Goal: Task Accomplishment & Management: Use online tool/utility

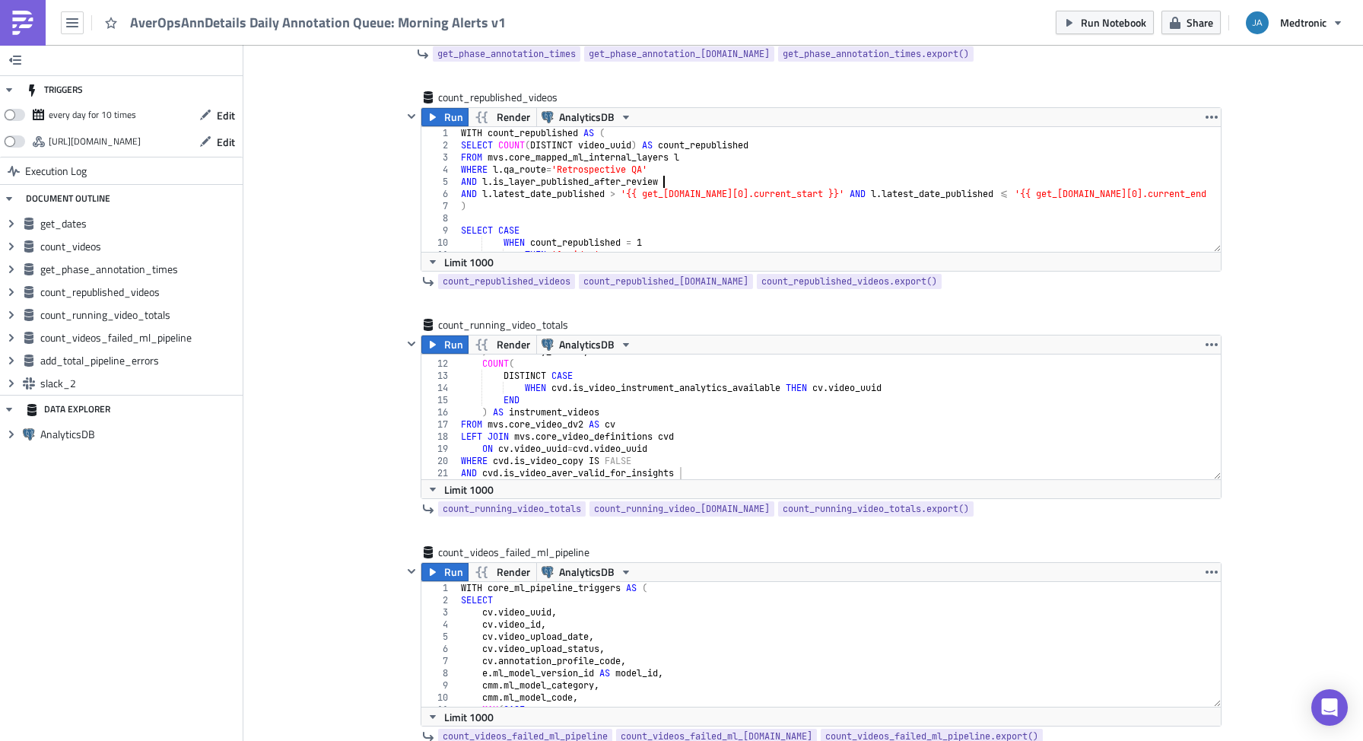
scroll to position [1703, 0]
click at [456, 343] on span "Run" at bounding box center [453, 342] width 19 height 18
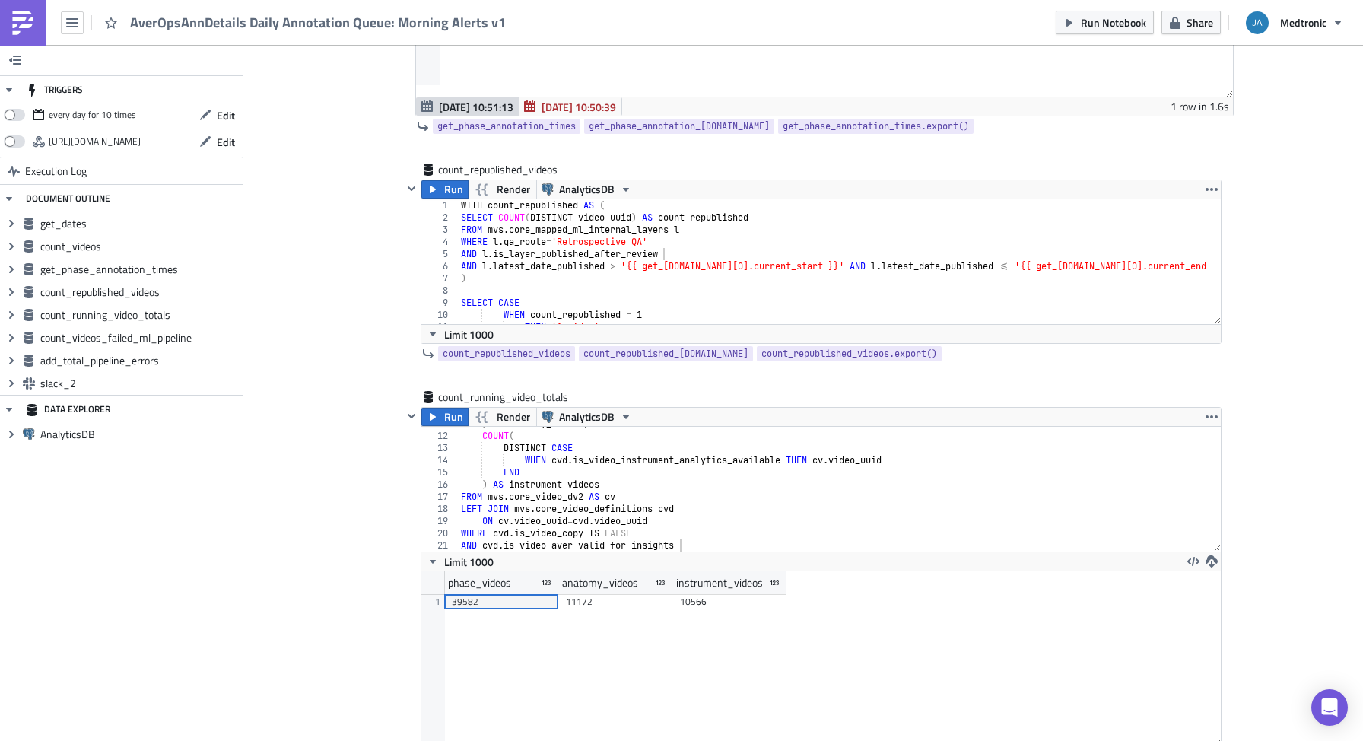
scroll to position [1624, 0]
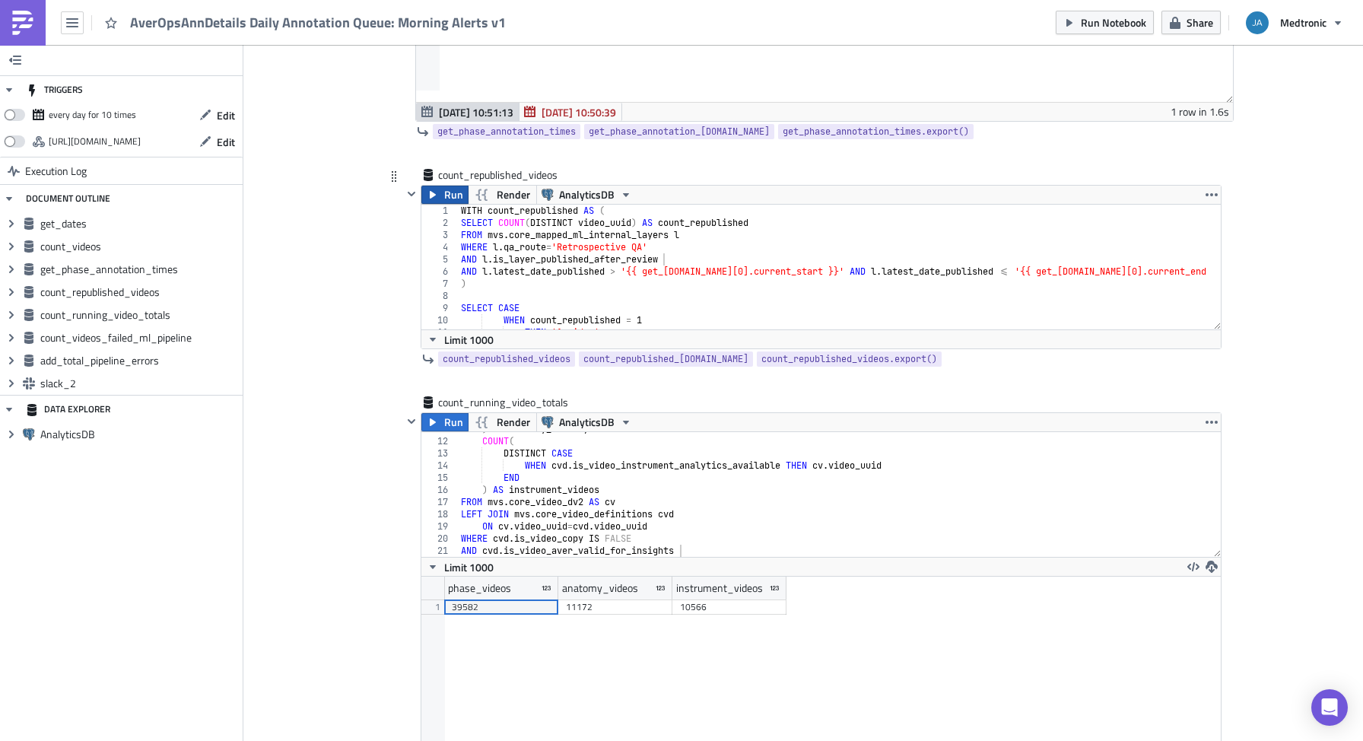
click at [441, 196] on button "Run" at bounding box center [444, 195] width 47 height 18
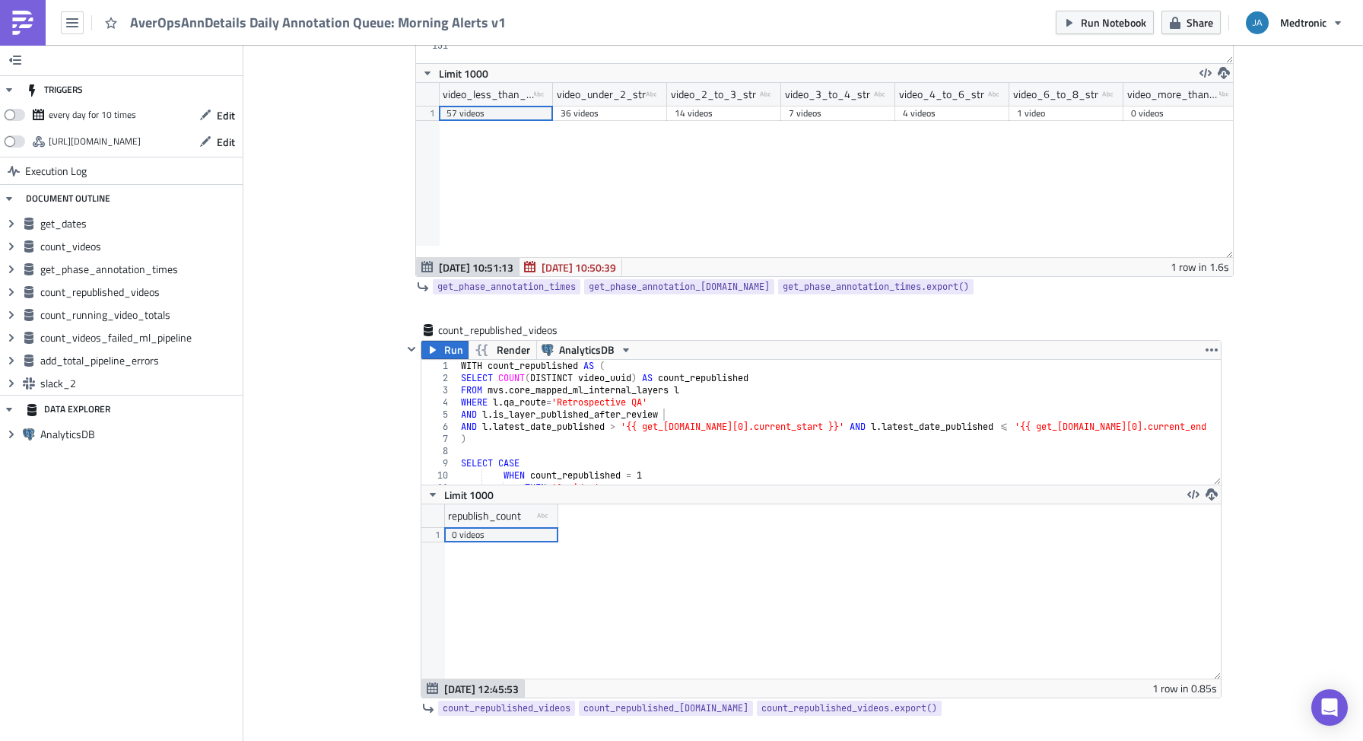
scroll to position [1469, 0]
click at [717, 445] on div "WITH count_republished AS ( SELECT COUNT ( DISTINCT video_uuid ) AS count_repub…" at bounding box center [839, 428] width 762 height 138
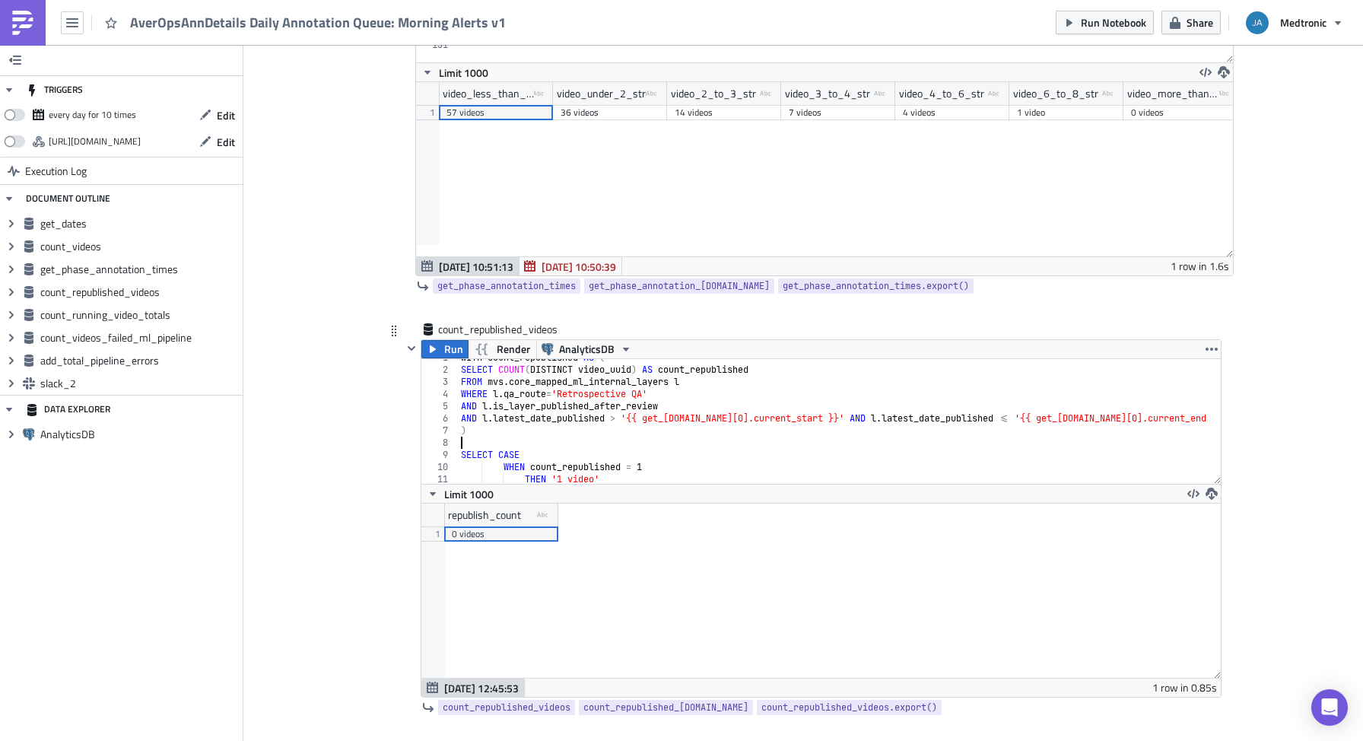
scroll to position [21, 0]
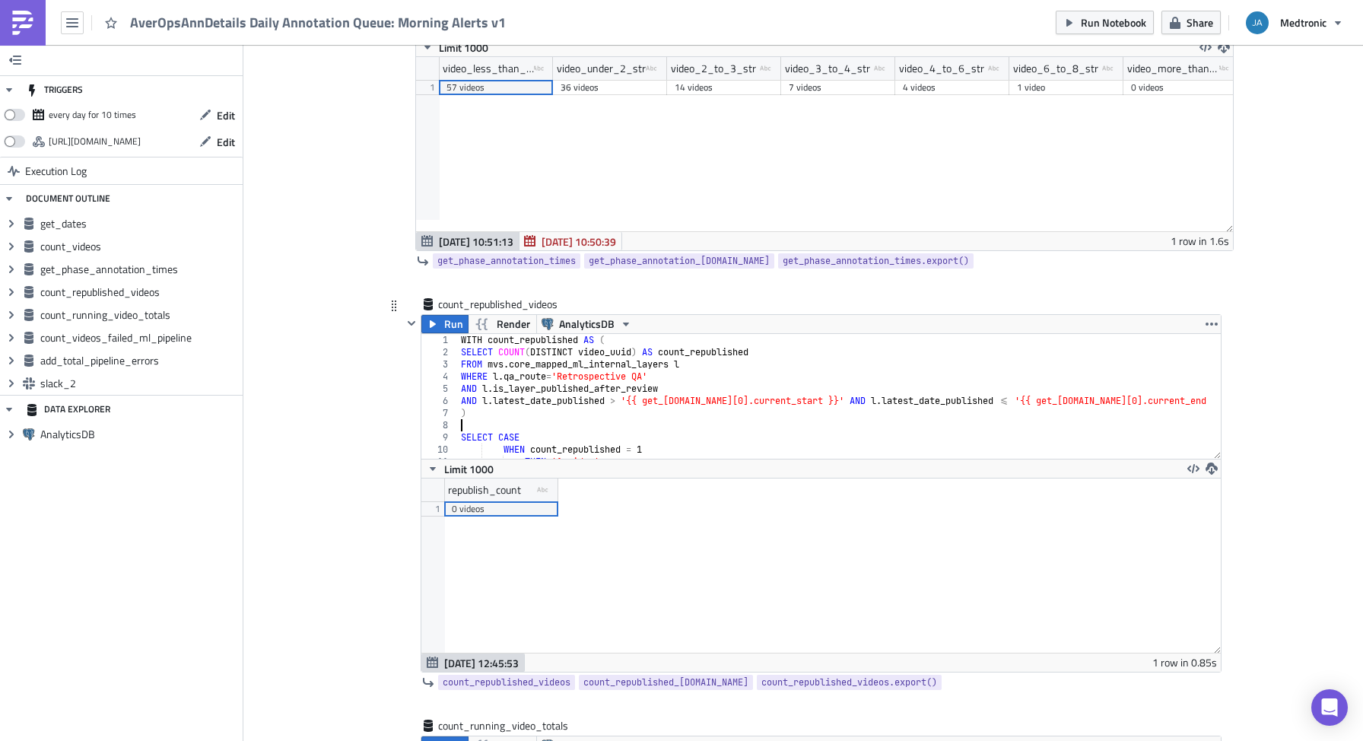
click at [638, 419] on div "WITH count_republished AS ( SELECT COUNT ( DISTINCT video_uuid ) AS count_repub…" at bounding box center [839, 403] width 762 height 138
click at [604, 386] on div "WITH count_republished AS ( SELECT COUNT ( DISTINCT video_uuid ) AS count_repub…" at bounding box center [839, 403] width 762 height 138
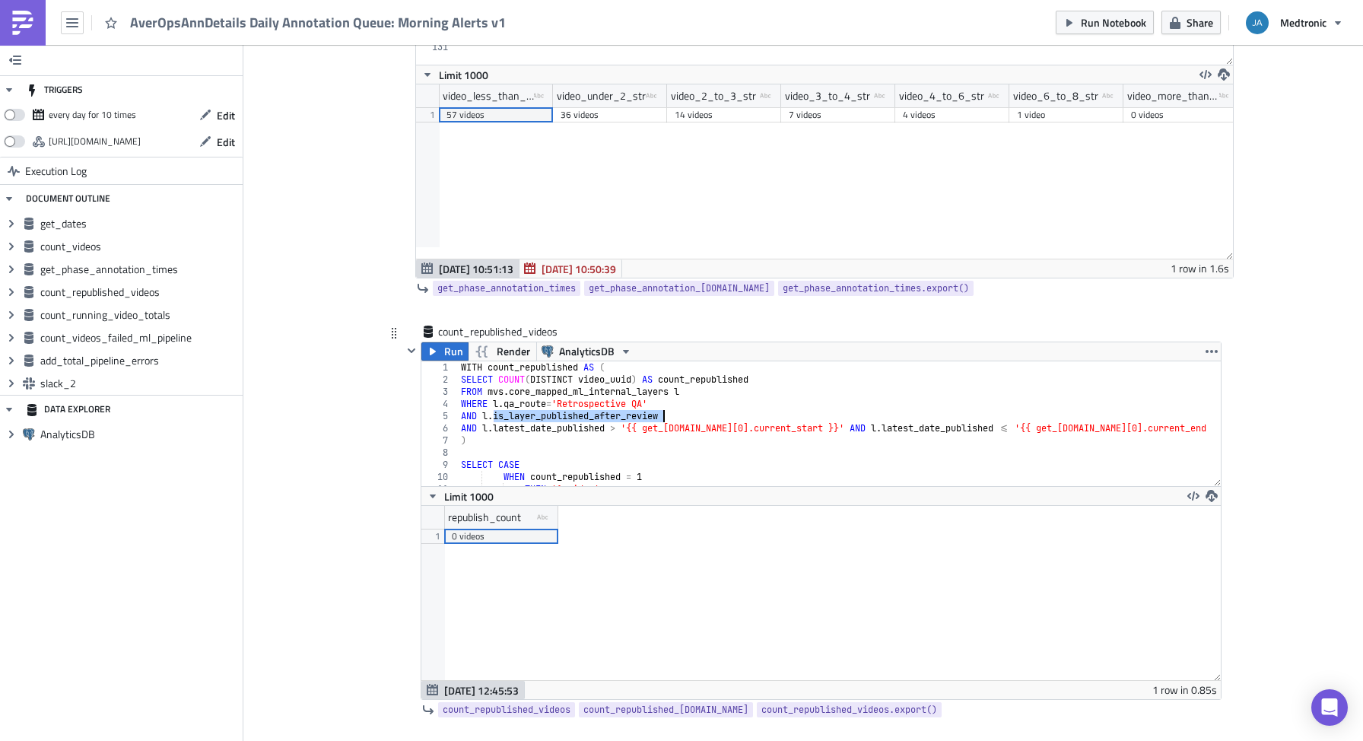
scroll to position [0, 1]
click at [548, 427] on div "WITH count_republished AS ( SELECT COUNT ( DISTINCT video_uuid ) AS count_repub…" at bounding box center [838, 430] width 762 height 138
click at [585, 385] on div "WITH count_republished AS ( SELECT COUNT ( DISTINCT video_uuid ) AS count_repub…" at bounding box center [839, 428] width 762 height 138
click at [584, 385] on div "WITH count_republished AS ( SELECT COUNT ( DISTINCT video_uuid ) AS count_repub…" at bounding box center [839, 428] width 762 height 138
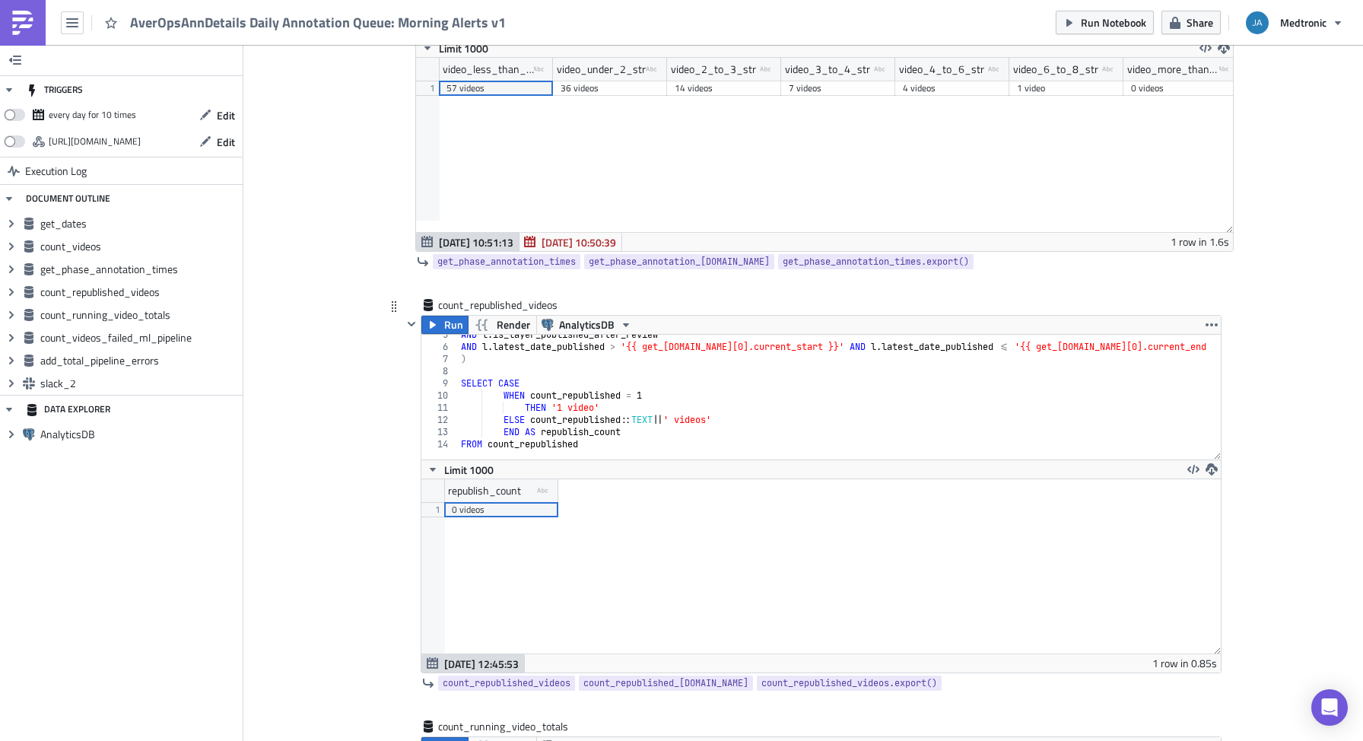
scroll to position [55, 0]
click at [596, 411] on div "AND l . is_layer_published_after_review AND l . latest_date_published > '{{ get…" at bounding box center [839, 398] width 762 height 138
type textarea "THEN '1 video'"
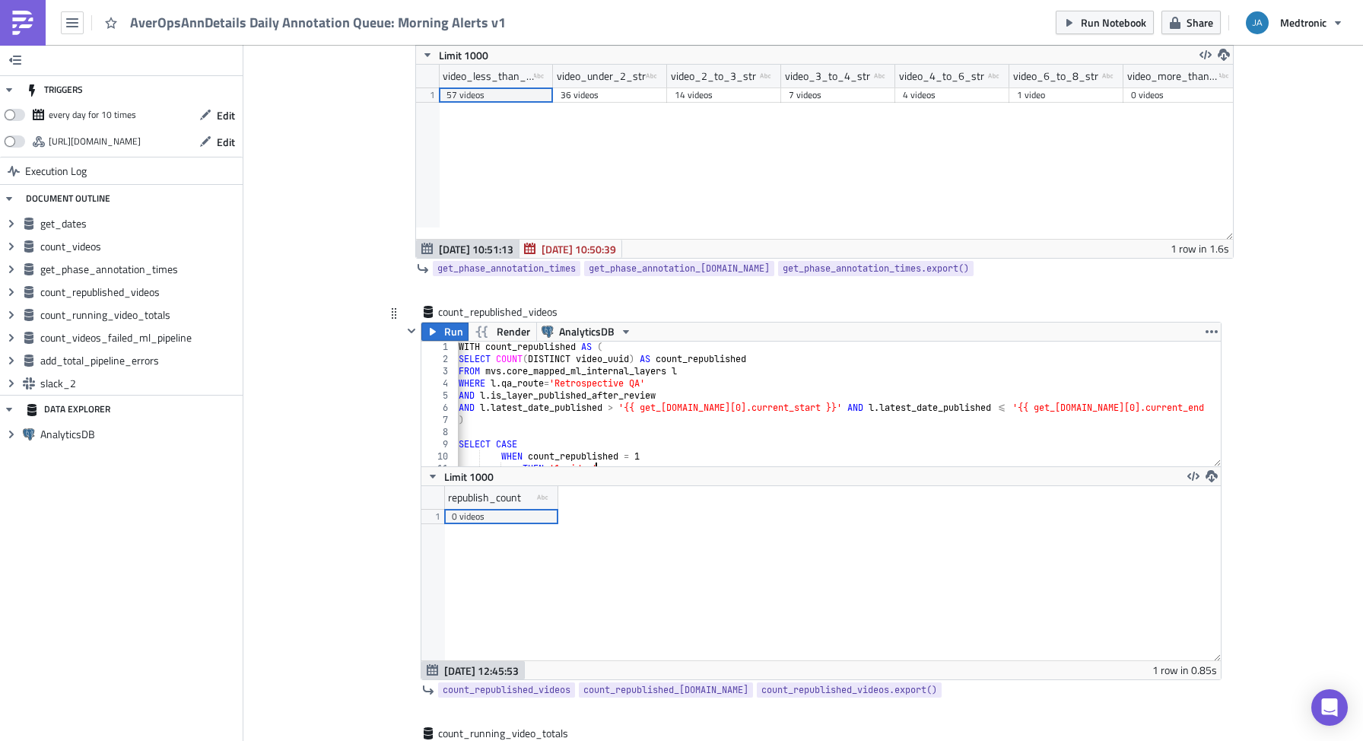
scroll to position [0, 0]
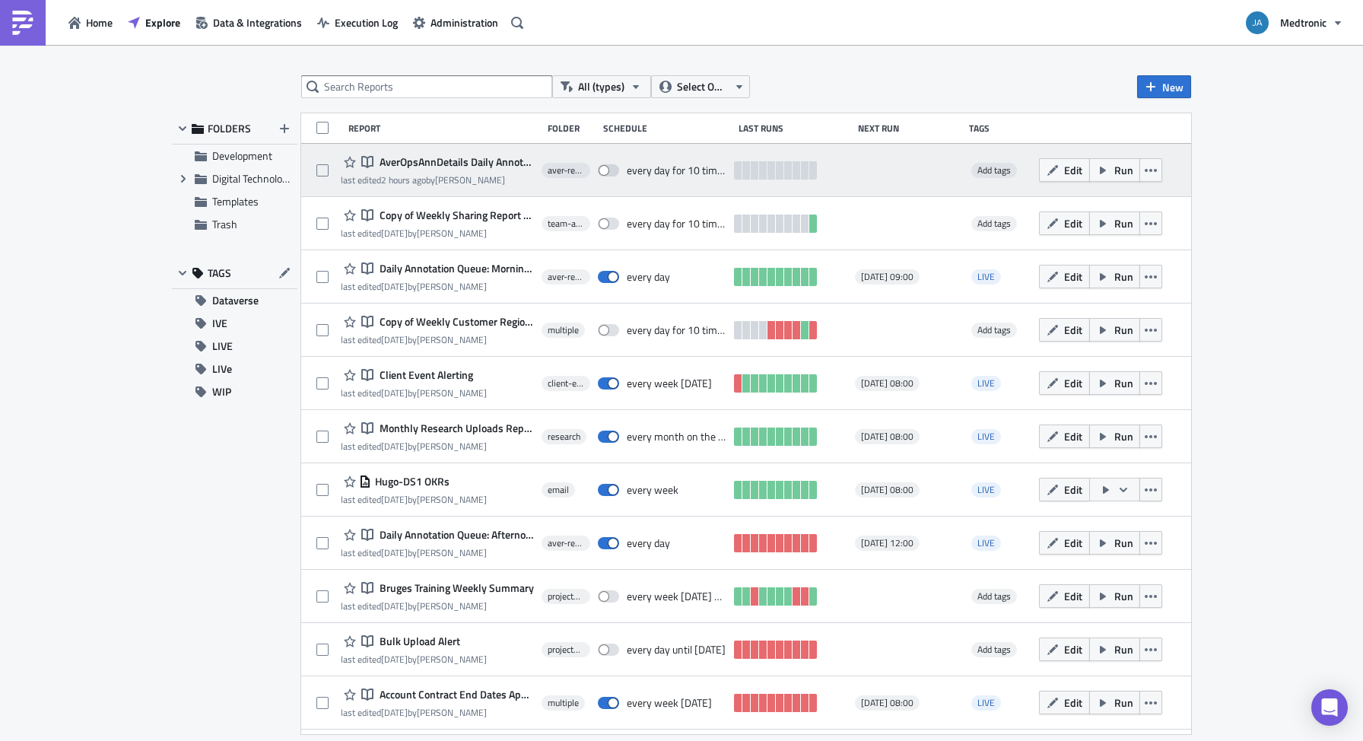
click at [443, 158] on span "AverOpsAnnDetails Daily Annotation Queue: Morning Alerts v1" at bounding box center [455, 162] width 158 height 14
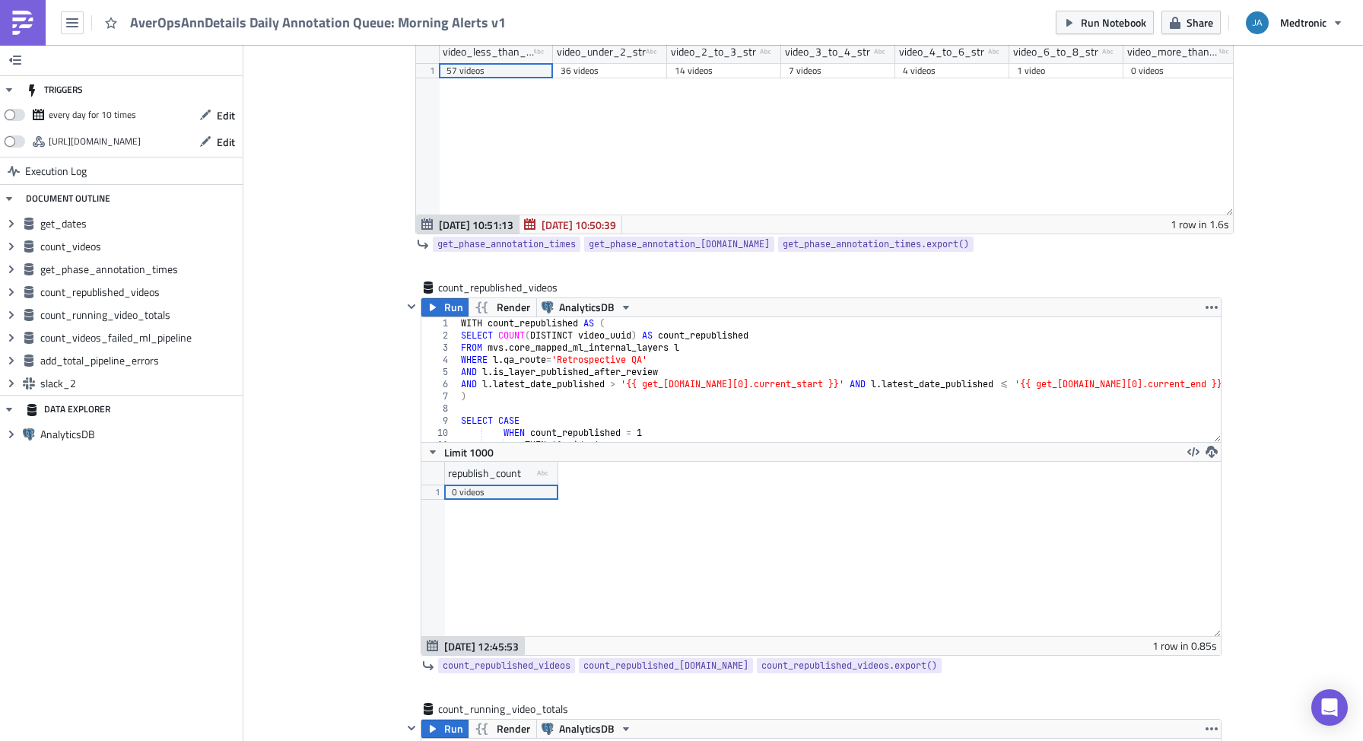
scroll to position [1524, 0]
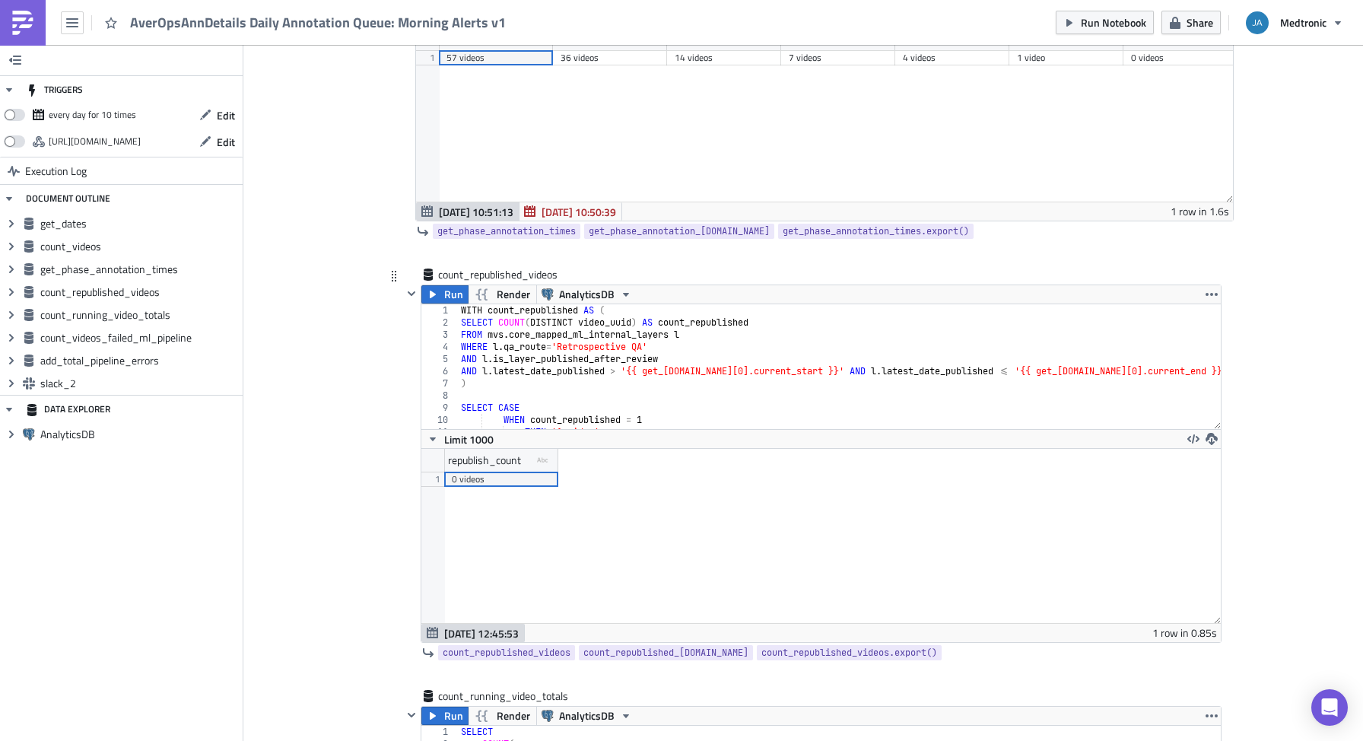
type textarea ")"
click at [588, 383] on div "WITH count_republished AS ( SELECT COUNT ( DISTINCT video_uuid ) AS count_repub…" at bounding box center [840, 378] width 764 height 149
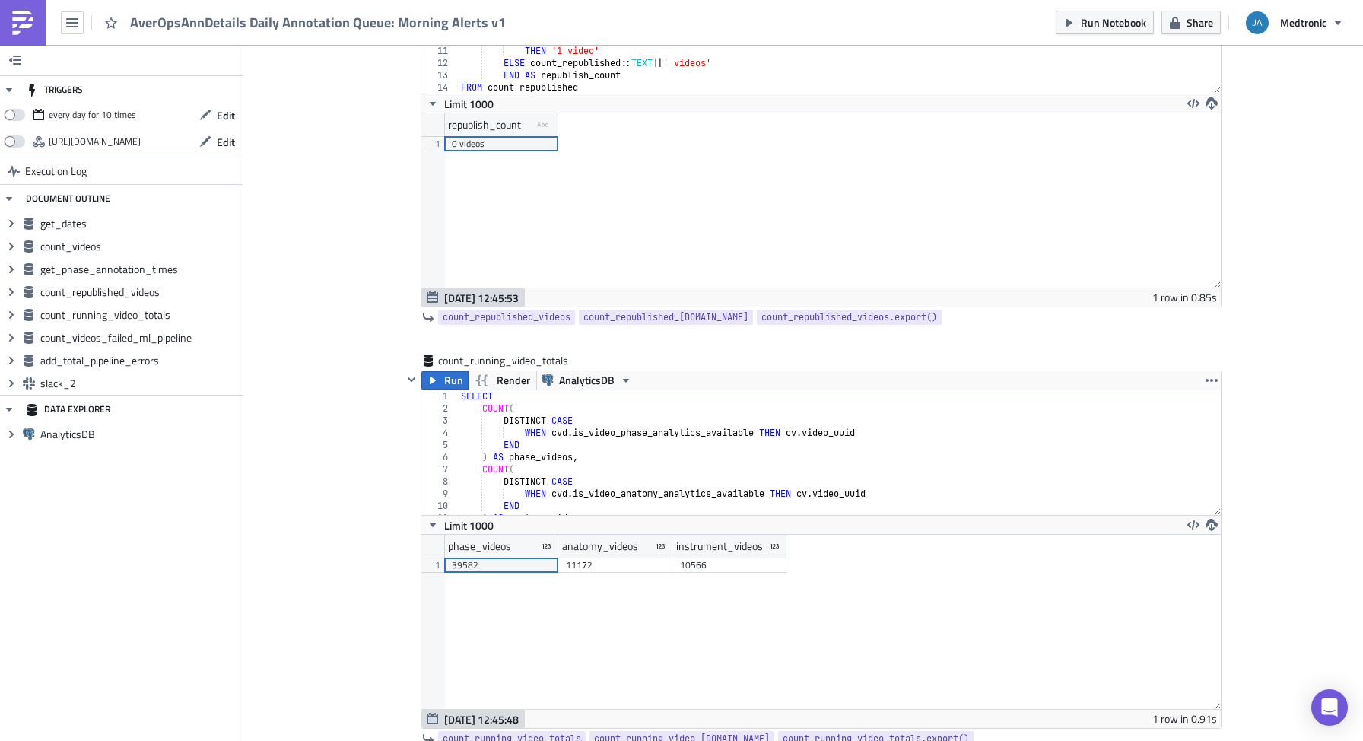
scroll to position [1862, 0]
type textarea "WHEN [DOMAIN_NAME]_video_phase_analytics_available THEN [DOMAIN_NAME]_uuid"
click at [579, 434] on div "SELECT COUNT ( DISTINCT CASE WHEN cvd . is_video_phase_analytics_available THEN…" at bounding box center [840, 461] width 764 height 149
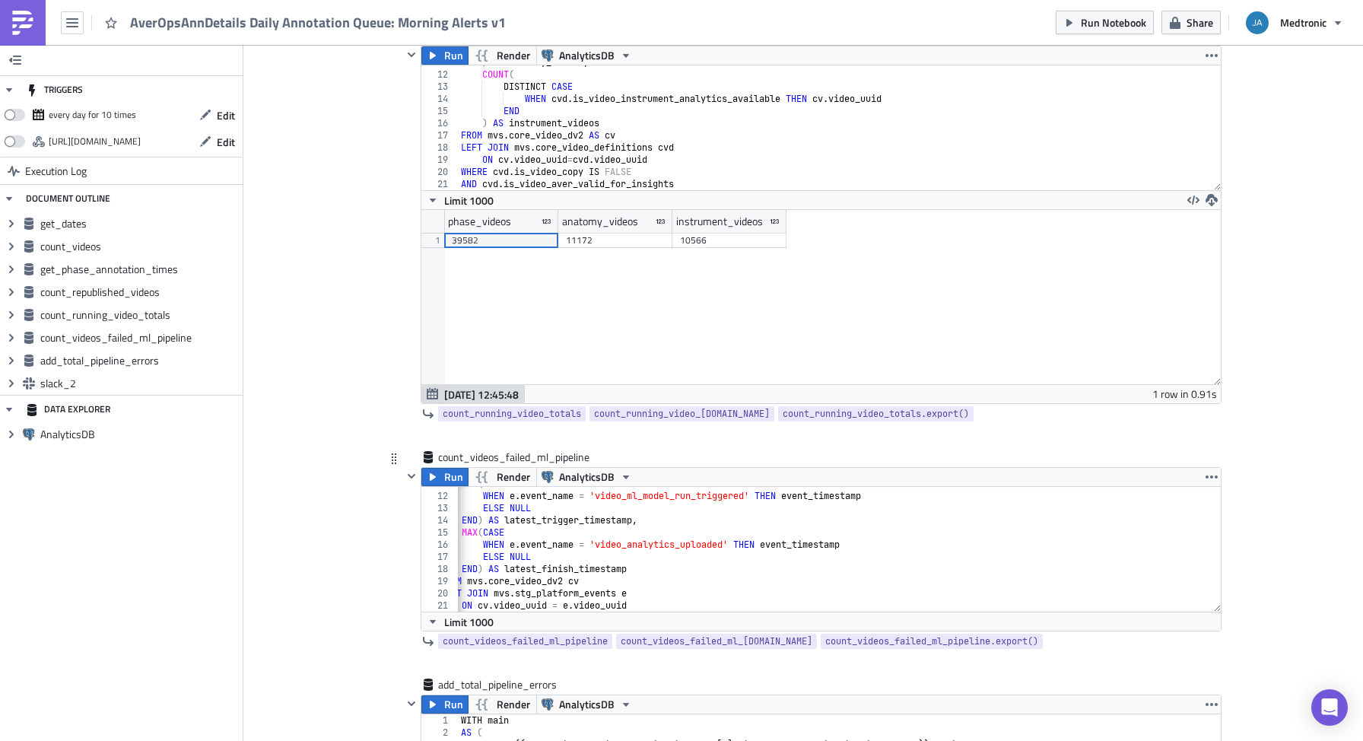
scroll to position [0, 21]
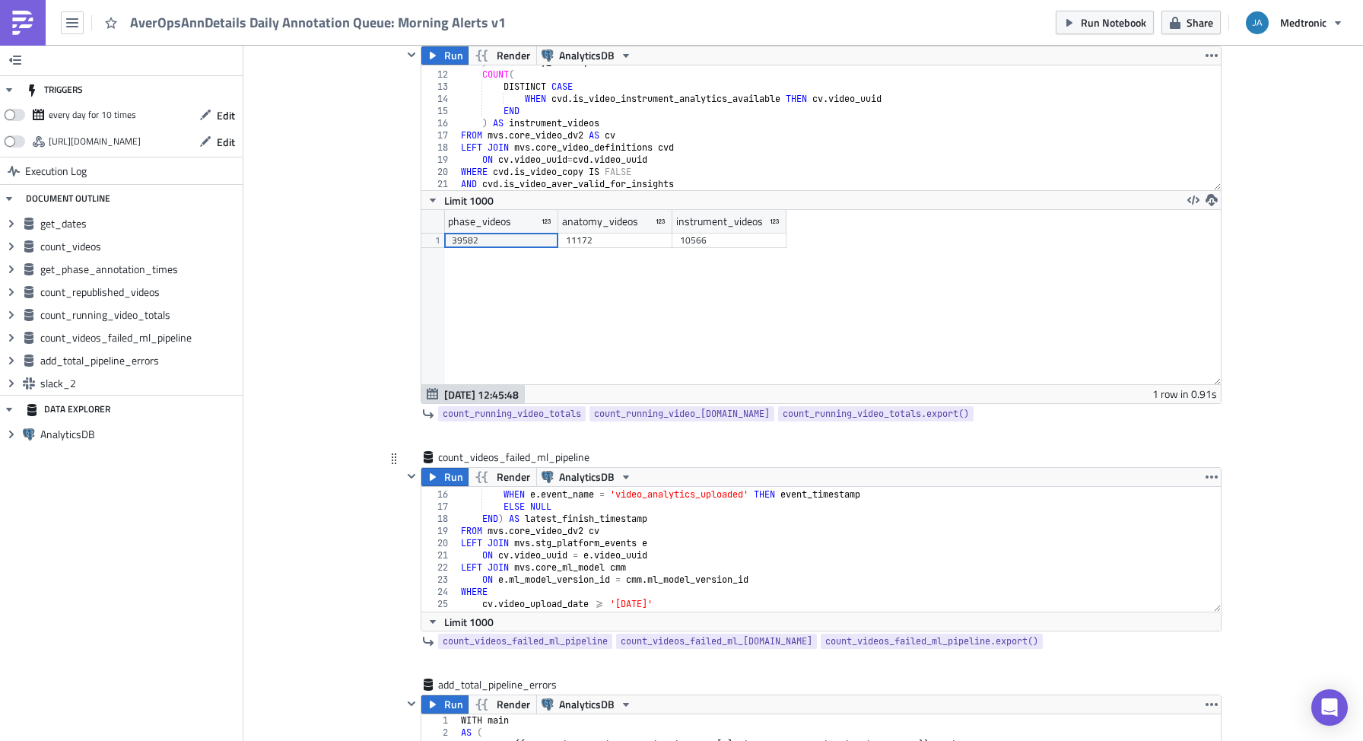
click at [573, 547] on div "MAX ( CASE WHEN e . event_name = 'video_analytics_uploaded' THEN event_timestam…" at bounding box center [1014, 550] width 1112 height 149
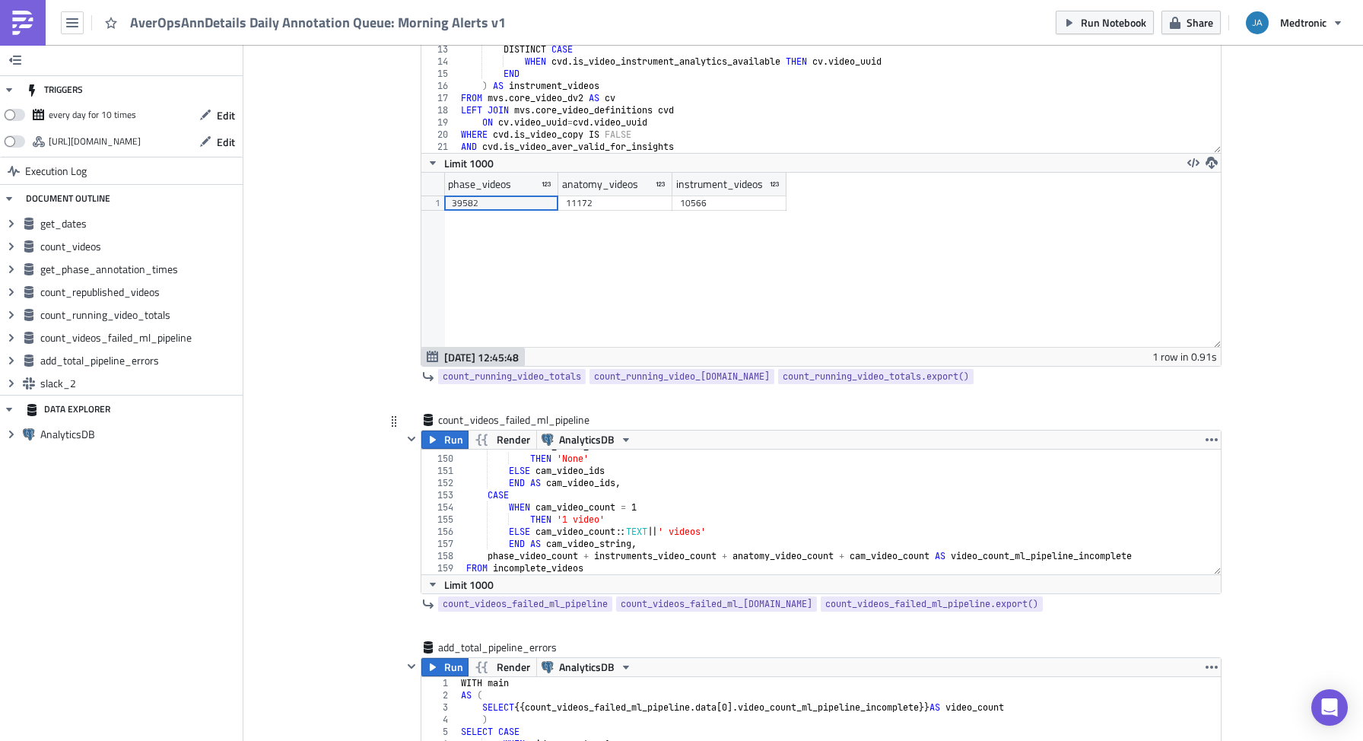
click at [580, 534] on div "WHEN cam_video_ids IS NULL THEN 'None' ELSE cam_video_ids END AS cam_video_ids …" at bounding box center [1019, 515] width 1112 height 149
type textarea "ELSE cam_video_count::TEXT || ' videos'"
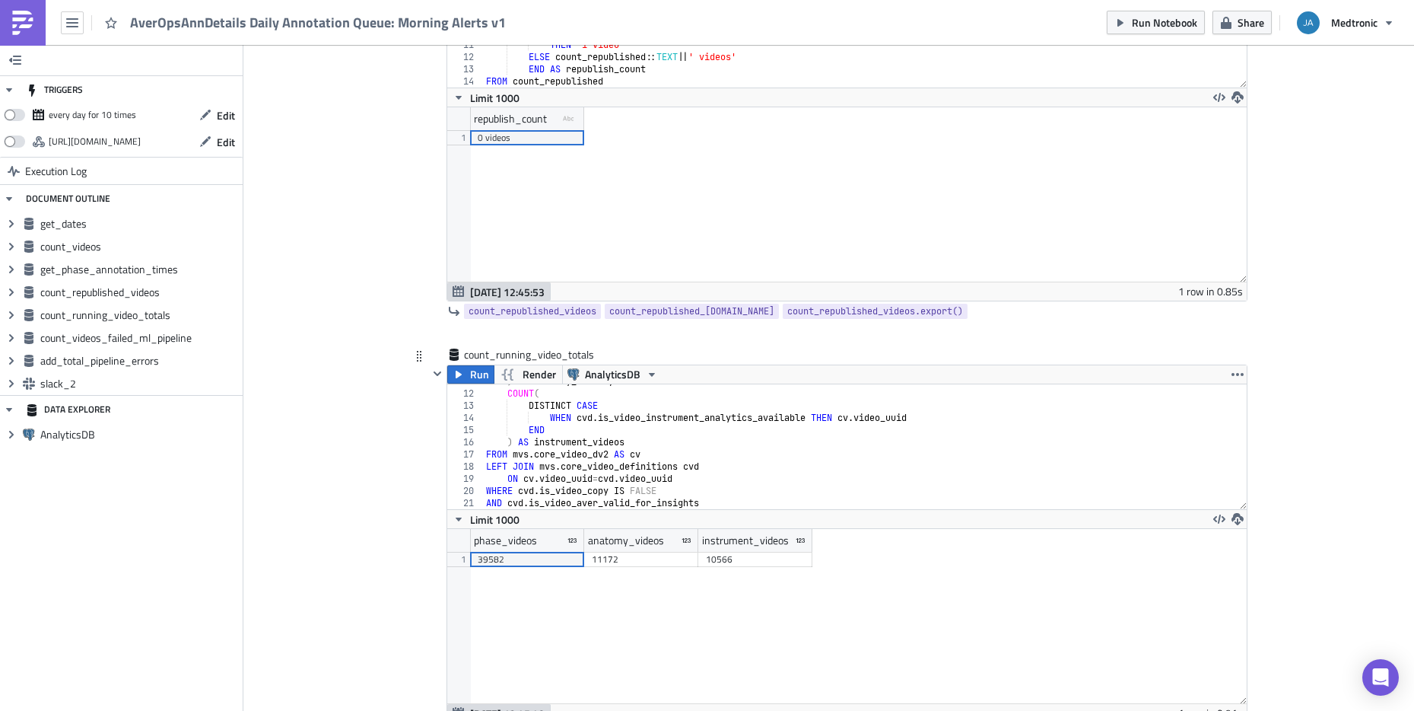
scroll to position [1853, 0]
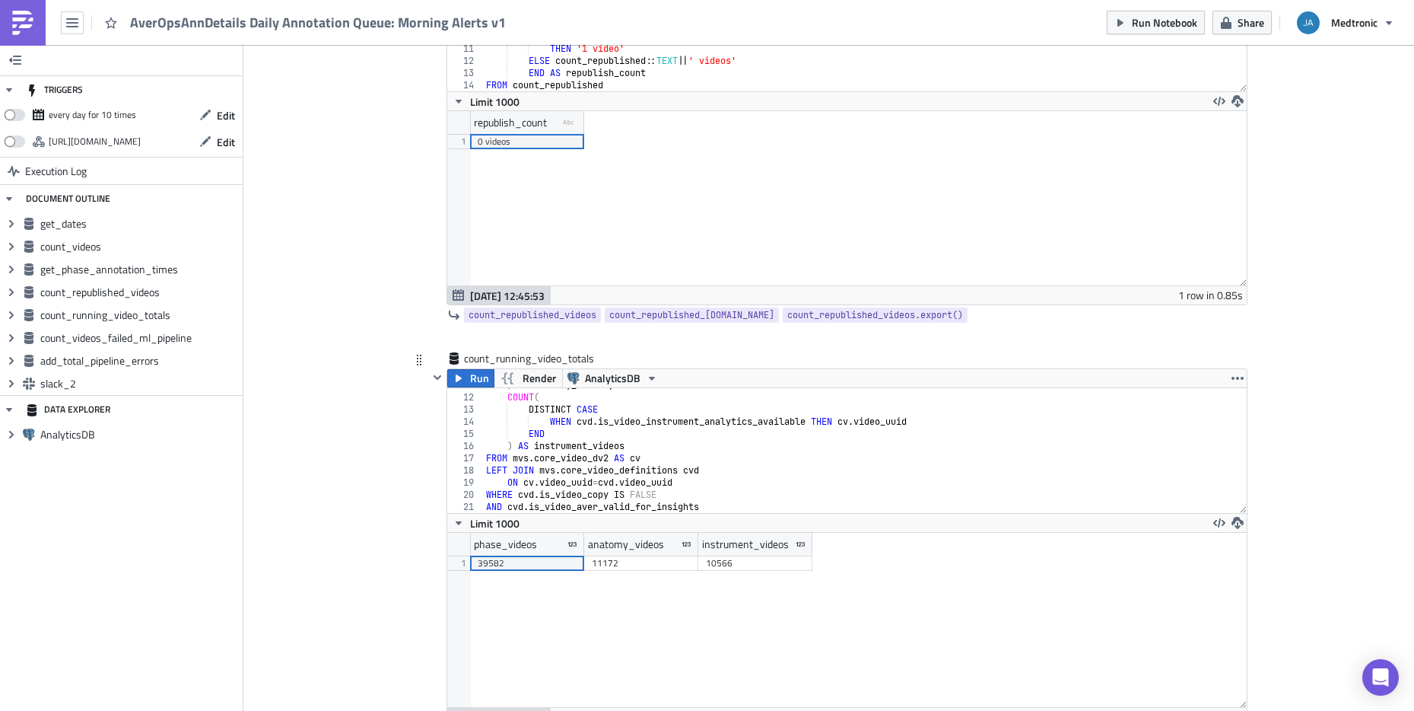
click at [691, 449] on div ") AS anatomy_videos , COUNT ( DISTINCT CASE WHEN cvd . is_video_instrument_anal…" at bounding box center [865, 453] width 764 height 149
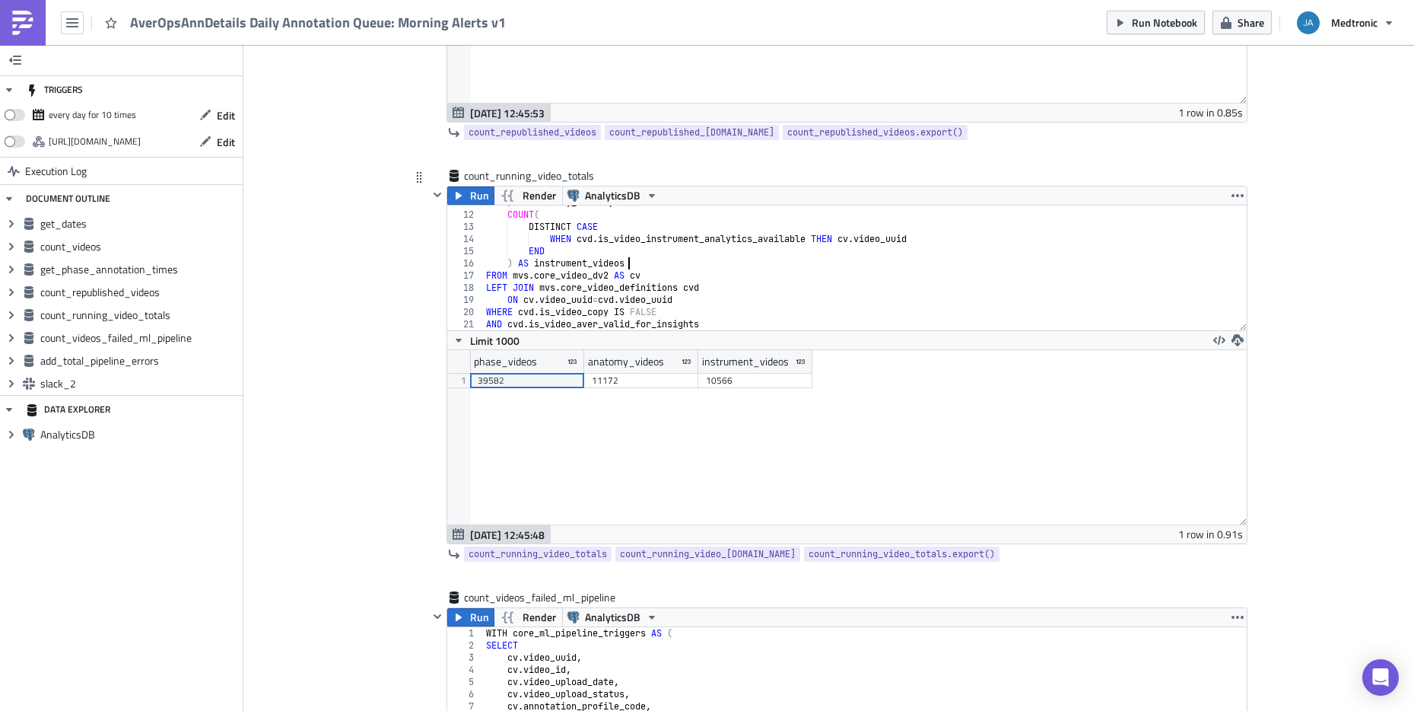
scroll to position [2096, 0]
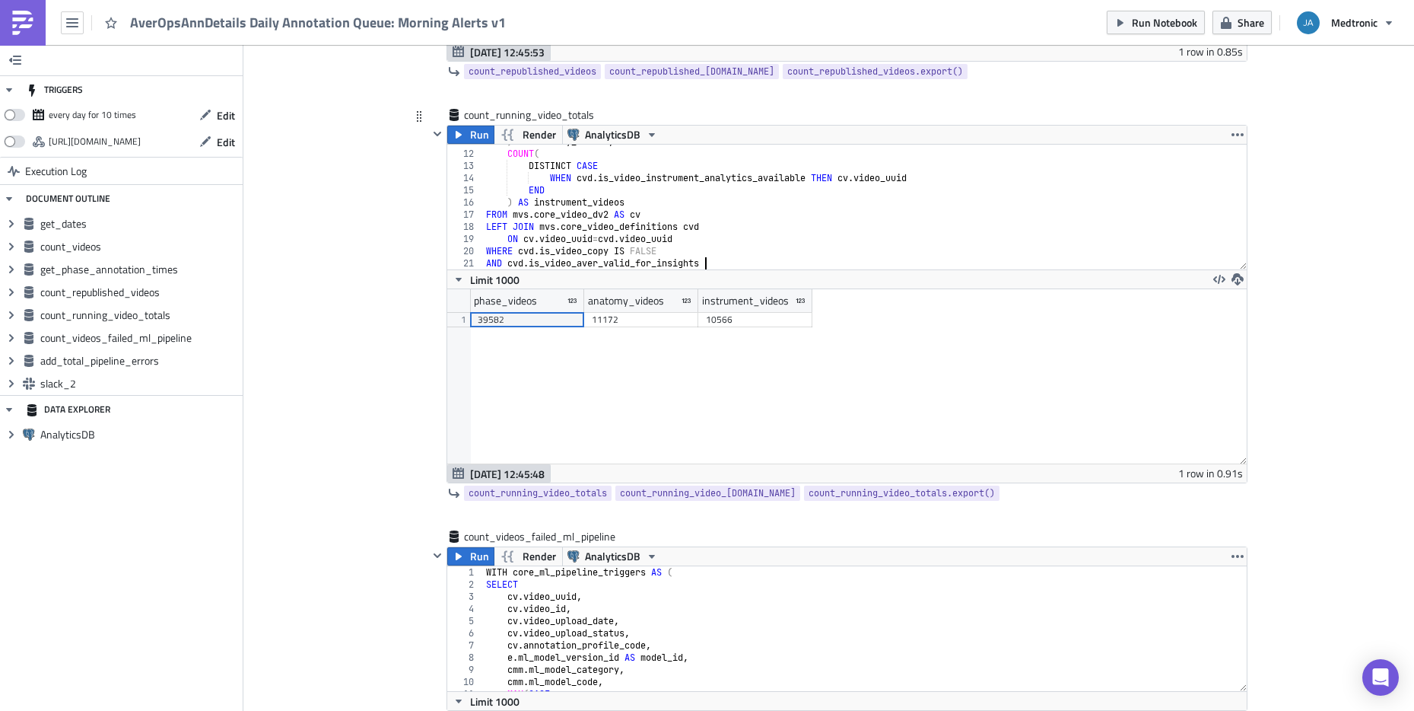
click at [719, 259] on div ") AS anatomy_videos , COUNT ( DISTINCT CASE WHEN cvd . is_video_instrument_anal…" at bounding box center [865, 209] width 764 height 149
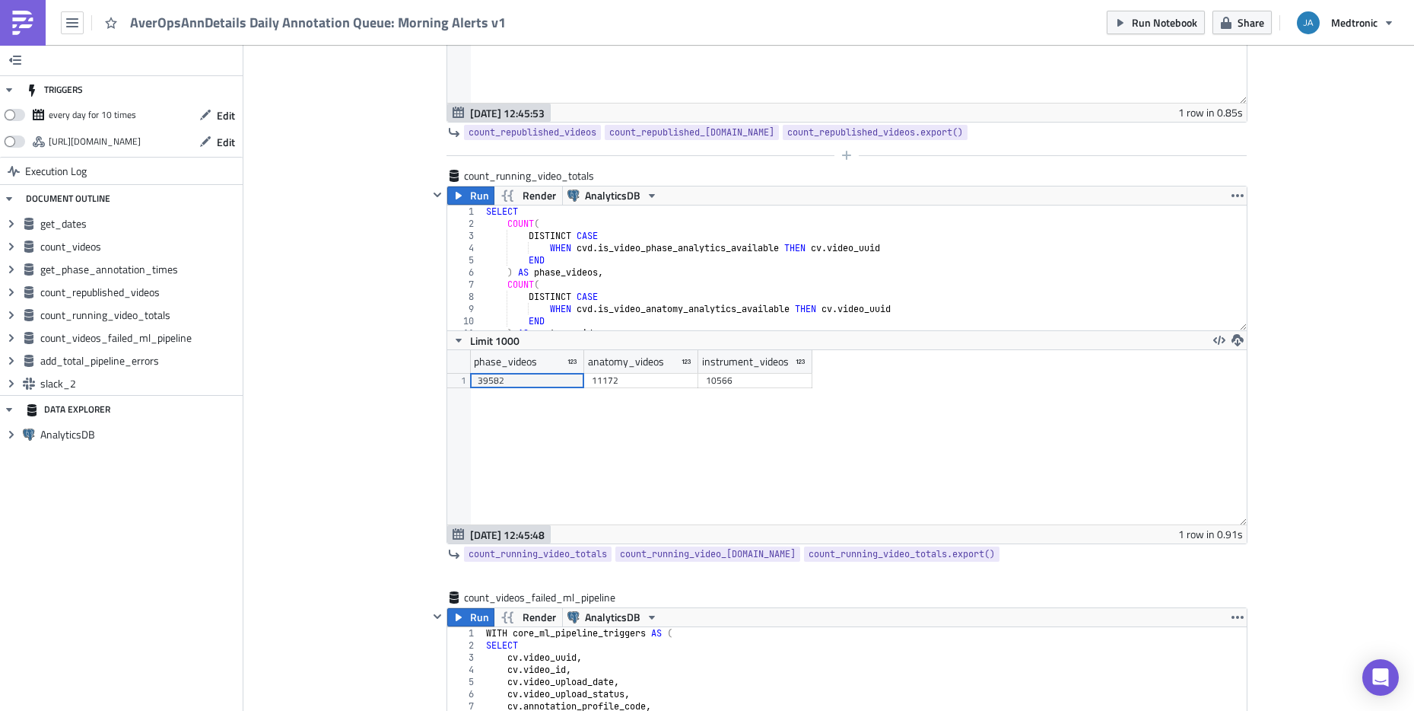
scroll to position [1974, 0]
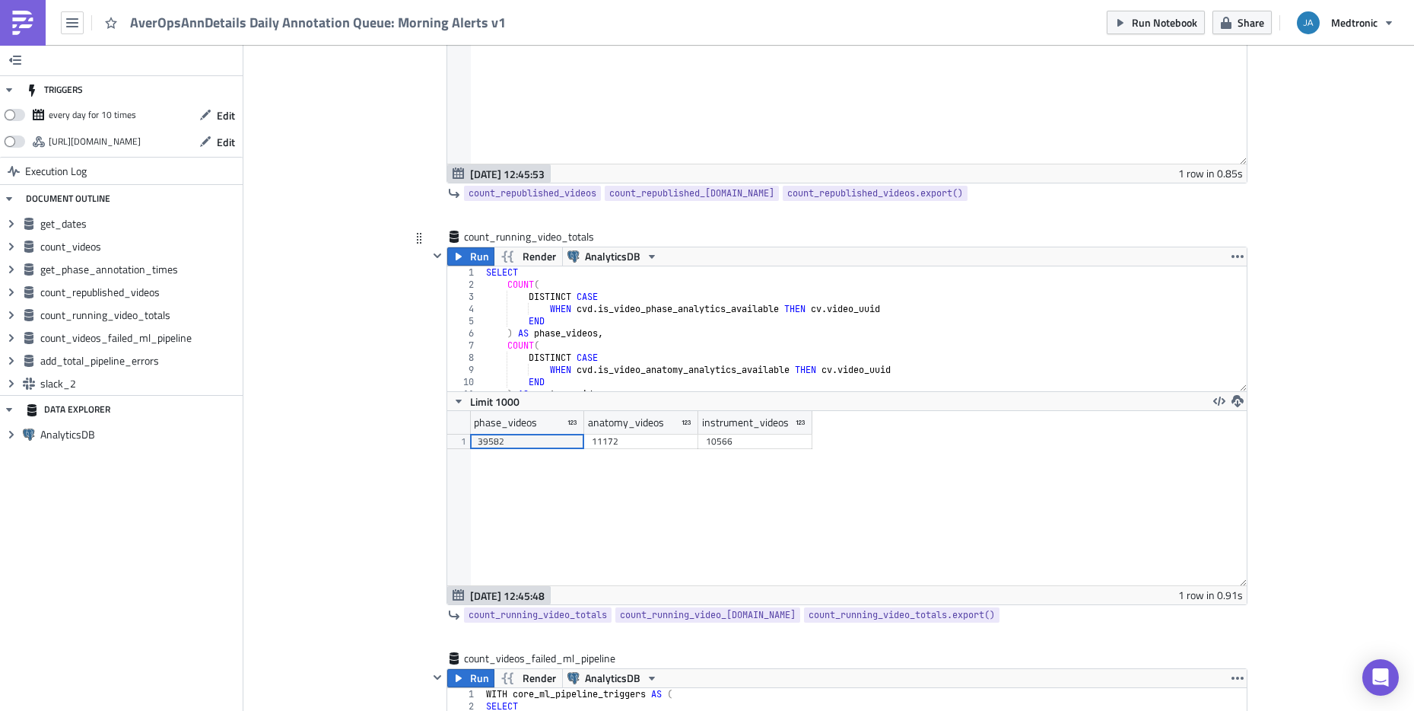
click at [739, 299] on div "SELECT COUNT ( DISTINCT CASE WHEN cvd . is_video_phase_analytics_available THEN…" at bounding box center [865, 340] width 764 height 149
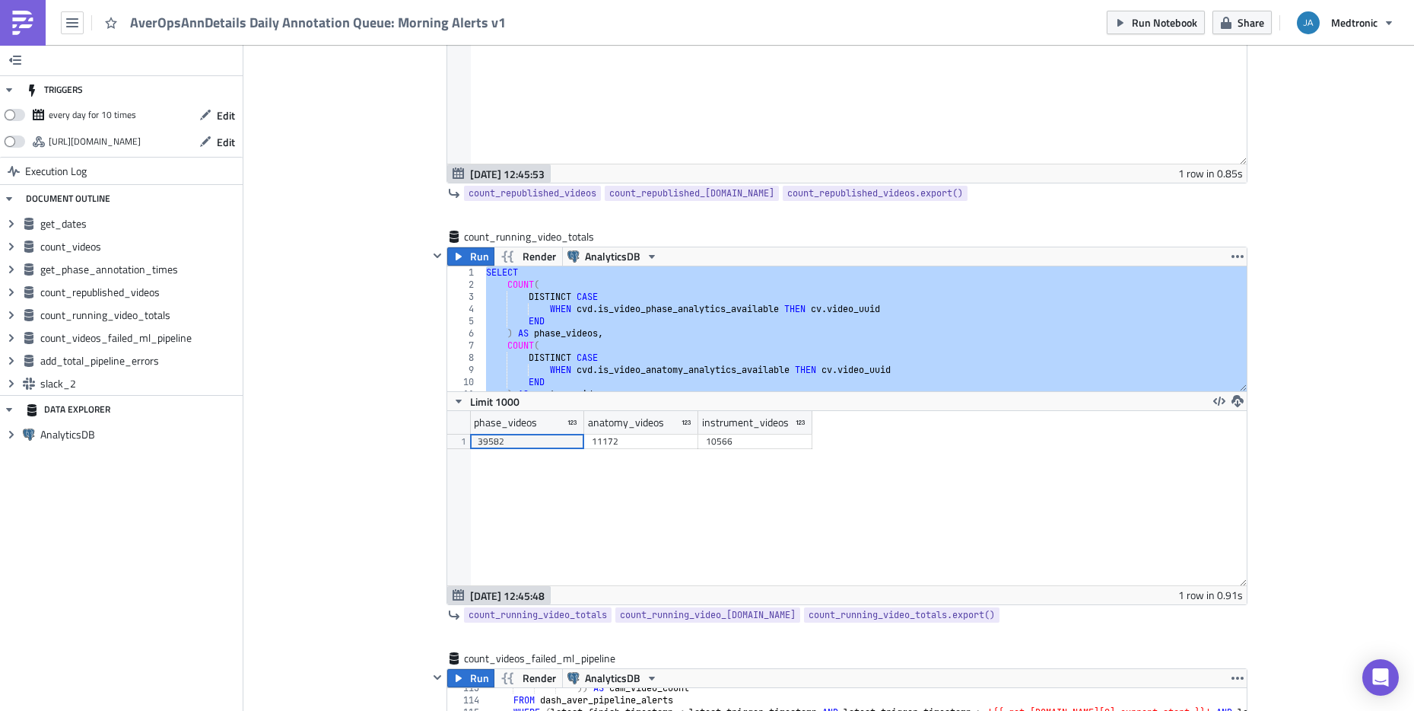
click at [1309, 450] on div "Cover Image aver-reporting Execution Log AverOpsAnnDetails Daily Annotation Que…" at bounding box center [828, 213] width 1171 height 4285
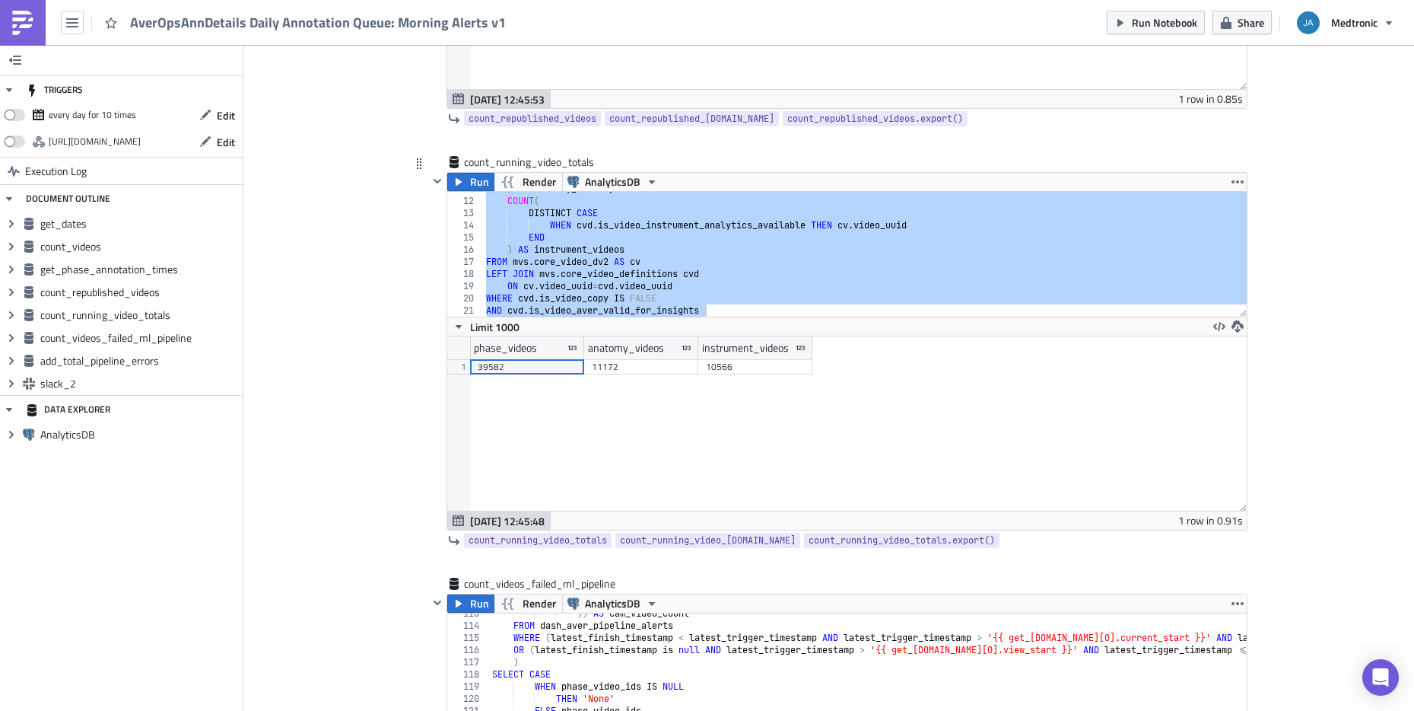
scroll to position [2035, 0]
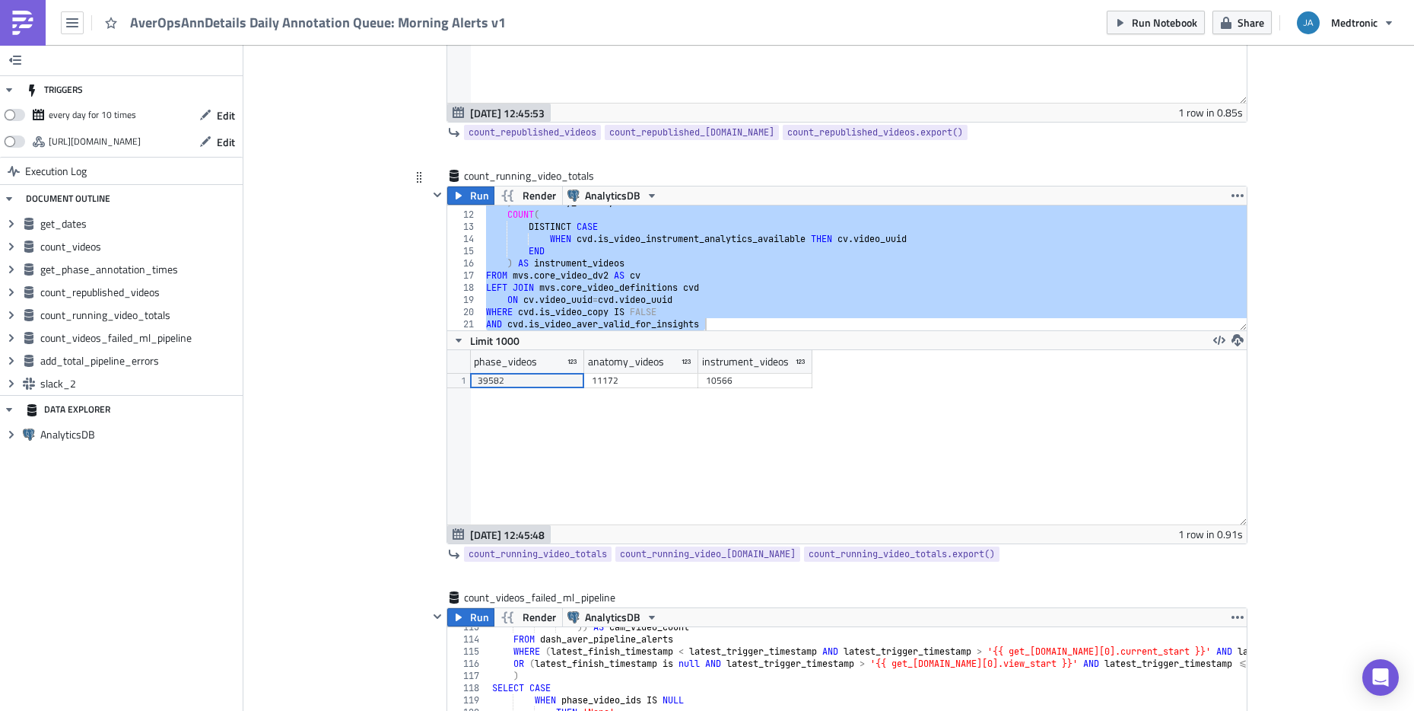
click at [676, 292] on div ") AS anatomy_videos , COUNT ( DISTINCT CASE WHEN cvd . is_video_instrument_anal…" at bounding box center [865, 270] width 764 height 149
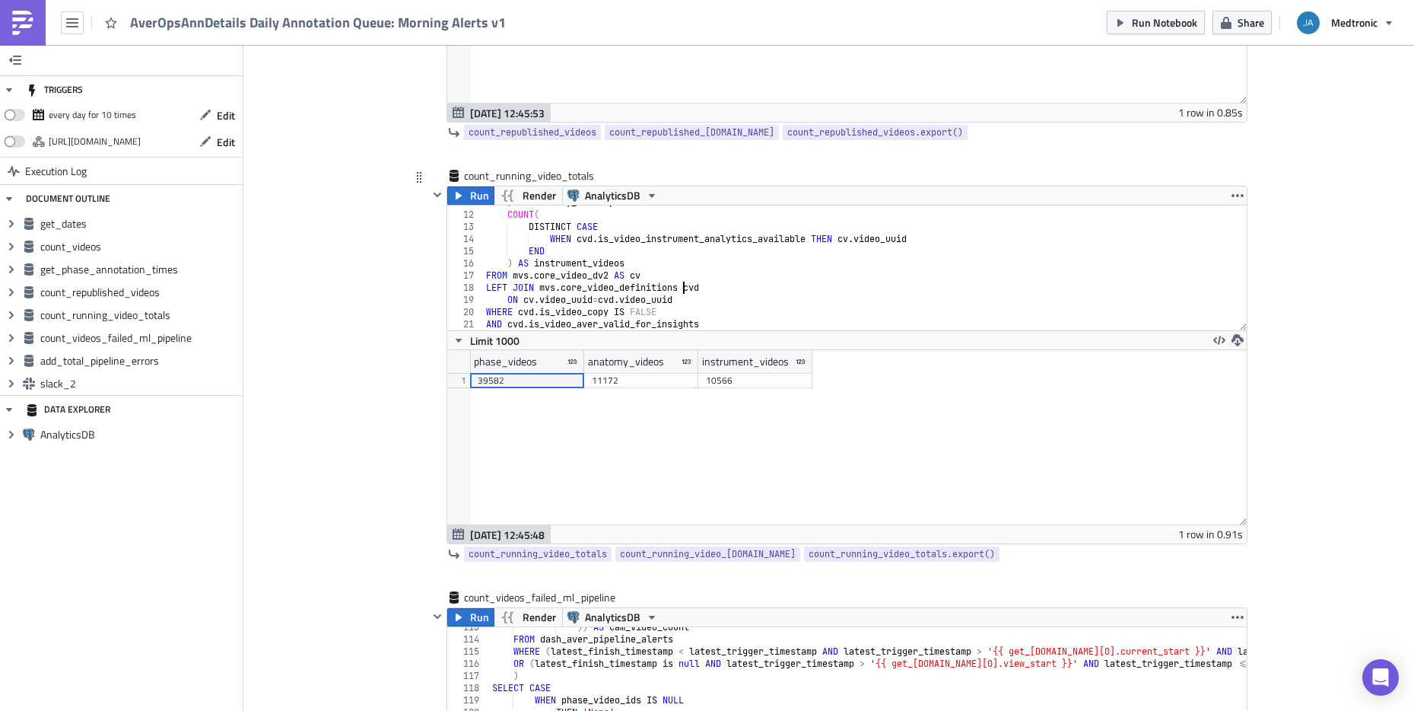
type textarea "WHERE [DOMAIN_NAME]_video_copy IS FALSE AND [DOMAIN_NAME]_video_aver_valid_for_…"
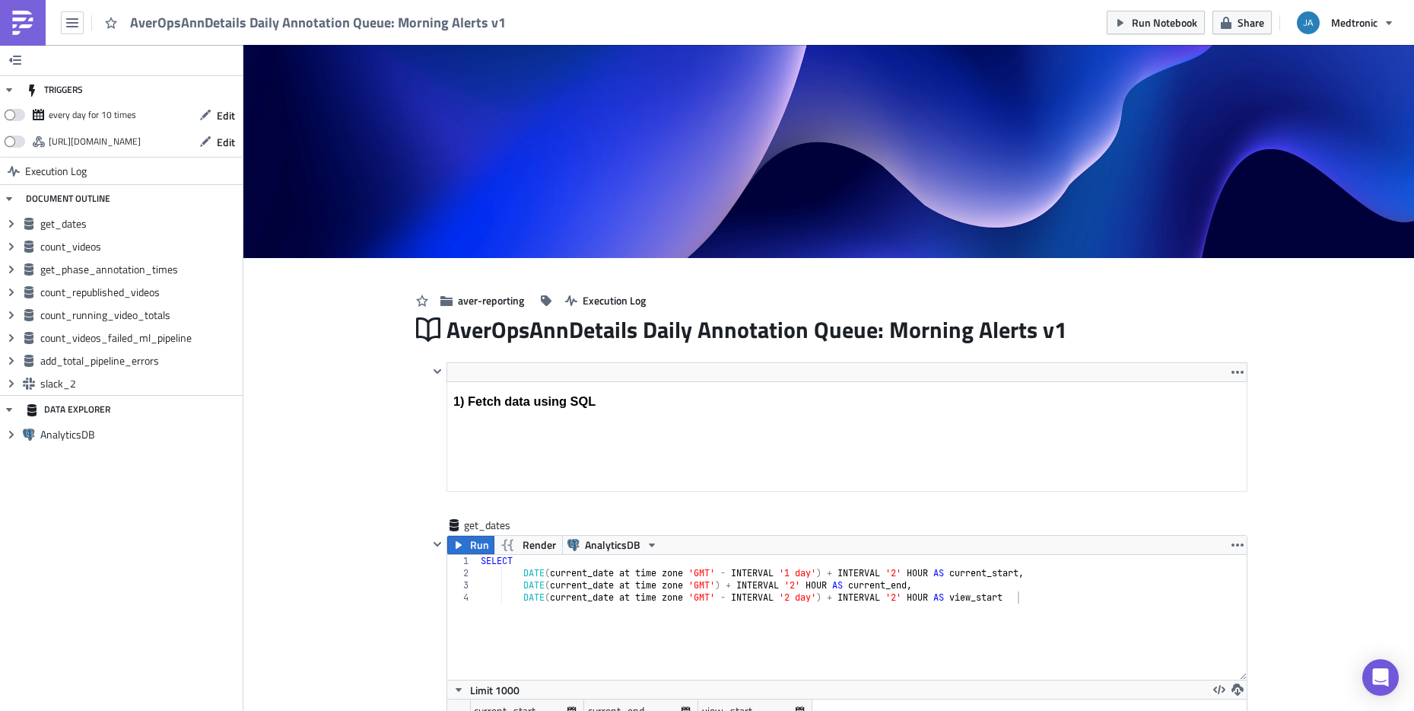
scroll to position [243, 0]
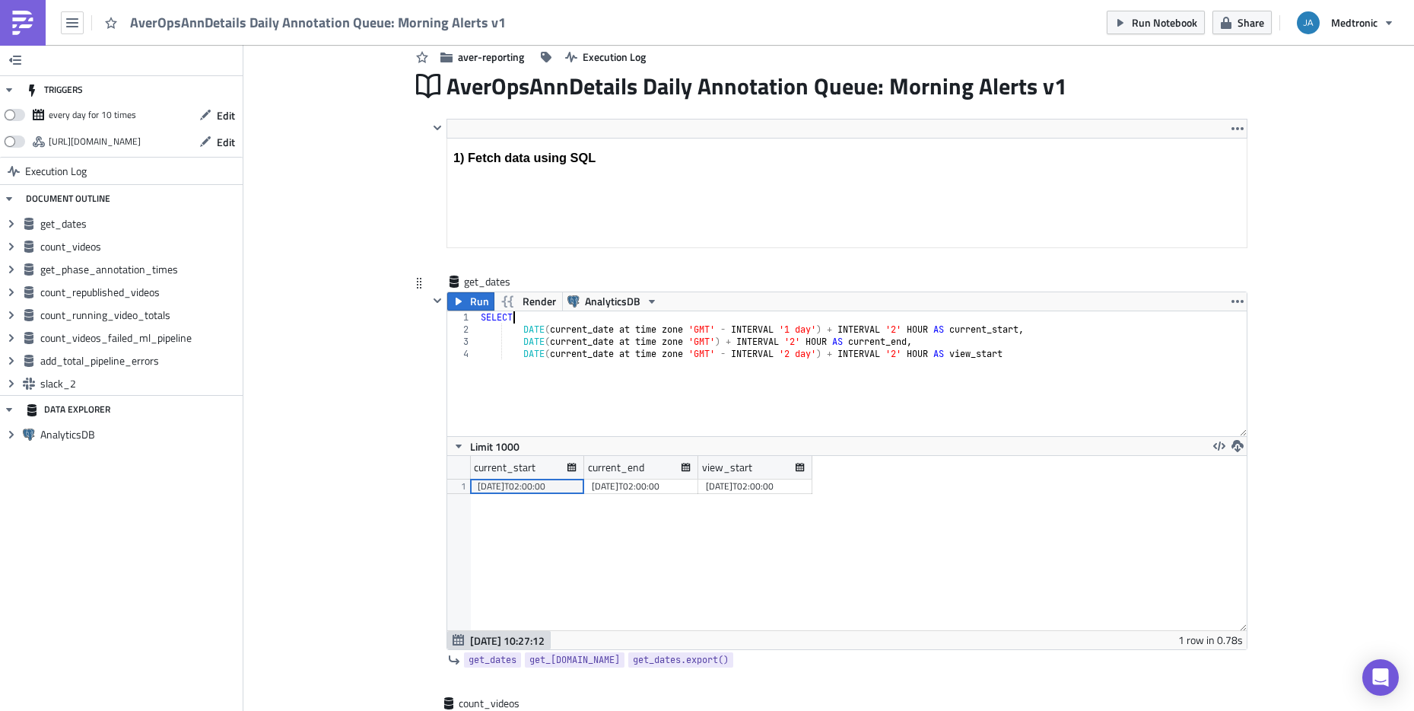
click at [621, 314] on div "SELECT DATE ( current_date at time zone 'GMT' - INTERVAL '1 day' ) + INTERVAL '…" at bounding box center [862, 385] width 769 height 149
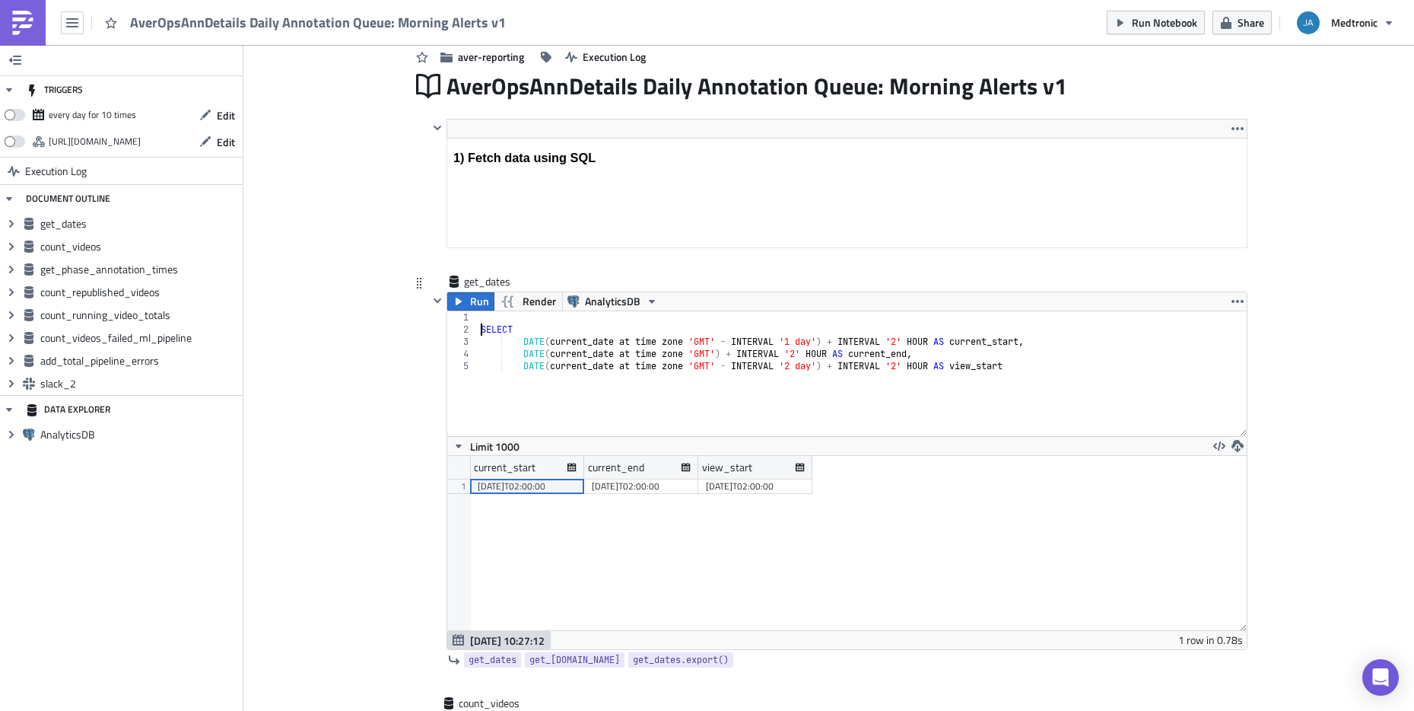
scroll to position [0, 1]
type textarea "SELECT"
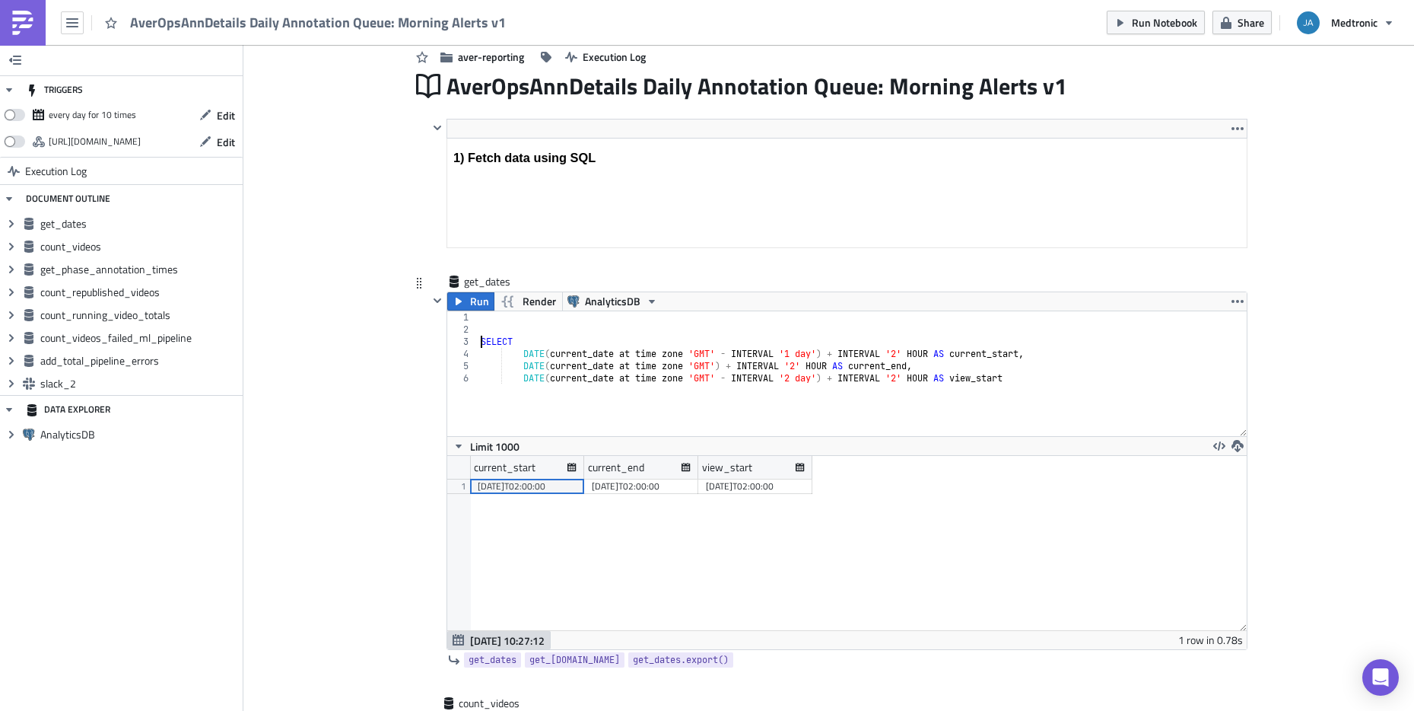
scroll to position [0, 0]
click at [982, 331] on div "SELECT DATE ( current_date at time zone 'GMT' - INTERVAL '1 day' ) + INTERVAL '…" at bounding box center [862, 385] width 769 height 149
click at [977, 327] on div "SELECT DATE ( current_date at time zone 'GMT' - INTERVAL '1 day' ) + INTERVAL '…" at bounding box center [862, 385] width 769 height 149
click at [631, 323] on div "SELECT DATE ( current_date at time zone 'GMT' - INTERVAL '1 day' ) + INTERVAL '…" at bounding box center [862, 385] width 769 height 149
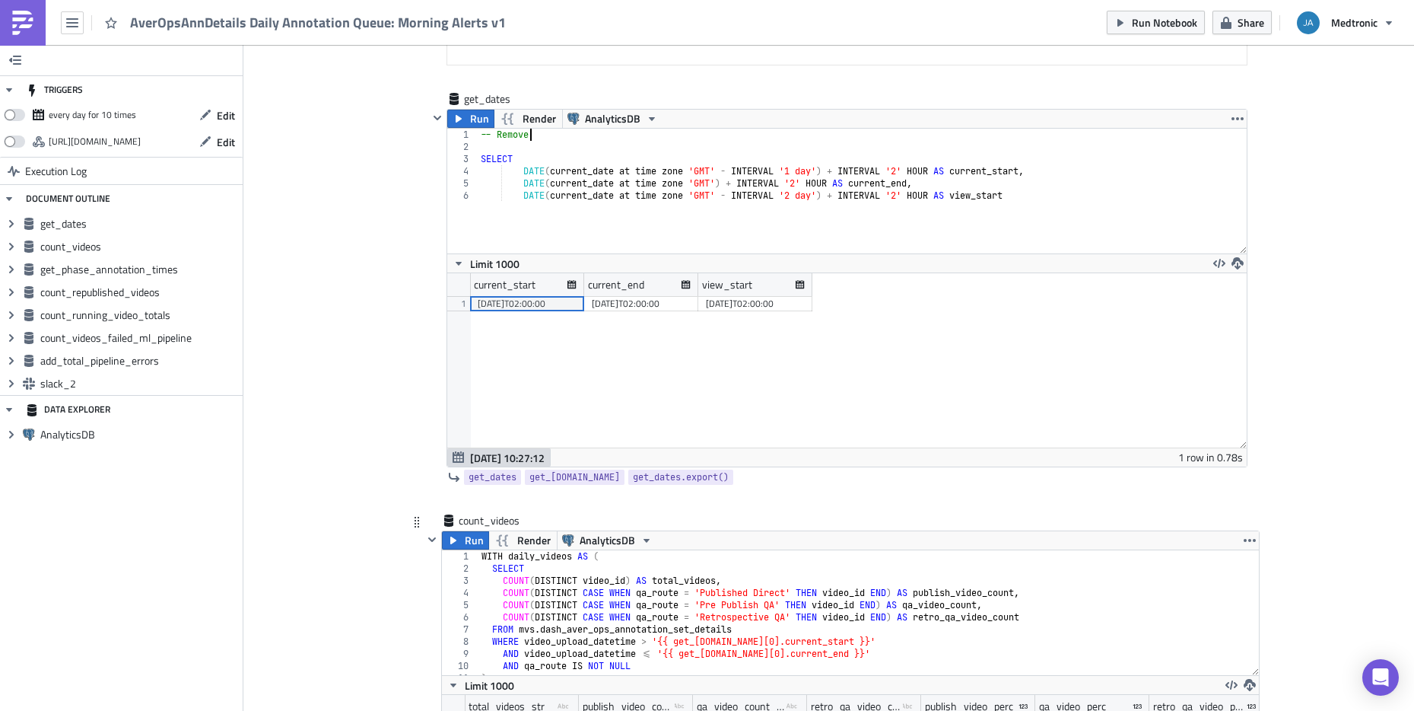
type textarea "-- Remove"
click at [618, 556] on div "WITH daily_videos AS ( SELECT COUNT ( DISTINCT video_id ) AS total_videos , COU…" at bounding box center [869, 624] width 781 height 149
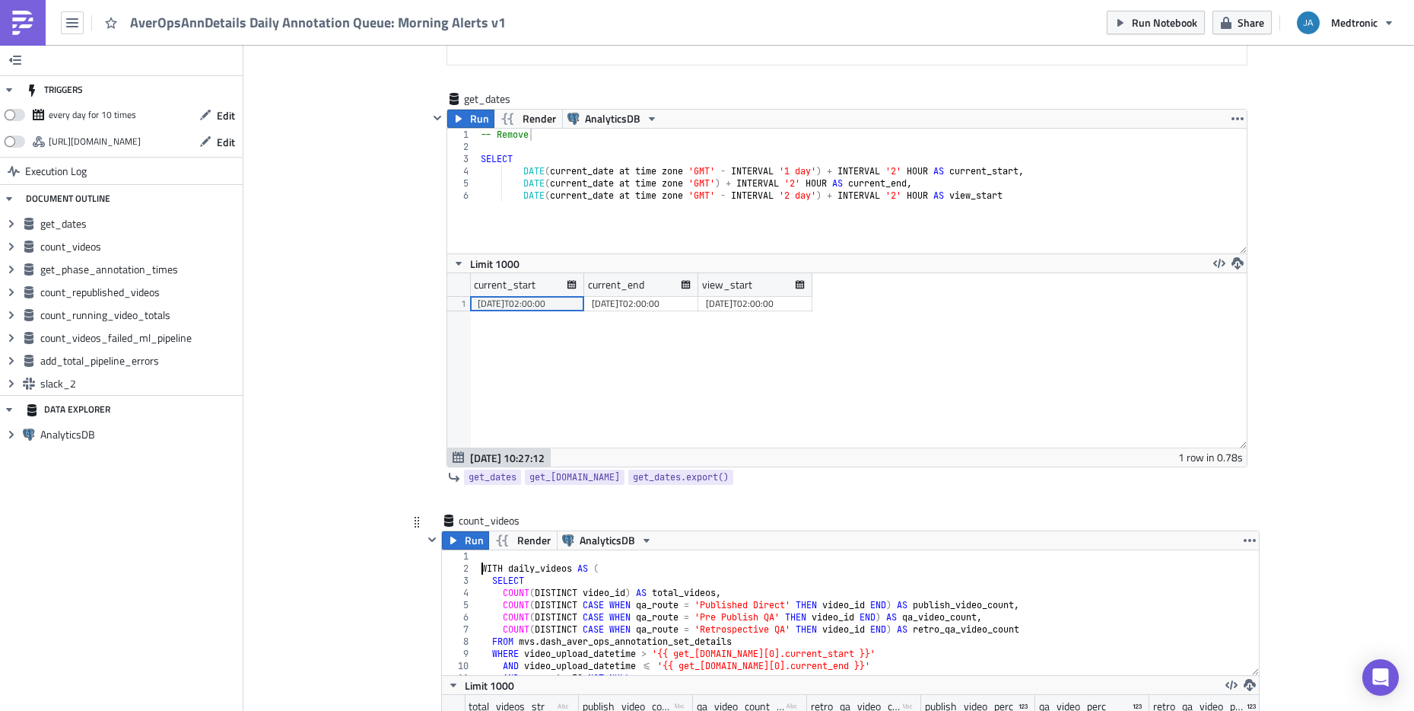
type textarea "WITH daily_videos AS ("
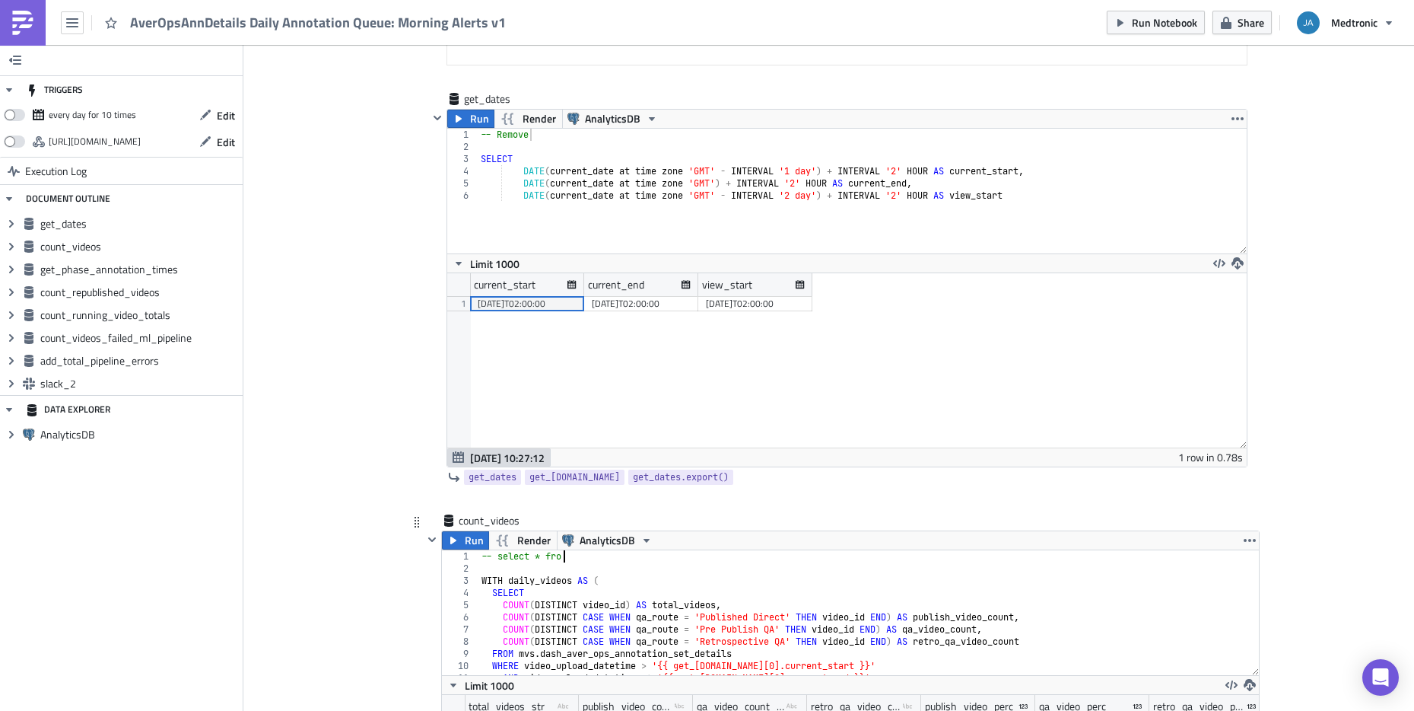
scroll to position [0, 7]
type textarea "-- select * from"
click at [533, 135] on div "-- Remove SELECT DATE ( current_date at time zone 'GMT' - INTERVAL '1 day' ) + …" at bounding box center [862, 203] width 769 height 149
click at [493, 133] on div "-- Remove SELECT DATE ( current_date at time zone 'GMT' - INTERVAL '1 day' ) + …" at bounding box center [862, 203] width 769 height 149
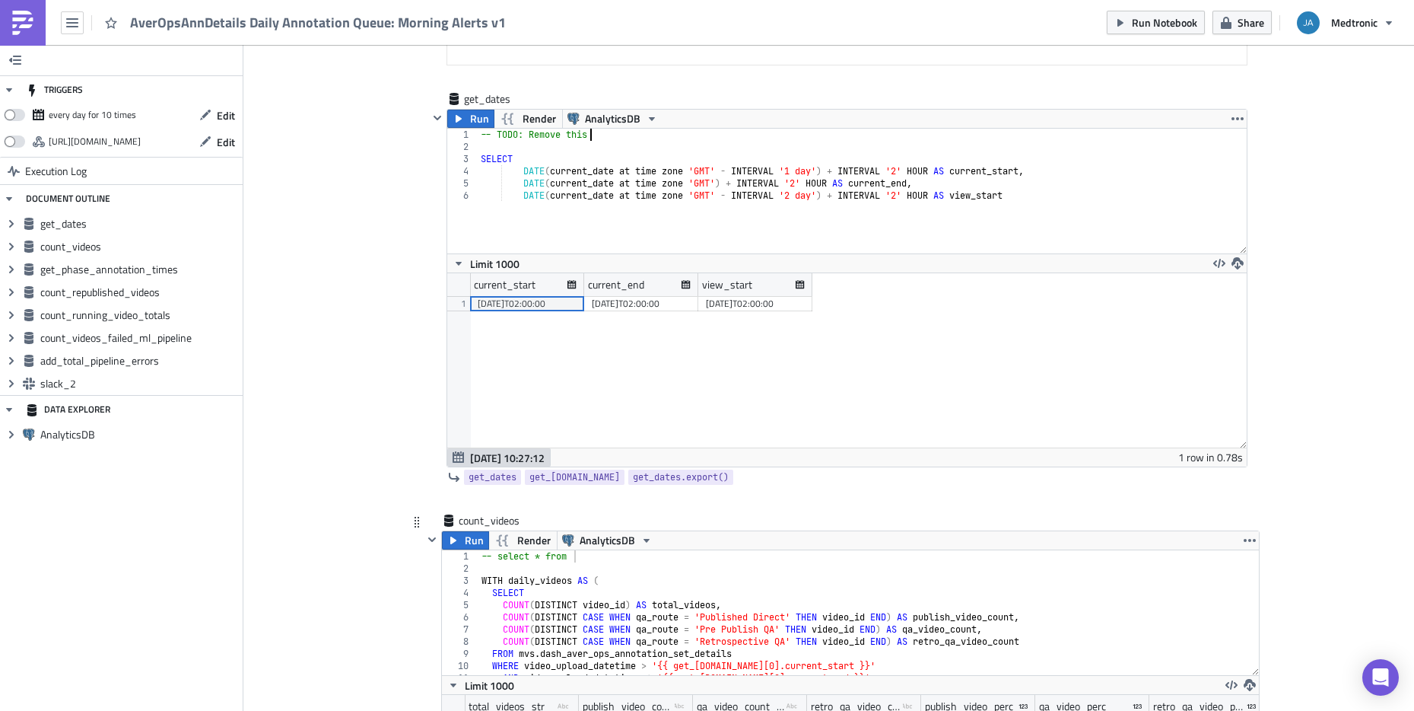
type textarea "-- TODO: Remove this"
click at [611, 558] on div "-- select * from WITH daily_videos AS ( SELECT COUNT ( DISTINCT video_id ) AS t…" at bounding box center [869, 624] width 781 height 149
click at [600, 557] on div "-- select * from WITH daily_videos AS ( SELECT COUNT ( DISTINCT video_id ) AS t…" at bounding box center [869, 624] width 781 height 149
click at [494, 557] on div "-- select * from mvs.push_ann_queue_count_videos WITH daily_videos AS ( SELECT …" at bounding box center [869, 624] width 781 height 149
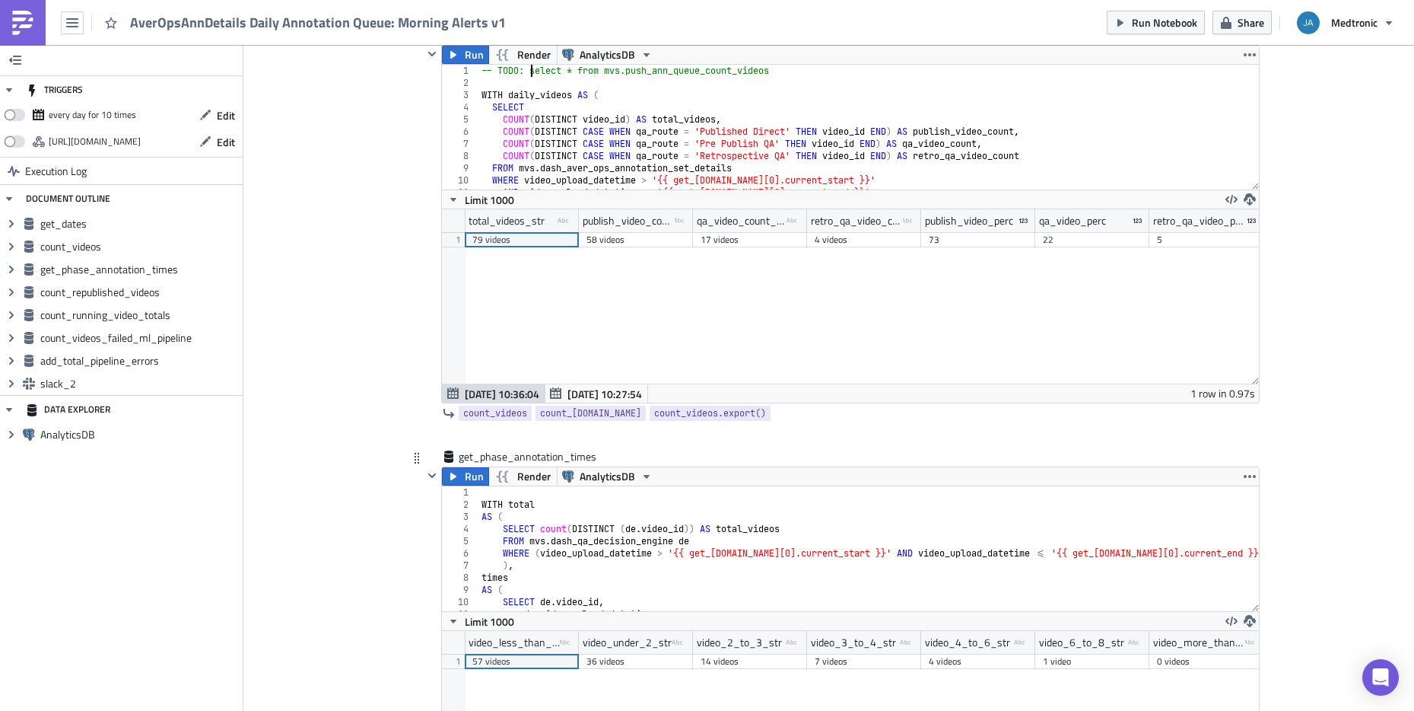
scroll to position [913, 0]
type textarea "-- TODO: select * from mvs.push_ann_queue_count_videos"
type textarea "WITH total"
click at [534, 498] on div "WITH total AS ( SELECT count ( DISTINCT ( de . video_id )) AS total_videos FROM…" at bounding box center [887, 559] width 816 height 149
click at [537, 493] on div "WITH total AS ( SELECT count ( DISTINCT ( de . video_id )) AS total_videos FROM…" at bounding box center [887, 559] width 816 height 149
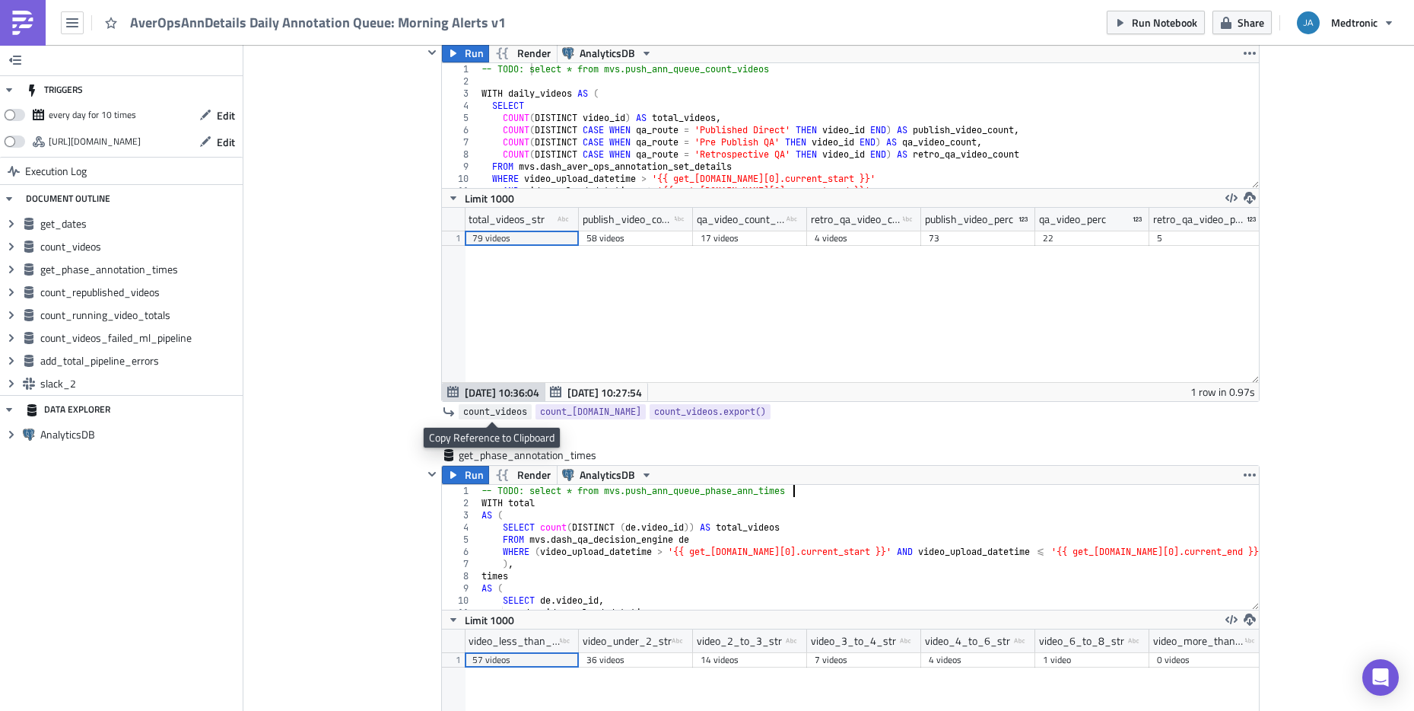
scroll to position [0, 25]
type textarea "-- TODO: select * from mvs.push_ann_queue_phase_ann_times"
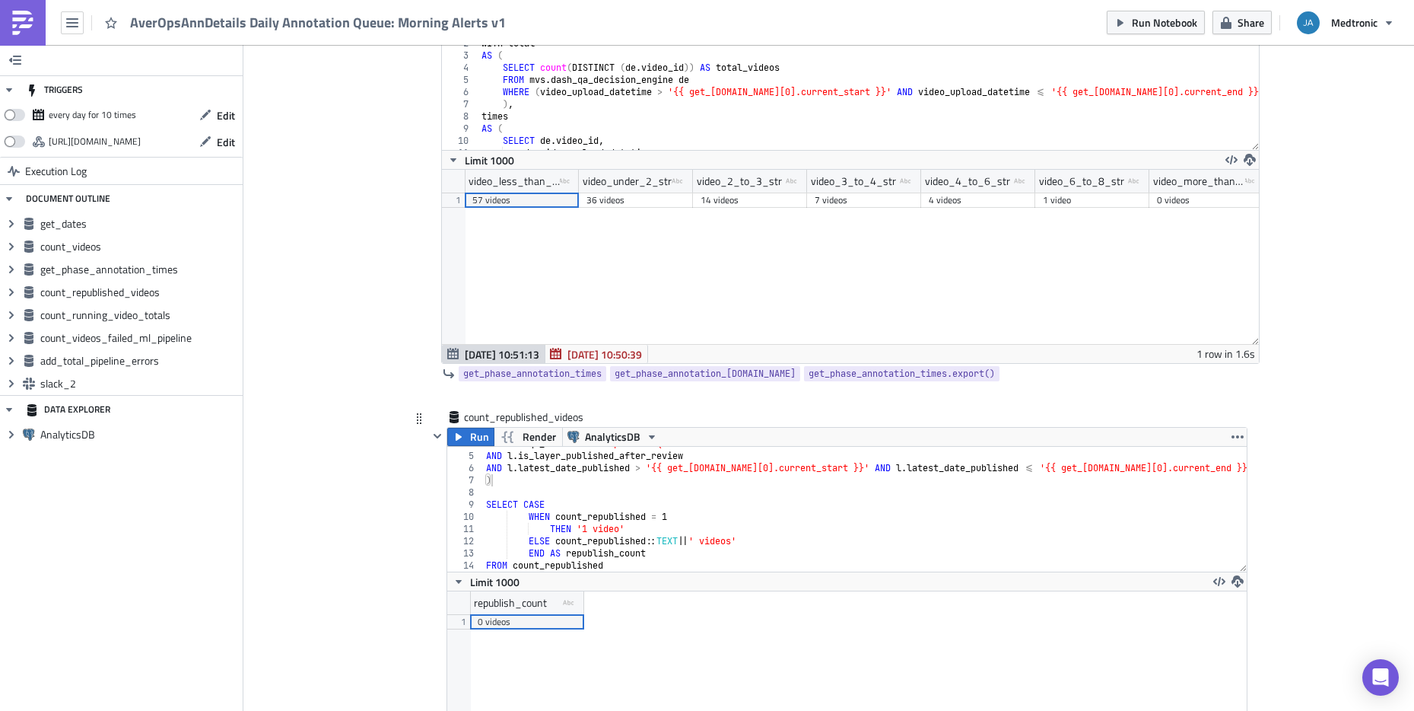
scroll to position [1400, 0]
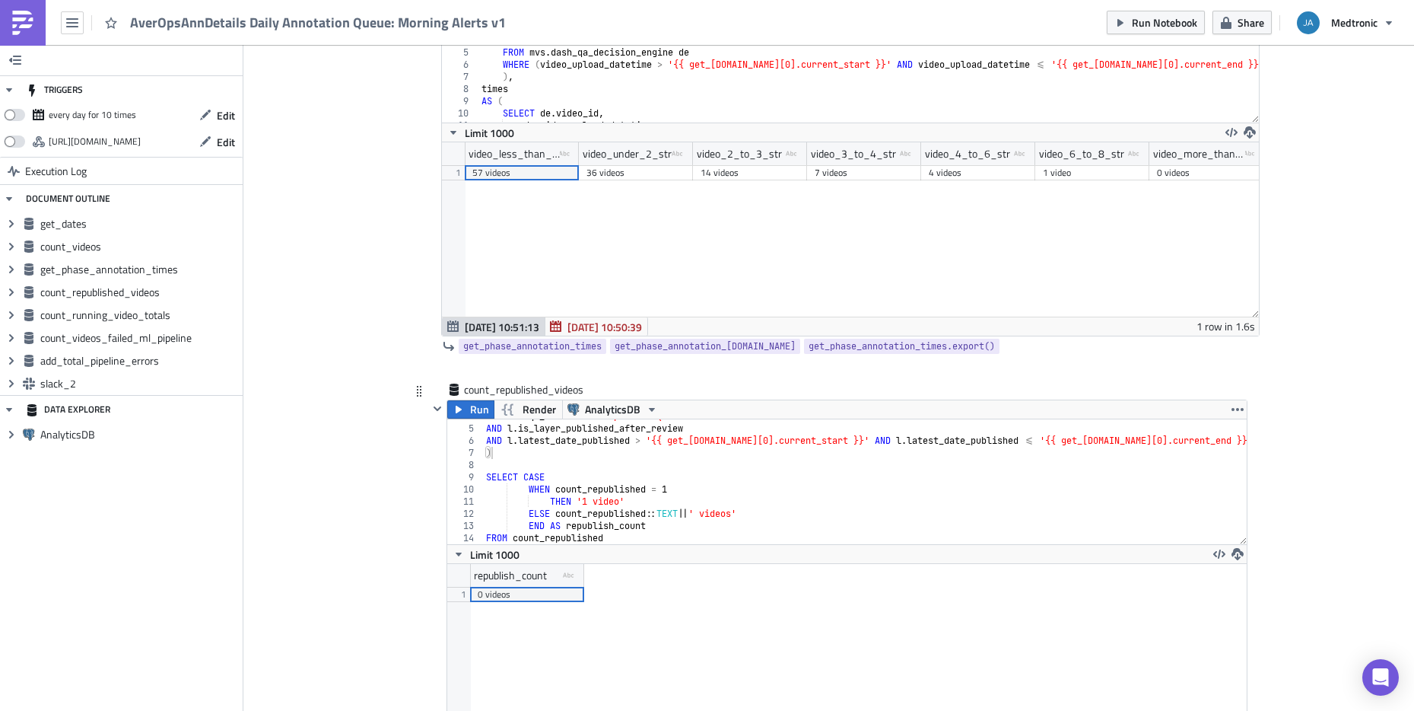
click at [602, 438] on div "WHERE l . qa_route = 'Retrospective QA' AND l . is_layer_published_after_review…" at bounding box center [865, 484] width 764 height 149
click at [612, 430] on div "WHERE l . qa_route = 'Retrospective QA' AND l . is_layer_published_after_review…" at bounding box center [865, 484] width 764 height 149
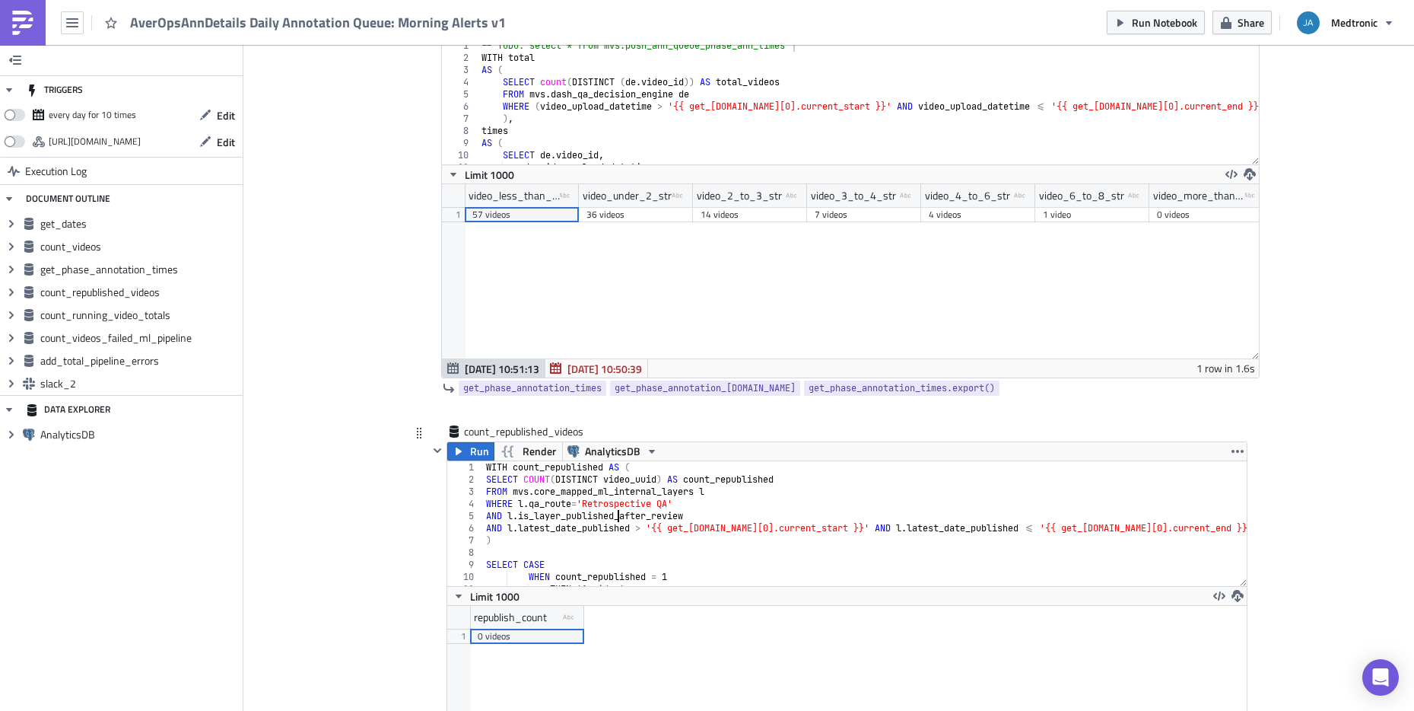
scroll to position [1339, 0]
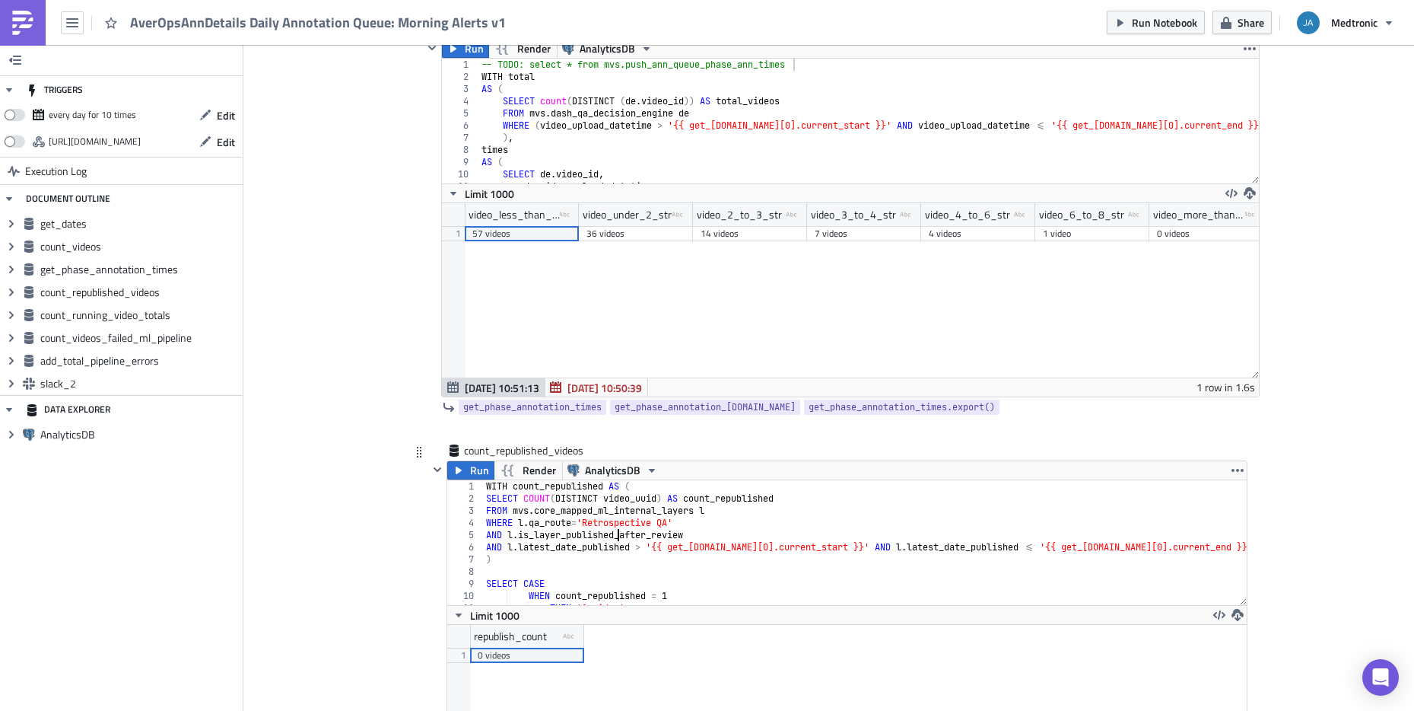
click at [692, 491] on div "WITH count_republished AS ( SELECT COUNT ( DISTINCT video_uuid ) AS count_repub…" at bounding box center [865, 554] width 764 height 149
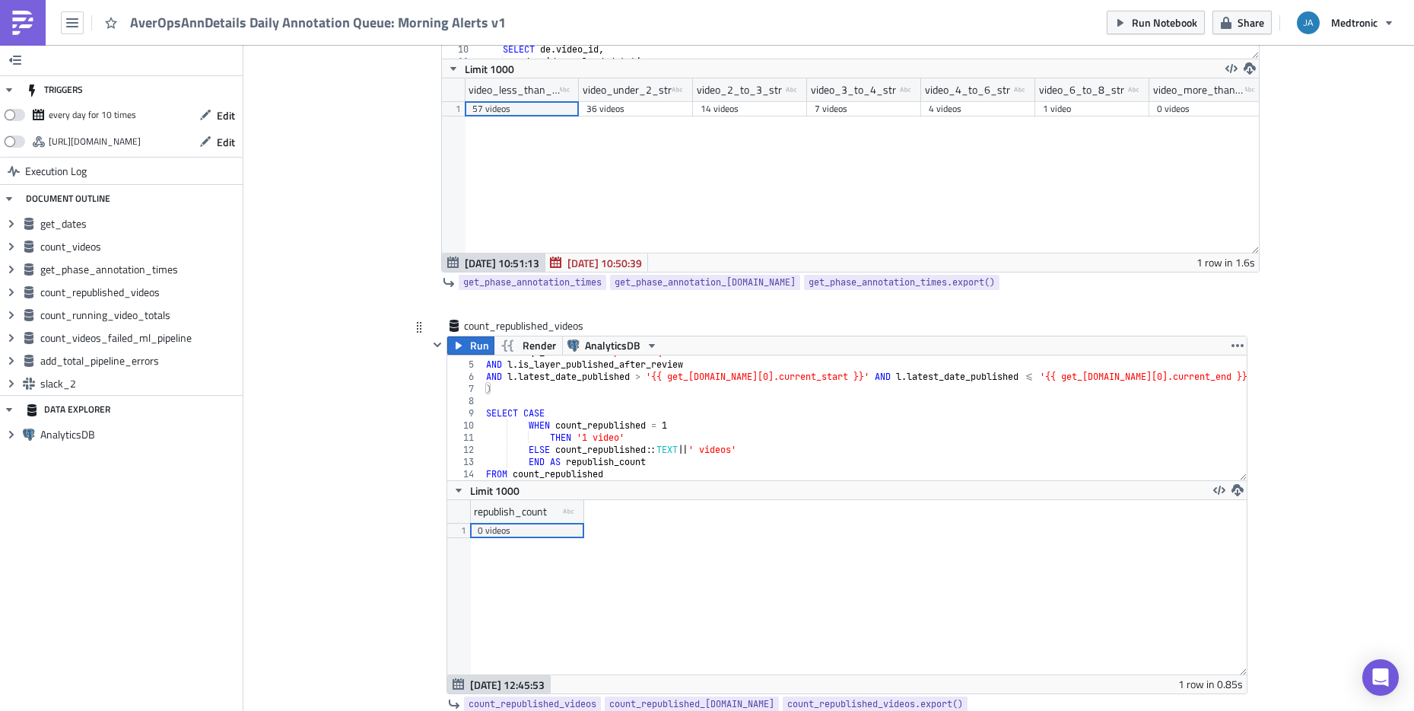
scroll to position [1522, 0]
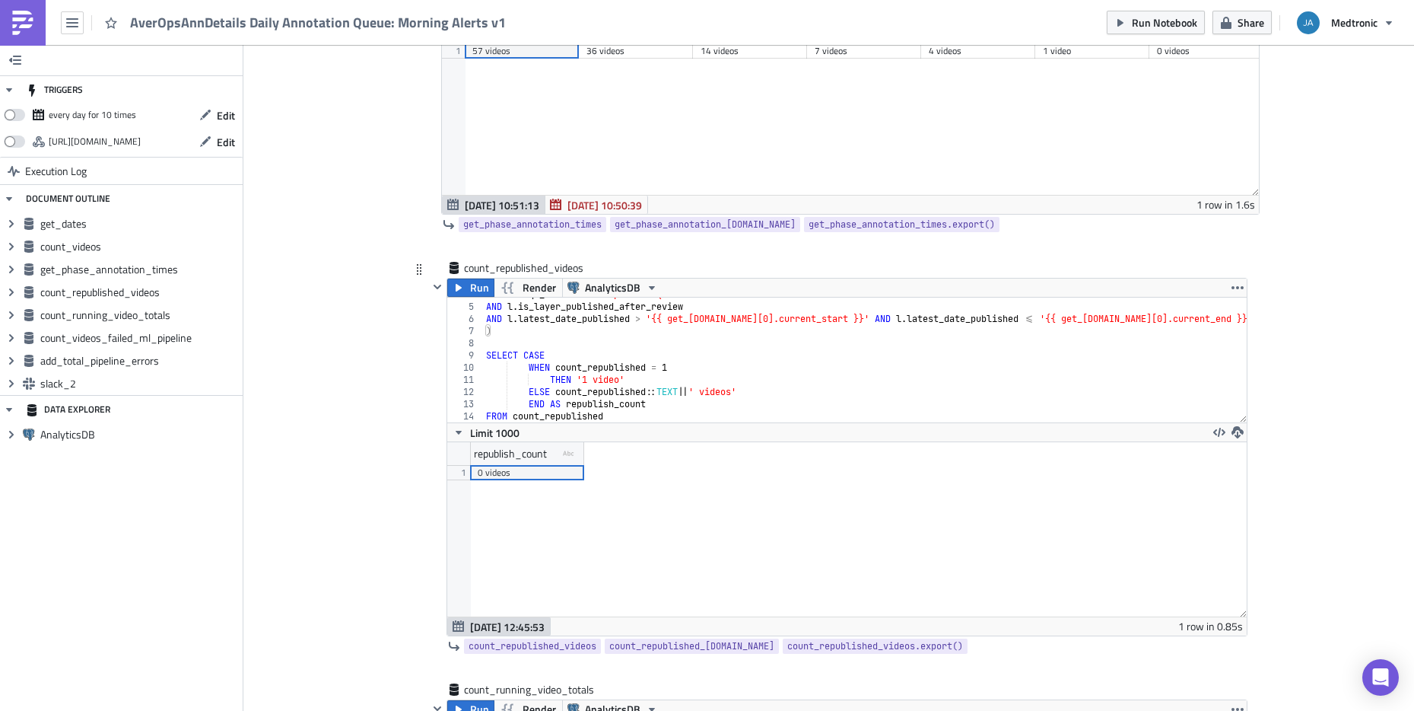
click at [626, 383] on div "WHERE l . qa_route = 'Retrospective QA' AND l . is_layer_published_after_review…" at bounding box center [865, 362] width 764 height 149
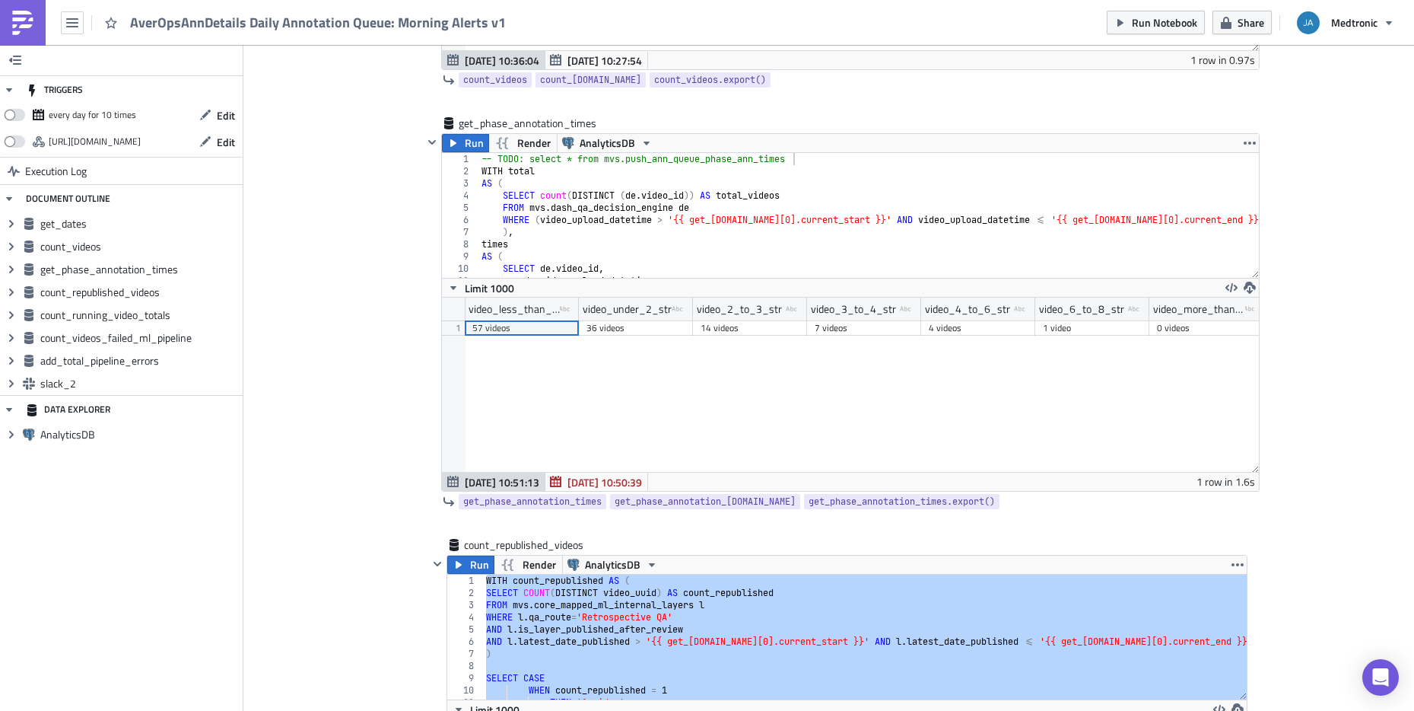
scroll to position [1217, 0]
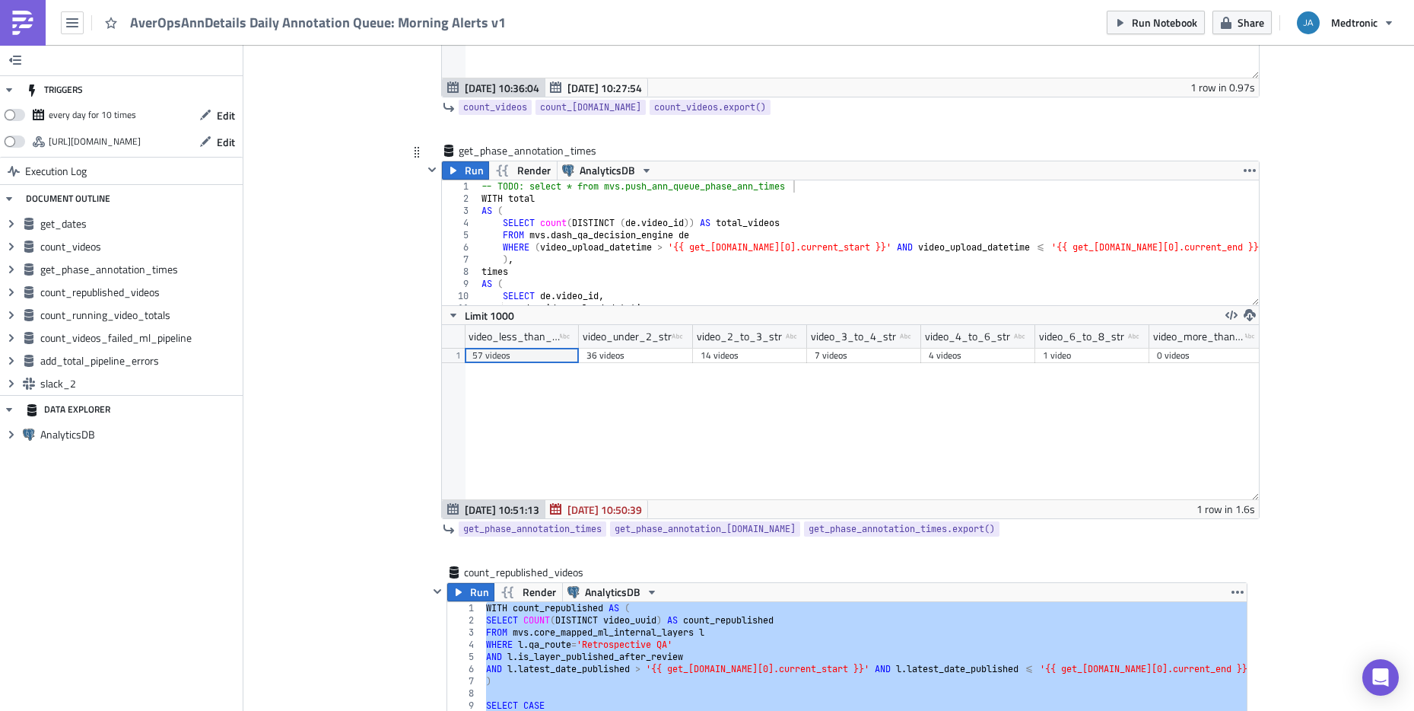
click at [794, 190] on div "-- TODO: select * from mvs.push_ann_queue_phase_ann_times WITH total AS ( SELEC…" at bounding box center [887, 254] width 816 height 149
click at [660, 609] on div "WITH count_republished AS ( SELECT COUNT ( DISTINCT video_uuid ) AS count_repub…" at bounding box center [865, 676] width 764 height 149
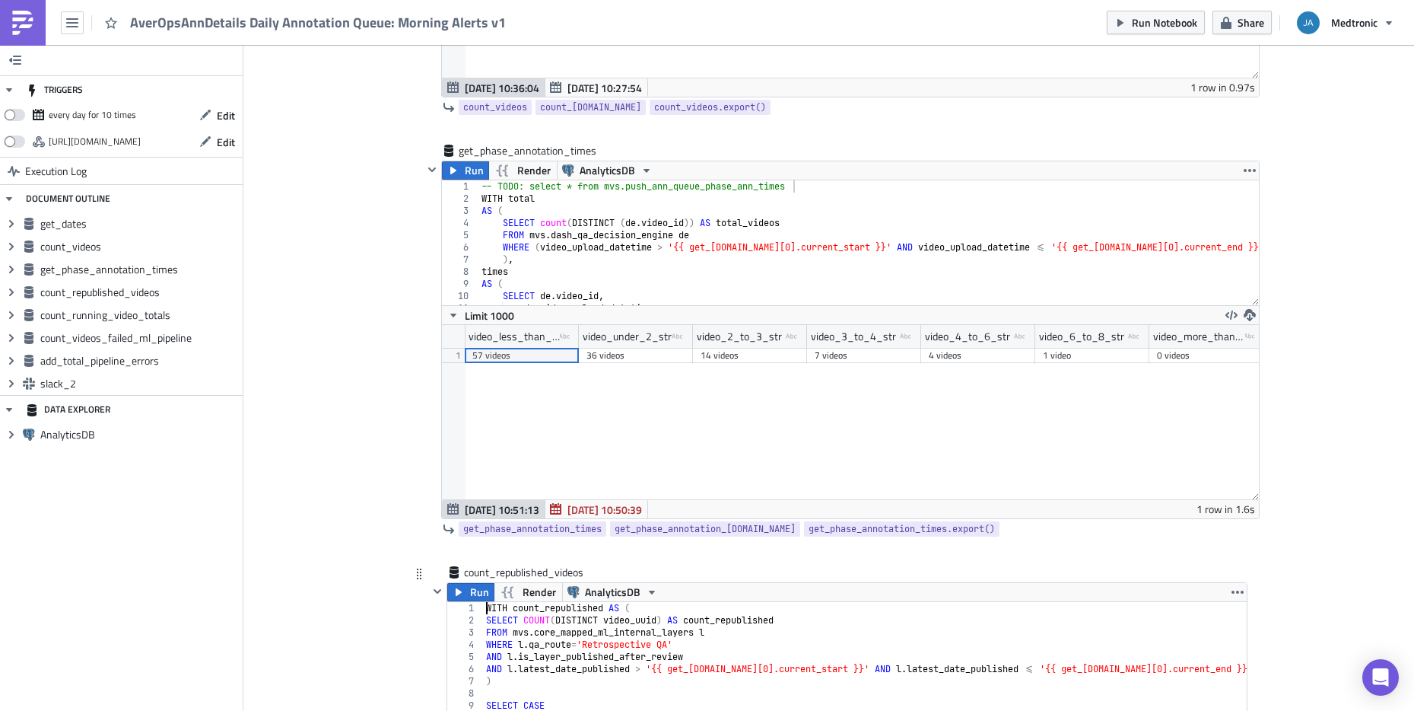
scroll to position [0, 1]
type textarea "WITH count_republished AS ("
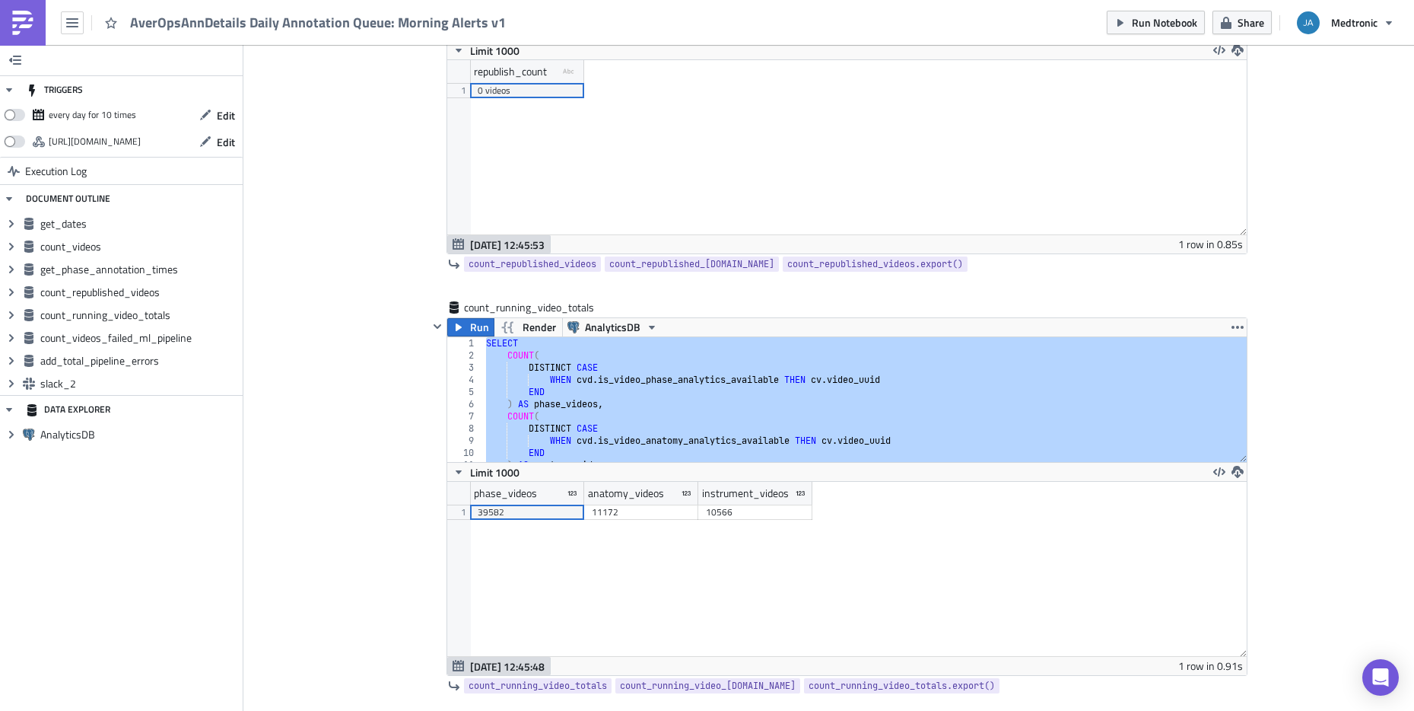
scroll to position [2069, 0]
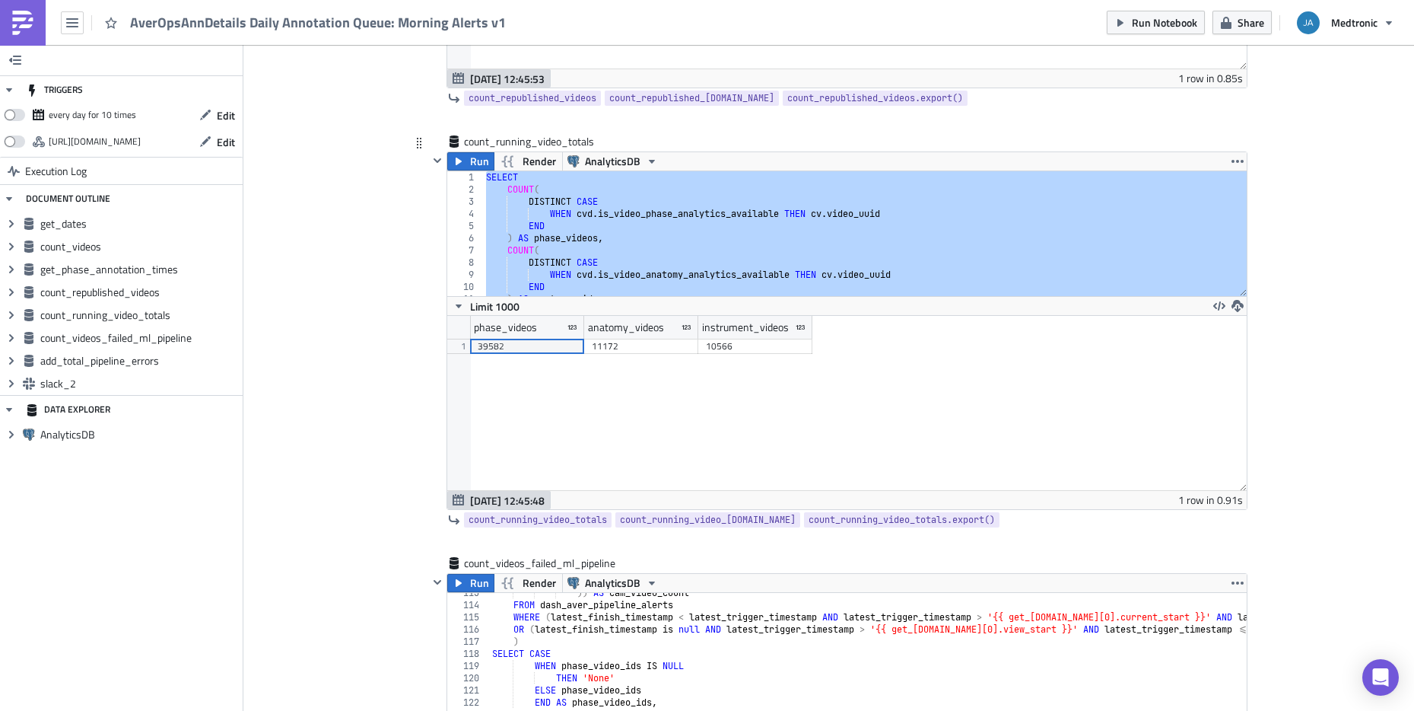
type textarea "-- TODO: select * from mvs.push_ann_republished_videos"
click at [763, 276] on div "SELECT COUNT ( DISTINCT CASE WHEN cvd . is_video_phase_analytics_available THEN…" at bounding box center [865, 245] width 764 height 149
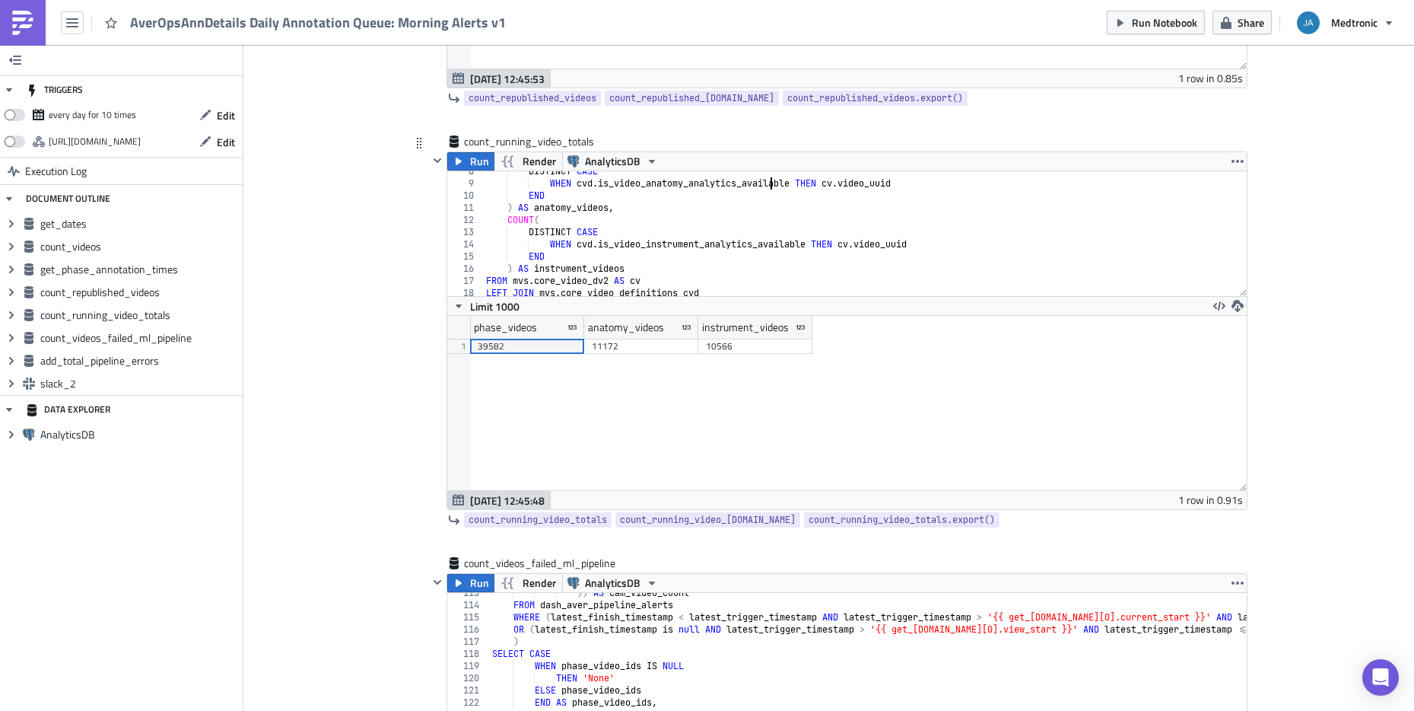
scroll to position [131, 0]
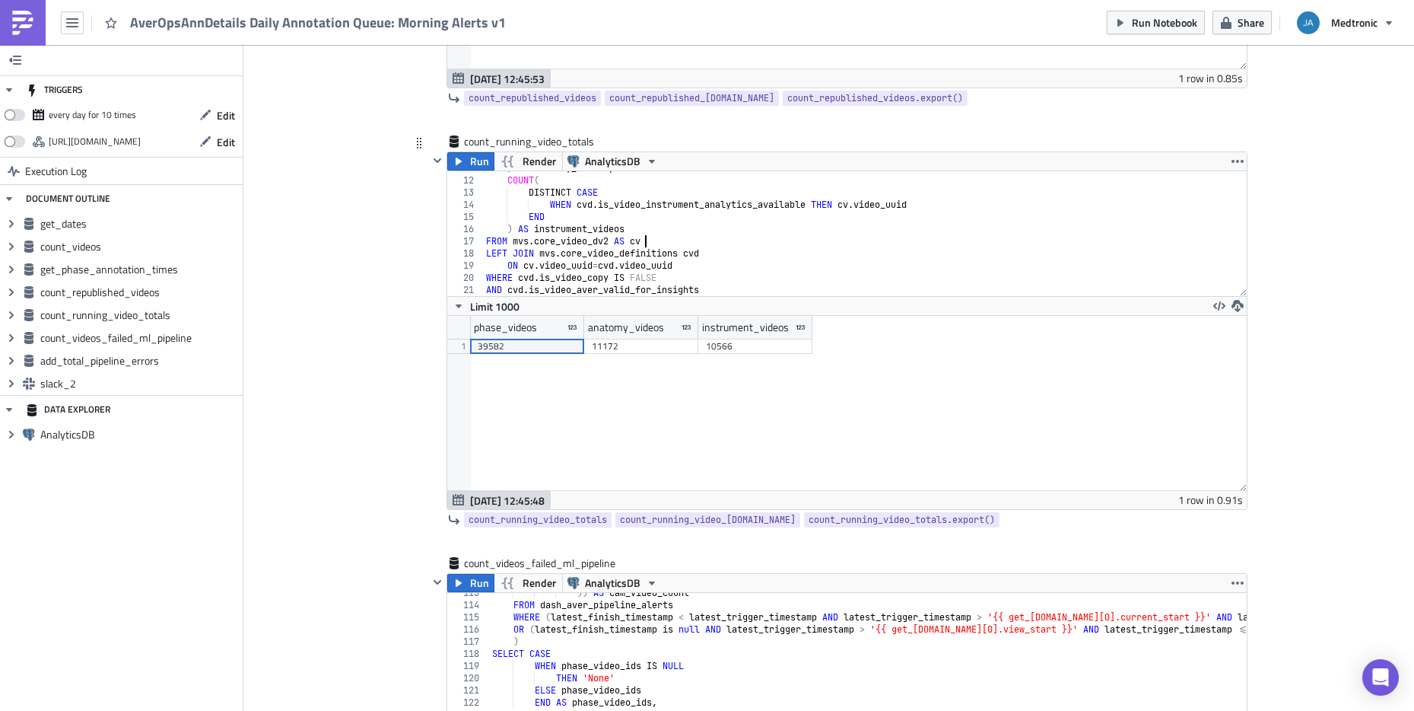
click at [684, 240] on div ") AS anatomy_videos , COUNT ( DISTINCT CASE WHEN cvd . is_video_instrument_anal…" at bounding box center [865, 236] width 764 height 149
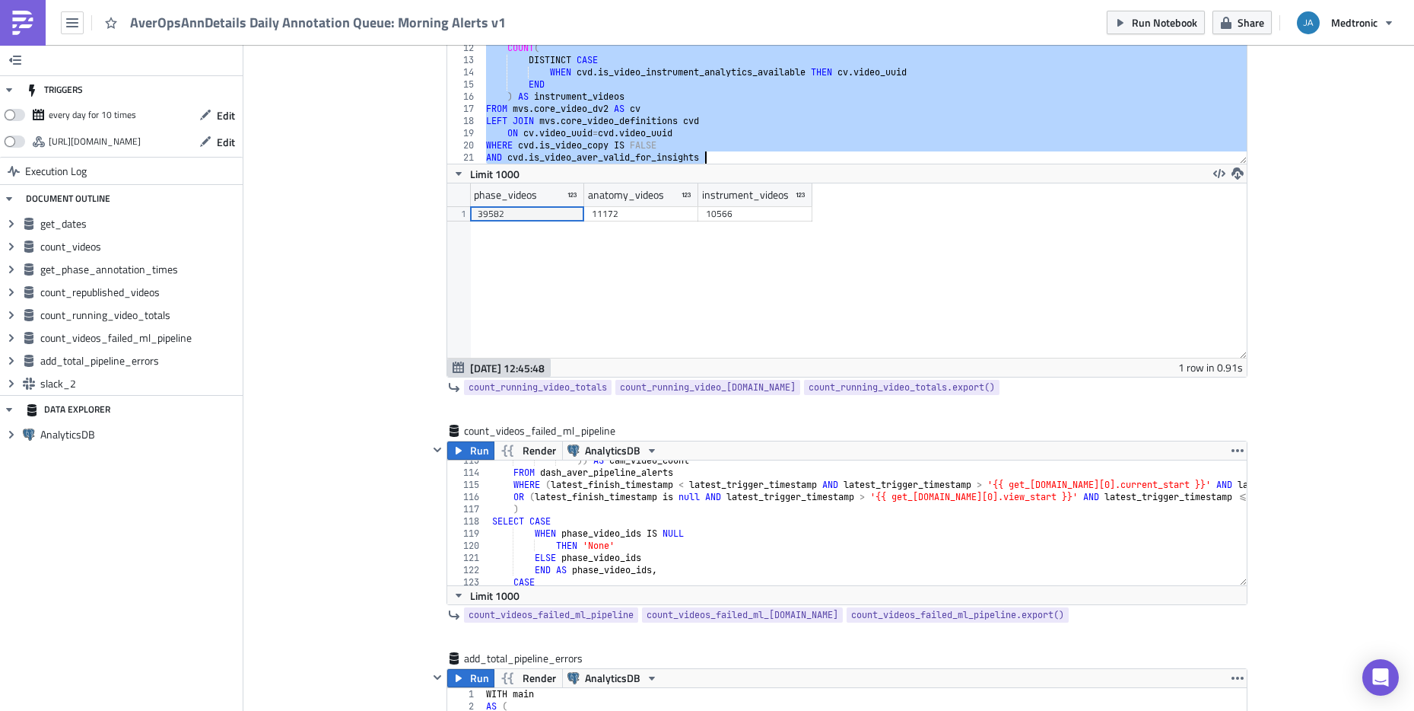
scroll to position [2009, 0]
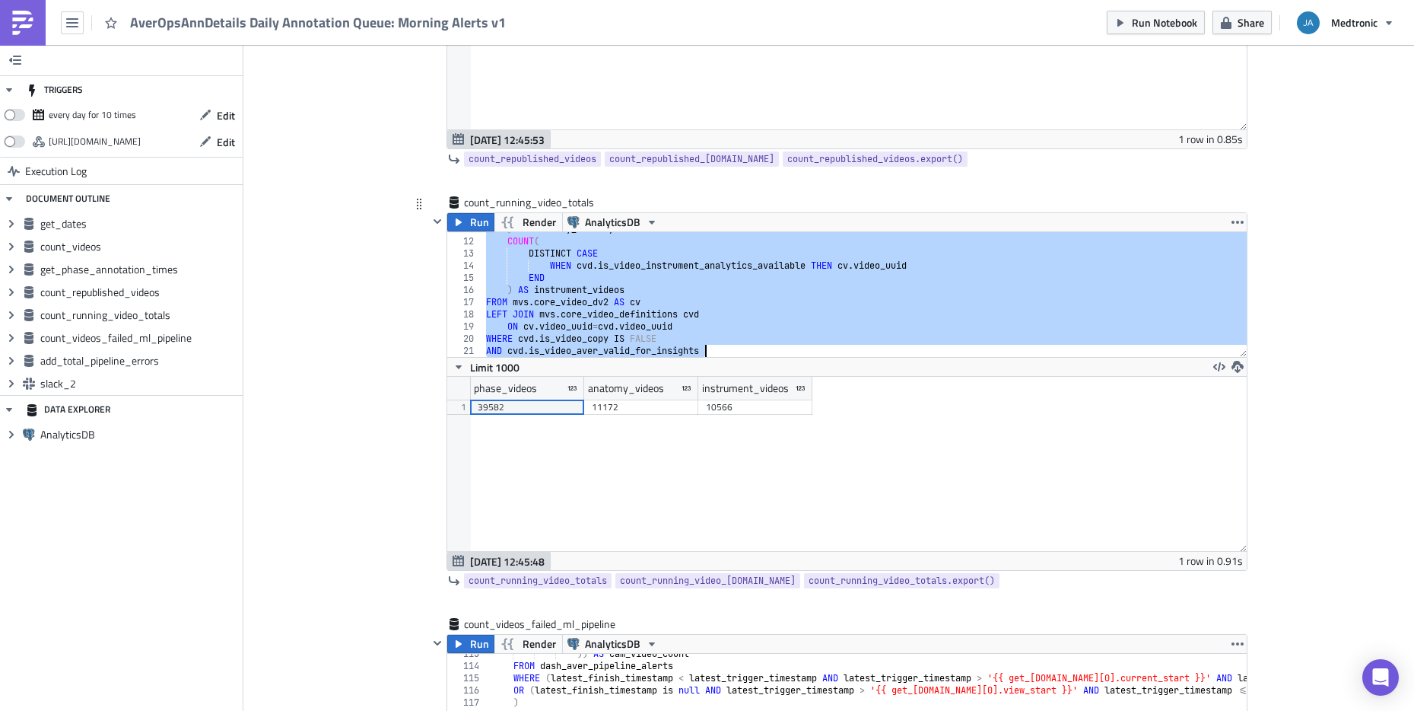
click at [628, 240] on div ") AS anatomy_videos , COUNT ( DISTINCT CASE WHEN cvd . is_video_instrument_anal…" at bounding box center [865, 297] width 764 height 149
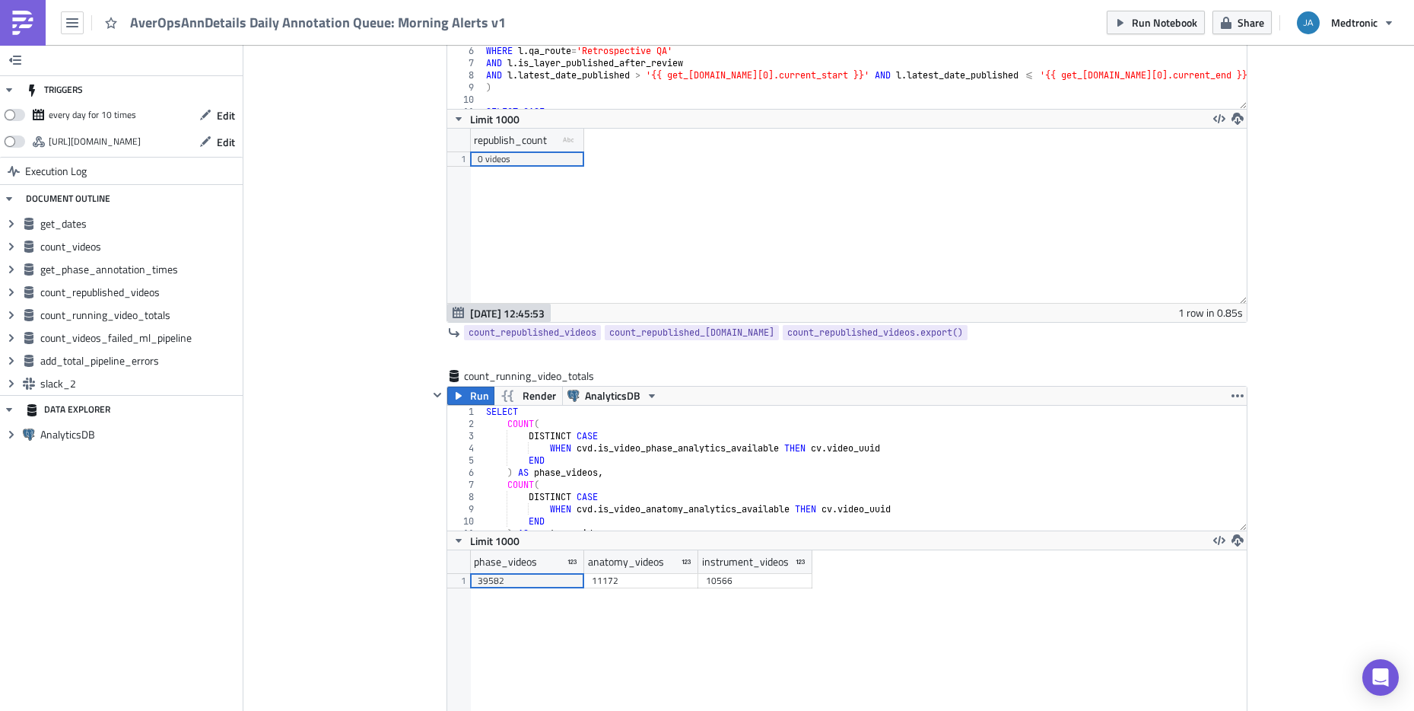
scroll to position [1704, 0]
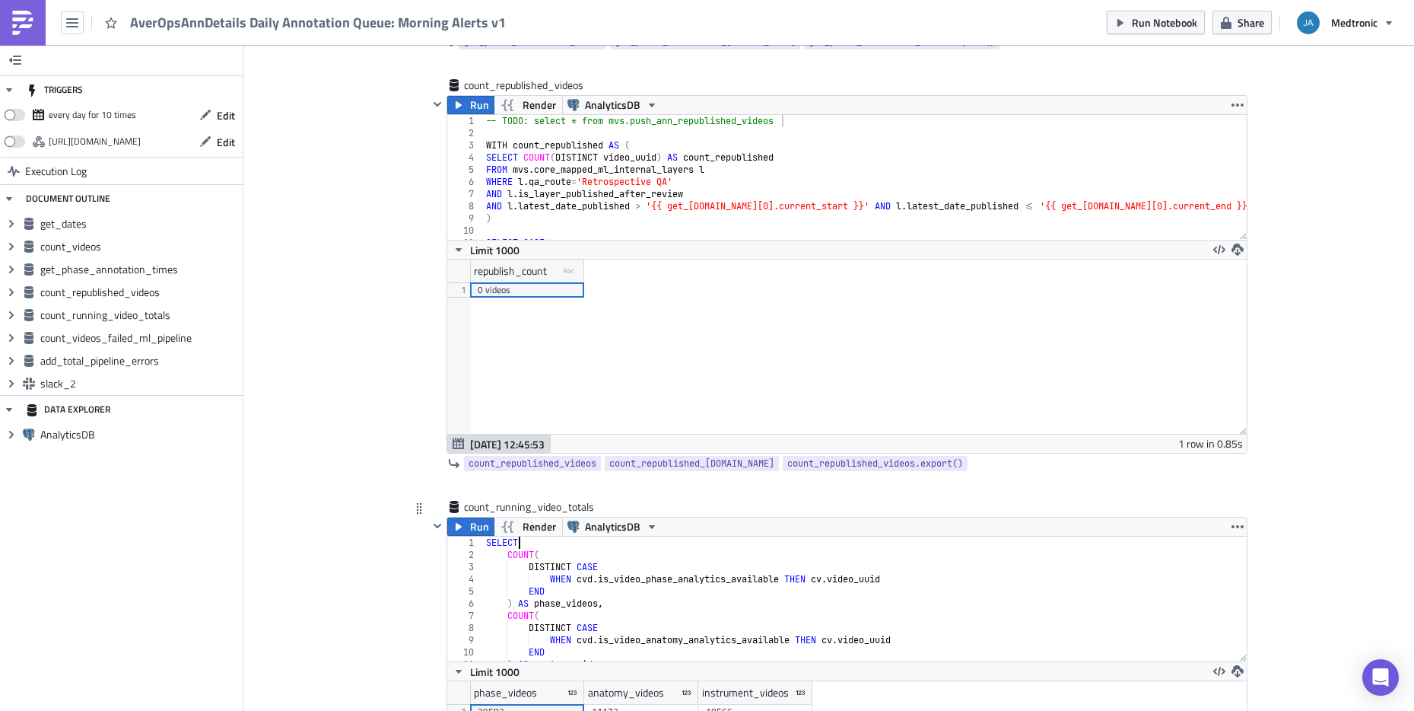
click at [622, 548] on div "SELECT COUNT ( DISTINCT CASE WHEN cvd . is_video_phase_analytics_available THEN…" at bounding box center [865, 610] width 764 height 149
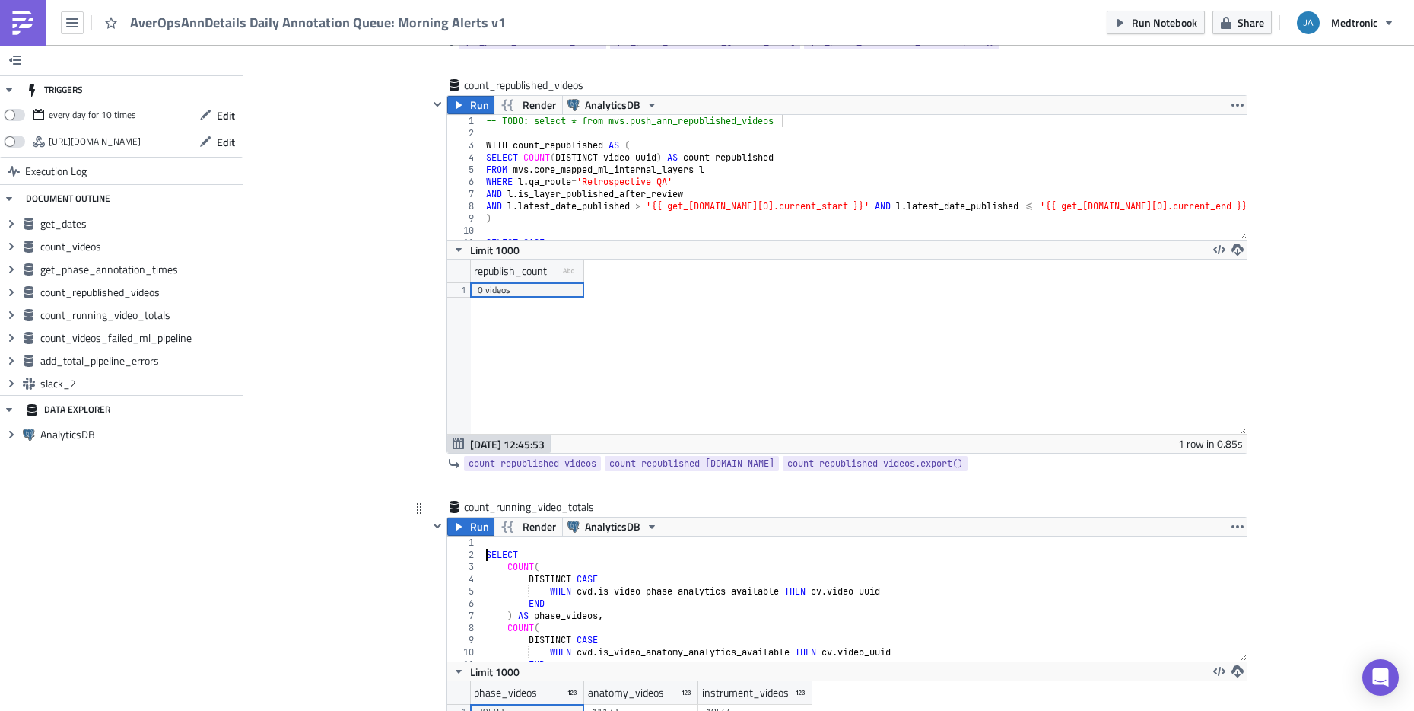
type textarea "SELECT"
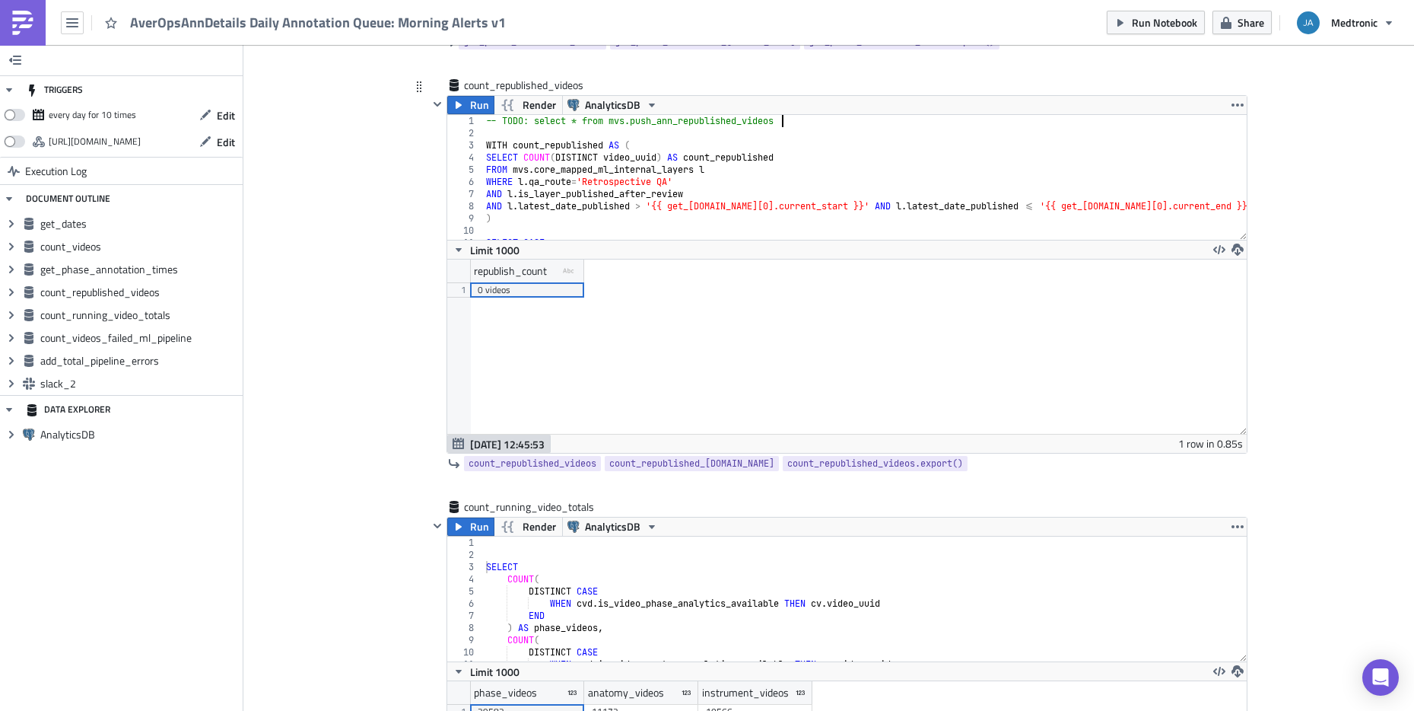
click at [784, 126] on div "-- TODO: select * from mvs.push_ann_republished_videos WITH count_republished A…" at bounding box center [865, 189] width 764 height 149
drag, startPoint x: 791, startPoint y: 119, endPoint x: 453, endPoint y: 113, distance: 337.9
click at [453, 113] on div "Run Render AnalyticsDB -- TODO: select * from mvs.push_ann_republished_videos 1…" at bounding box center [847, 274] width 801 height 358
click at [488, 549] on div "SELECT COUNT ( DISTINCT CASE WHEN cvd . is_video_phase_analytics_available THEN…" at bounding box center [865, 610] width 764 height 149
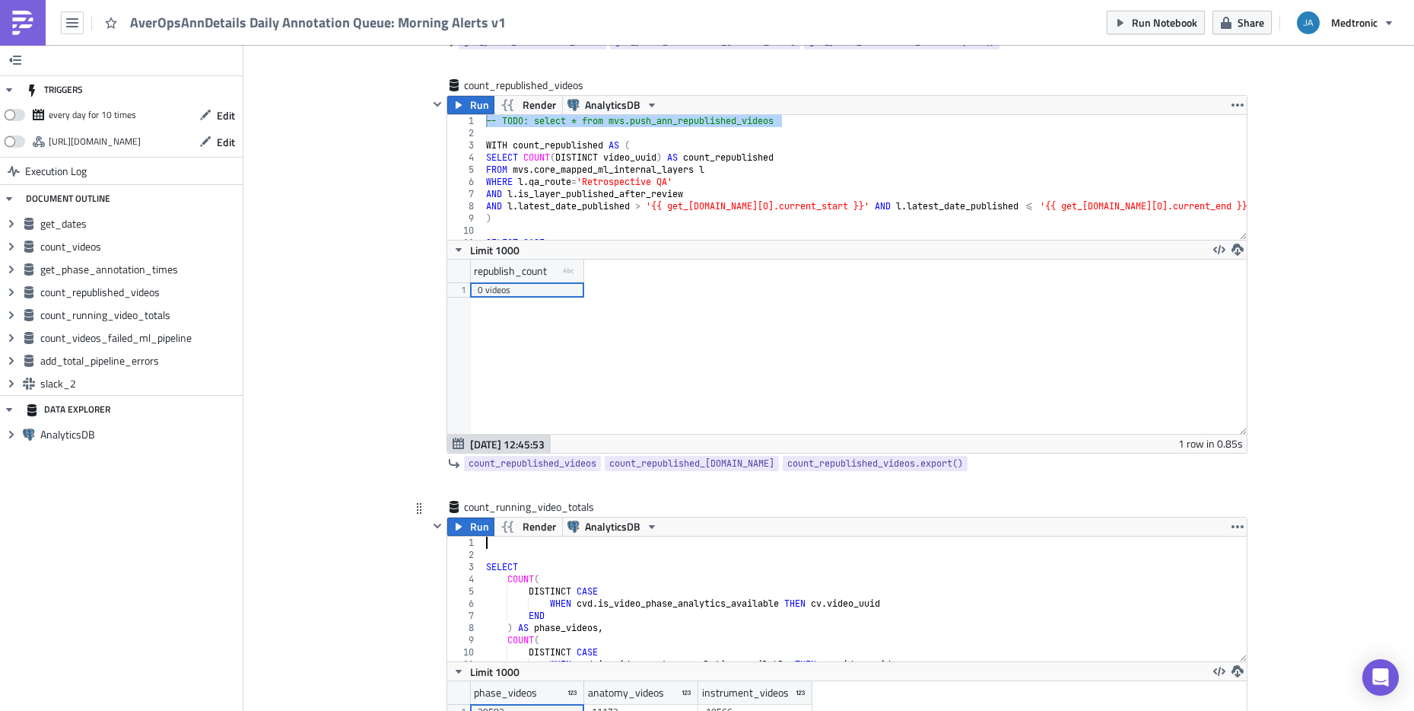
paste textarea "-- TODO: select * from mvs.push_ann_republished_videos"
drag, startPoint x: 679, startPoint y: 543, endPoint x: 735, endPoint y: 553, distance: 57.2
click at [679, 543] on div "-- TODO: select * from mvs.push_ann_republished_videos SELECT COUNT ( DISTINCT …" at bounding box center [865, 610] width 764 height 149
type textarea "-- TODO: select * from mvs.push_ann_queue_running_video_totals"
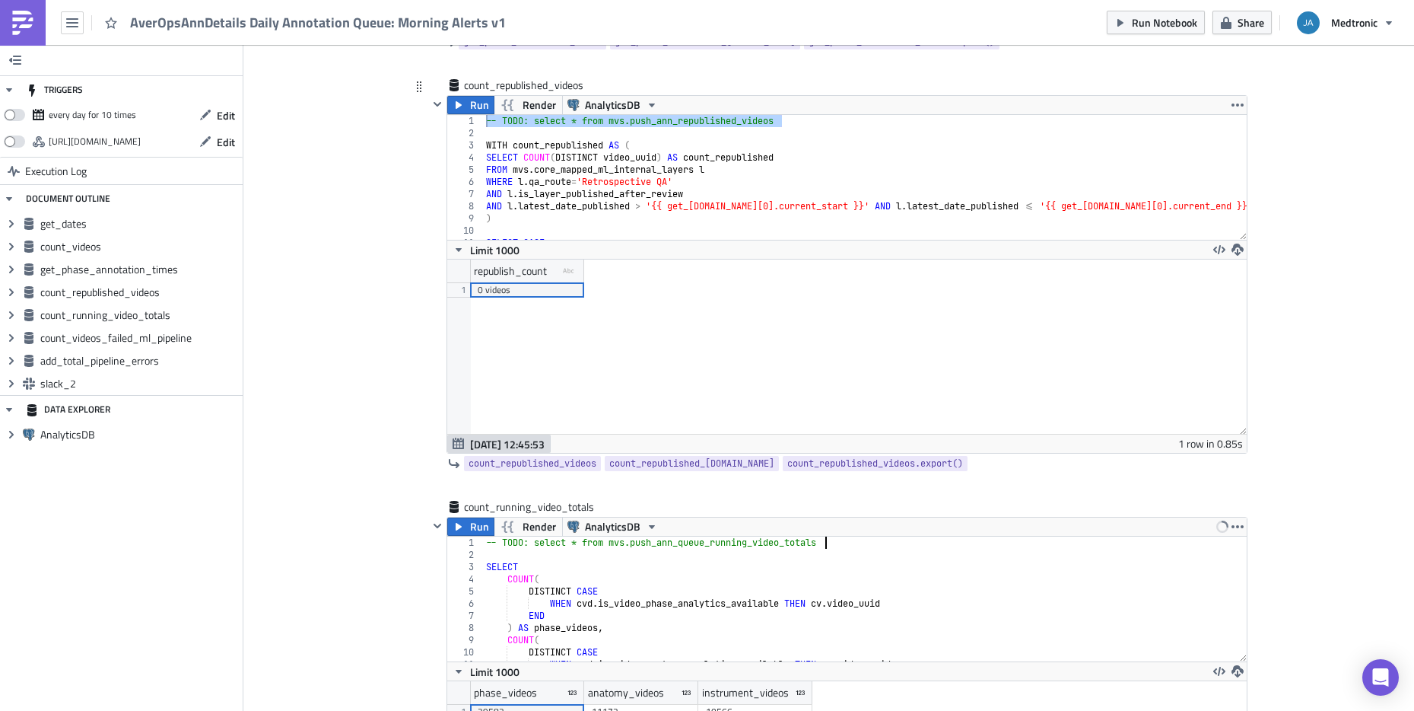
click at [730, 149] on div "-- TODO: select * from mvs.push_ann_republished_videos WITH count_republished A…" at bounding box center [865, 189] width 764 height 149
click at [679, 122] on div "-- TODO: select * from mvs.push_ann_republished_videos WITH count_republished A…" at bounding box center [865, 189] width 764 height 149
type textarea "-- TODO: select * from mvs.push_ann_queue_republished_videos"
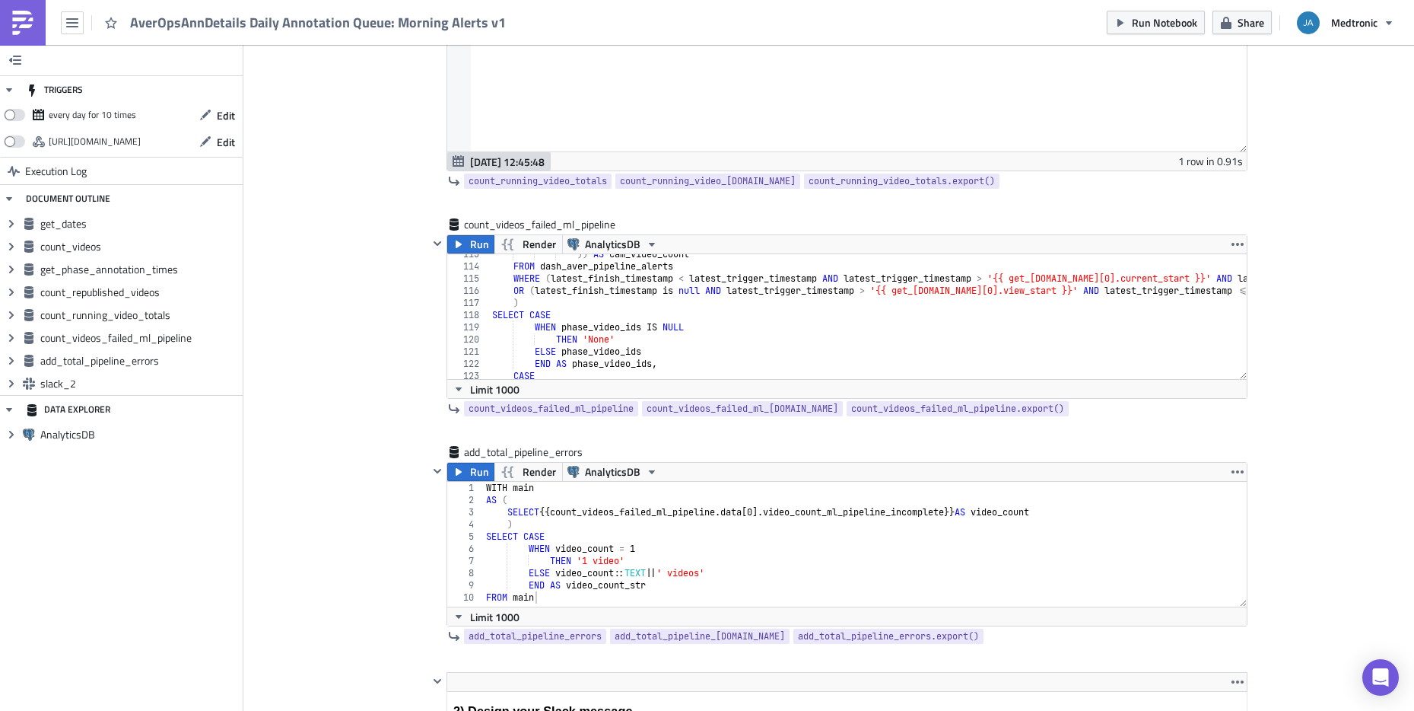
scroll to position [2374, 0]
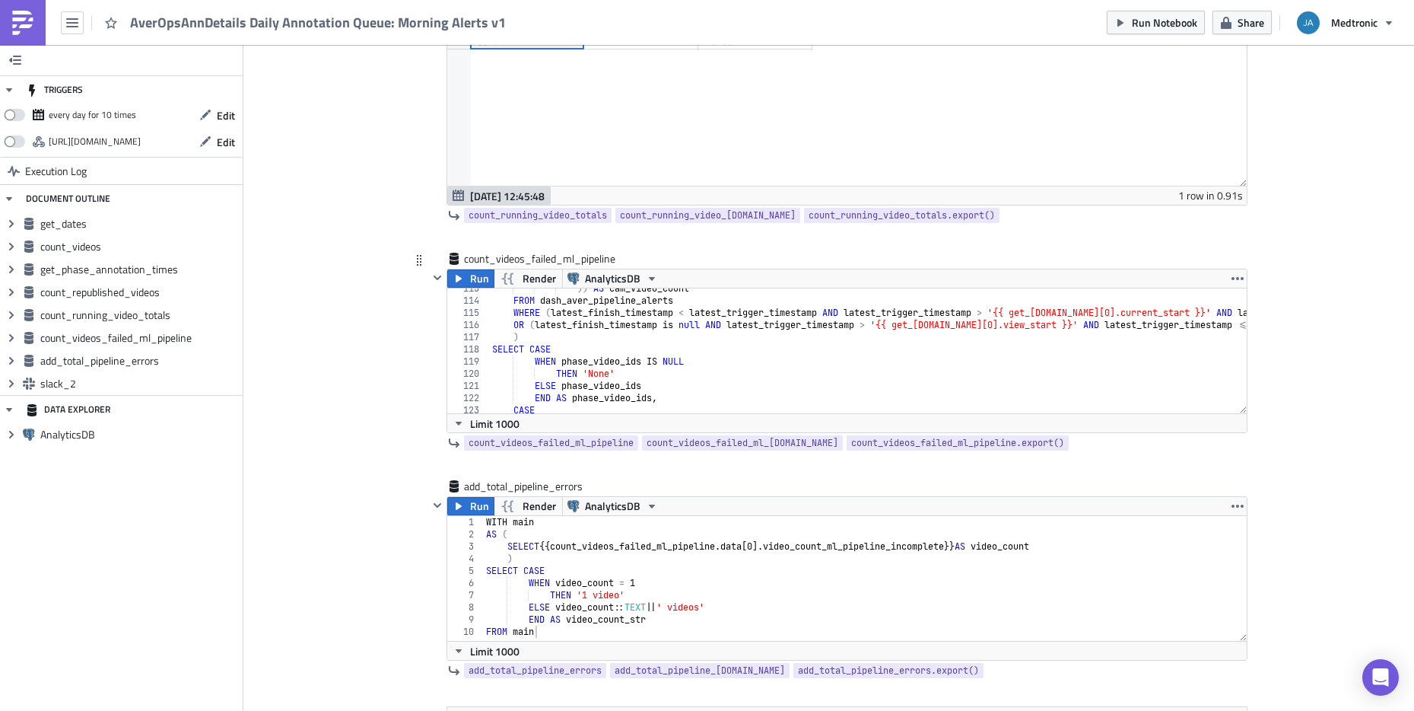
click at [700, 351] on div ")) AS cam_video_count FROM dash_aver_pipeline_alerts WHERE ( latest_finish_time…" at bounding box center [1045, 356] width 1112 height 149
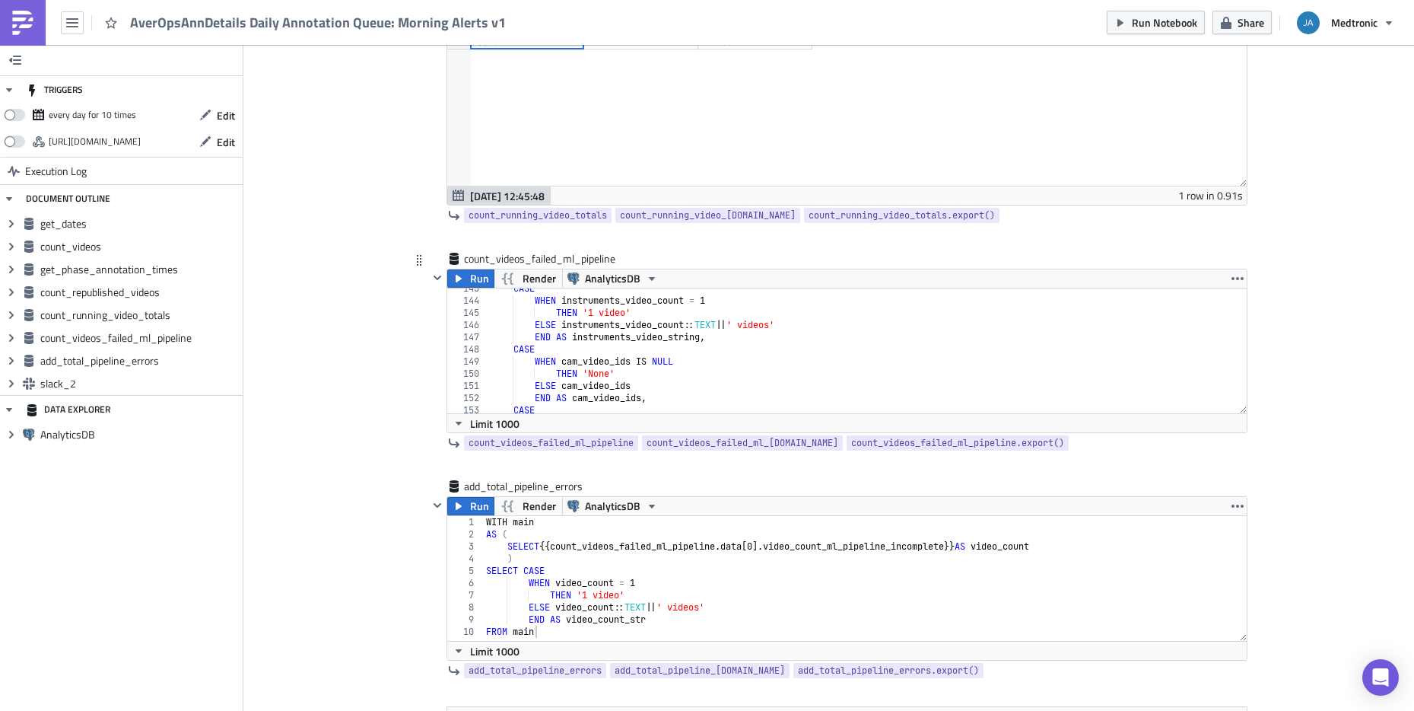
scroll to position [1811, 0]
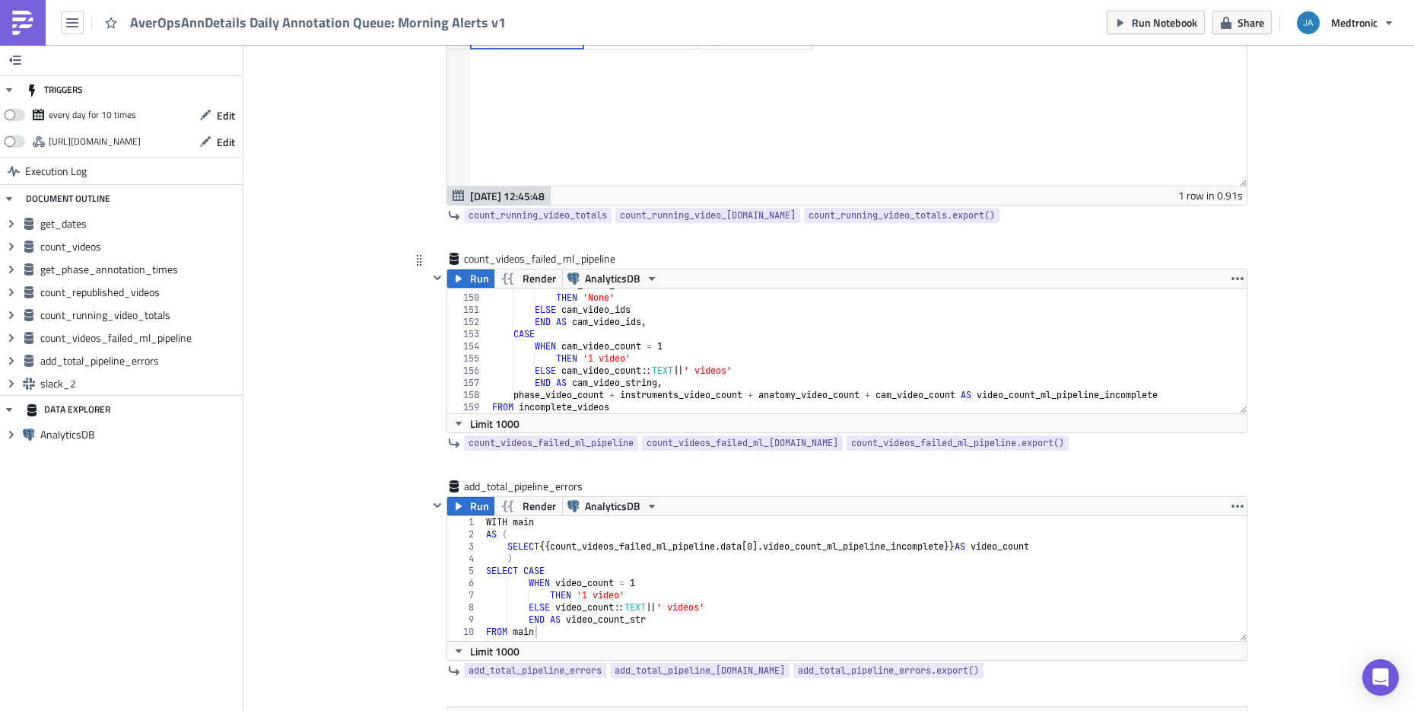
click at [777, 358] on div "WHEN cam_video_ids IS NULL THEN 'None' ELSE cam_video_ids END AS cam_video_ids …" at bounding box center [1045, 353] width 1112 height 149
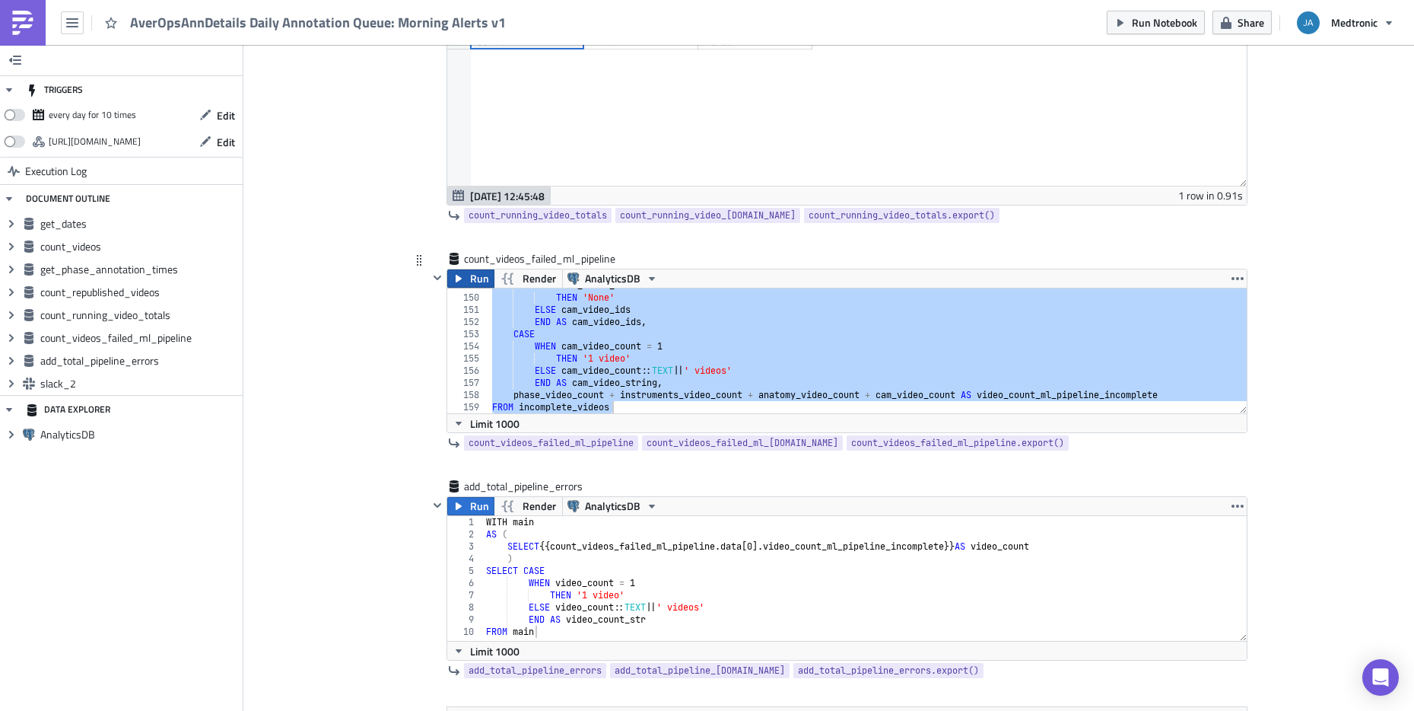
click at [473, 279] on span "Run" at bounding box center [479, 278] width 19 height 18
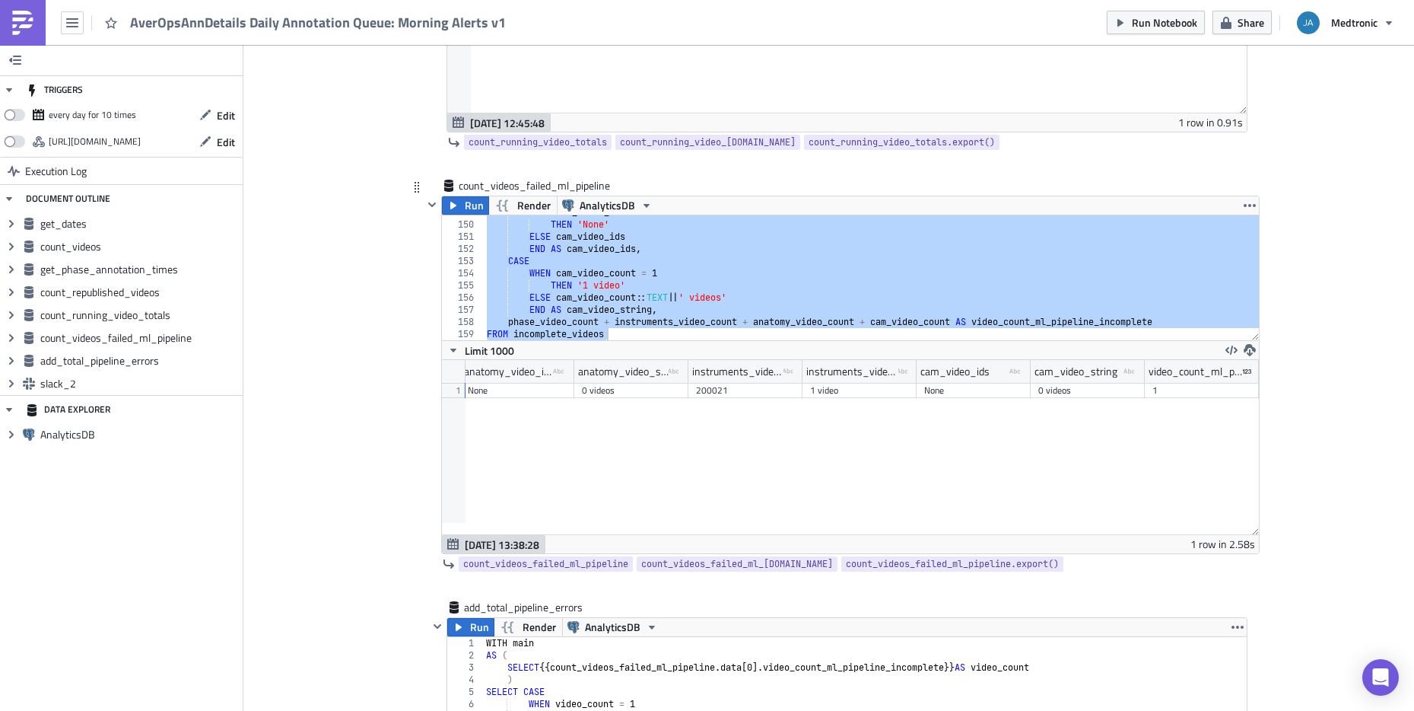
scroll to position [2435, 0]
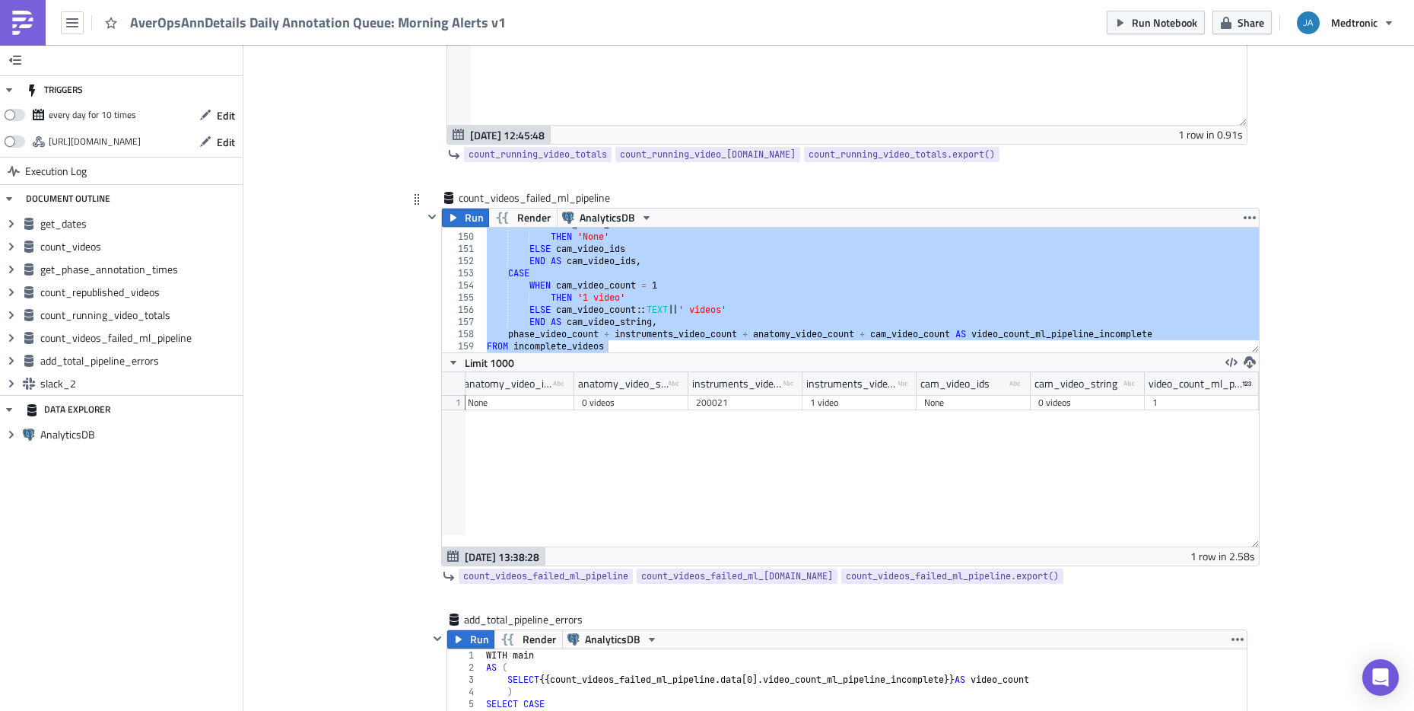
click at [561, 246] on div "WHEN cam_video_ids IS NULL THEN 'None' ELSE cam_video_ids END AS cam_video_ids …" at bounding box center [1040, 292] width 1112 height 149
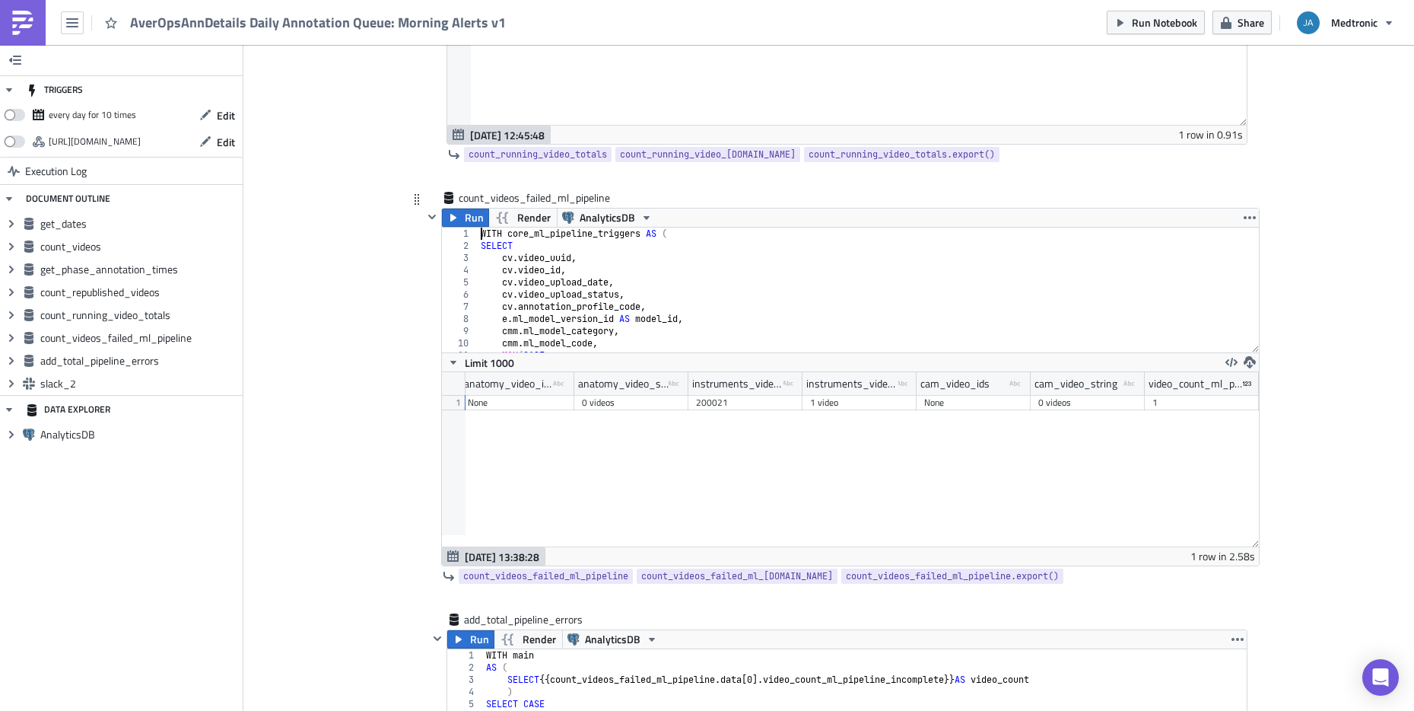
scroll to position [0, 0]
type textarea "WITH core_ml_pipeline_triggers AS ("
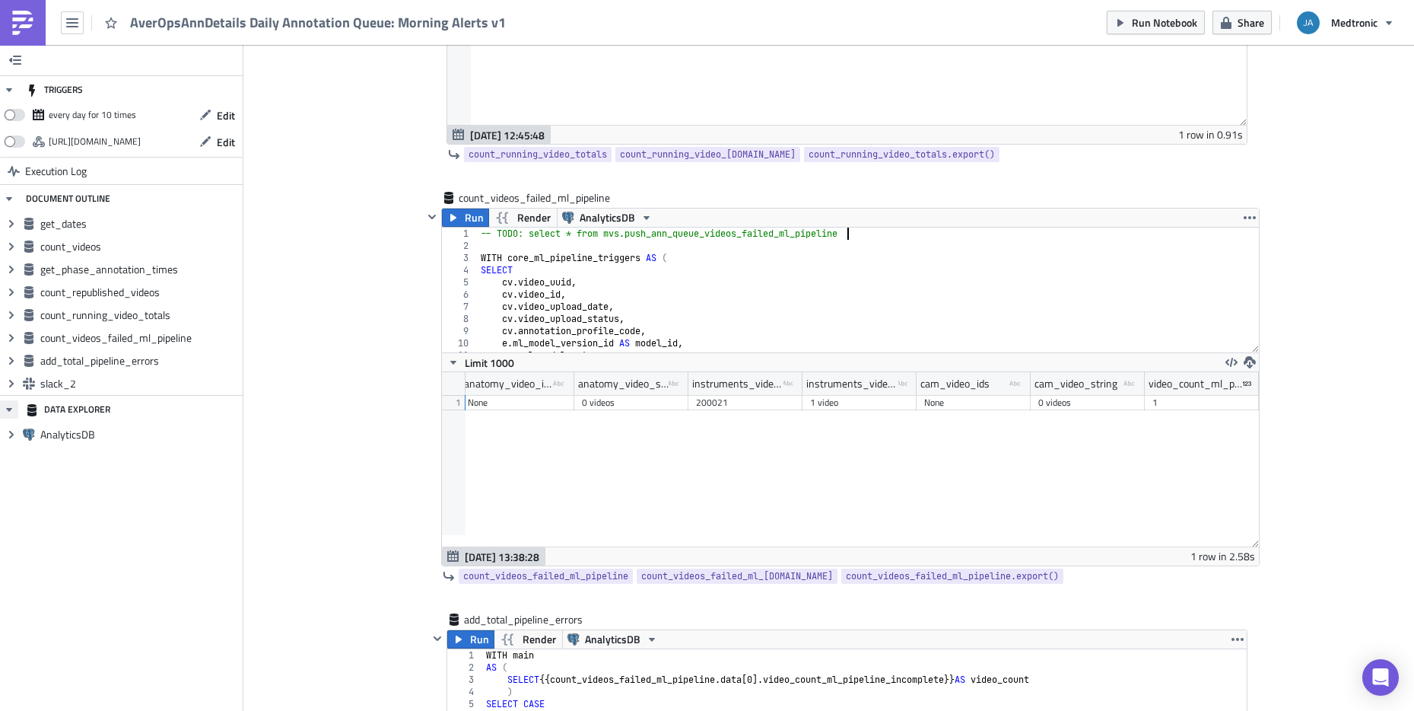
scroll to position [0, 30]
type textarea "-- TODO: select * from mvs.push_ann_queue_videos_failed_ml_pipeline"
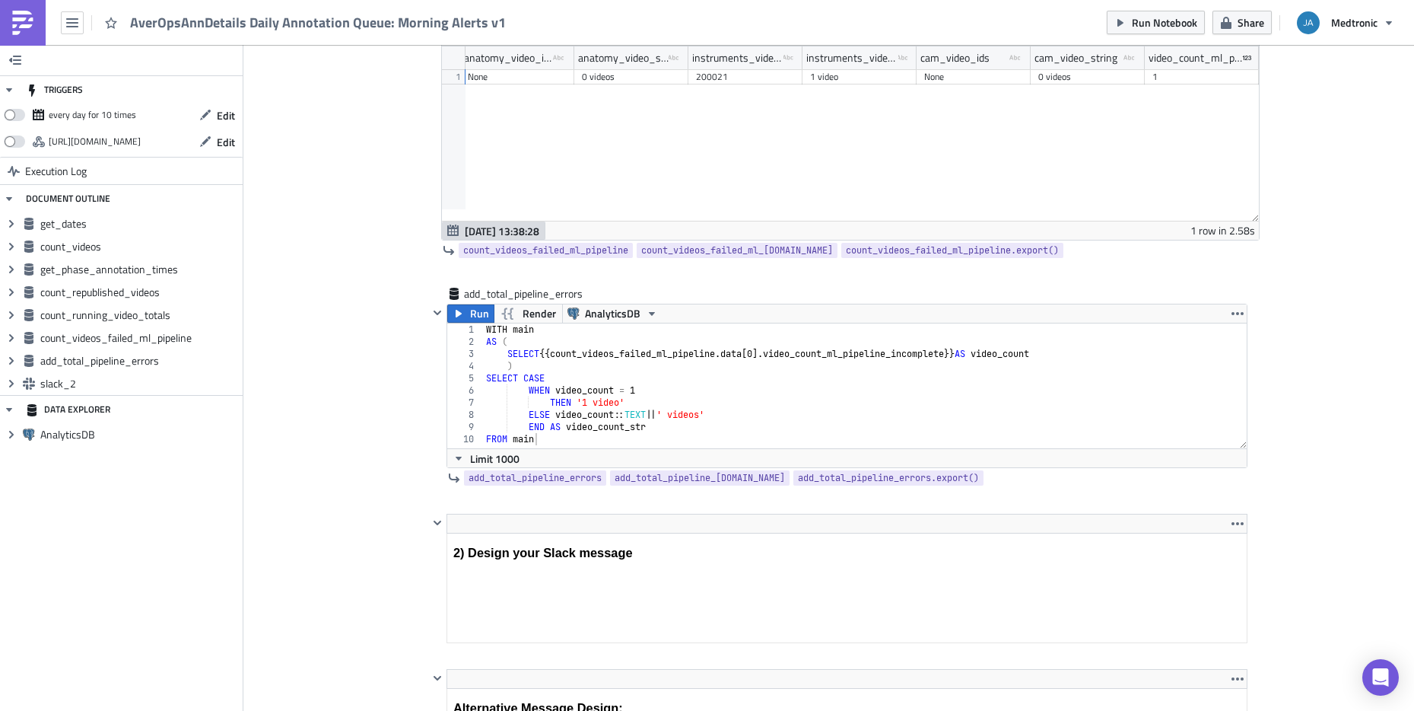
scroll to position [2800, 0]
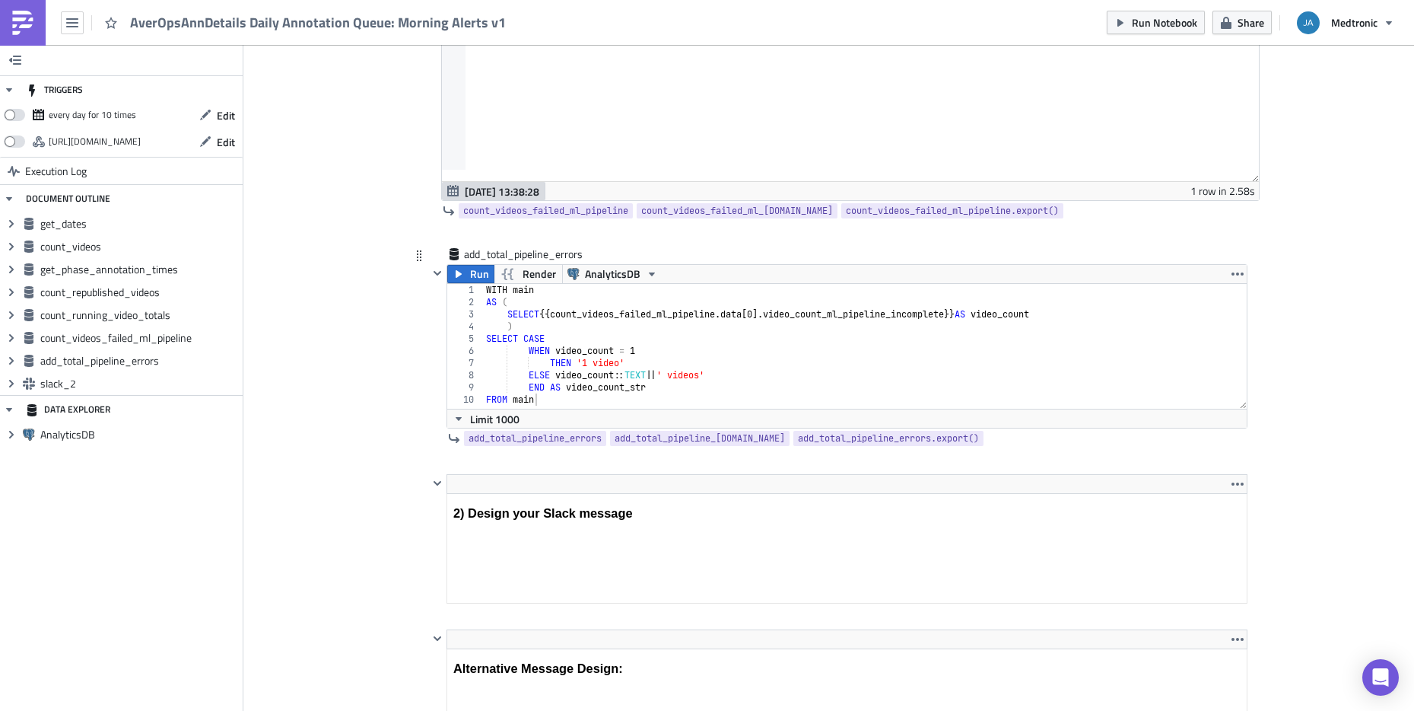
click at [709, 374] on div "WITH main AS ( SELECT {{ count_videos_failed_ml_pipeline . data [ 0 ]. video_co…" at bounding box center [865, 358] width 764 height 149
click at [736, 359] on div "WITH main AS ( SELECT {{ count_videos_failed_ml_pipeline . data [ 0 ]. video_co…" at bounding box center [865, 358] width 764 height 149
click at [1077, 316] on div "WITH main AS ( SELECT {{ count_videos_failed_ml_pipeline . data [ 0 ]. video_co…" at bounding box center [865, 358] width 764 height 149
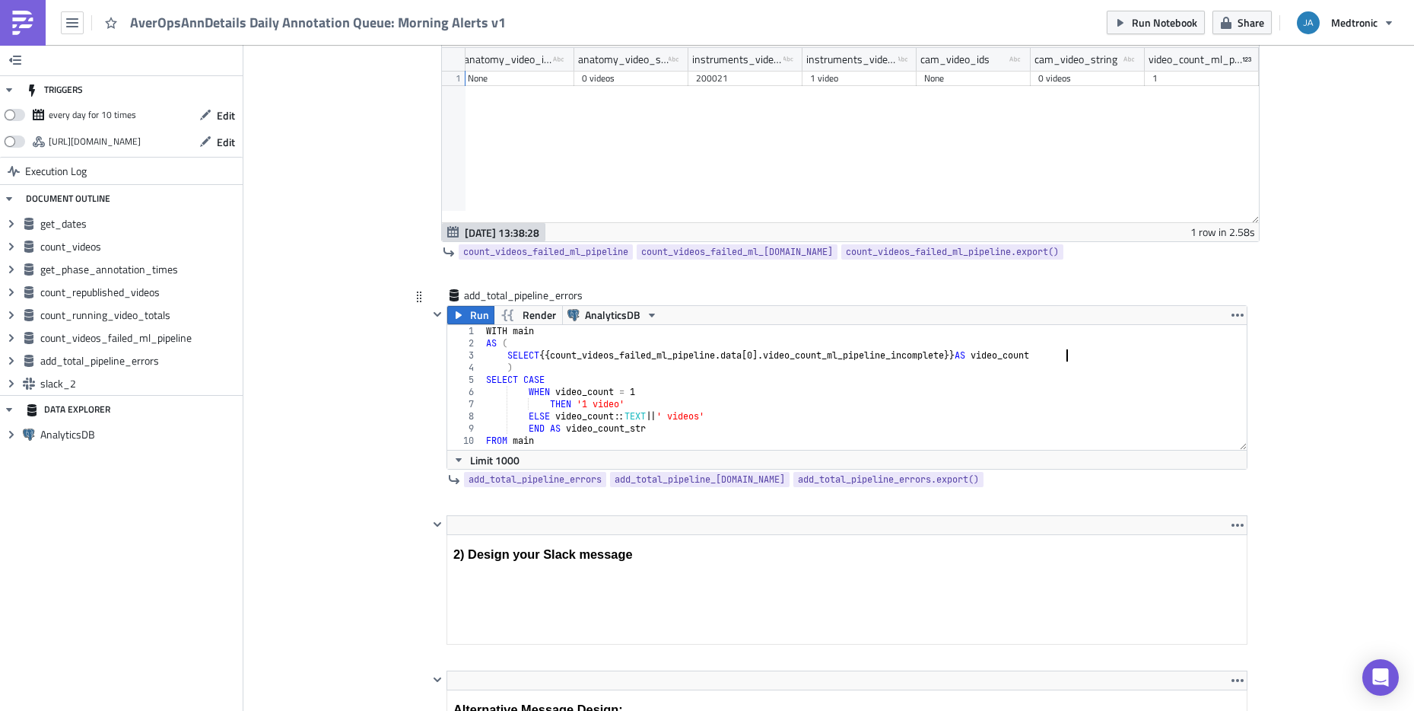
scroll to position [2739, 0]
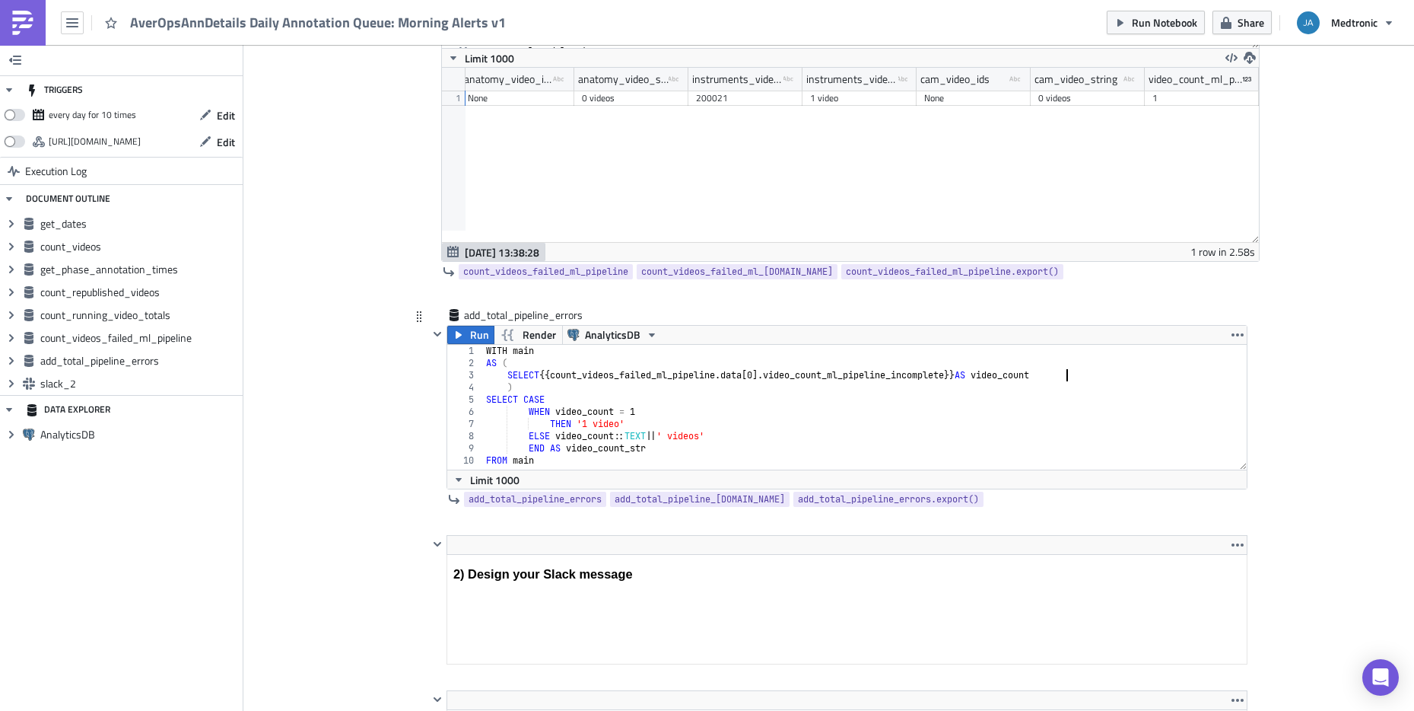
click at [660, 430] on div "WITH main AS ( SELECT {{ count_videos_failed_ml_pipeline . data [ 0 ]. video_co…" at bounding box center [865, 419] width 764 height 149
click at [548, 461] on div "WITH main AS ( SELECT {{ count_videos_failed_ml_pipeline . data [ 0 ]. video_co…" at bounding box center [865, 419] width 764 height 149
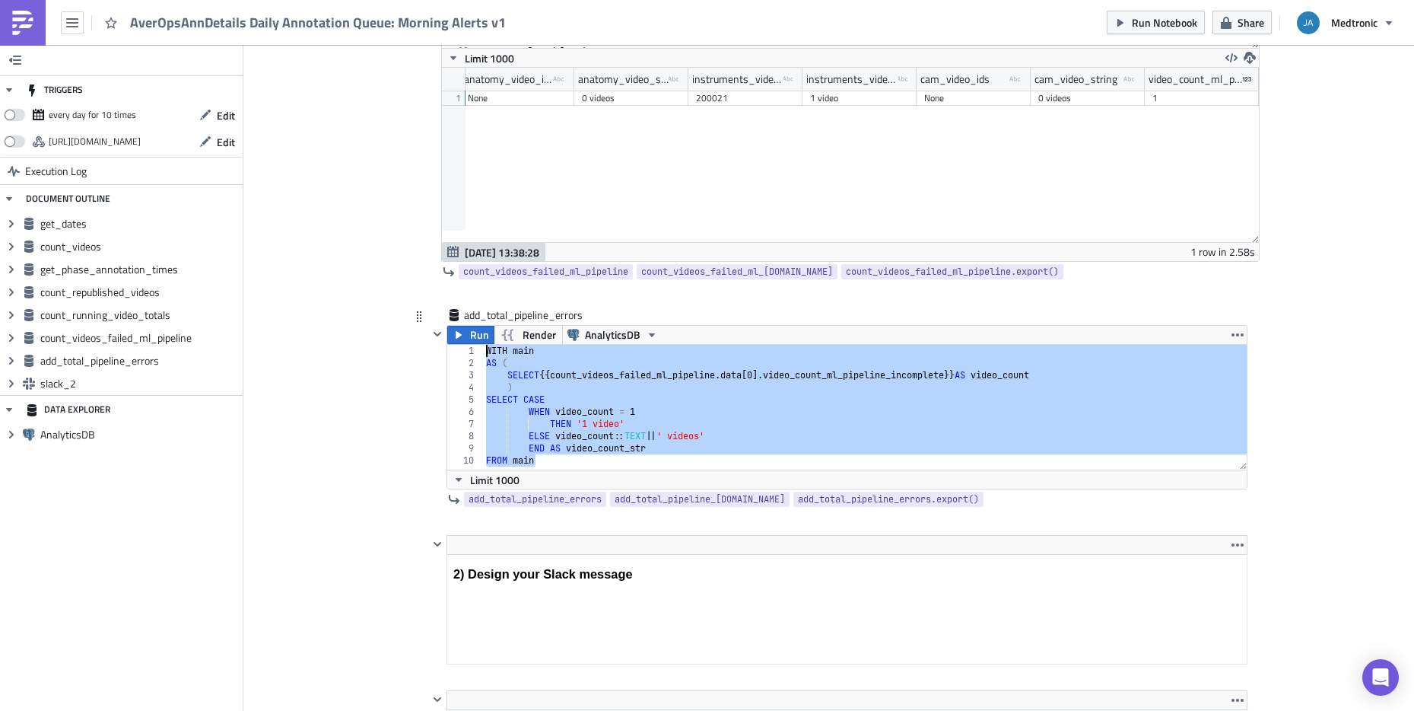
drag, startPoint x: 548, startPoint y: 461, endPoint x: 453, endPoint y: 353, distance: 143.4
click at [453, 353] on div "FROM main 1 2 3 4 5 6 7 8 9 10 WITH main AS ( SELECT {{ count_videos_failed_ml_…" at bounding box center [847, 407] width 800 height 125
click at [657, 421] on div "WITH main AS ( SELECT {{ count_videos_failed_ml_pipeline . data [ 0 ]. video_co…" at bounding box center [865, 419] width 764 height 149
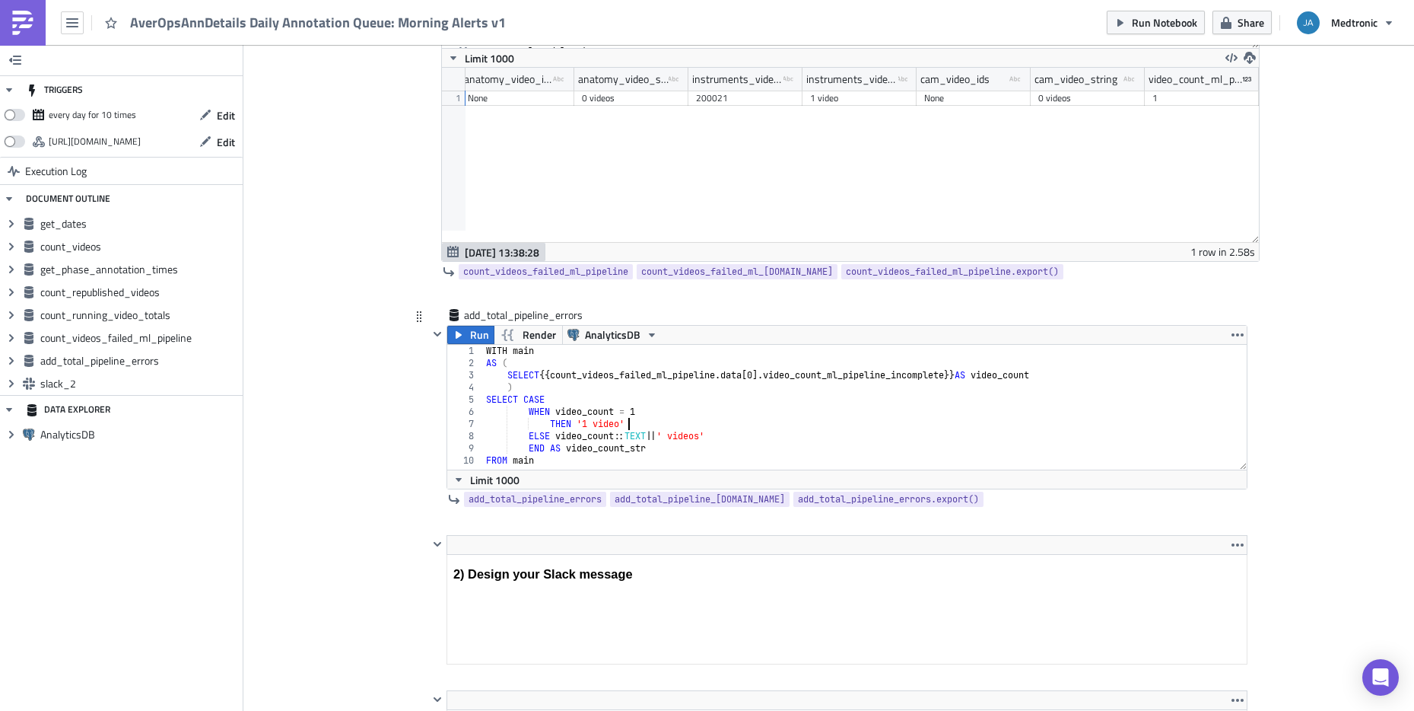
click at [659, 424] on div "WITH main AS ( SELECT {{ count_videos_failed_ml_pipeline . data [ 0 ]. video_co…" at bounding box center [865, 419] width 764 height 149
click at [623, 456] on div "WITH main AS ( SELECT {{ count_videos_failed_ml_pipeline . data [ 0 ]. video_co…" at bounding box center [865, 419] width 764 height 149
click at [685, 368] on div "WITH main AS ( SELECT {{ count_videos_failed_ml_pipeline . data [ 0 ]. video_co…" at bounding box center [865, 419] width 764 height 149
type textarea "ELSE video_count::TEXT || ' videos'"
click at [693, 440] on div "WITH main AS ( SELECT {{ count_videos_failed_ml_pipeline . data [ 0 ]. video_co…" at bounding box center [865, 419] width 764 height 149
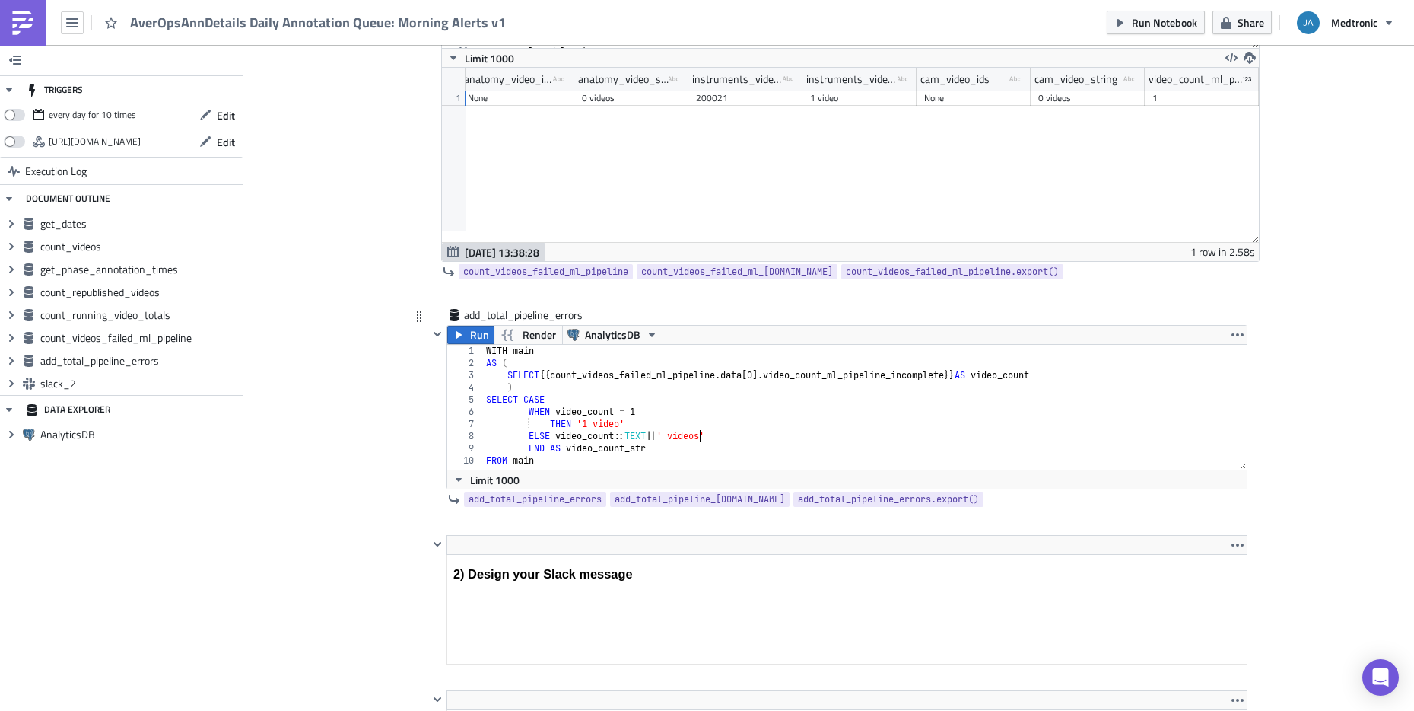
scroll to position [2678, 0]
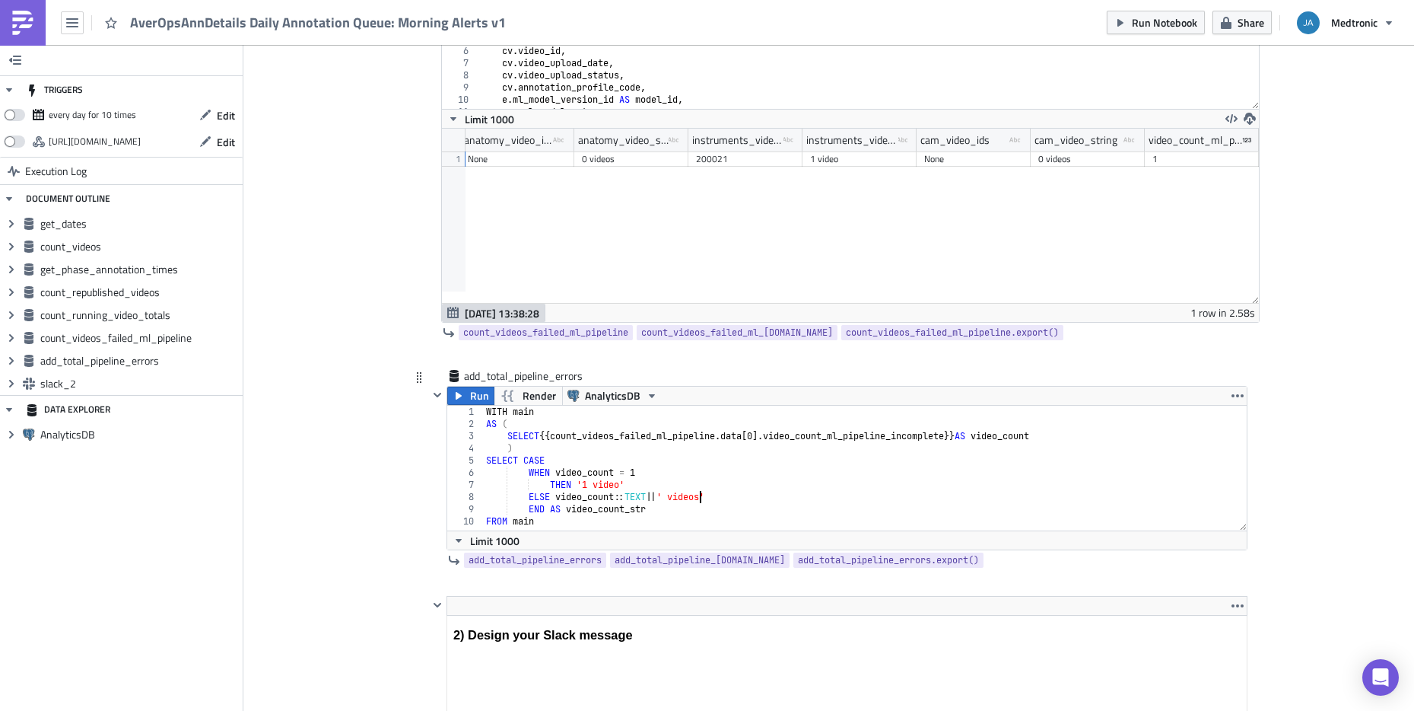
click at [656, 495] on div "WITH main AS ( SELECT {{ count_videos_failed_ml_pipeline . data [ 0 ]. video_co…" at bounding box center [865, 480] width 764 height 149
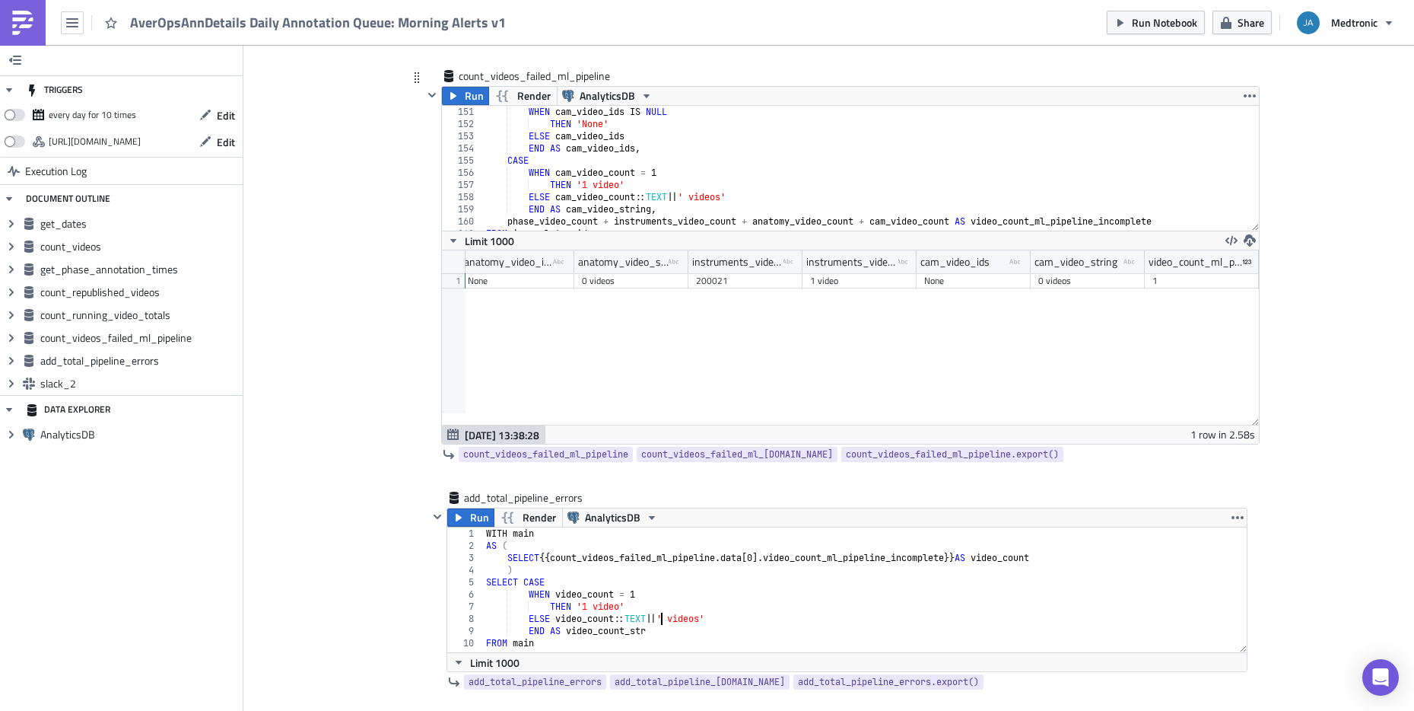
scroll to position [1835, 0]
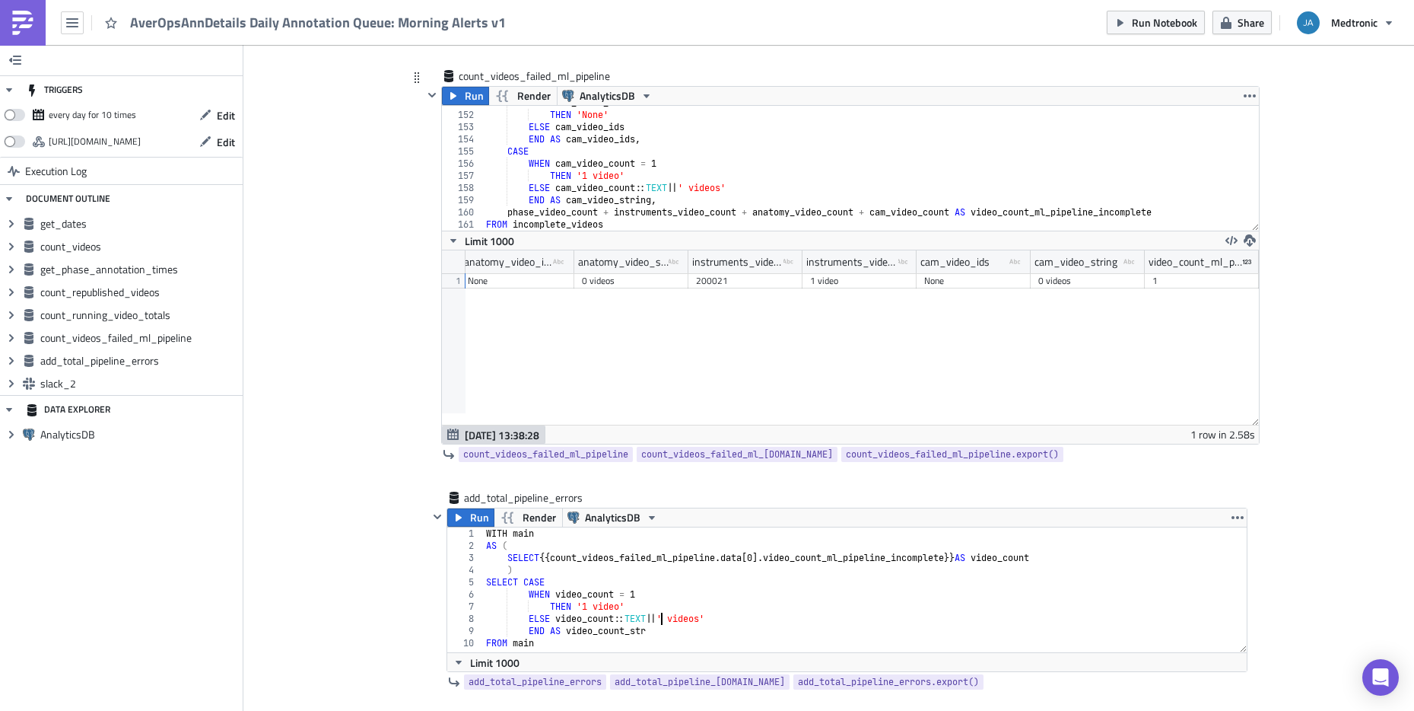
type textarea "THEN '1 video'"
click at [879, 175] on div "WHEN cam_video_ids IS NULL THEN 'None' ELSE cam_video_ids END AS cam_video_ids …" at bounding box center [1039, 171] width 1112 height 149
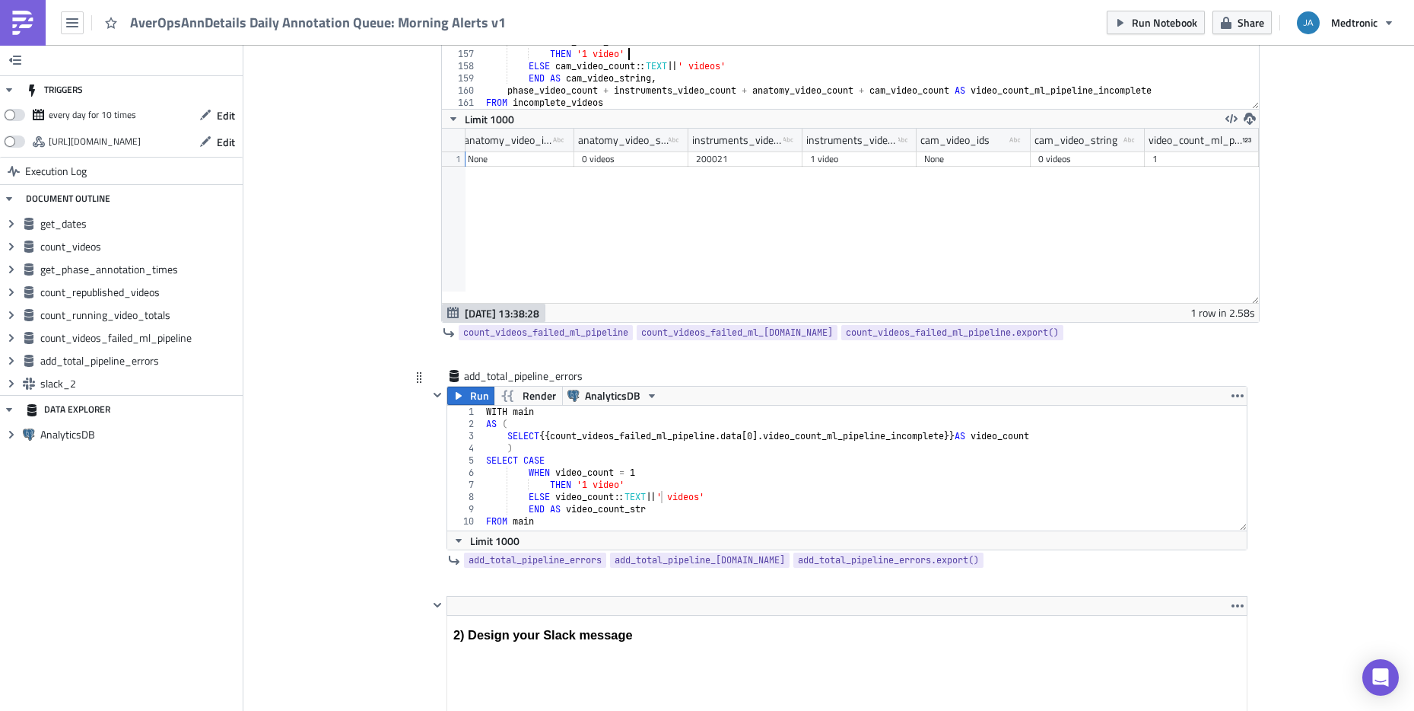
click at [615, 503] on div "WITH main AS ( SELECT {{ count_videos_failed_ml_pipeline . data [ 0 ]. video_co…" at bounding box center [865, 480] width 764 height 149
drag, startPoint x: 656, startPoint y: 507, endPoint x: 646, endPoint y: 507, distance: 9.9
click at [646, 507] on div "WITH main AS ( SELECT {{ count_videos_failed_ml_pipeline . data [ 0 ]. video_co…" at bounding box center [865, 480] width 764 height 149
click at [611, 494] on div "WITH main AS ( SELECT {{ count_videos_failed_ml_pipeline . data [ 0 ]. video_co…" at bounding box center [865, 480] width 764 height 149
click at [521, 460] on div "WITH main AS ( SELECT {{ count_videos_failed_ml_pipeline . data [ 0 ]. video_co…" at bounding box center [865, 480] width 764 height 149
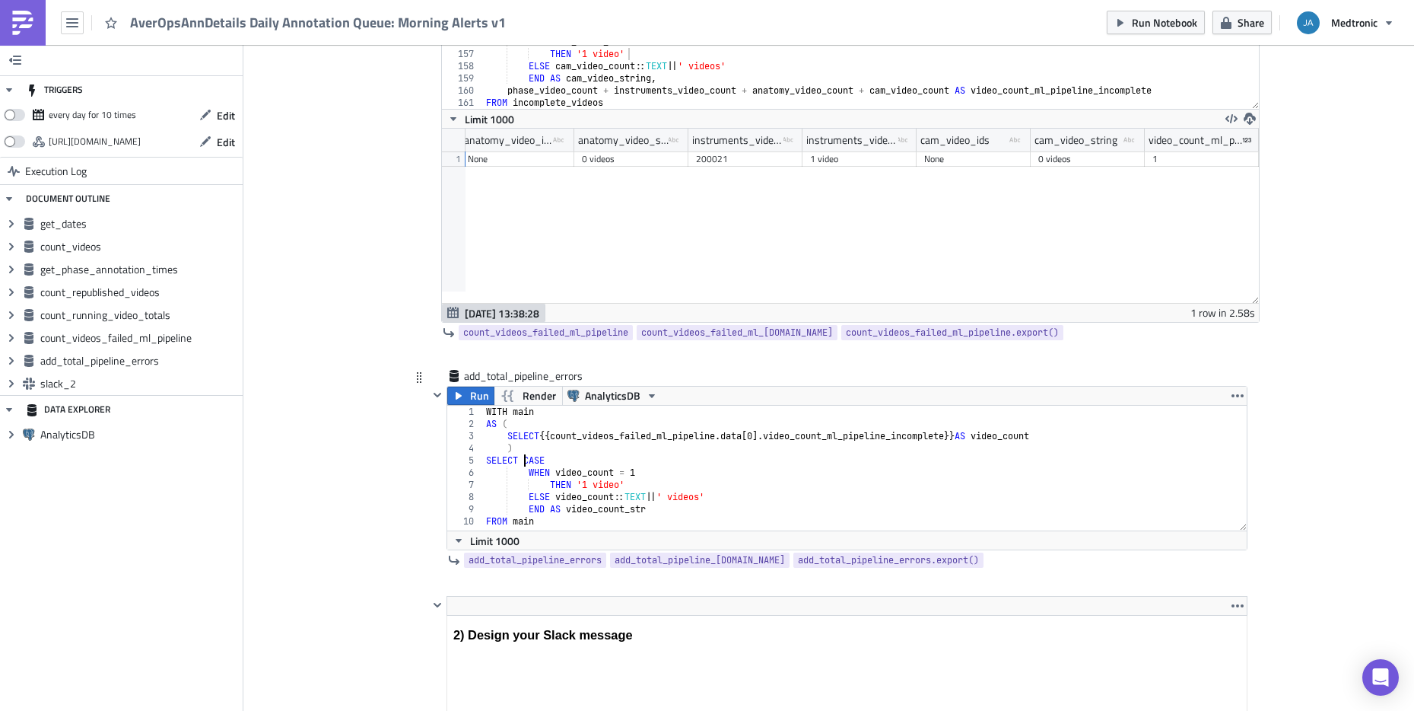
type textarea "SELECT CASE"
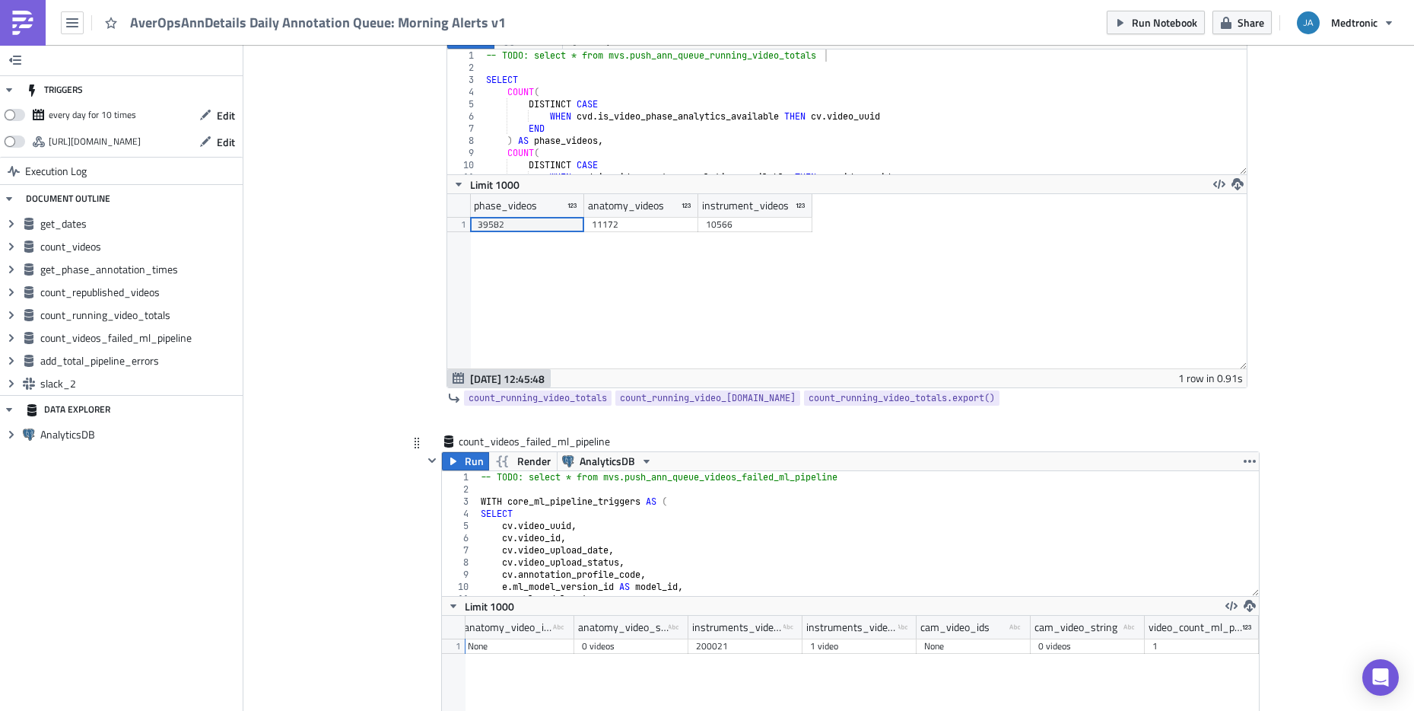
scroll to position [0, 0]
click at [367, 510] on div "Cover Image aver-reporting Execution Log AverOpsAnnDetails Daily Annotation Que…" at bounding box center [828, 93] width 1171 height 4479
click at [1244, 463] on icon "button" at bounding box center [1250, 461] width 12 height 12
click at [1223, 550] on div "Remove" at bounding box center [1252, 550] width 101 height 15
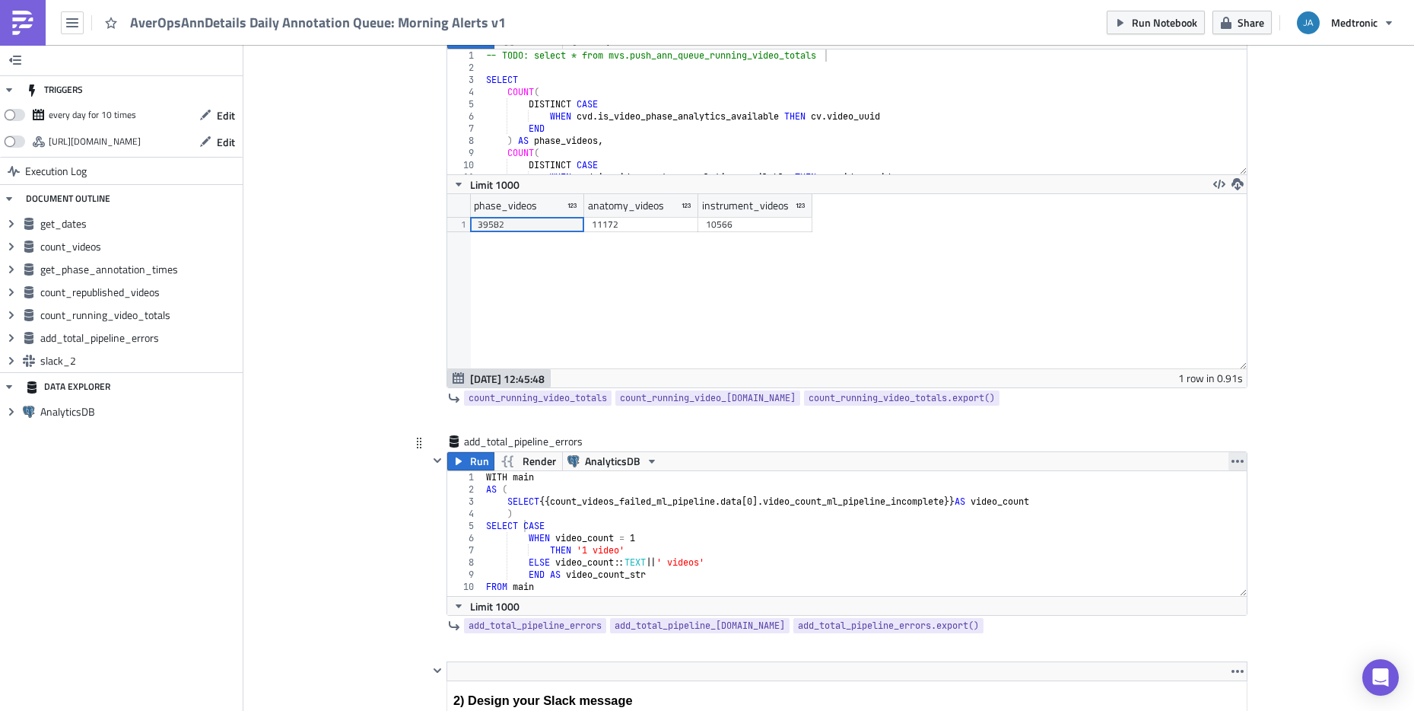
click at [1233, 461] on icon "button" at bounding box center [1238, 461] width 12 height 12
click at [1217, 546] on div "Remove" at bounding box center [1240, 550] width 101 height 15
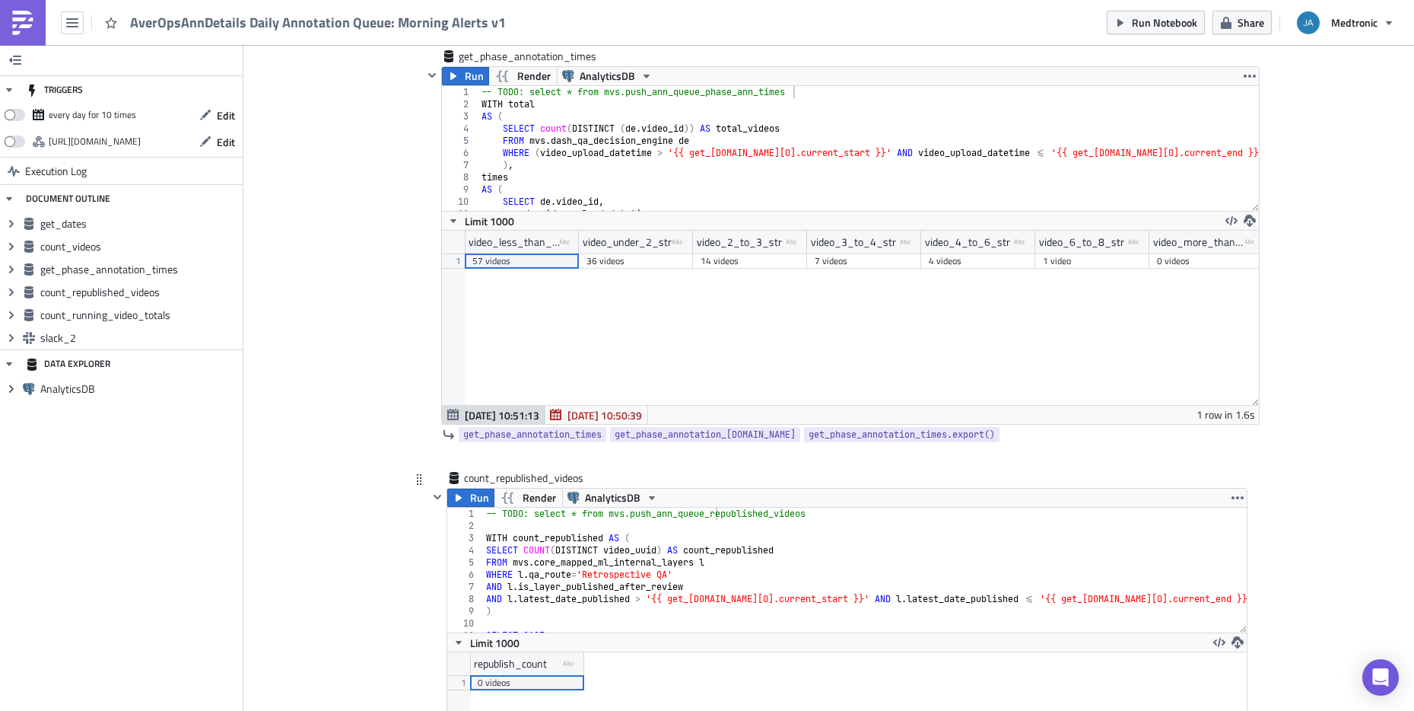
scroll to position [1278, 0]
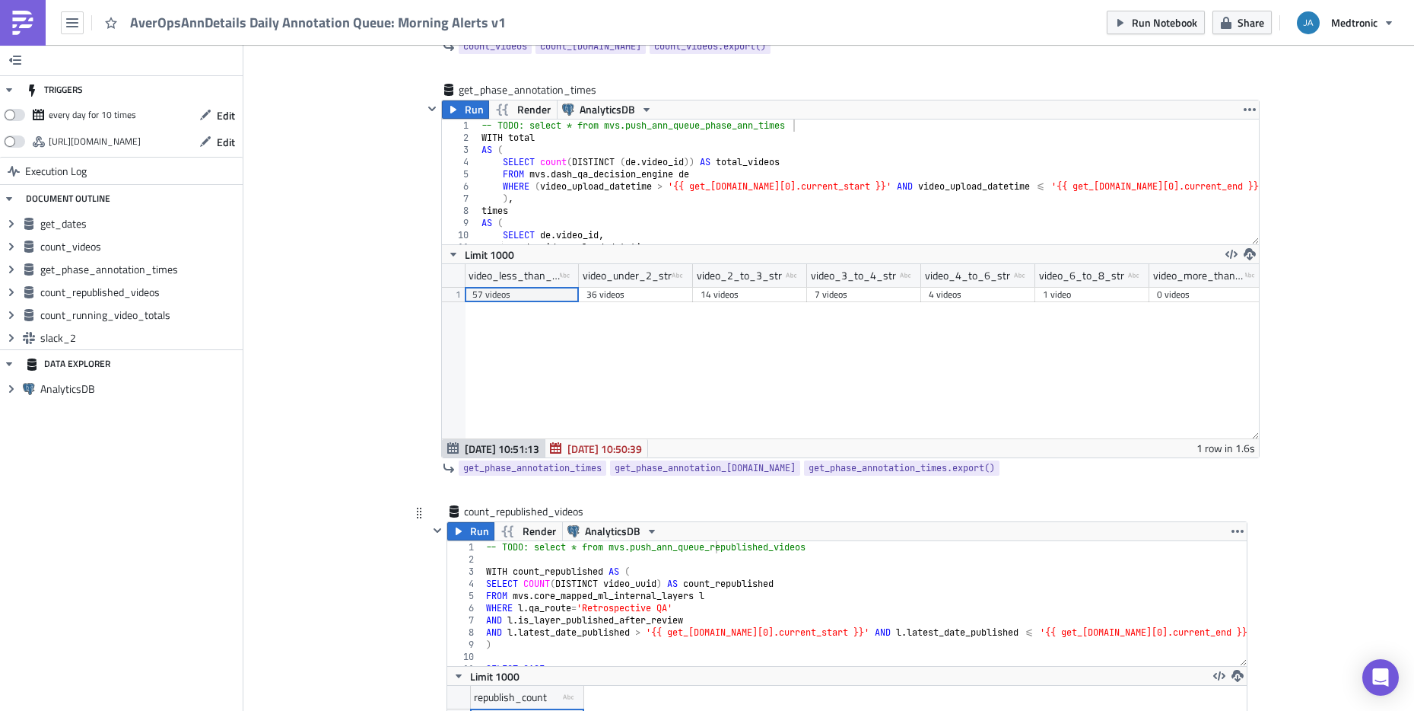
type textarea "WITH count_republished AS ("
click at [1075, 577] on div "-- TODO: select * from mvs.push_ann_queue_republished_videos WITH count_republi…" at bounding box center [865, 615] width 764 height 149
click at [1232, 526] on icon "button" at bounding box center [1238, 531] width 12 height 12
click at [1217, 617] on div "Remove" at bounding box center [1240, 620] width 101 height 15
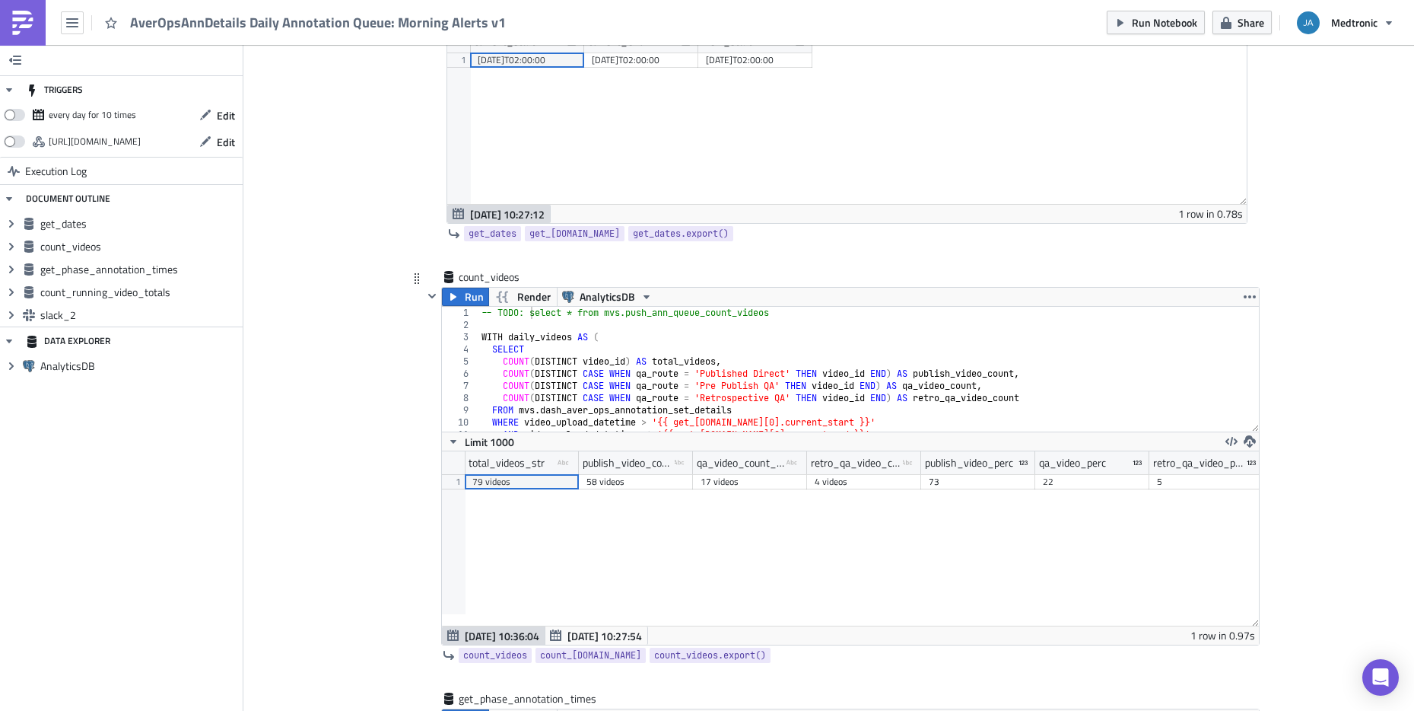
click at [685, 374] on div "-- TODO: select * from mvs.push_ann_queue_count_videos WITH daily_videos AS ( S…" at bounding box center [869, 381] width 781 height 149
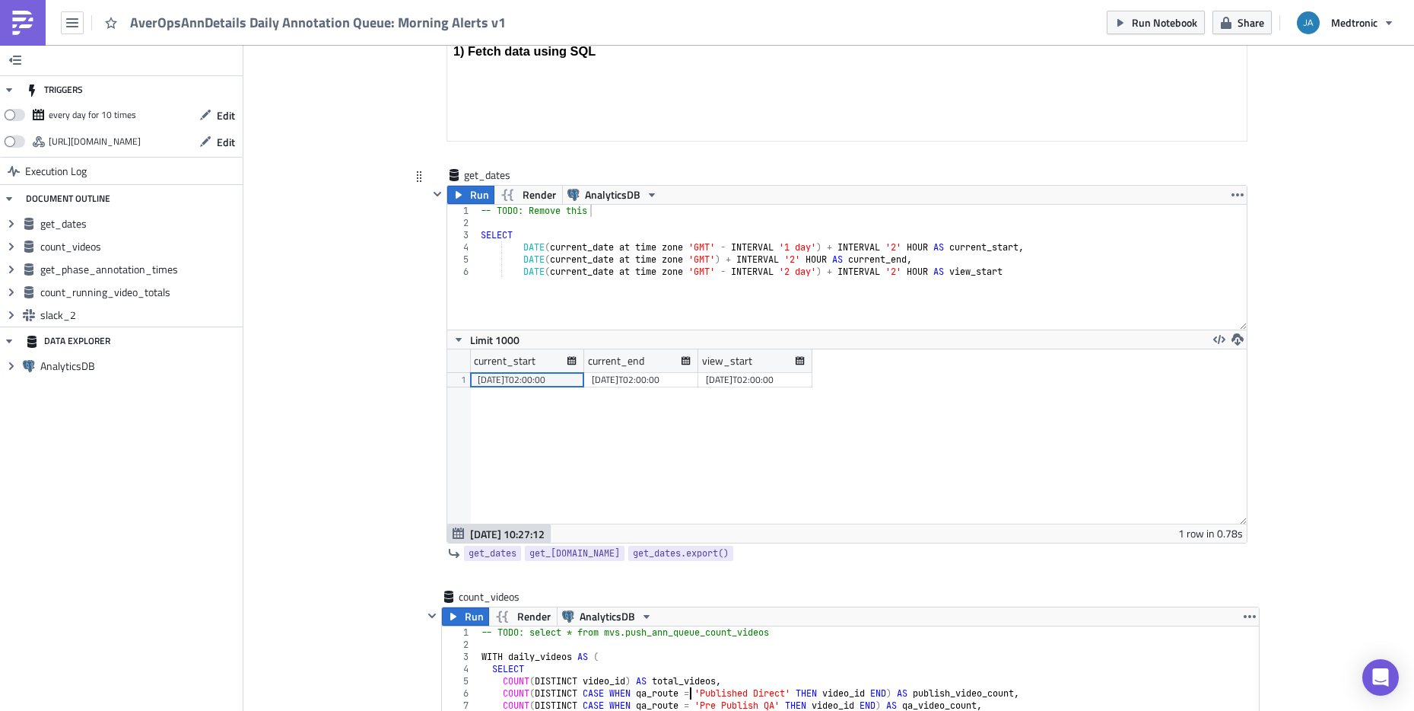
scroll to position [243, 0]
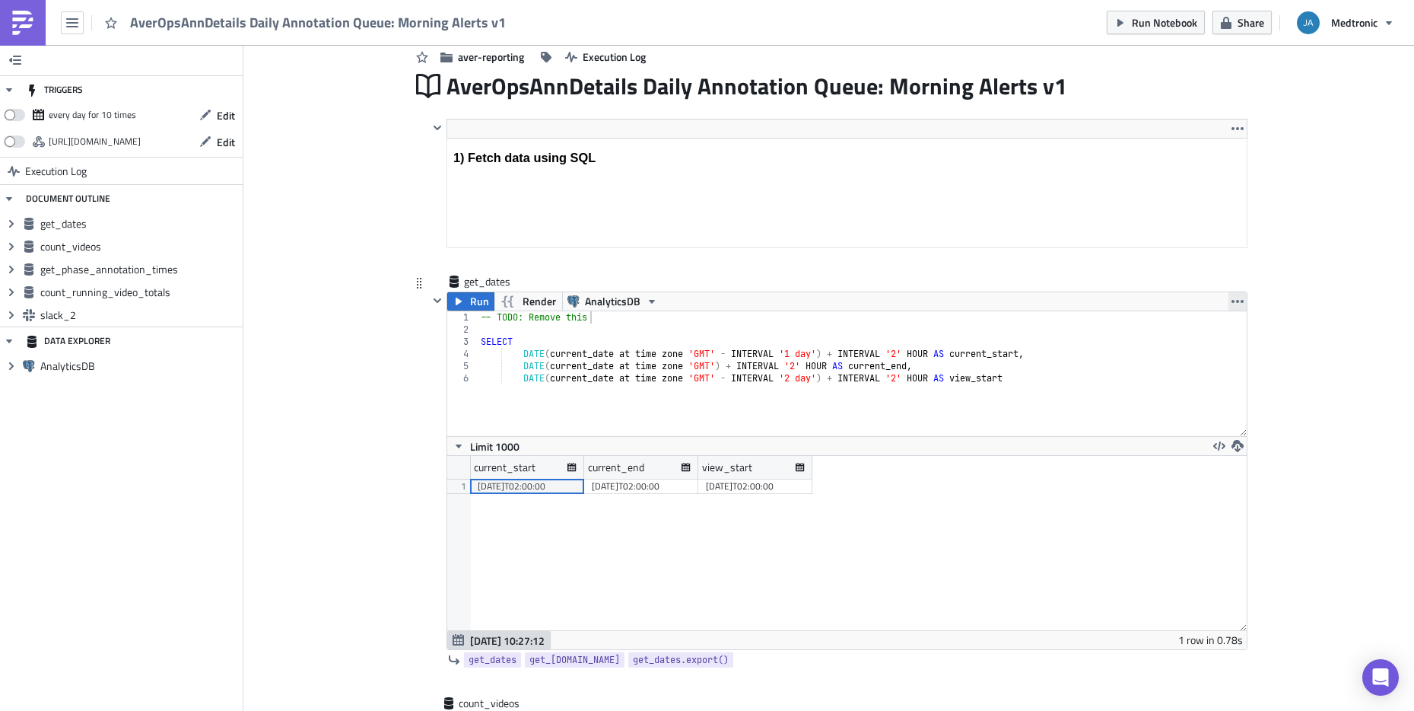
click at [1234, 305] on icon "button" at bounding box center [1238, 301] width 12 height 12
click at [1236, 383] on div "Remove" at bounding box center [1240, 390] width 101 height 15
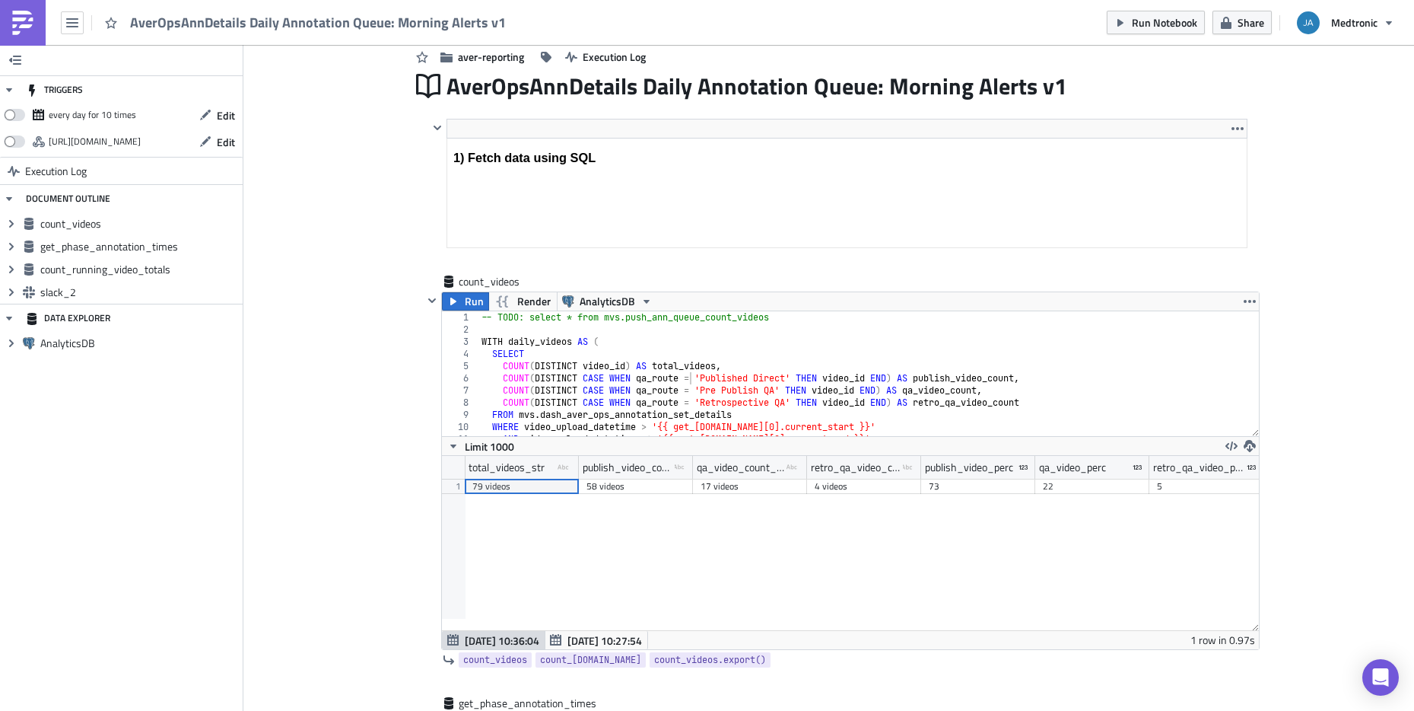
type textarea "COUNT(DISTINCT video_id) AS total_videos,"
click at [794, 367] on div "-- TODO: select * from mvs.push_ann_queue_count_videos WITH daily_videos AS ( S…" at bounding box center [869, 385] width 781 height 149
click at [520, 329] on div "-- TODO: select * from mvs.push_ann_queue_count_videos WITH daily_videos AS ( S…" at bounding box center [869, 385] width 781 height 149
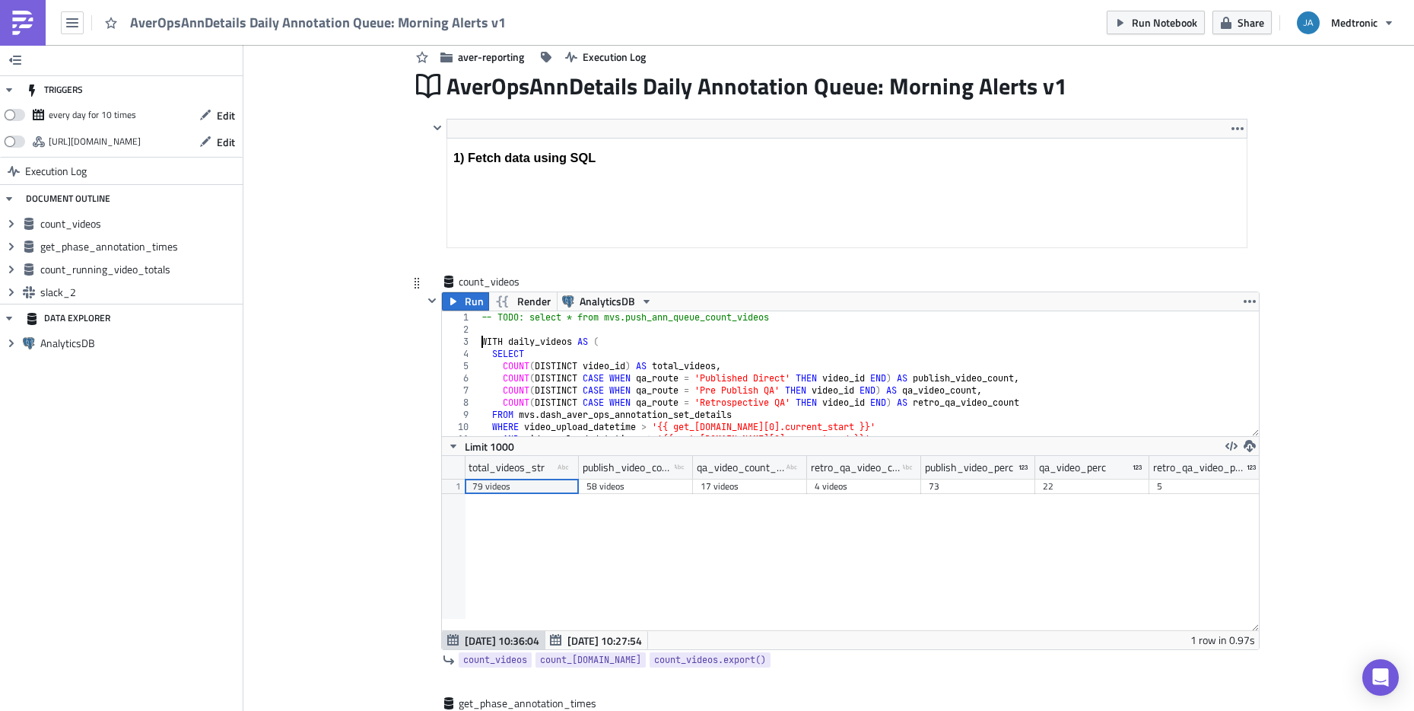
drag, startPoint x: 476, startPoint y: 341, endPoint x: 635, endPoint y: 348, distance: 159.2
click at [479, 341] on div "-- TODO: select * from mvs.push_ann_queue_count_videos WITH daily_videos AS ( S…" at bounding box center [869, 385] width 781 height 149
type textarea "COALESCE(ROUND(retro_qa_video_count::NUMERIC / NULLIF(total_videos,0) * 100), 0…"
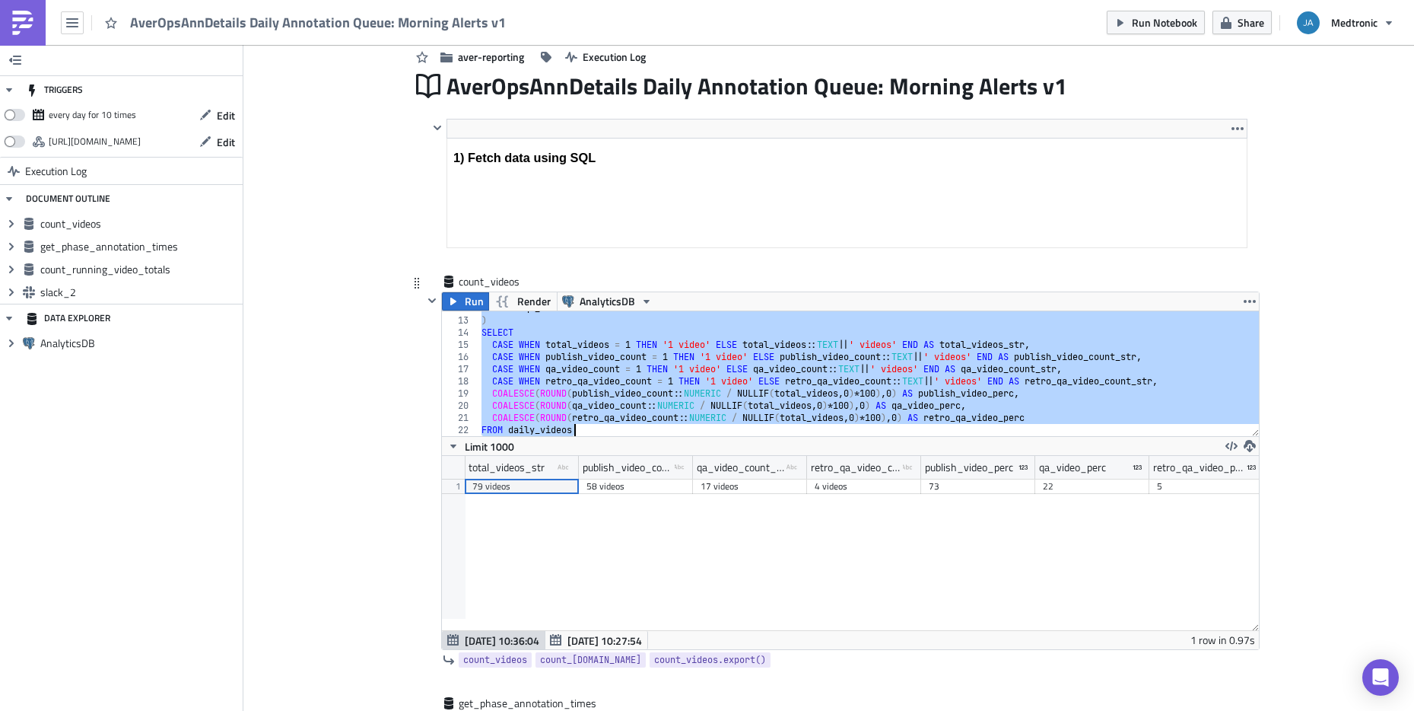
scroll to position [143, 0]
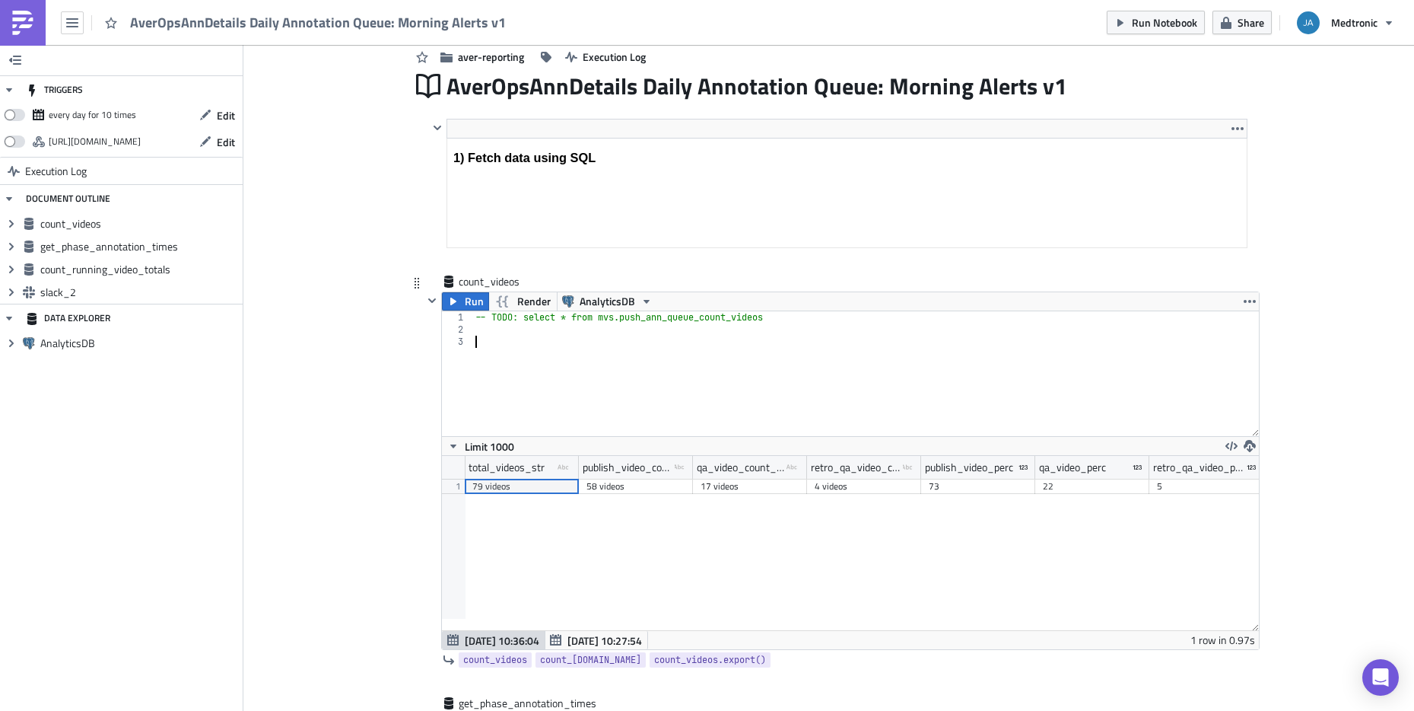
paste textarea "CROSS JOIN __dbt__cte__push_ann_queue_videos_failed_ml_pipeline AS ml"
type textarea "CROSS JOIN __dbt__cte__push_ann_queue_videos_failed_ml_pipeline AS ml"
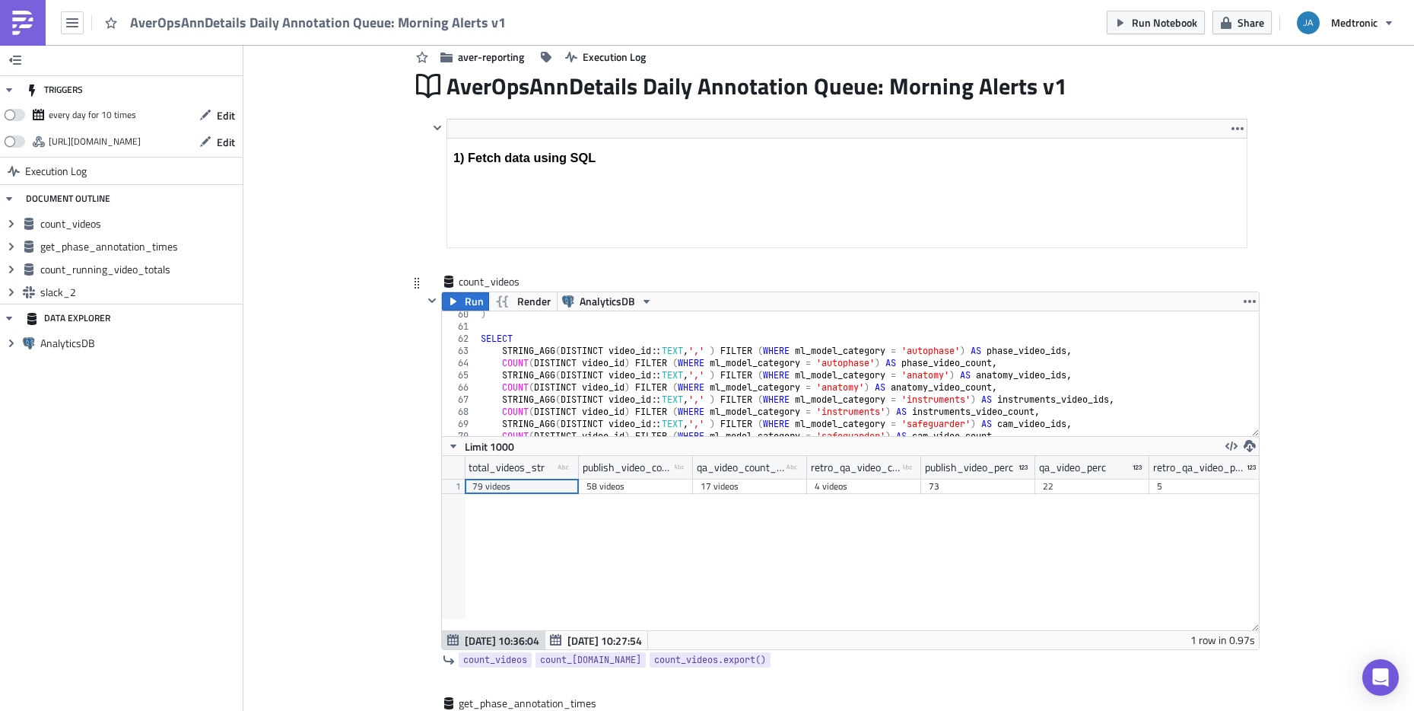
scroll to position [0, 0]
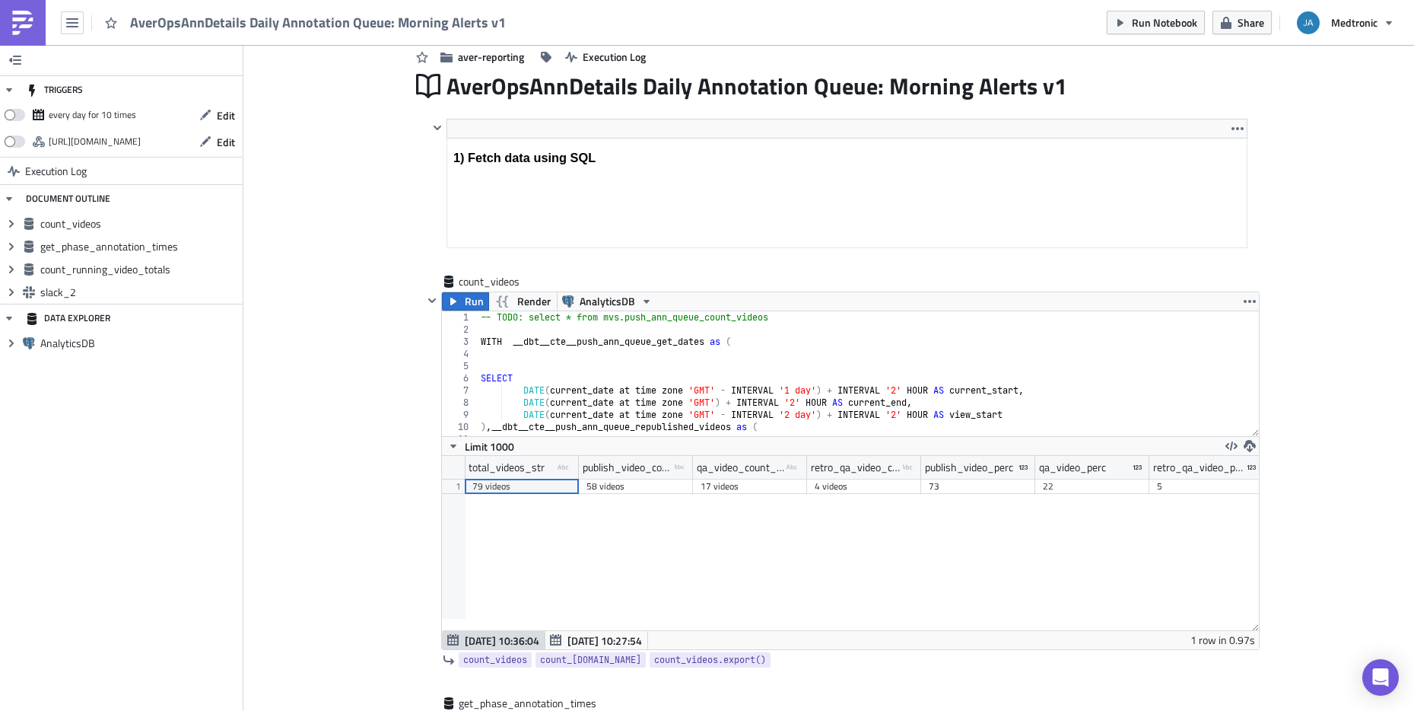
click at [465, 302] on span "Run" at bounding box center [474, 301] width 19 height 18
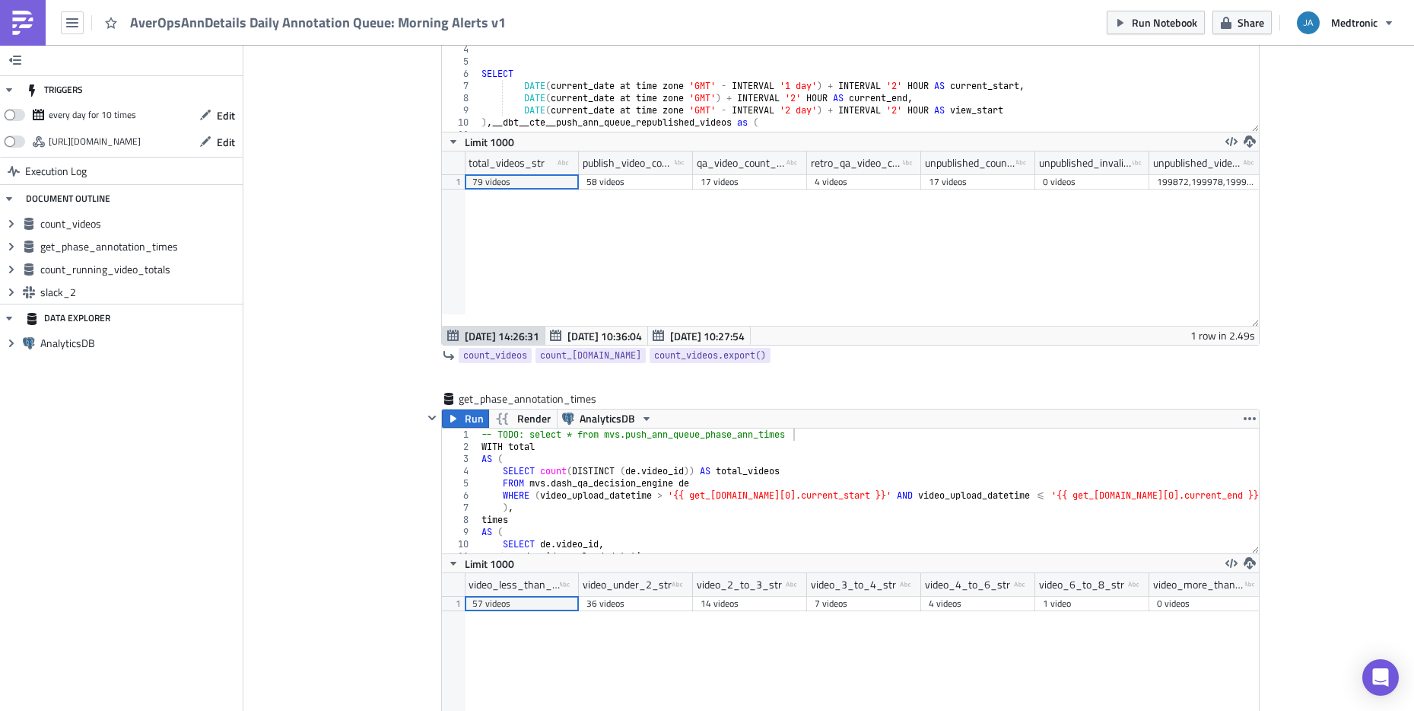
scroll to position [609, 0]
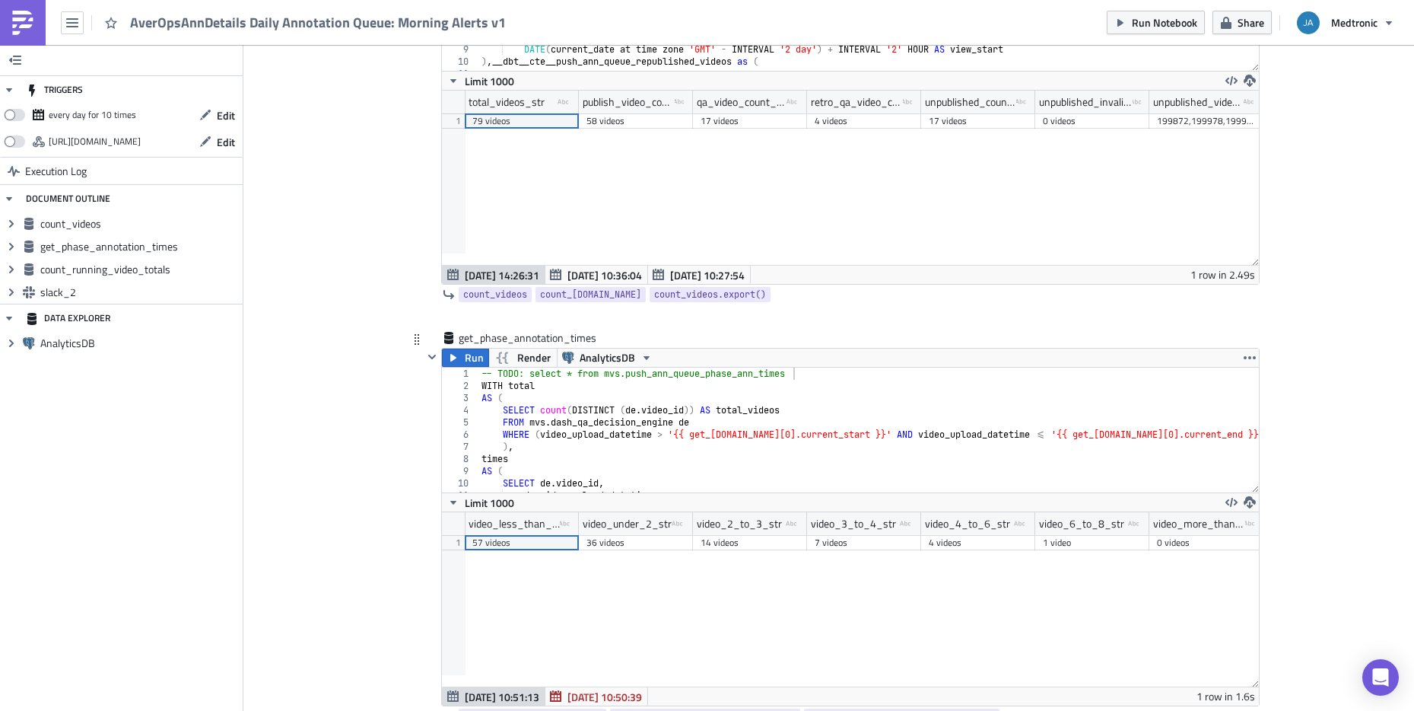
click at [516, 399] on div "-- TODO: select * from mvs.push_ann_queue_phase_ann_times WITH total AS ( SELEC…" at bounding box center [887, 441] width 816 height 149
click at [620, 437] on div "-- TODO: select * from mvs.push_ann_queue_phase_ann_times WITH total AS ( SELEC…" at bounding box center [887, 441] width 816 height 149
click at [644, 432] on div "-- TODO: select * from mvs.push_ann_queue_phase_ann_times WITH total AS ( SELEC…" at bounding box center [887, 441] width 816 height 149
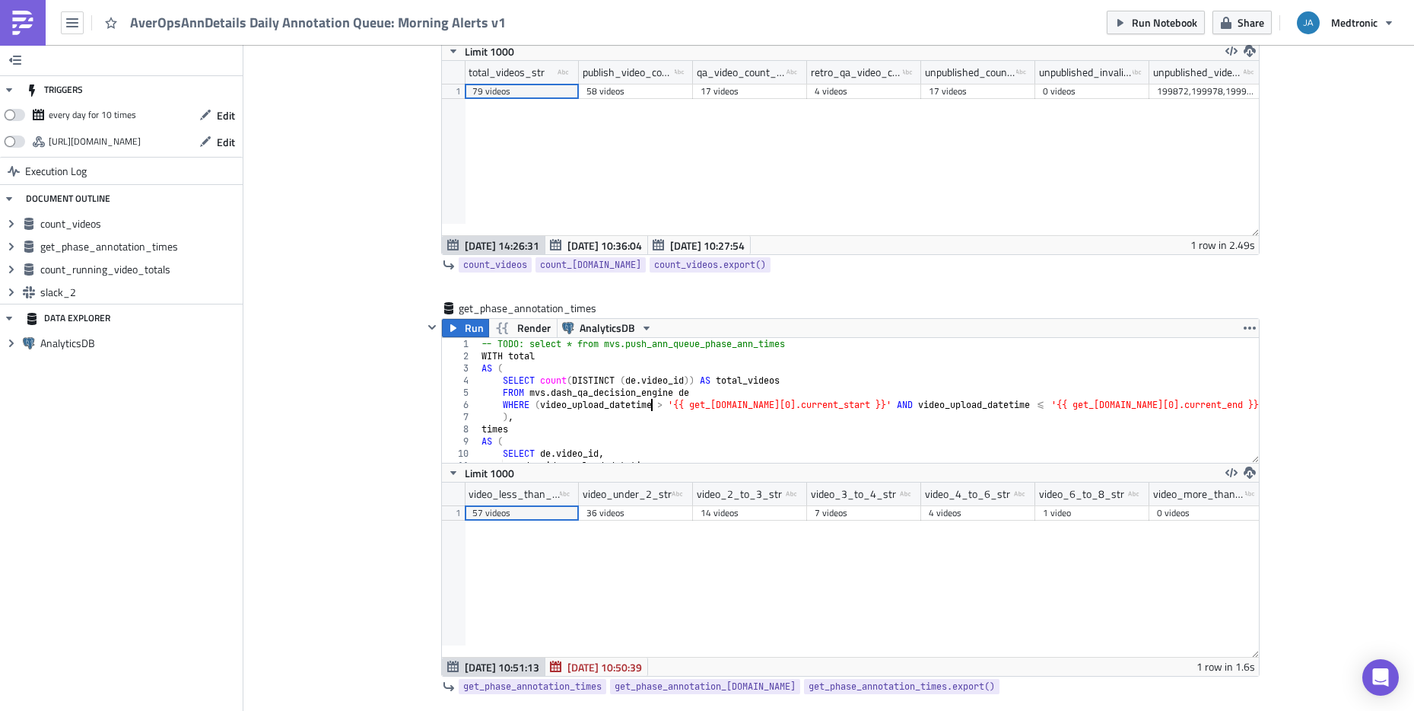
scroll to position [670, 0]
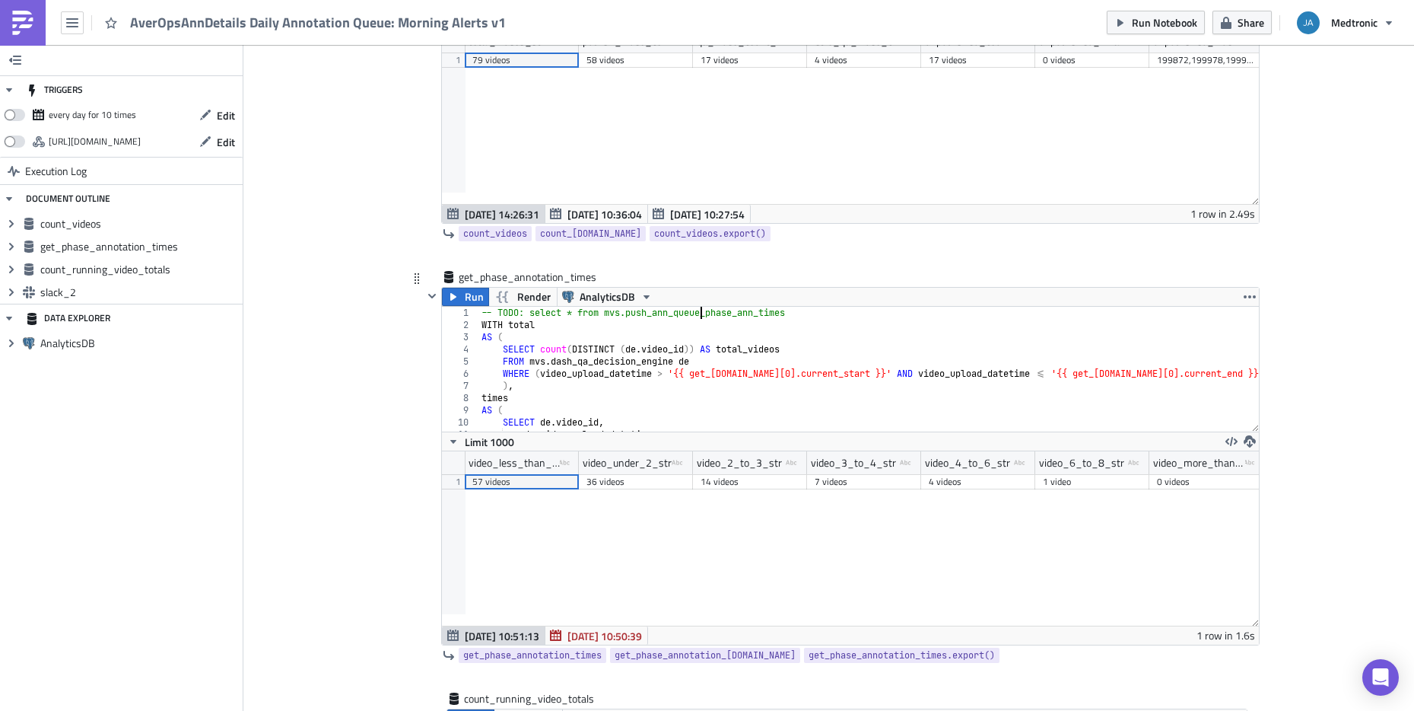
click at [695, 313] on div "-- TODO: select * from mvs.push_ann_queue_phase_ann_times WITH total AS ( SELEC…" at bounding box center [887, 381] width 816 height 149
click at [776, 332] on div "-- TODO: select * from mvs.push_ann_queue_phase_ann_times WITH total AS ( SELEC…" at bounding box center [887, 381] width 816 height 149
click at [585, 332] on div "-- TODO: select * from mvs.push_ann_queue_phase_ann_times WITH total AS ( SELEC…" at bounding box center [887, 381] width 816 height 149
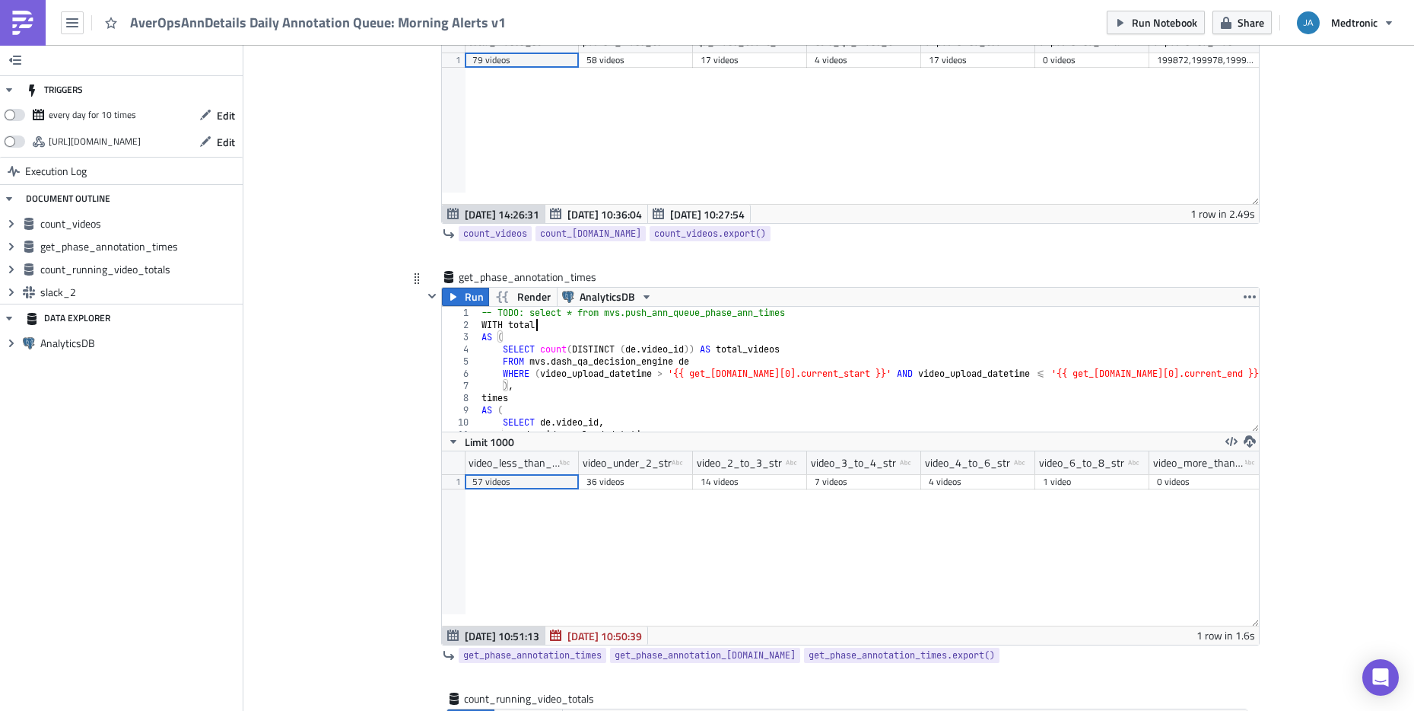
click at [576, 323] on div "-- TODO: select * from mvs.push_ann_queue_phase_ann_times WITH total AS ( SELEC…" at bounding box center [887, 381] width 816 height 149
type textarea "counts"
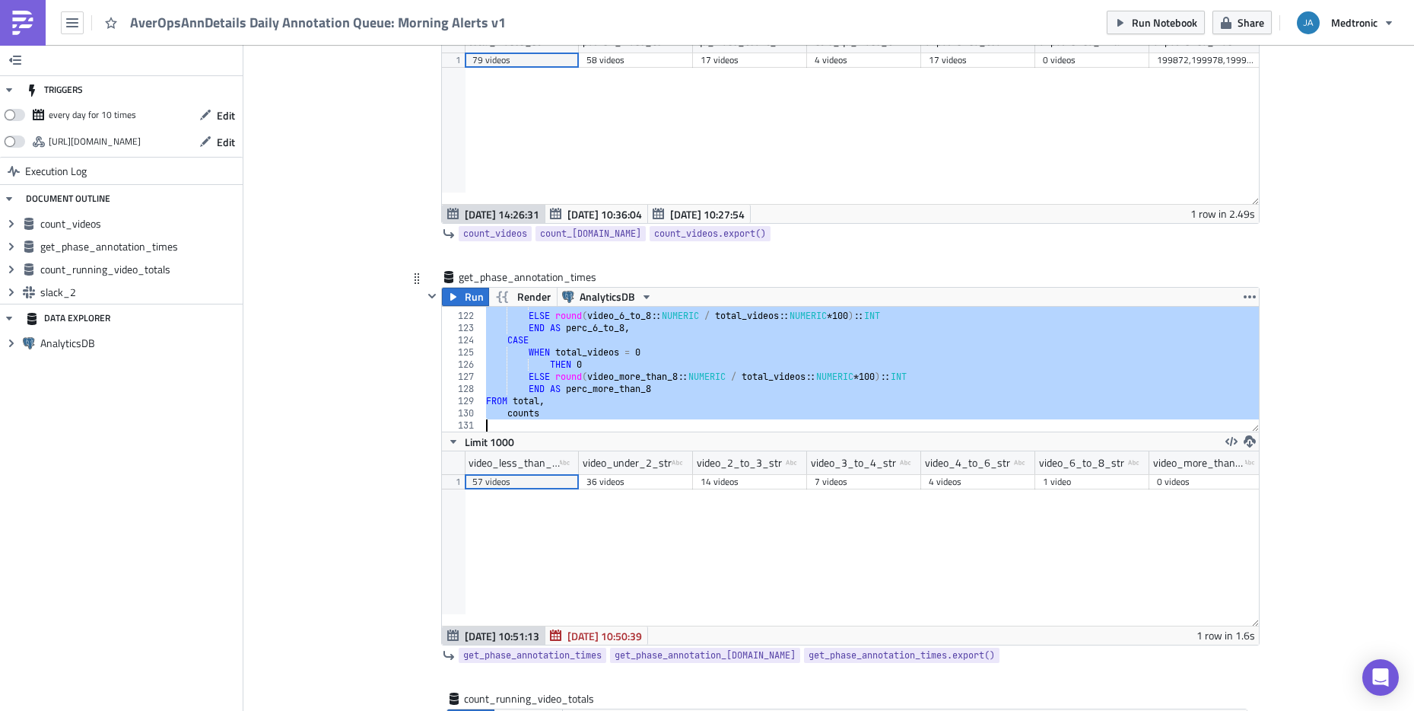
scroll to position [0, 0]
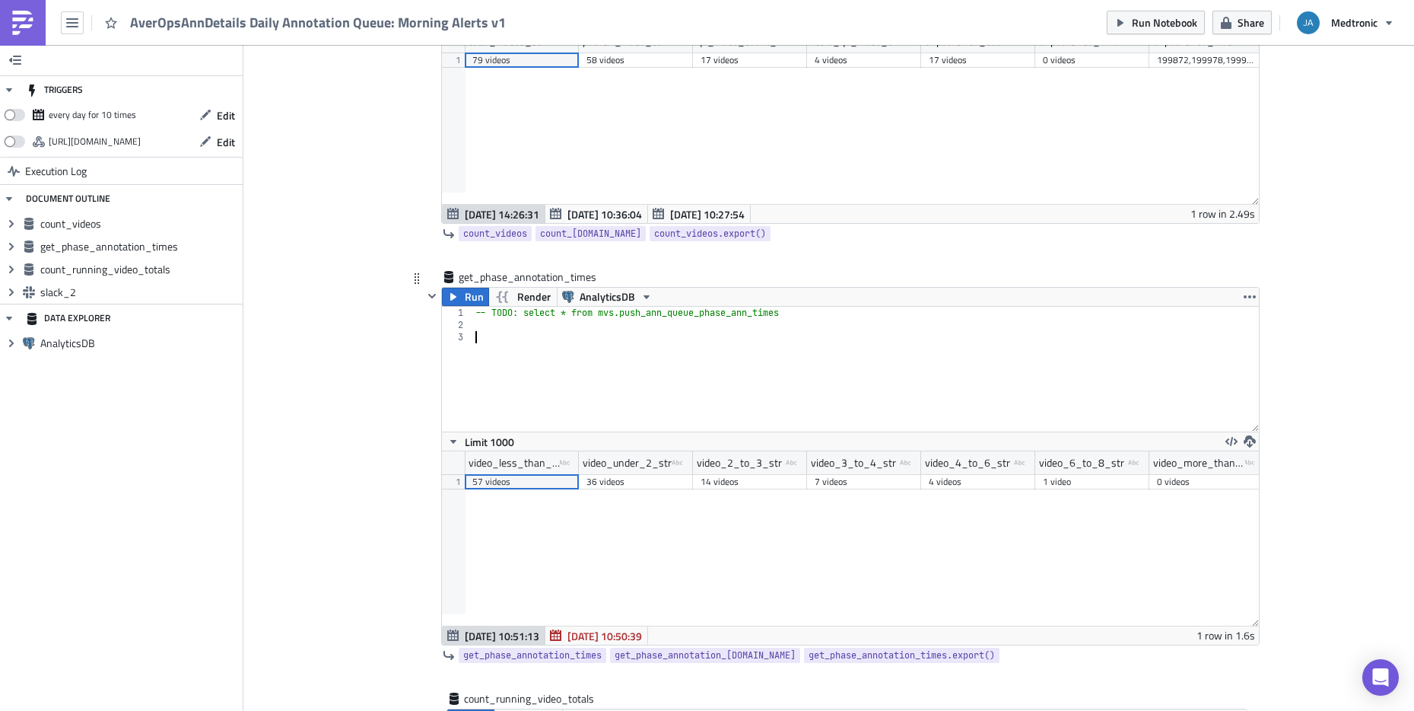
paste textarea "FROM video_stats"
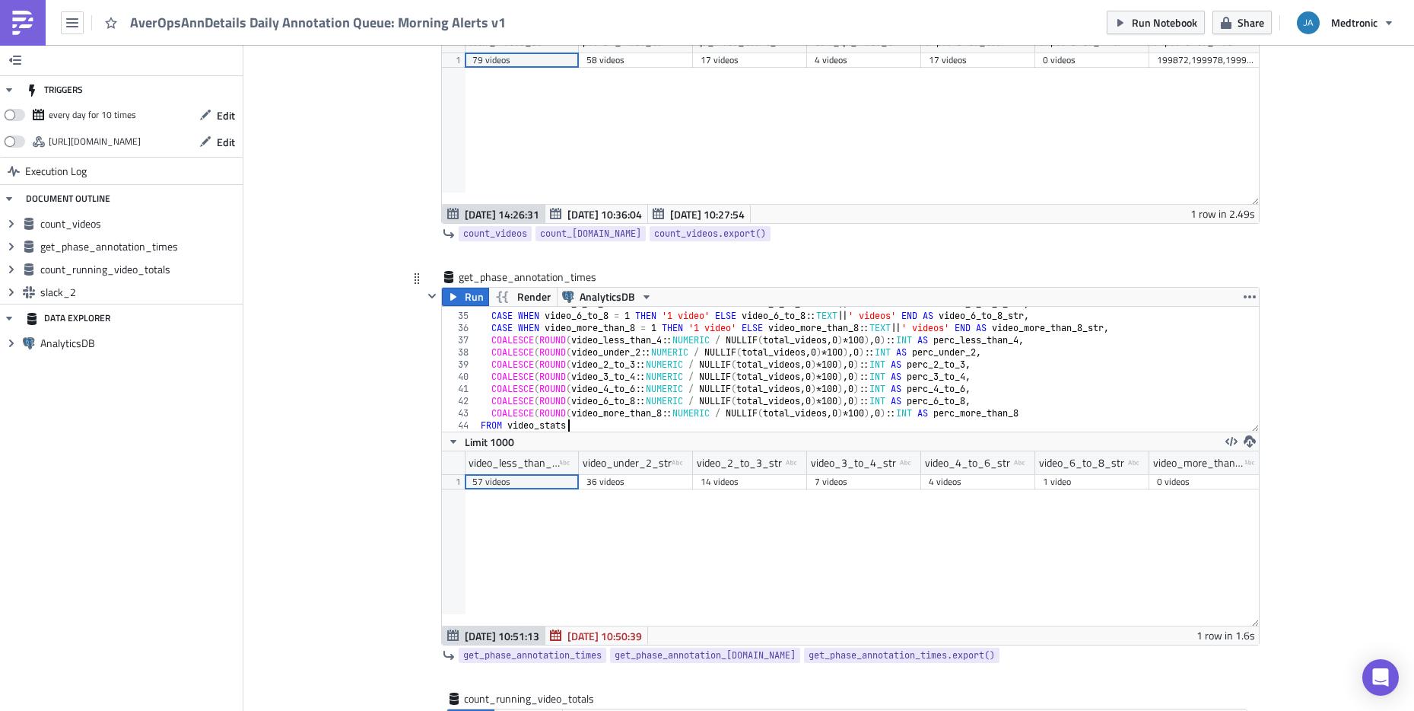
click at [546, 336] on div "CASE WHEN video_4_to_6 = 1 THEN '1 video' ELSE video_4_to_6 :: TEXT || ' videos…" at bounding box center [871, 371] width 787 height 149
type textarea "COALESCE(ROUND(video_less_than_4::NUMERIC / NULLIF(total_videos,0) * 100), 0)::…"
click at [469, 301] on span "Run" at bounding box center [474, 297] width 19 height 18
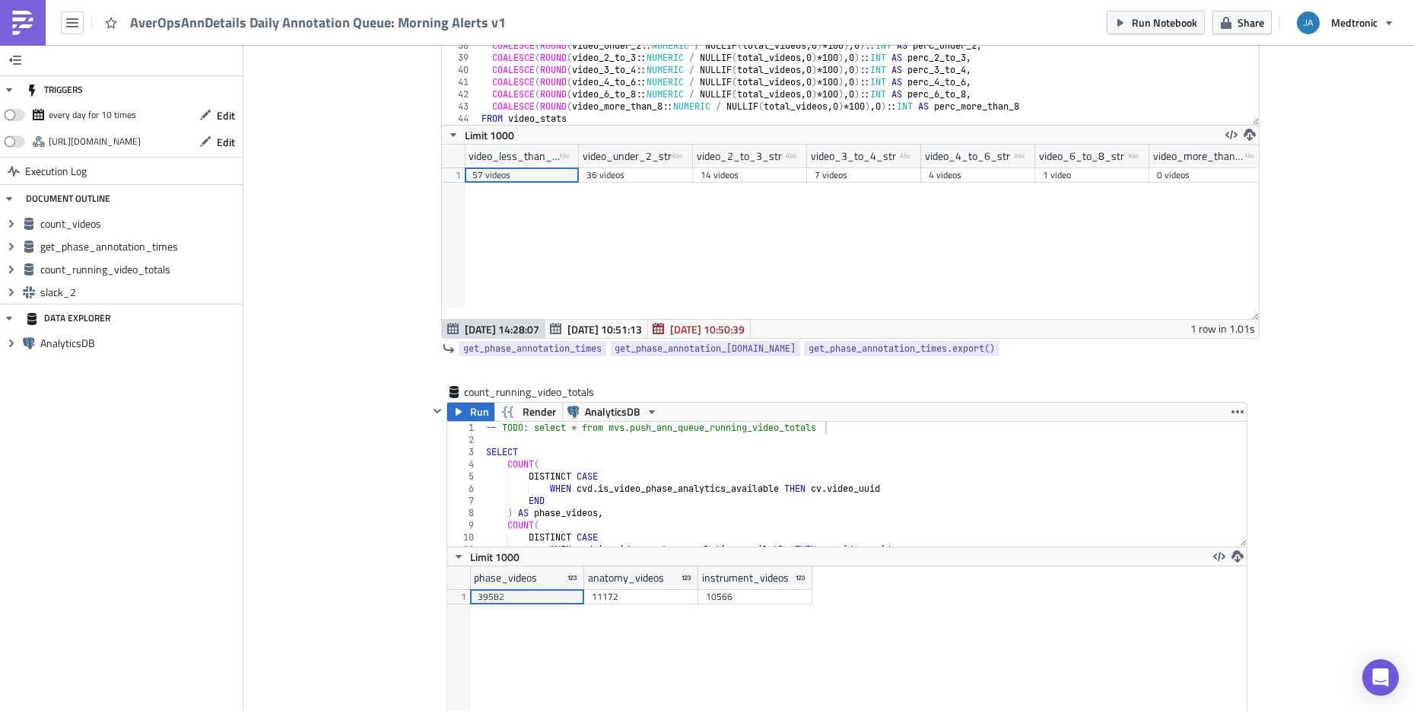
scroll to position [1035, 0]
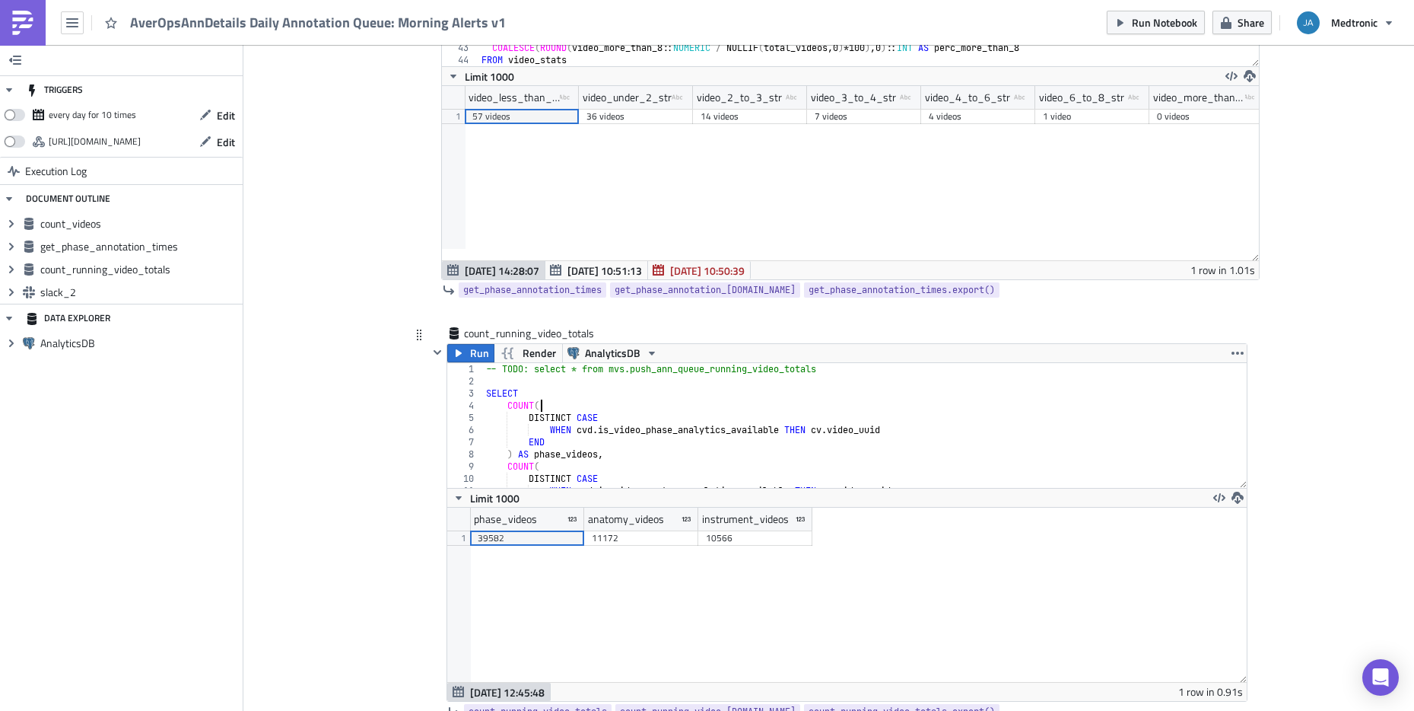
click at [624, 412] on div "-- TODO: select * from mvs.push_ann_queue_running_video_totals SELECT COUNT ( D…" at bounding box center [865, 437] width 764 height 149
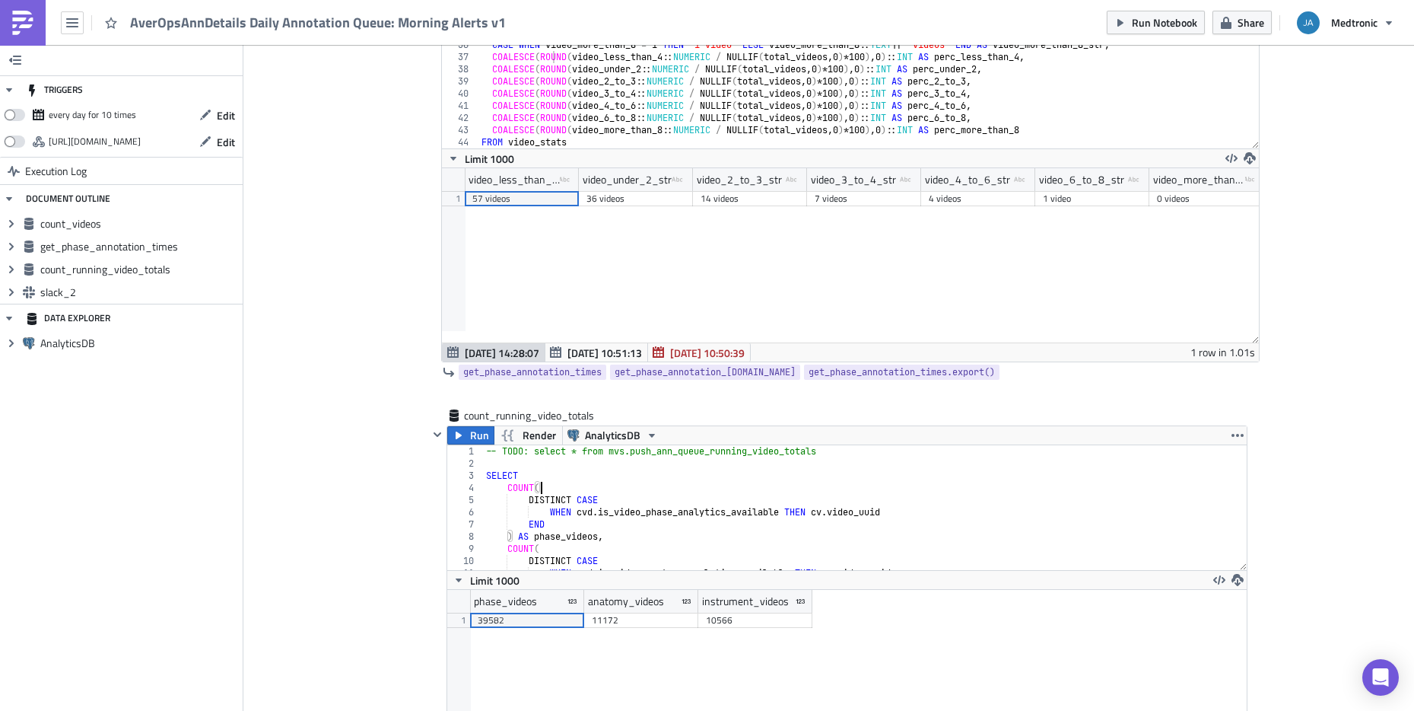
scroll to position [974, 0]
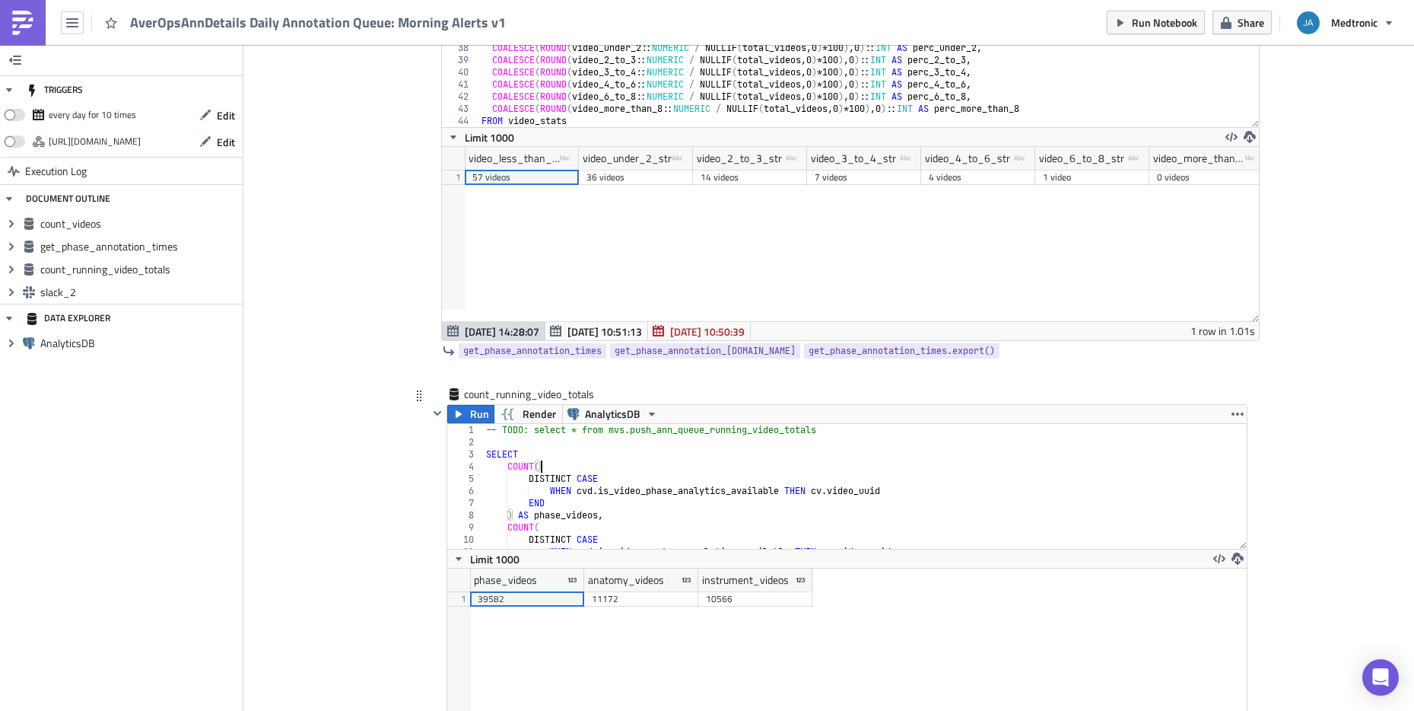
click at [483, 452] on div "-- TODO: select * from mvs.push_ann_queue_running_video_totals SELECT COUNT ( D…" at bounding box center [865, 498] width 764 height 149
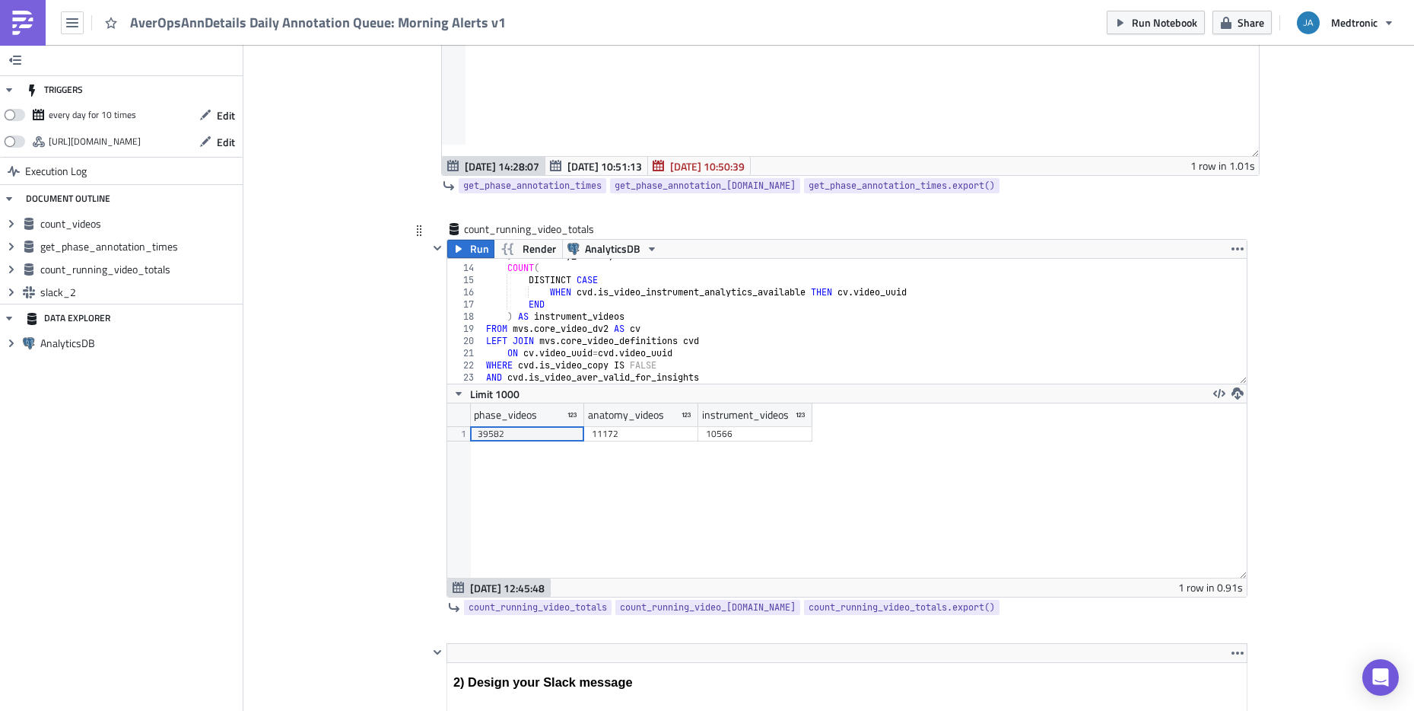
scroll to position [1217, 0]
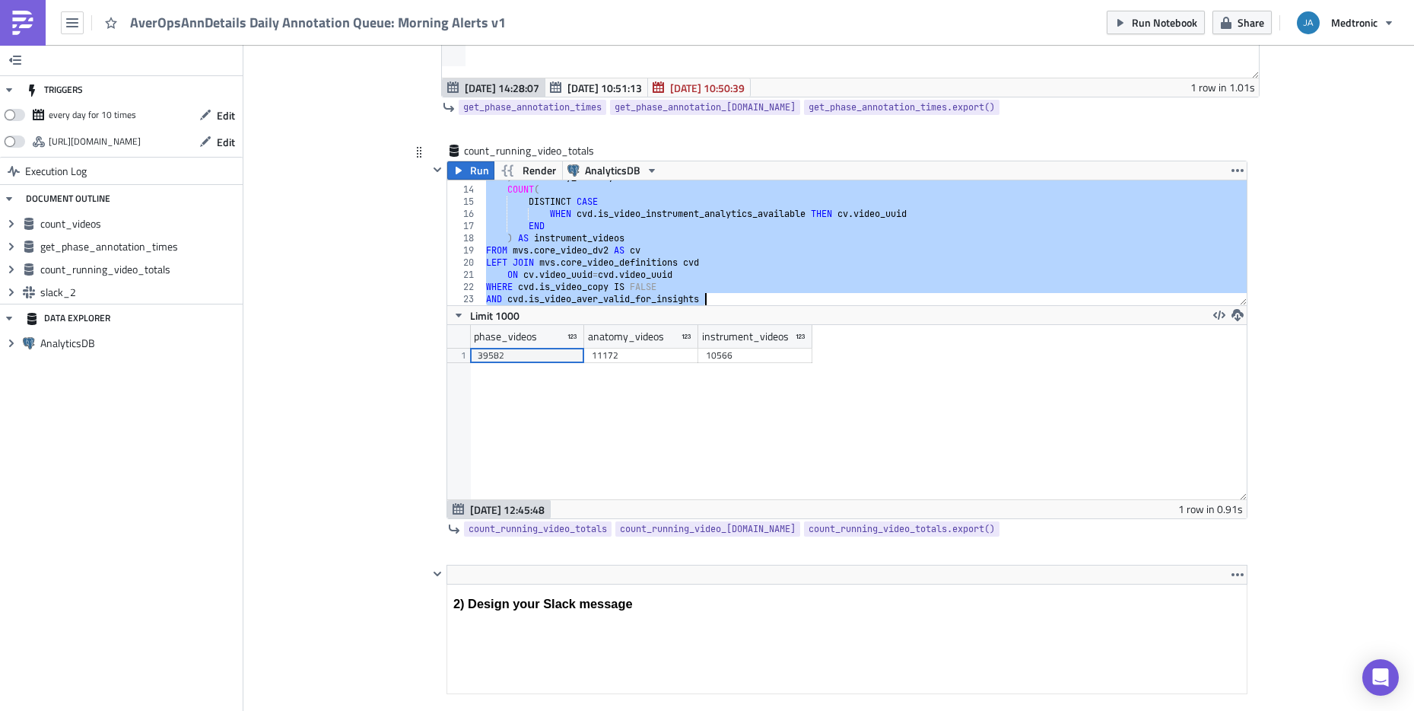
click at [748, 294] on div ") AS anatomy_videos , COUNT ( DISTINCT CASE WHEN cvd . is_video_instrument_anal…" at bounding box center [865, 245] width 764 height 149
type textarea "WHERE [DOMAIN_NAME]_video_copy IS FALSE AND [DOMAIN_NAME]_video_aver_valid_for_…"
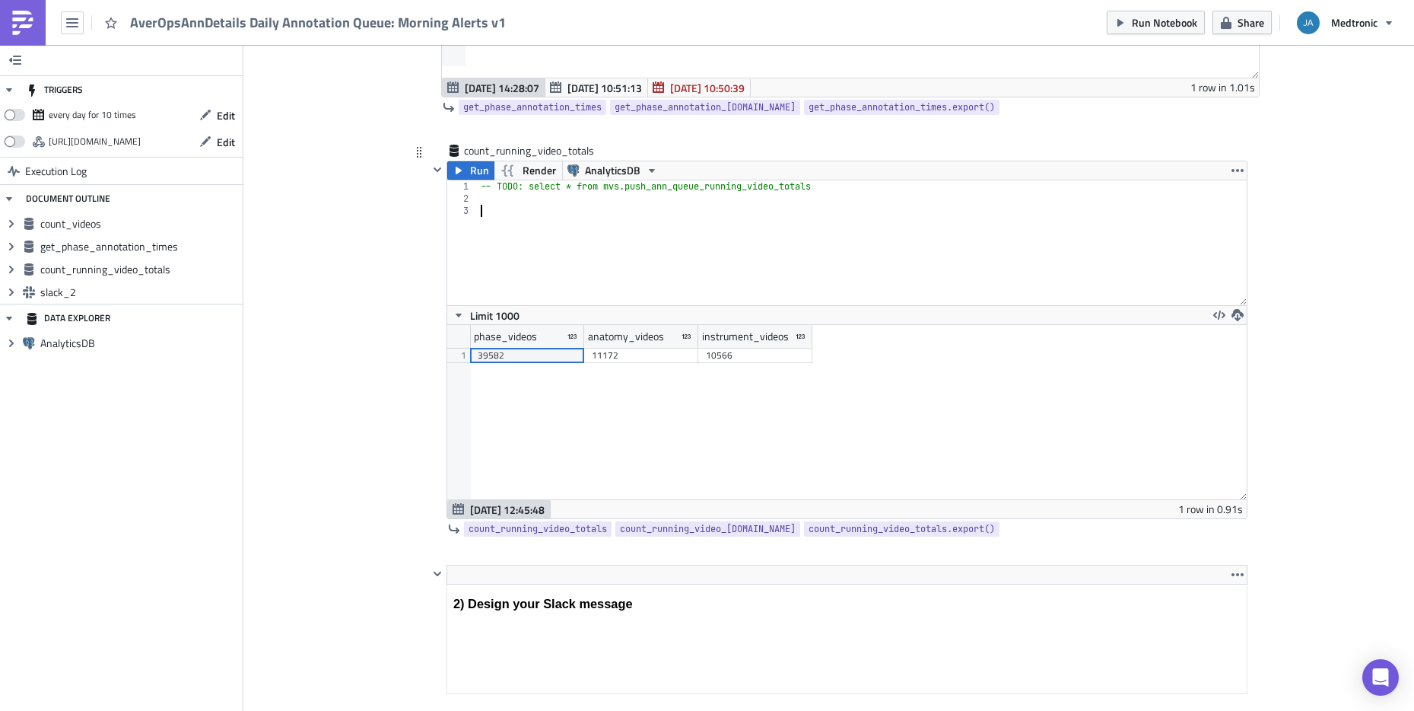
scroll to position [0, 0]
paste textarea "AND [DOMAIN_NAME]_video_aver_valid_for_insights"
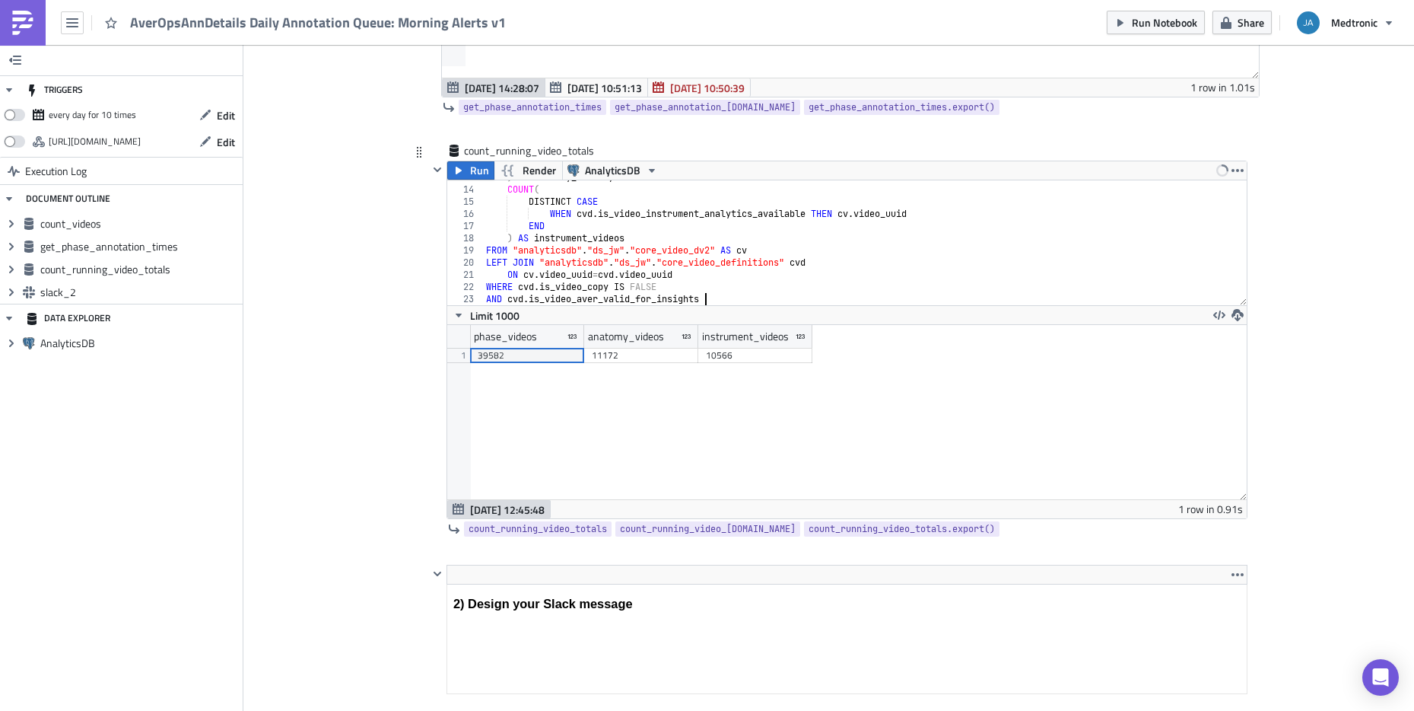
click at [688, 254] on div ") AS anatomy_videos , COUNT ( DISTINCT CASE WHEN cvd . is_video_instrument_anal…" at bounding box center [865, 245] width 764 height 149
click at [692, 291] on div ") AS anatomy_videos , COUNT ( DISTINCT CASE WHEN cvd . is_video_instrument_anal…" at bounding box center [865, 245] width 764 height 149
click at [626, 286] on div ") AS anatomy_videos , COUNT ( DISTINCT CASE WHEN cvd . is_video_instrument_anal…" at bounding box center [865, 245] width 764 height 149
click at [624, 287] on div ") AS anatomy_videos , COUNT ( DISTINCT CASE WHEN cvd . is_video_instrument_anal…" at bounding box center [865, 245] width 764 height 149
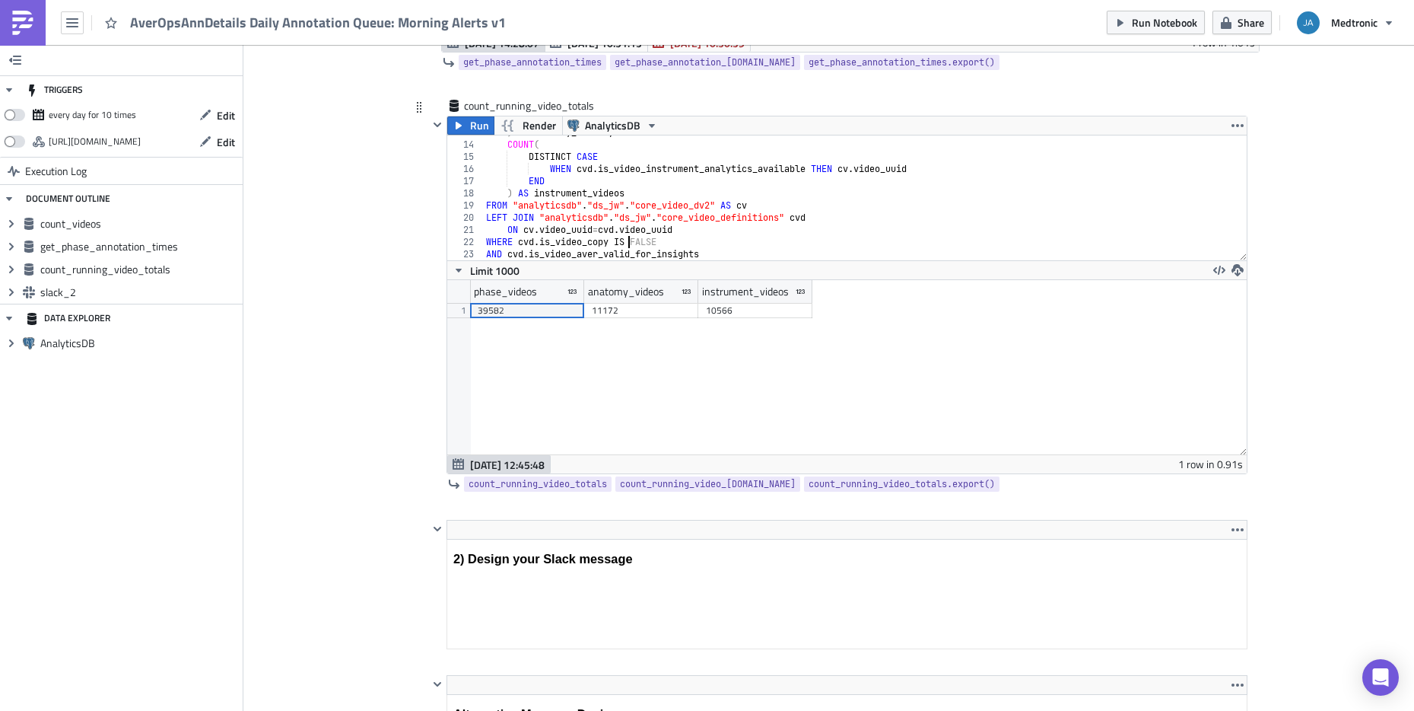
scroll to position [1339, 0]
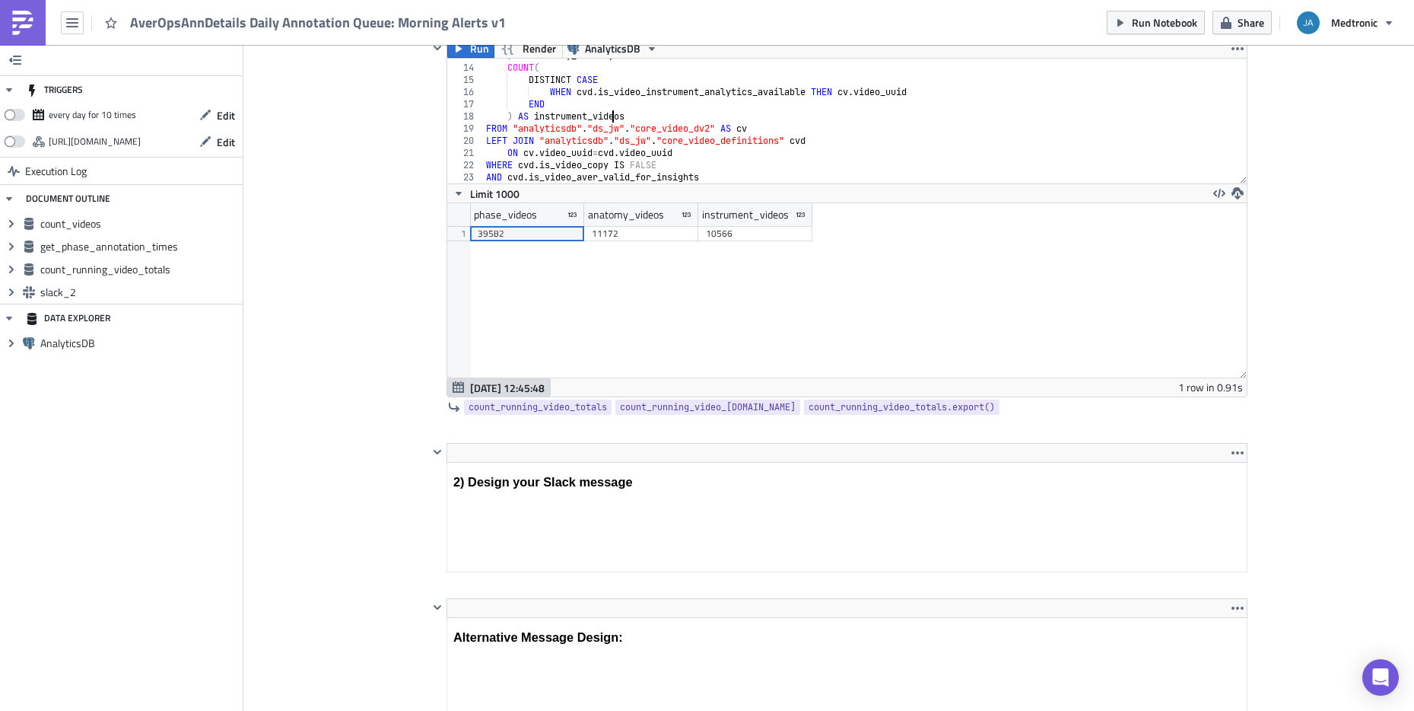
click at [604, 122] on div ") AS anatomy_videos , COUNT ( DISTINCT CASE WHEN cvd . is_video_instrument_anal…" at bounding box center [865, 123] width 764 height 149
click at [603, 126] on div ") AS anatomy_videos , COUNT ( DISTINCT CASE WHEN cvd . is_video_instrument_anal…" at bounding box center [865, 123] width 764 height 149
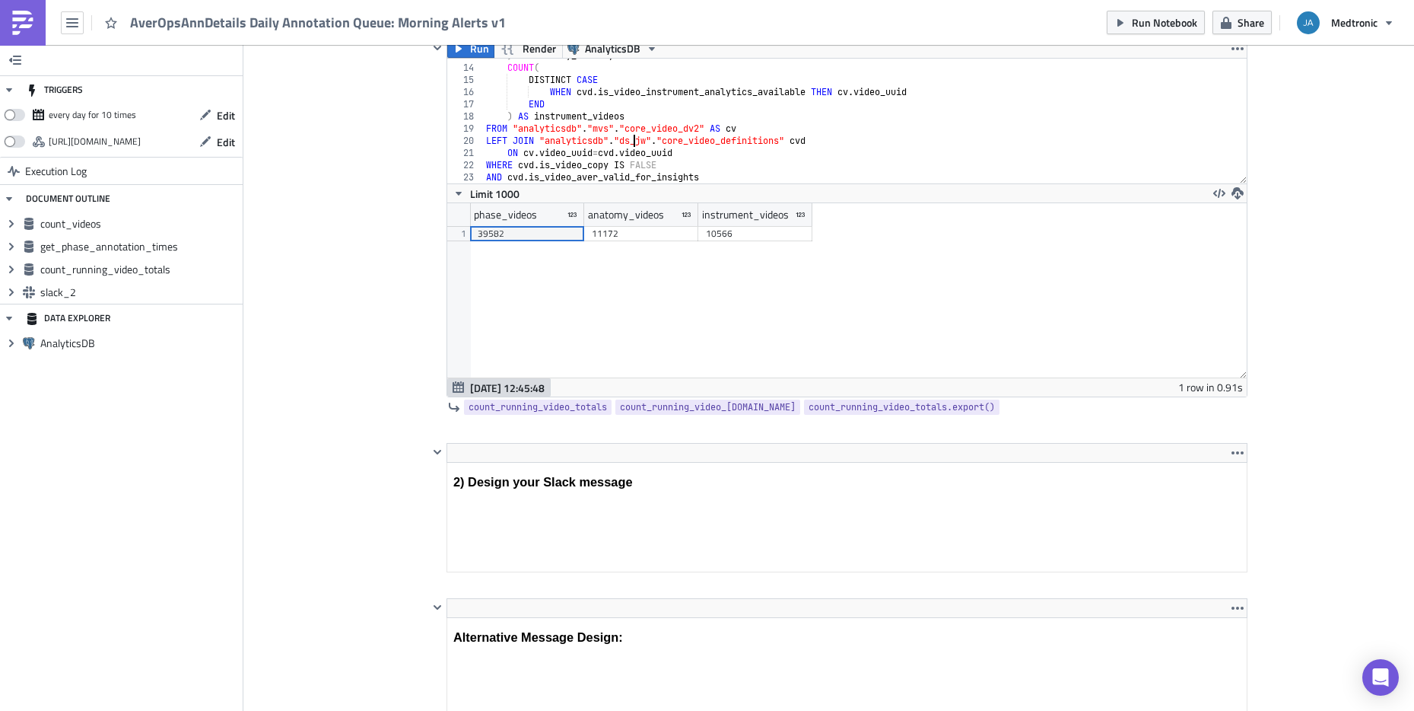
click at [631, 138] on div ") AS anatomy_videos , COUNT ( DISTINCT CASE WHEN cvd . is_video_instrument_anal…" at bounding box center [865, 123] width 764 height 149
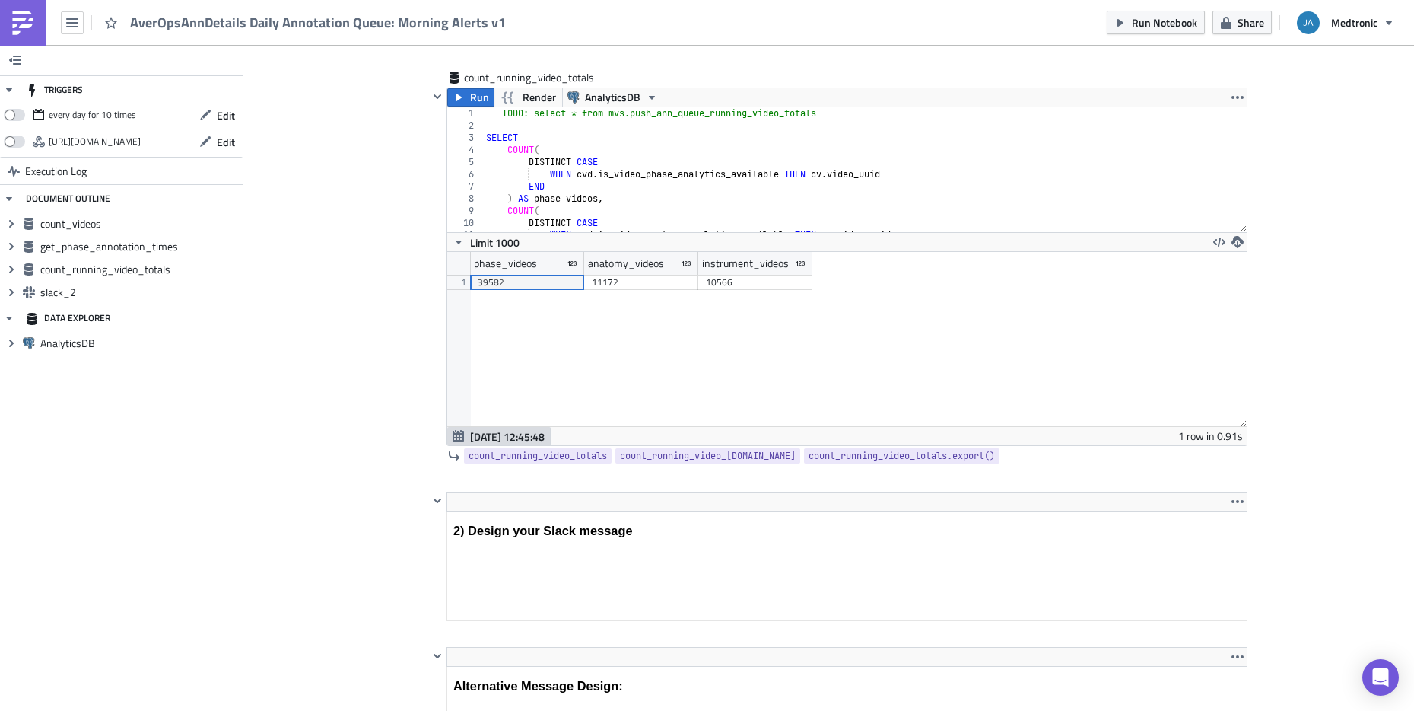
scroll to position [1217, 0]
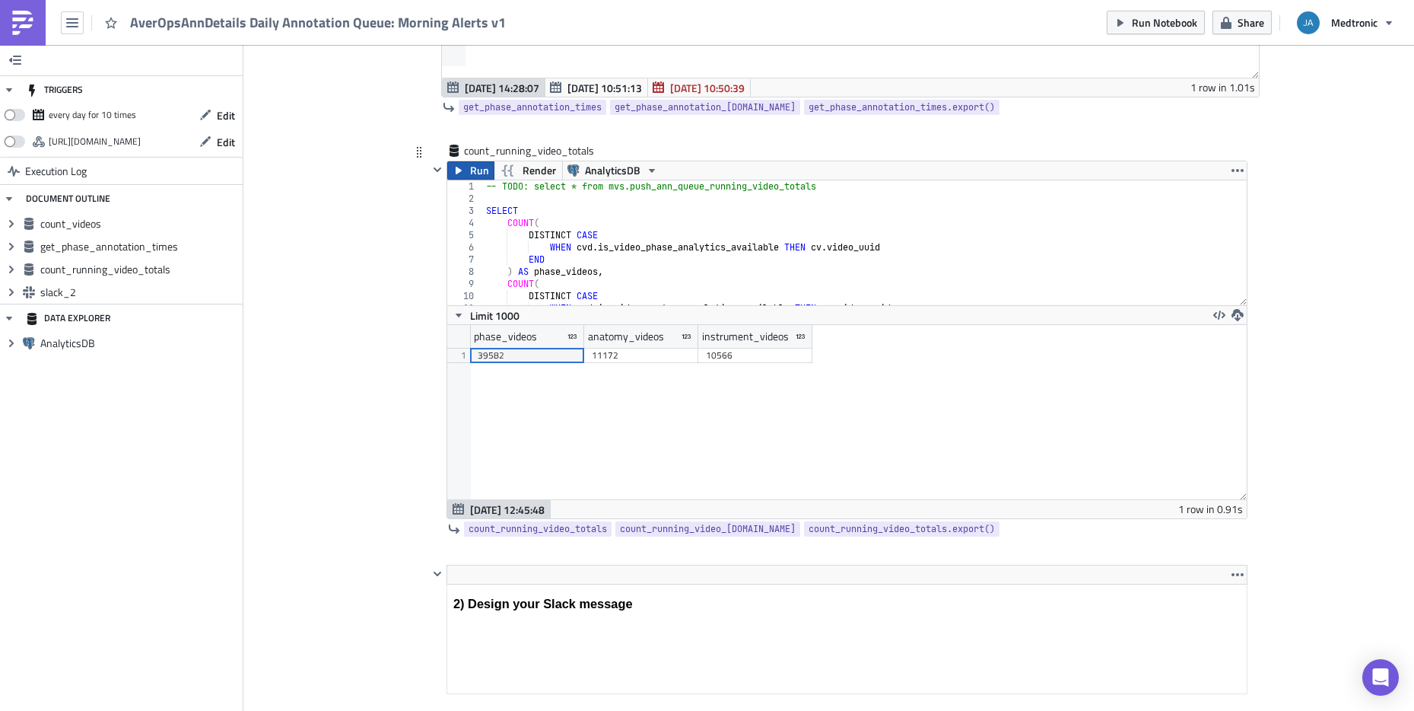
type textarea "LEFT JOIN "analyticsdb"."mvs"."core_video_definitions" cvd"
click at [470, 173] on span "Run" at bounding box center [479, 170] width 19 height 18
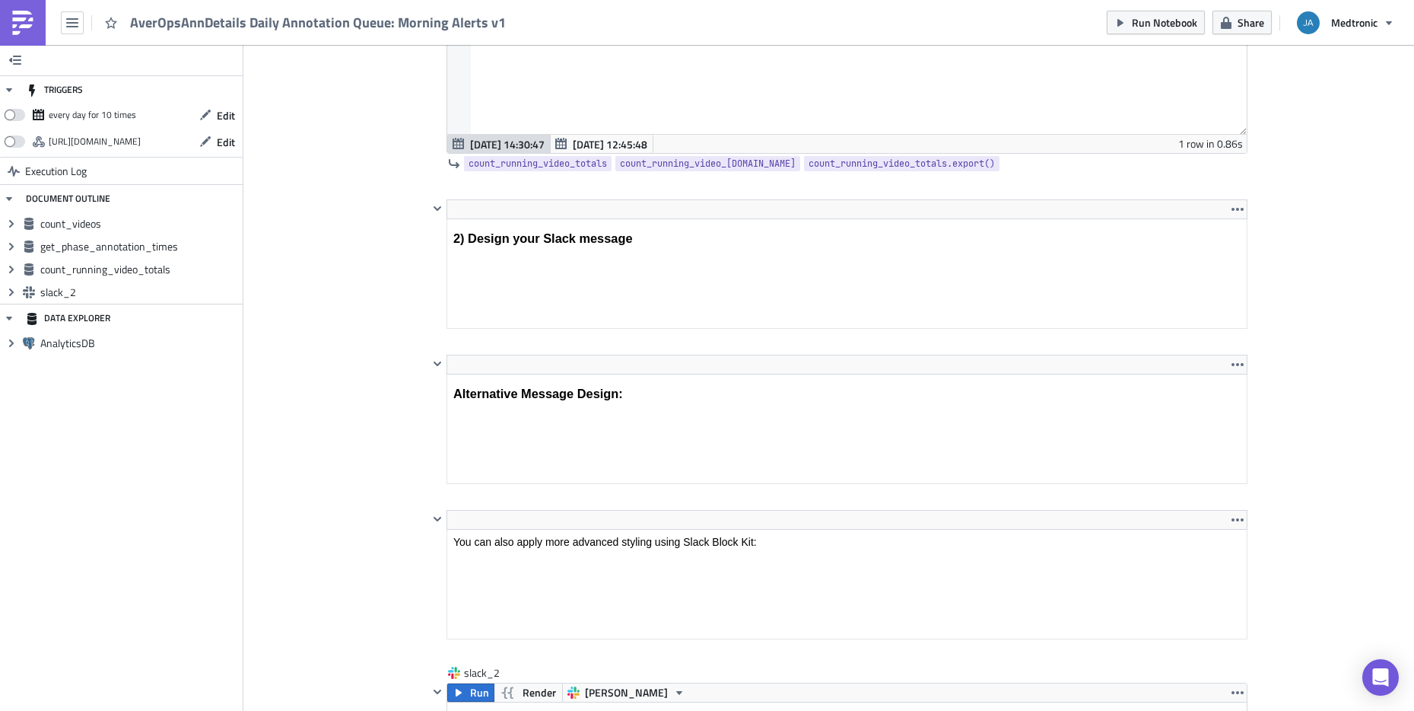
scroll to position [1704, 0]
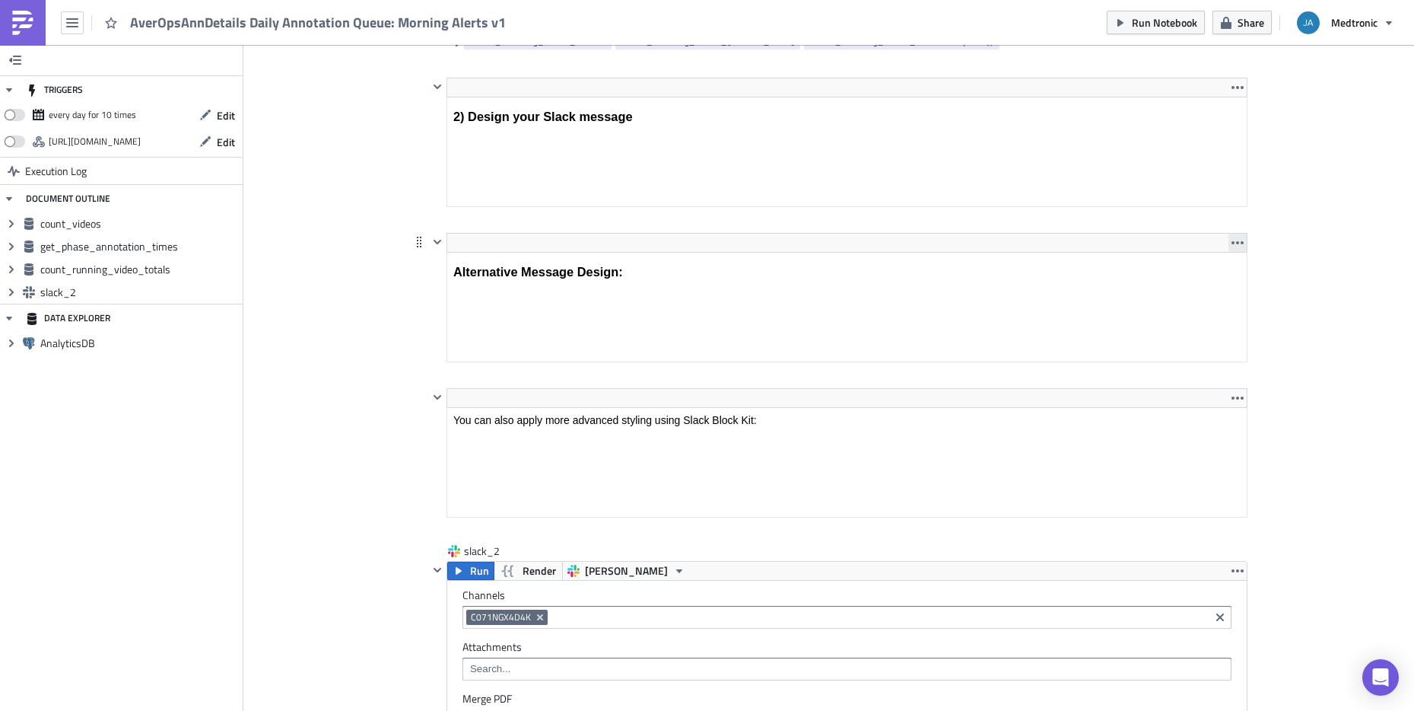
click at [1232, 243] on icon "button" at bounding box center [1238, 242] width 12 height 3
click at [1217, 281] on div "Remove" at bounding box center [1240, 278] width 101 height 15
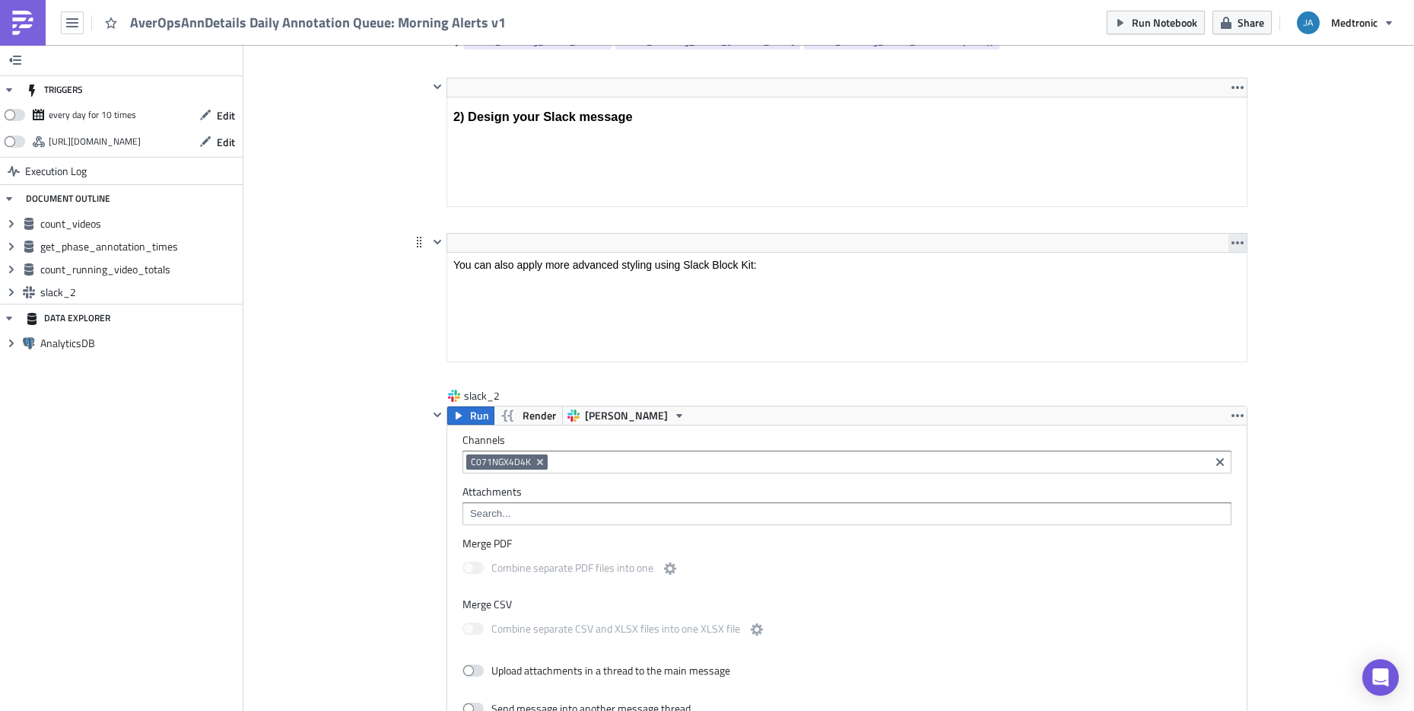
click at [1232, 246] on icon "button" at bounding box center [1238, 243] width 12 height 12
click at [1225, 275] on div "Remove" at bounding box center [1240, 278] width 101 height 15
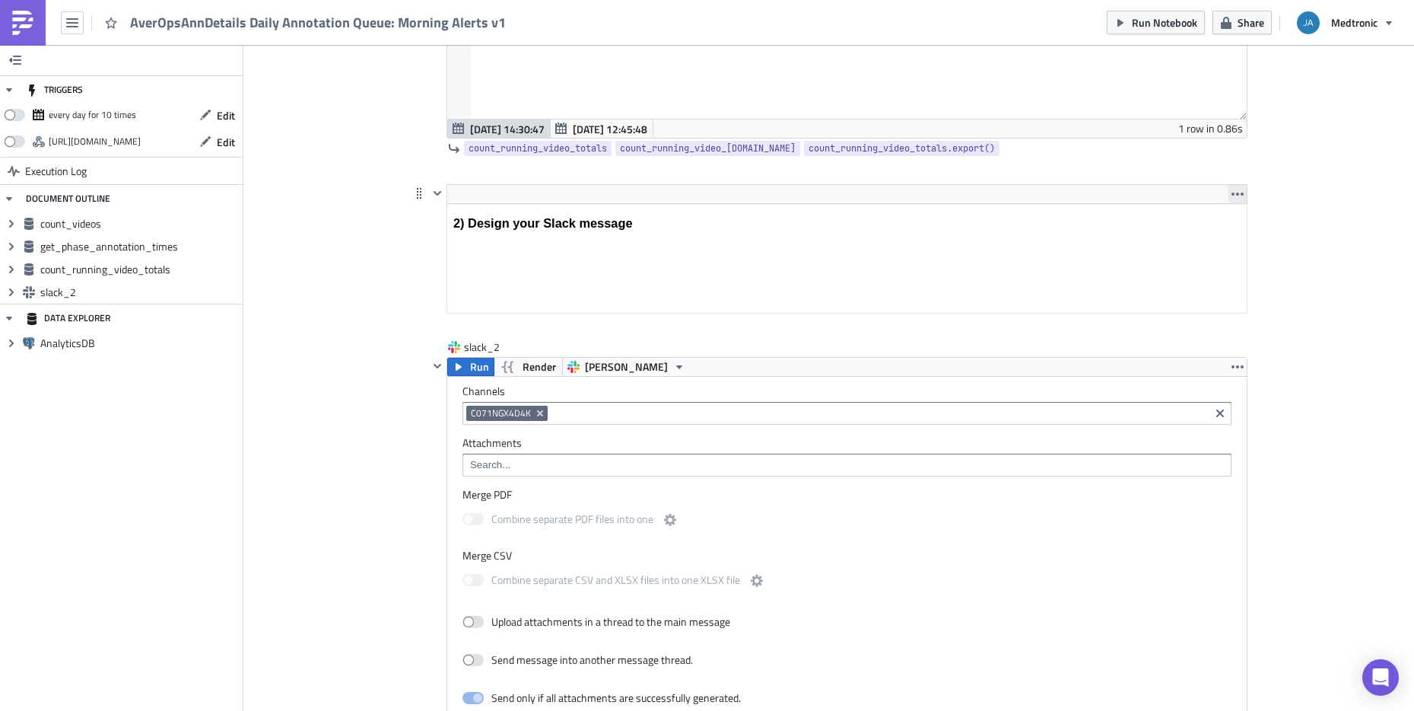
scroll to position [1582, 0]
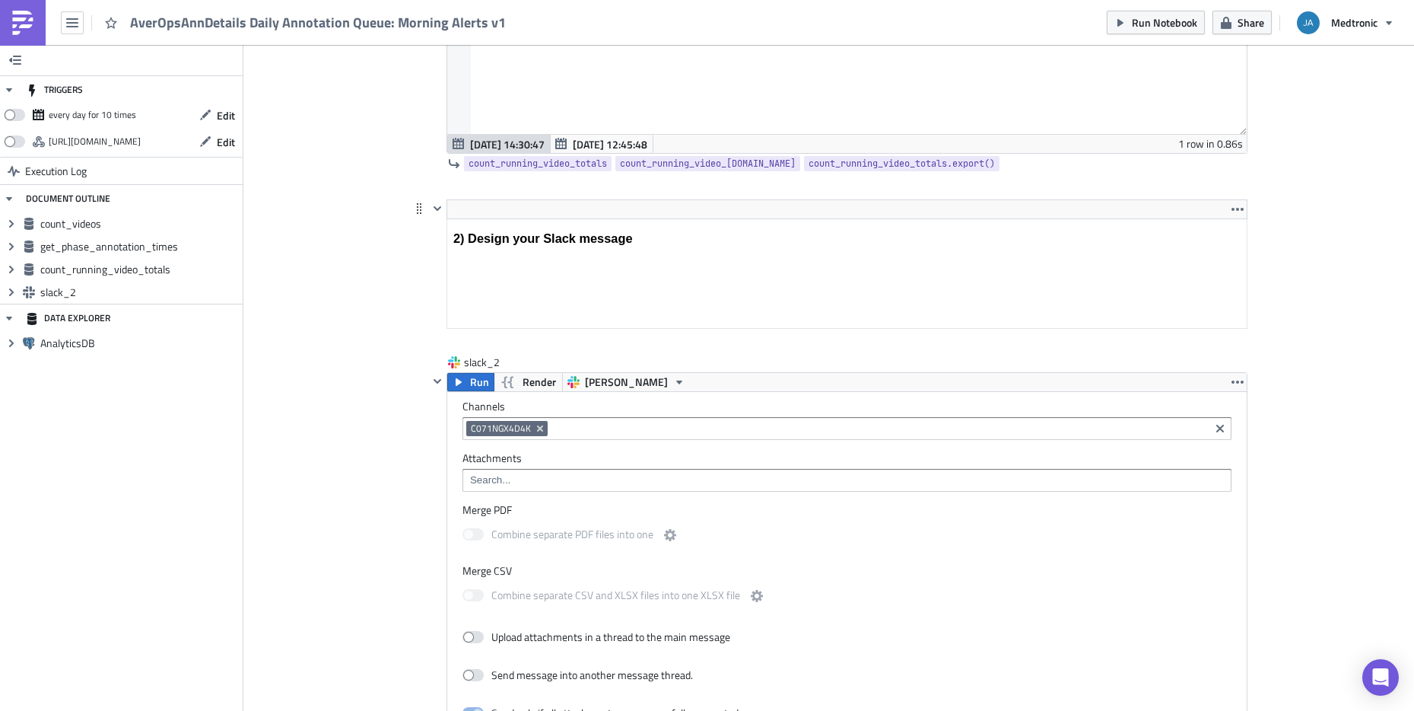
click at [643, 219] on html "2) Design your Slack message" at bounding box center [847, 239] width 800 height 40
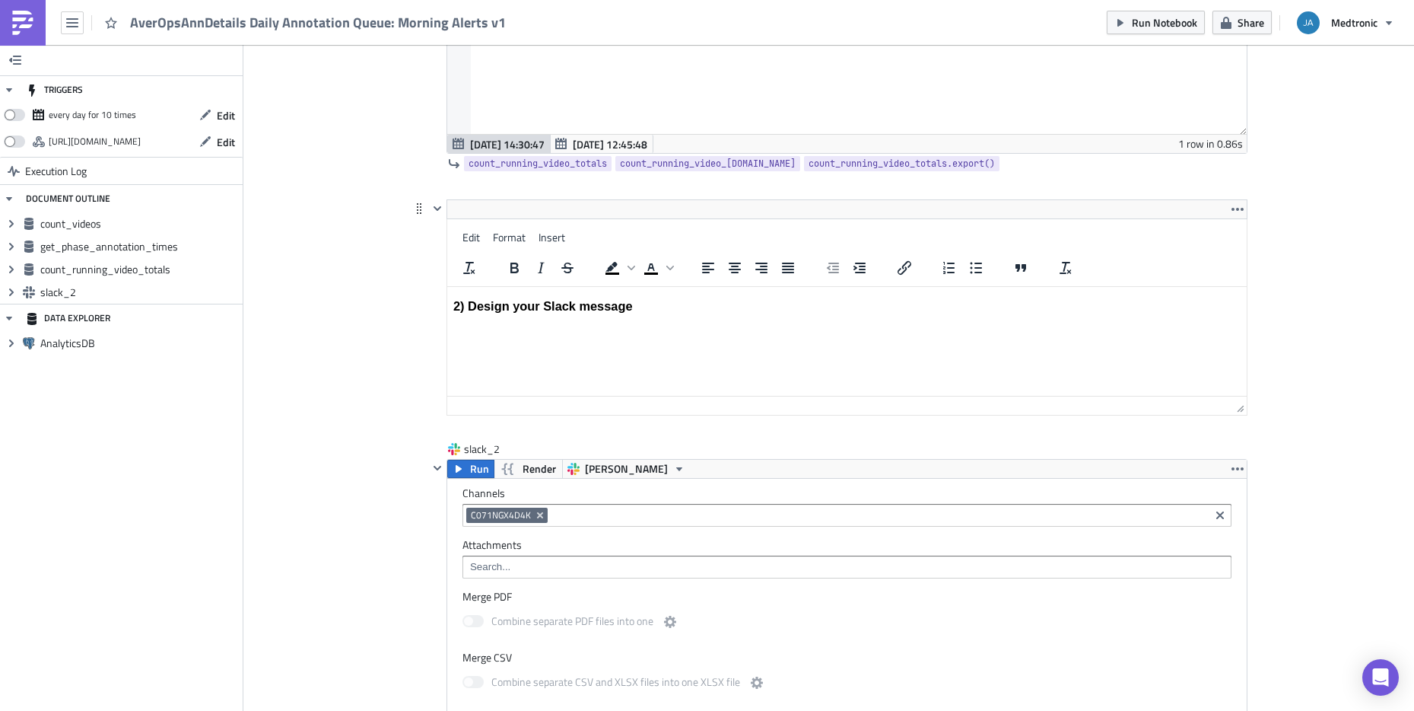
click at [523, 308] on h3 "2) Design your Slack message" at bounding box center [846, 306] width 787 height 14
drag, startPoint x: 542, startPoint y: 305, endPoint x: 466, endPoint y: 303, distance: 76.1
click at [466, 304] on h3 "2) Design your Slack message" at bounding box center [846, 306] width 787 height 14
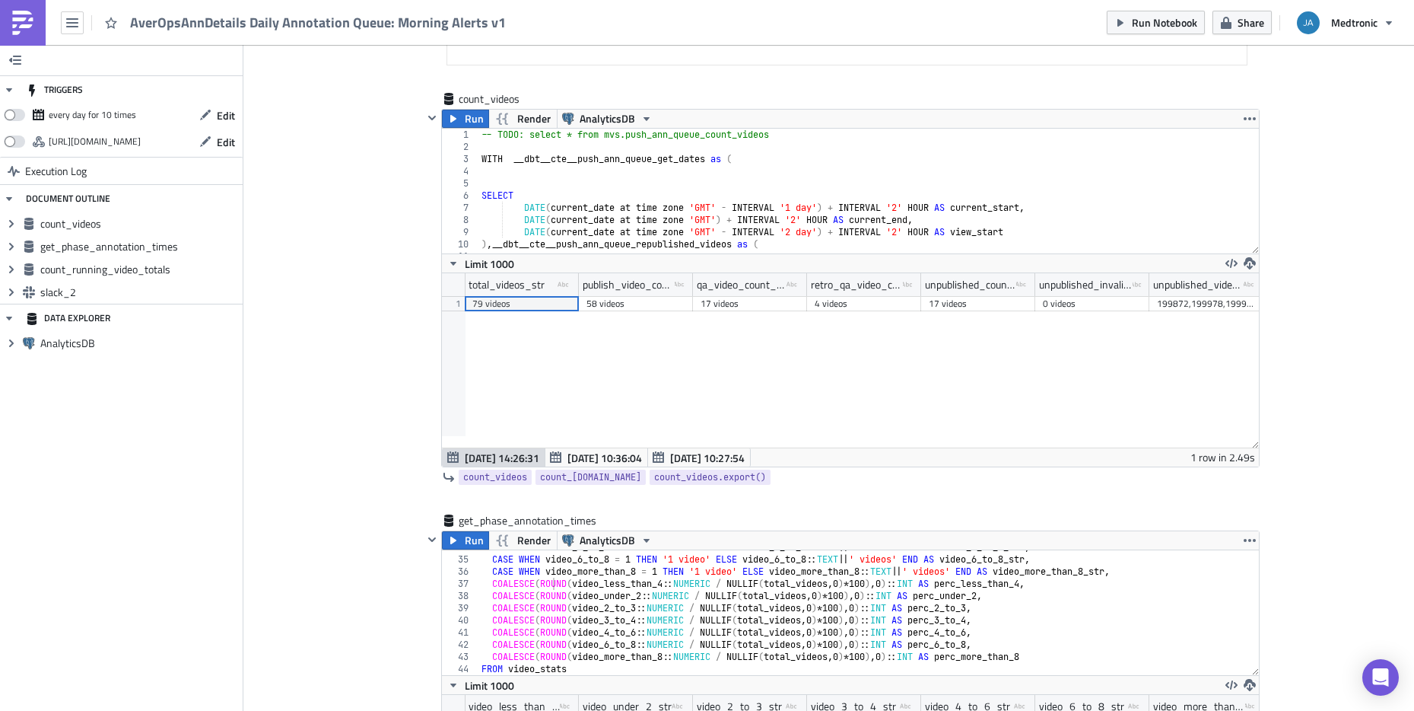
scroll to position [0, 0]
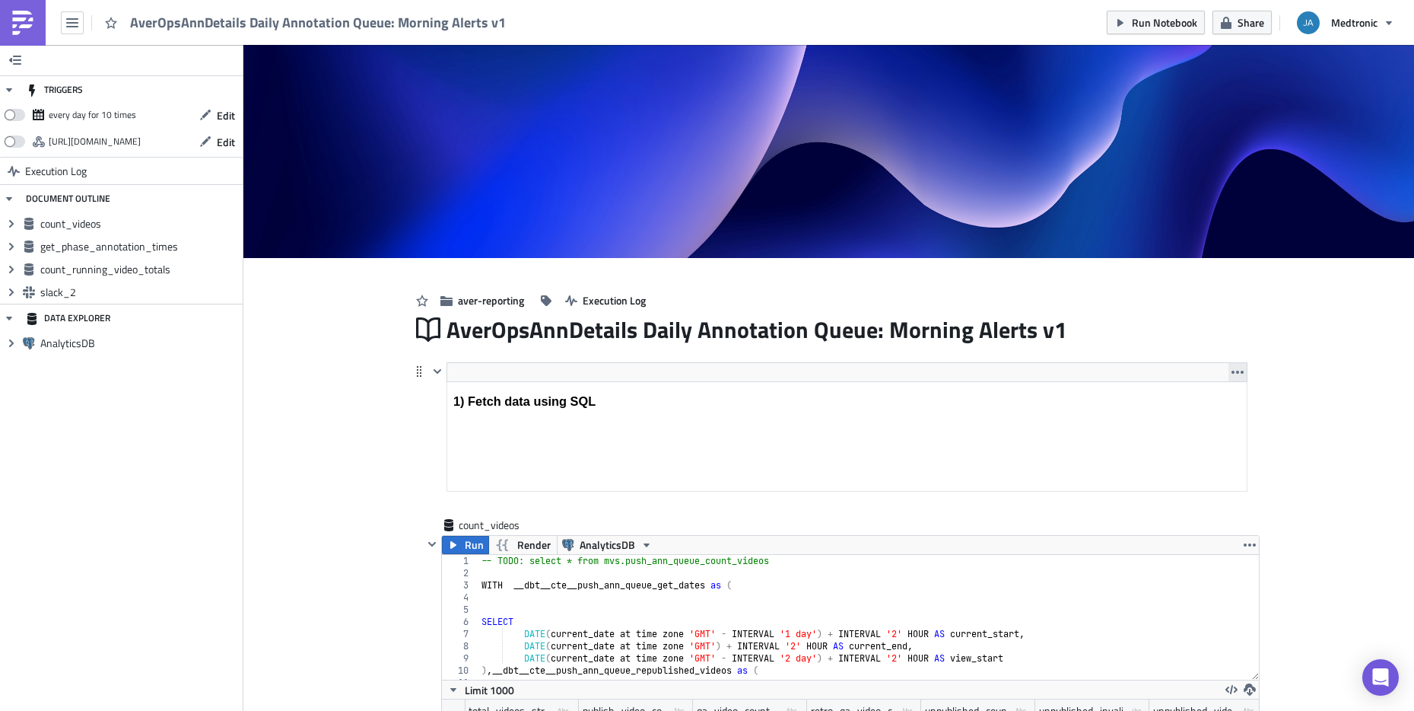
click at [1232, 371] on icon "button" at bounding box center [1238, 372] width 12 height 3
click at [1226, 405] on div "Remove" at bounding box center [1240, 407] width 101 height 15
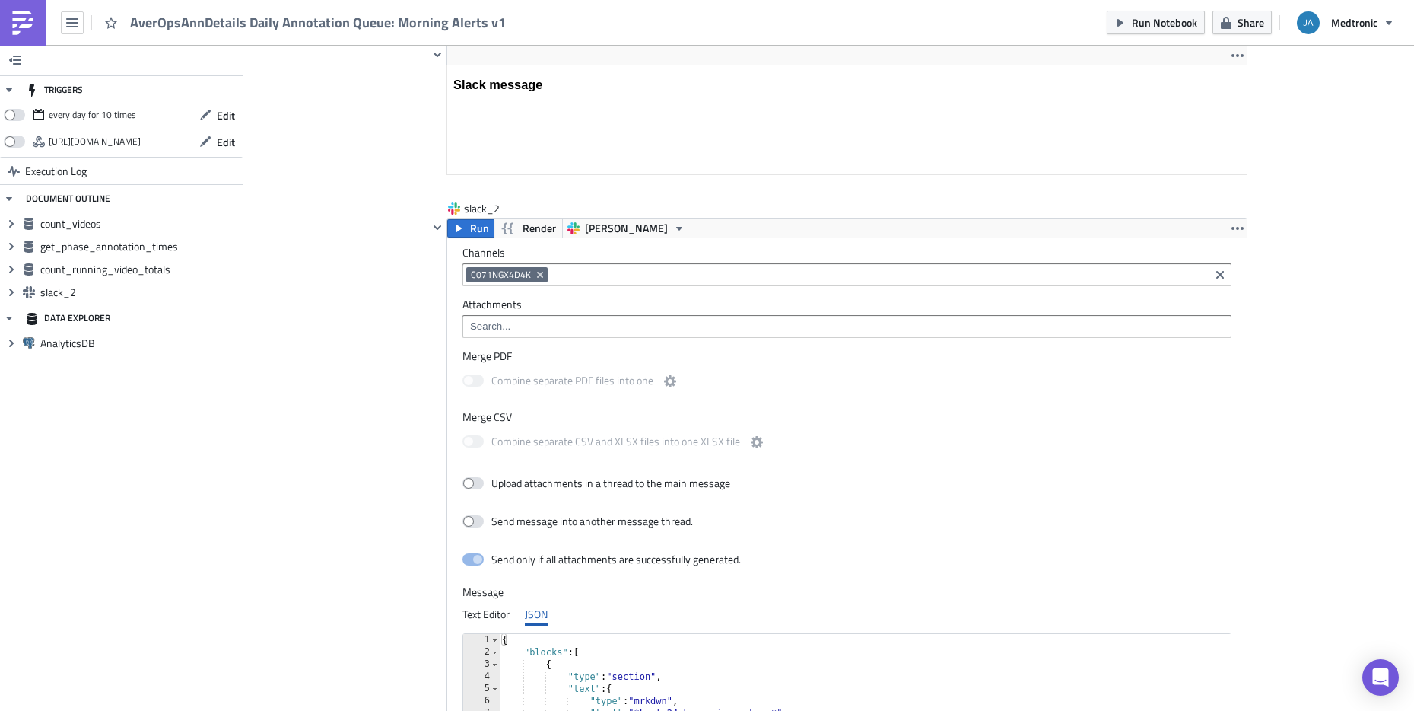
scroll to position [1582, 0]
click at [534, 272] on icon "Remove Tag" at bounding box center [540, 273] width 12 height 12
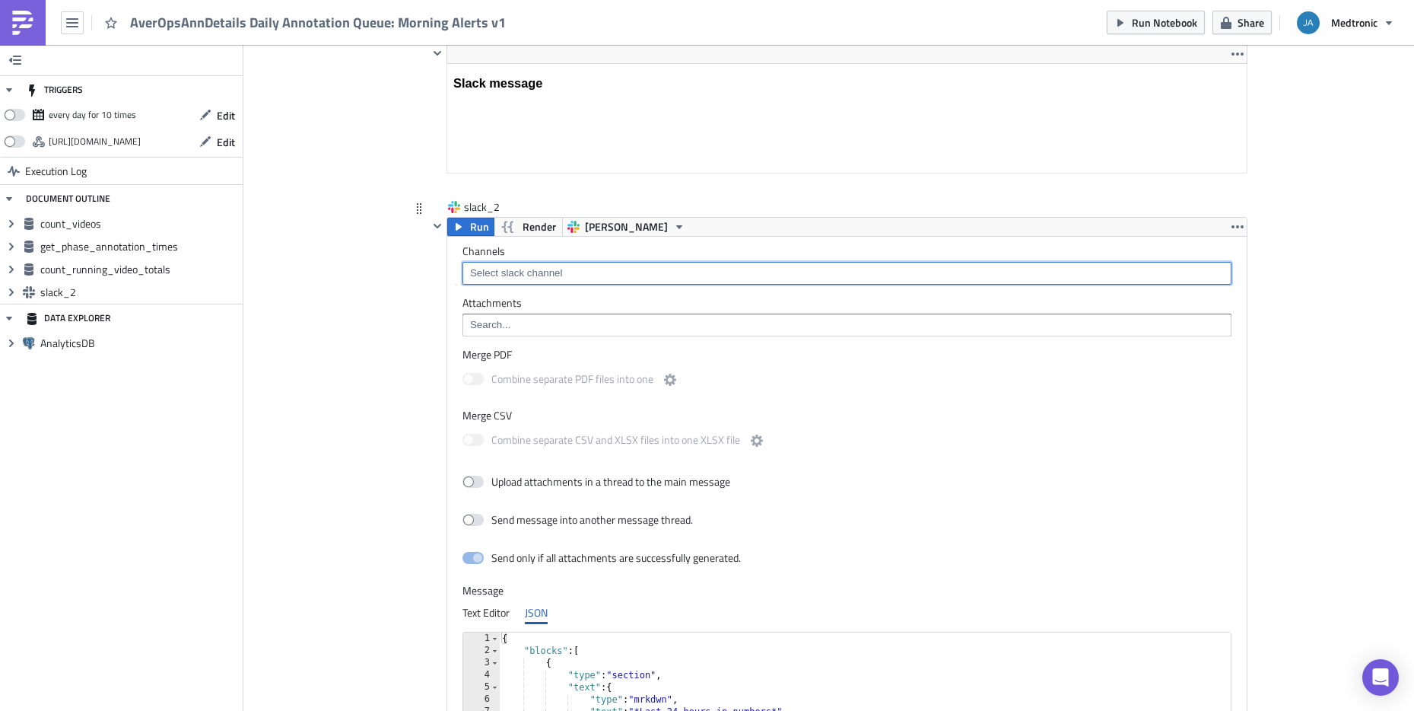
click at [576, 273] on input at bounding box center [846, 273] width 760 height 15
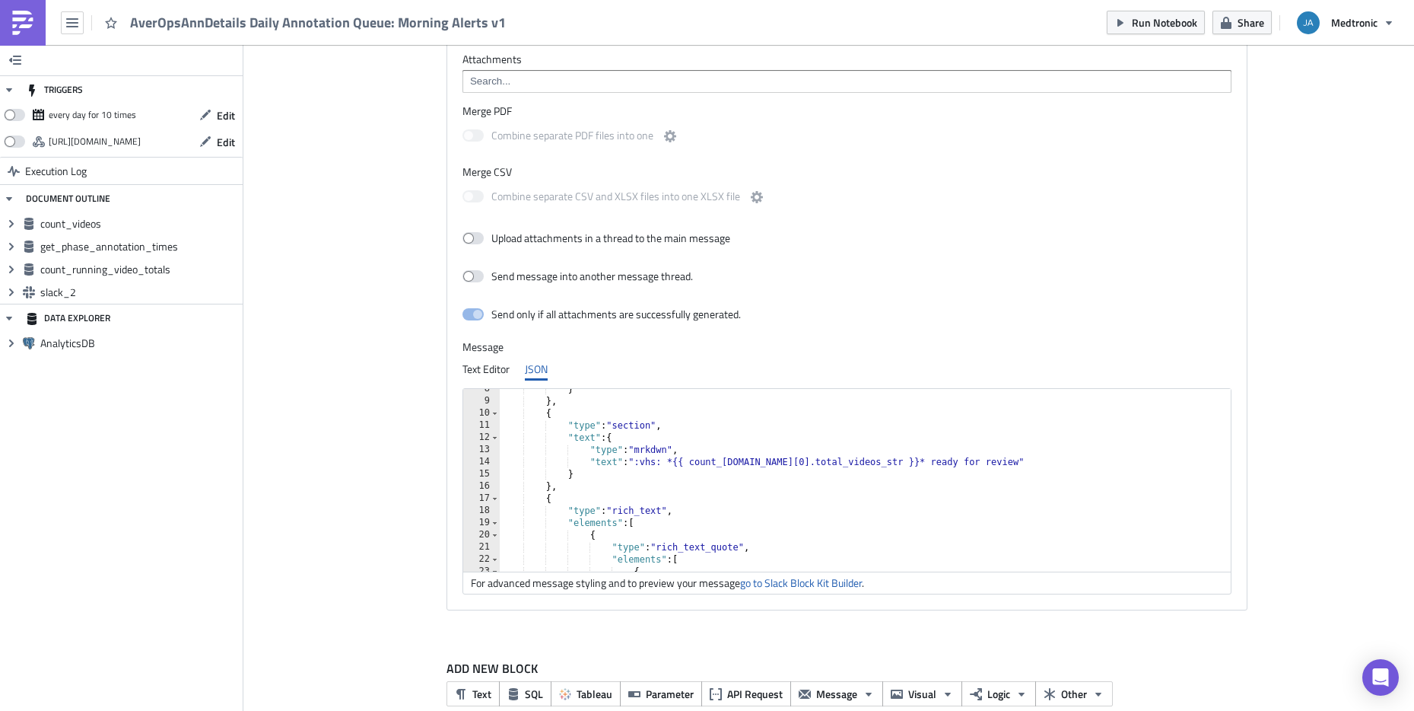
scroll to position [91, 0]
drag, startPoint x: 803, startPoint y: 460, endPoint x: 690, endPoint y: 461, distance: 112.6
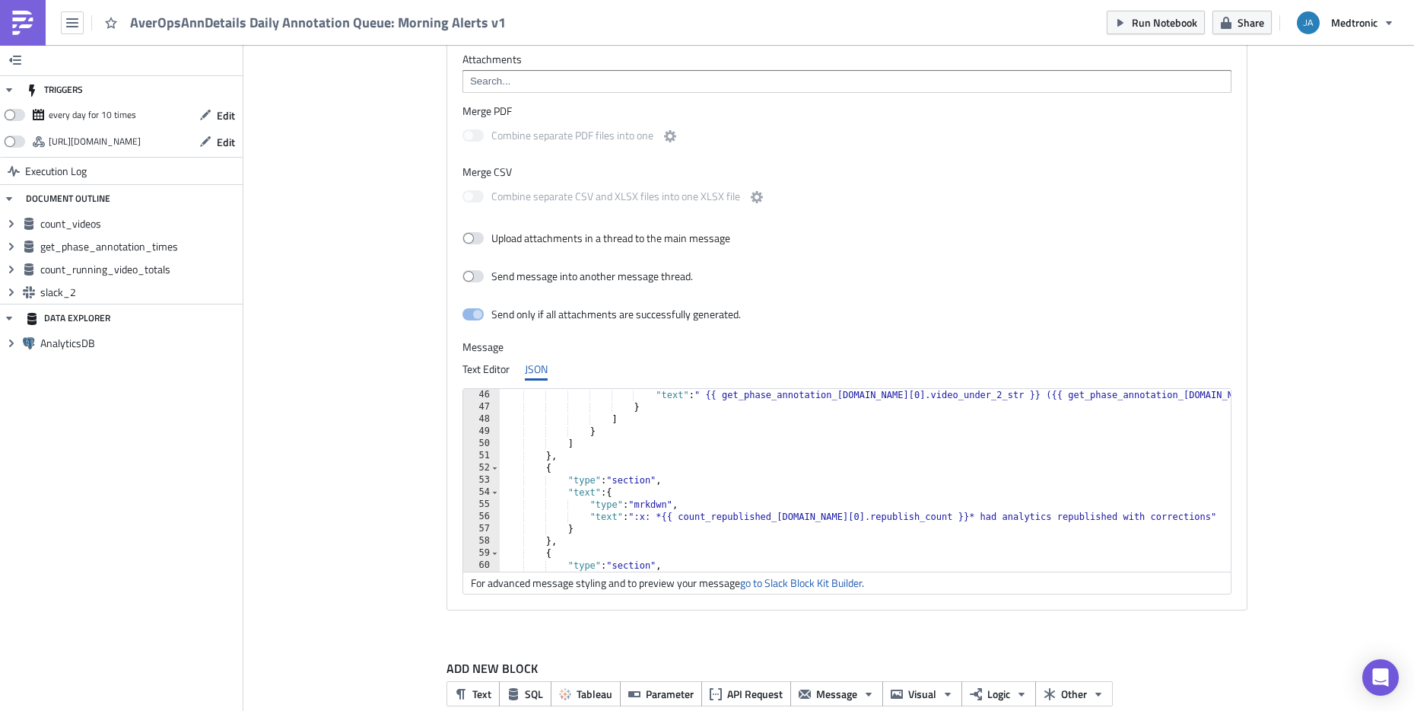
scroll to position [548, 0]
paste textarea
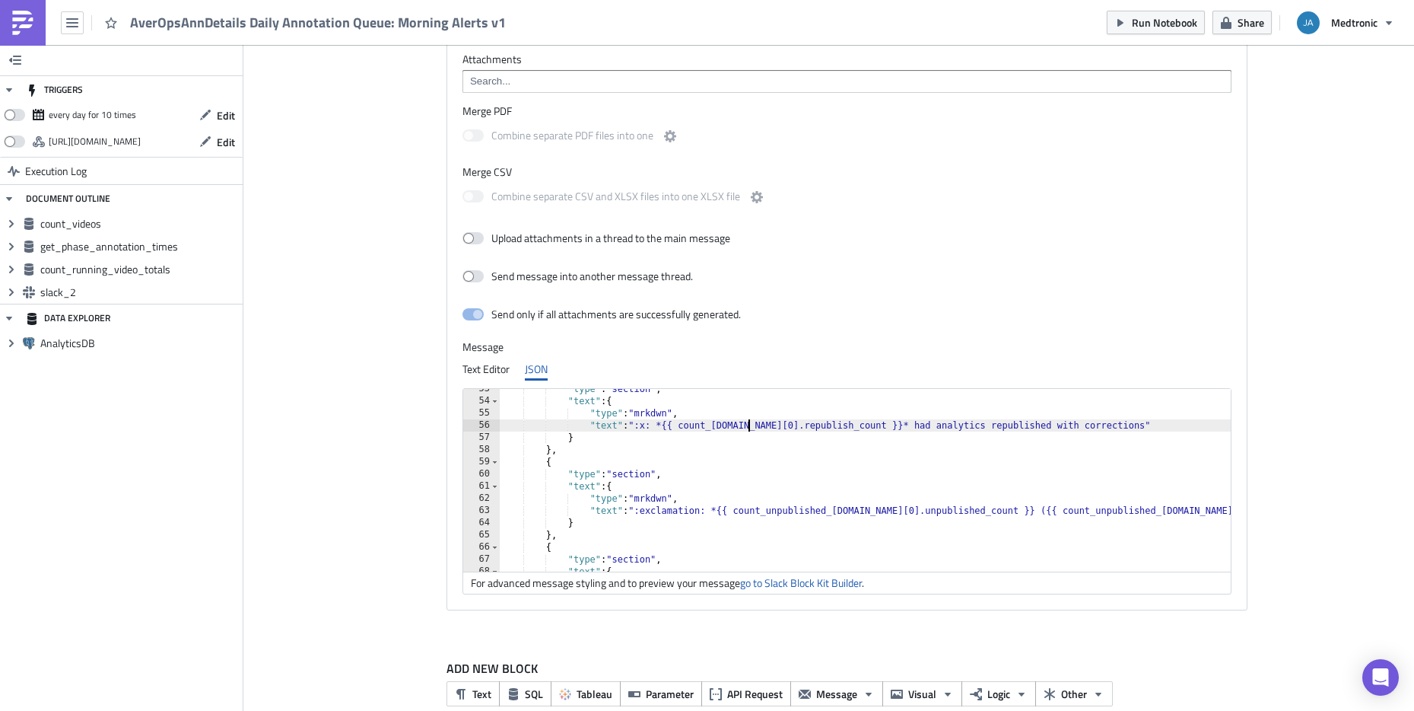
scroll to position [639, 0]
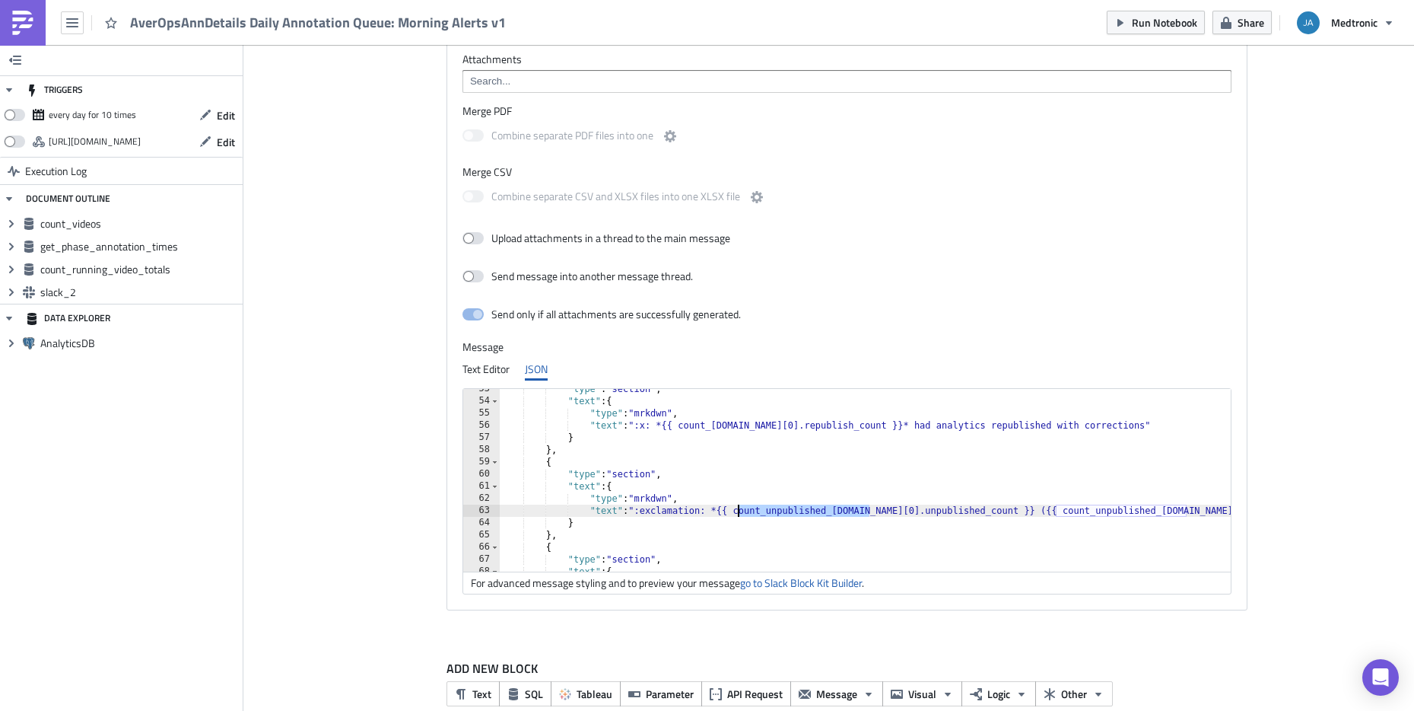
paste textarea "[DOMAIN_NAME][0].unpublished_count }} ({{ count_unpublished_[DOMAIN_NAME][0].un…"
paste textarea "[DOMAIN_NAME][0].unpublished_perc }}%)* uploaded in the last 24 hours with ML a…"
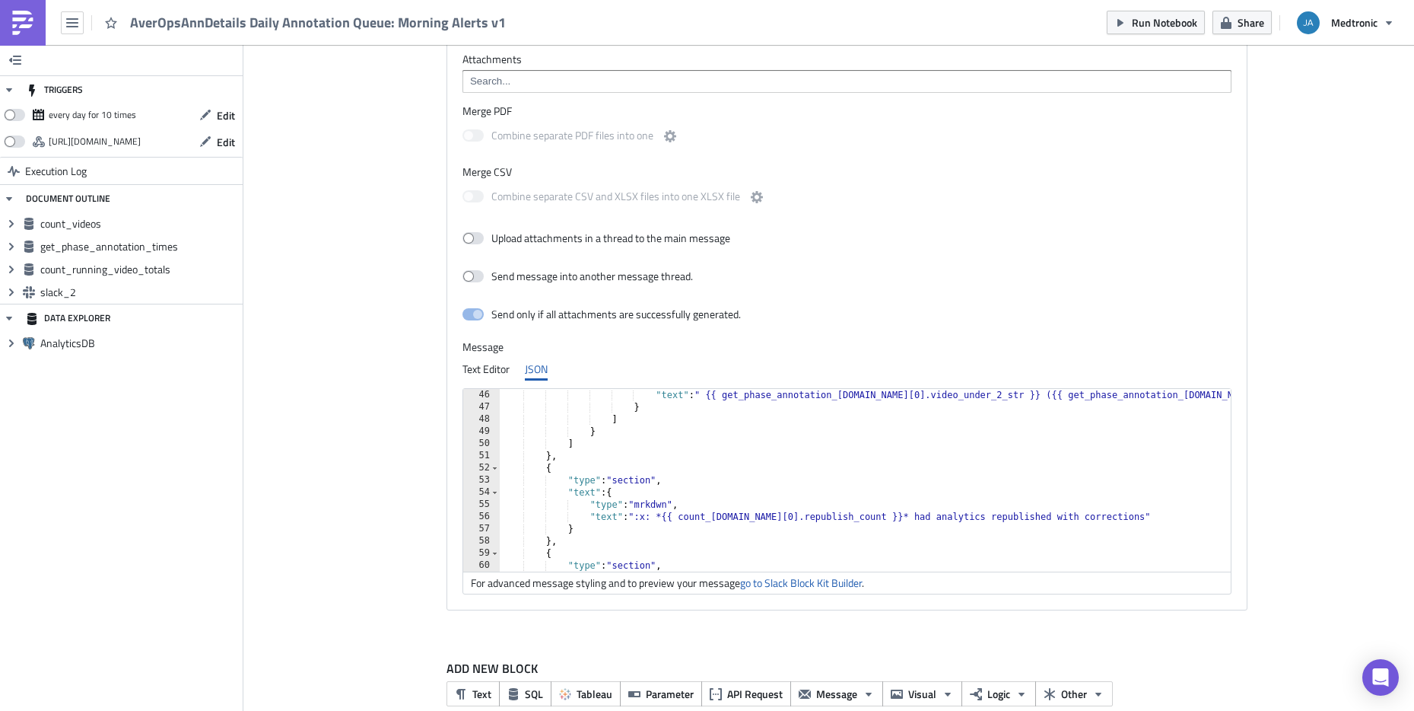
scroll to position [548, 0]
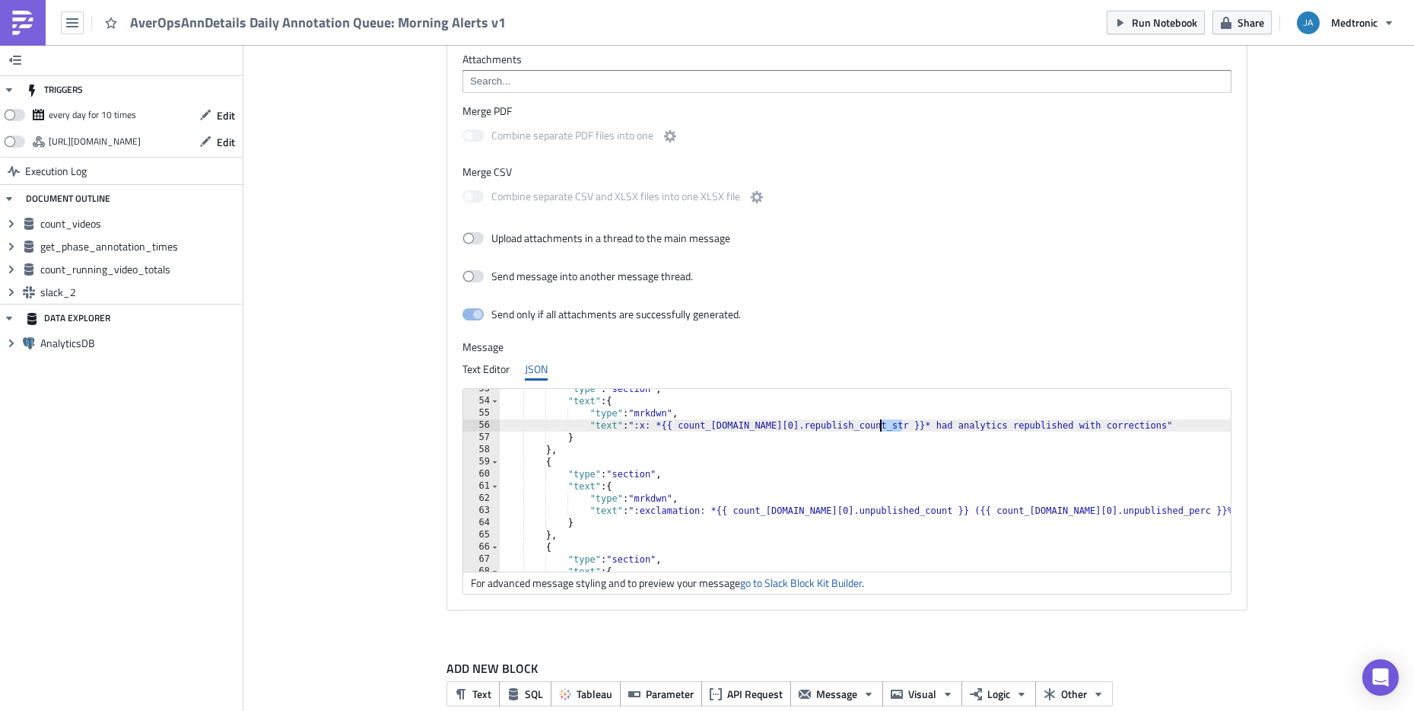
scroll to position [639, 0]
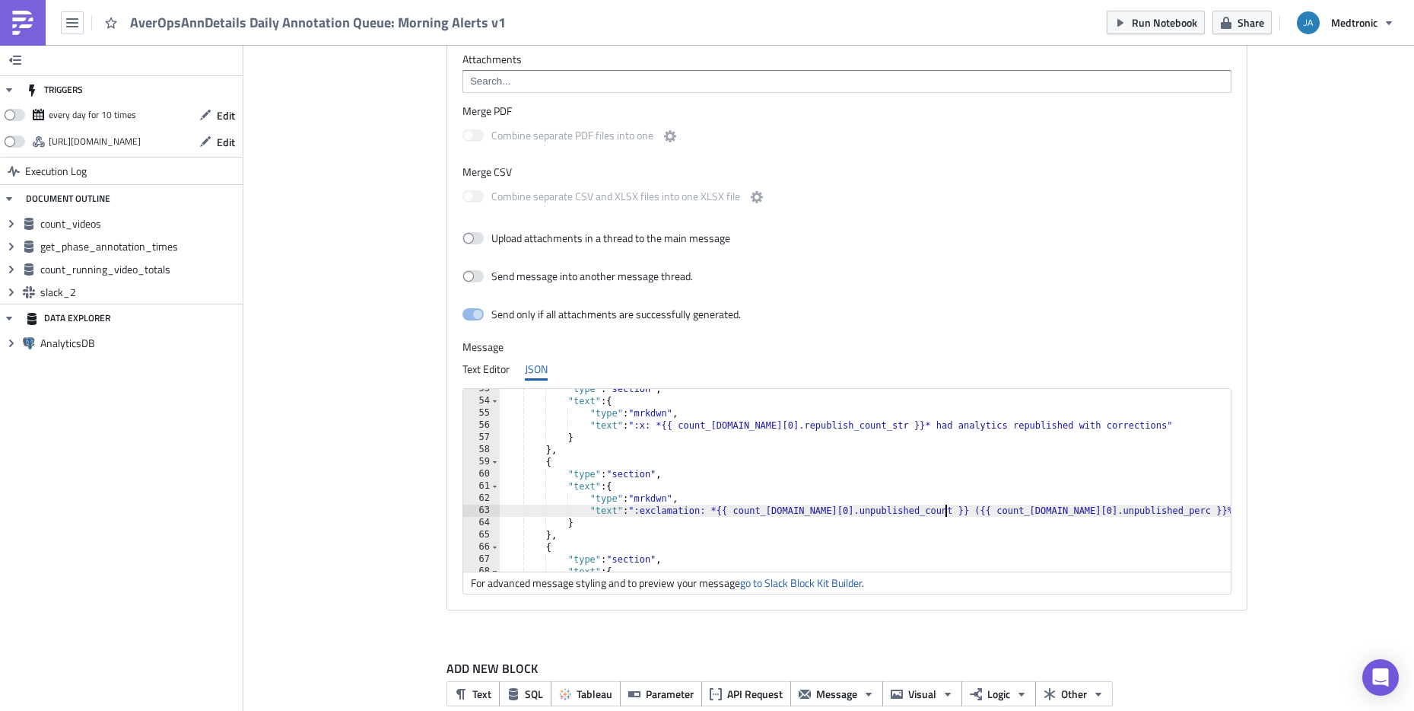
paste textarea "_str }} ({{ count_[DOMAIN_NAME][0].unpublished_perc }}%)* uploaded in the last …"
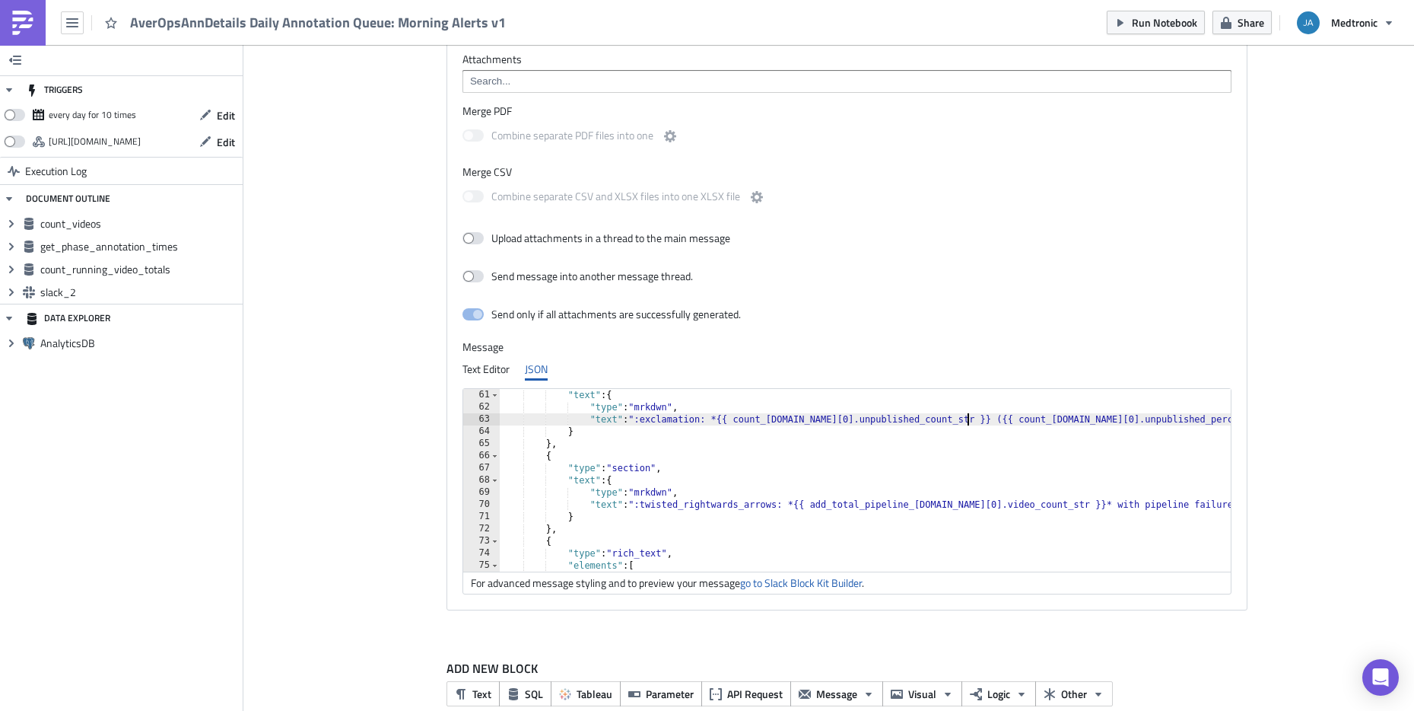
scroll to position [730, 0]
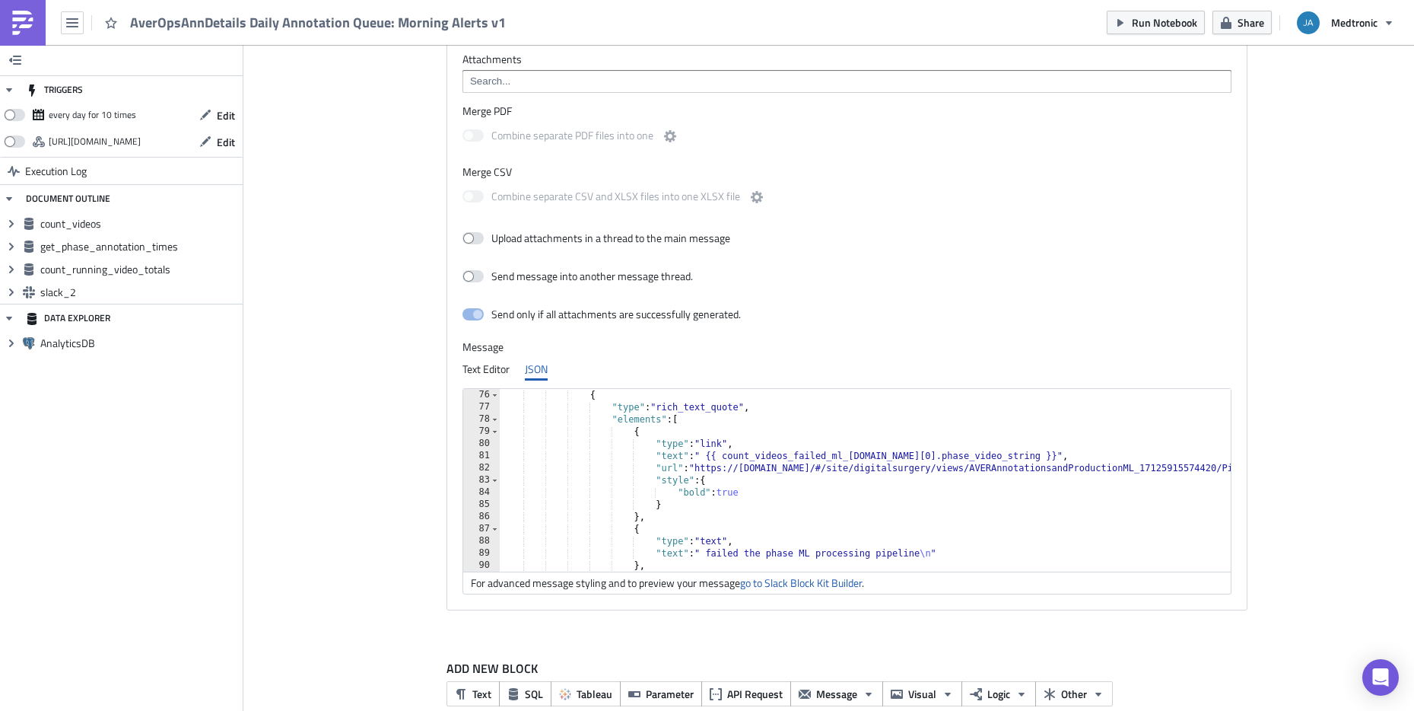
scroll to position [913, 0]
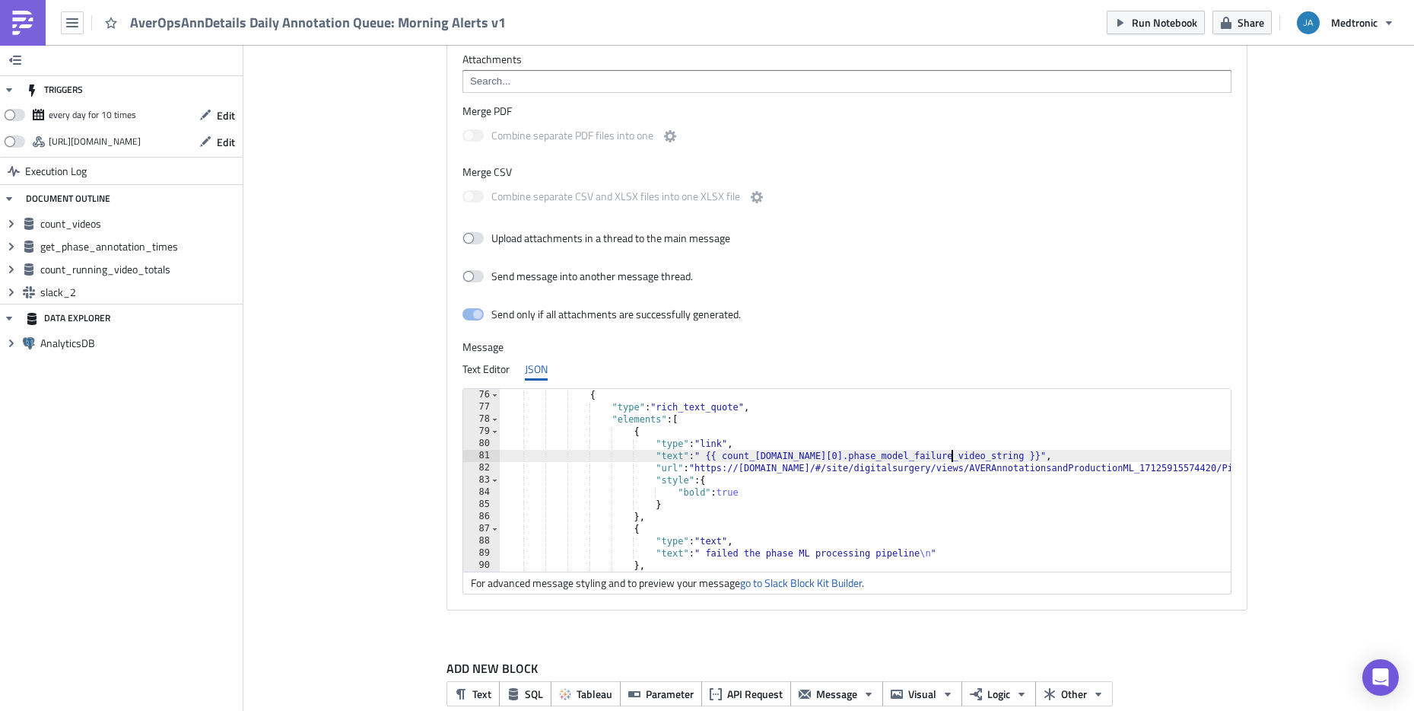
scroll to position [0, 51]
drag, startPoint x: 1011, startPoint y: 455, endPoint x: 980, endPoint y: 454, distance: 31.2
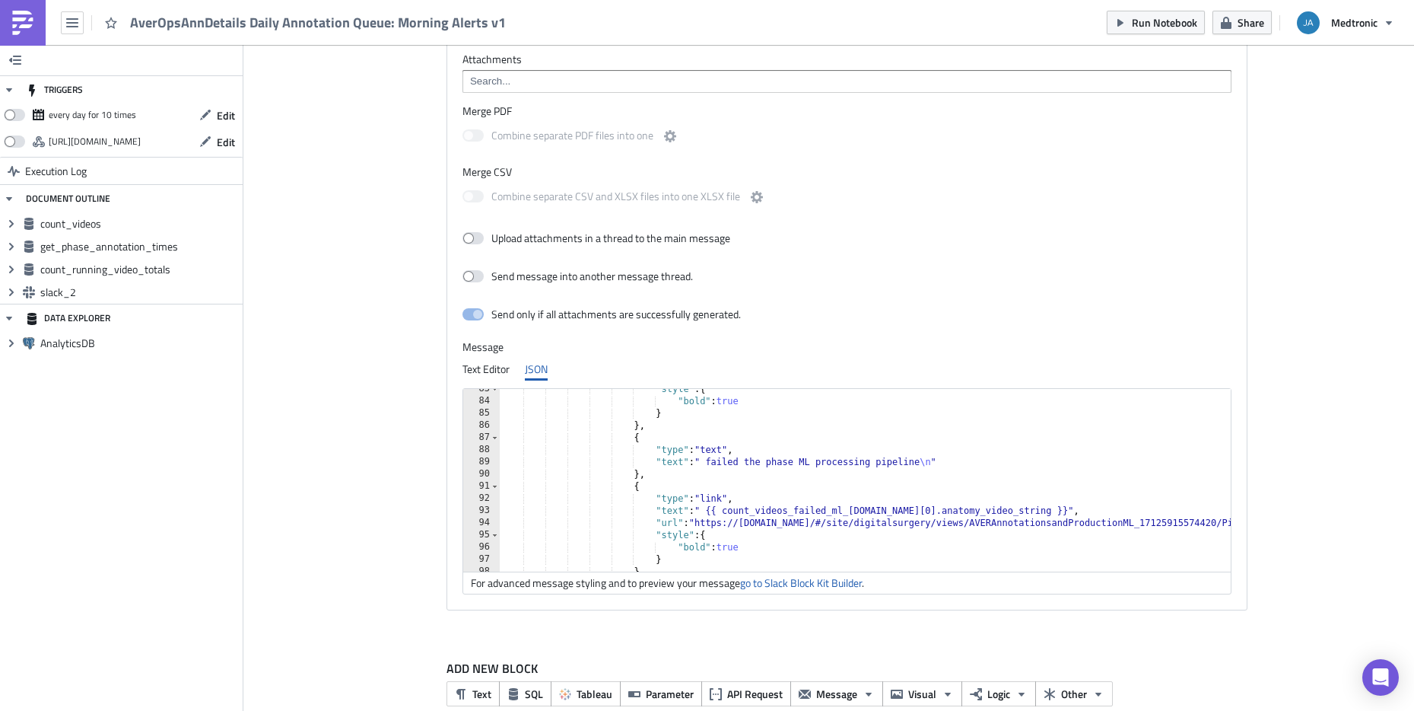
scroll to position [913, 0]
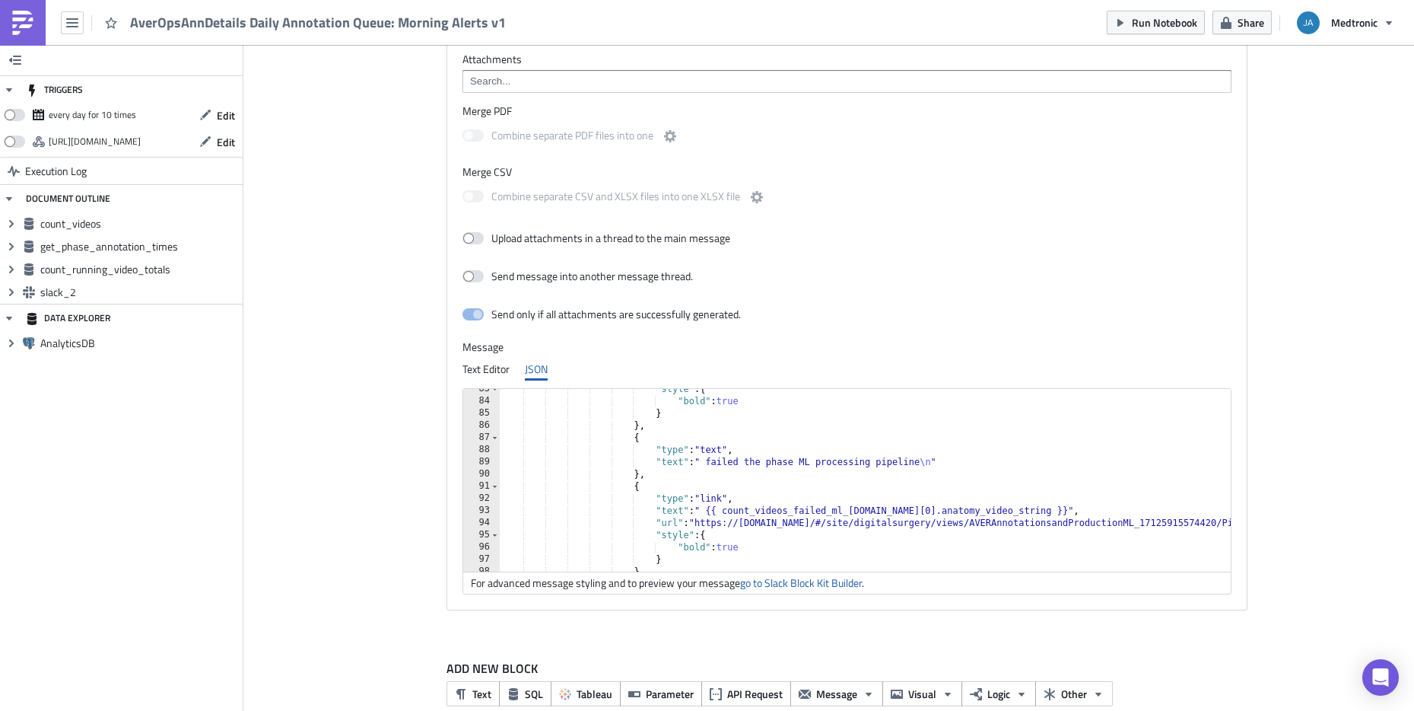
paste textarea
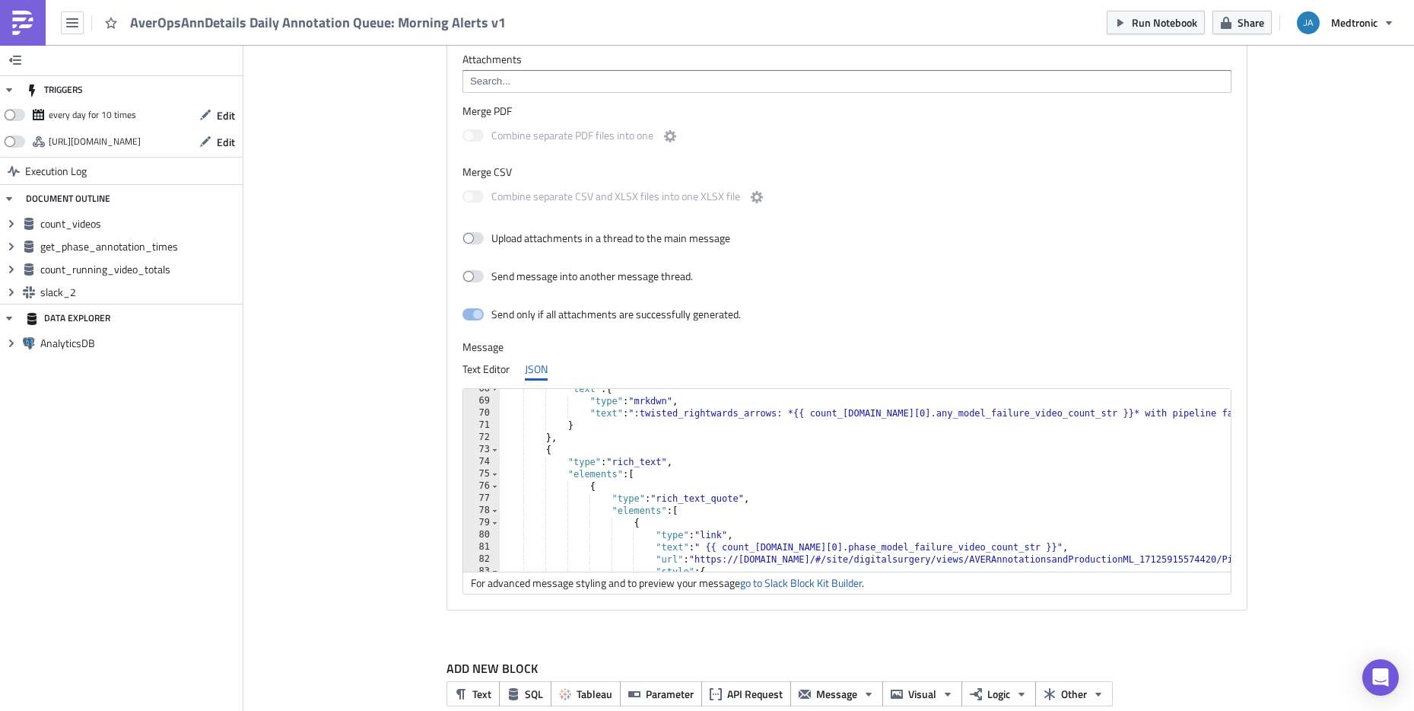
scroll to position [913, 0]
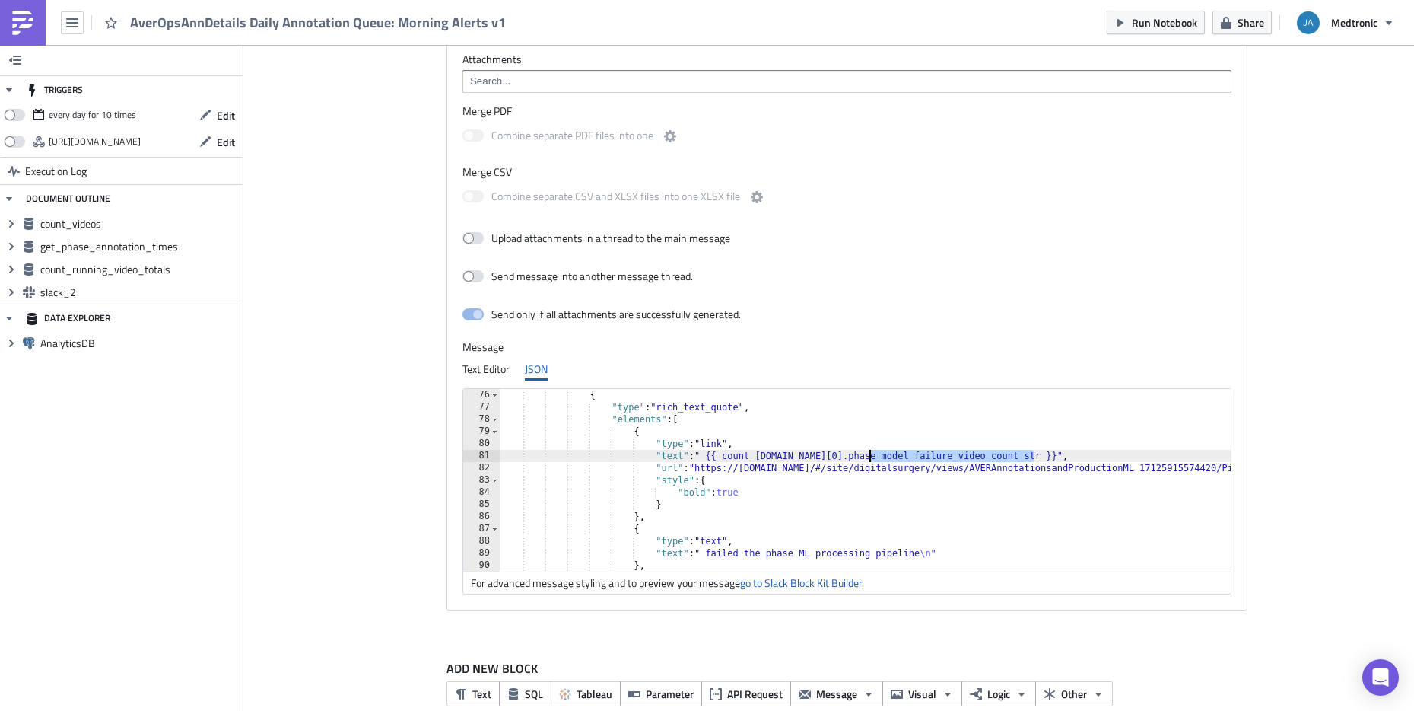
drag, startPoint x: 1031, startPoint y: 453, endPoint x: 864, endPoint y: 456, distance: 167.4
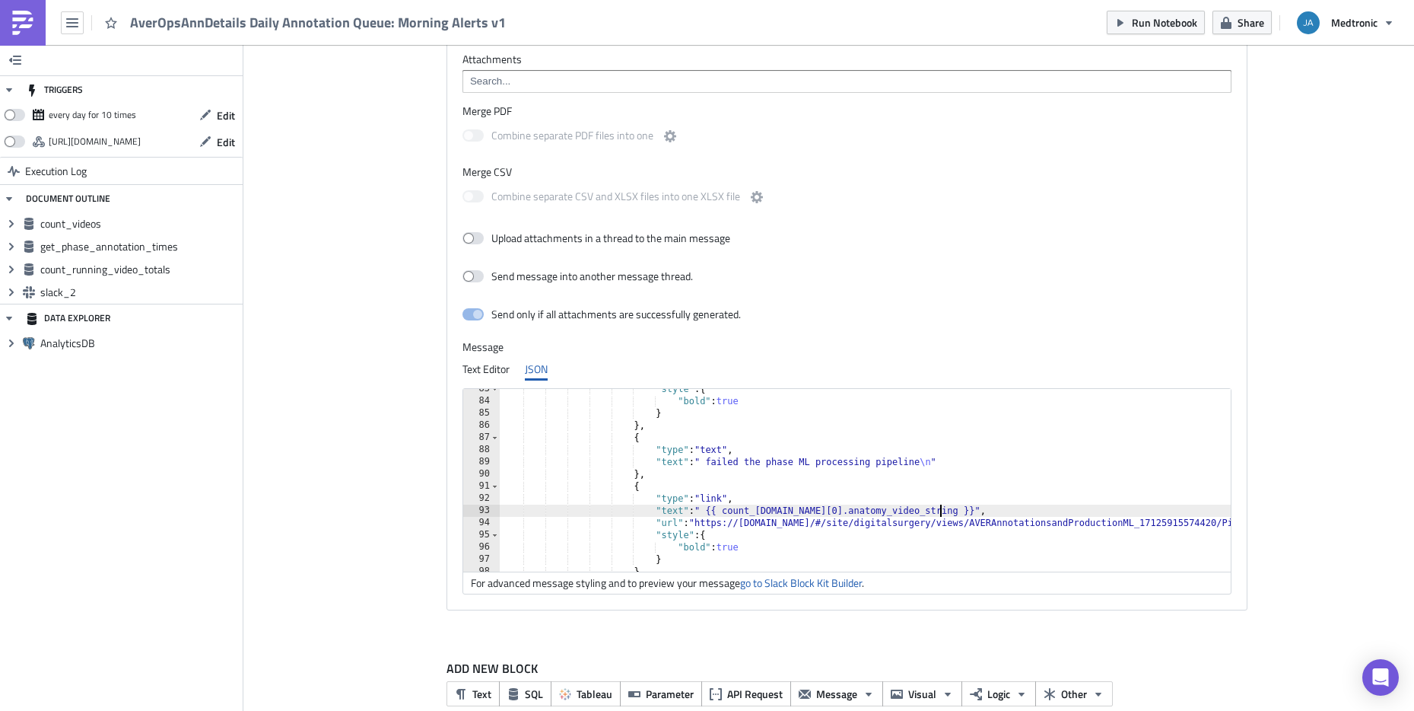
drag, startPoint x: 946, startPoint y: 507, endPoint x: 875, endPoint y: 507, distance: 71.5
paste textarea "model_failure_video_count_str"
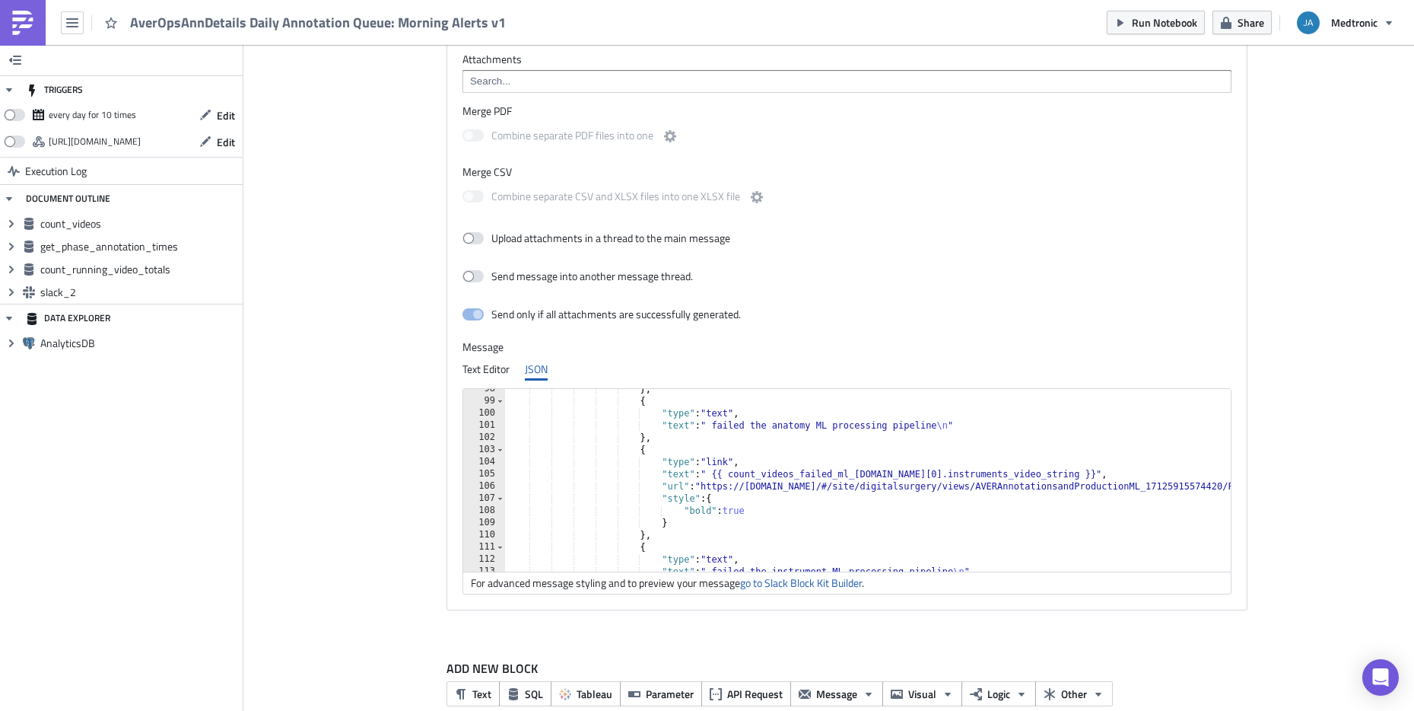
scroll to position [1187, 0]
drag, startPoint x: 1076, startPoint y: 478, endPoint x: 1003, endPoint y: 475, distance: 72.3
paste textarea "_model_failure_video_count_str"
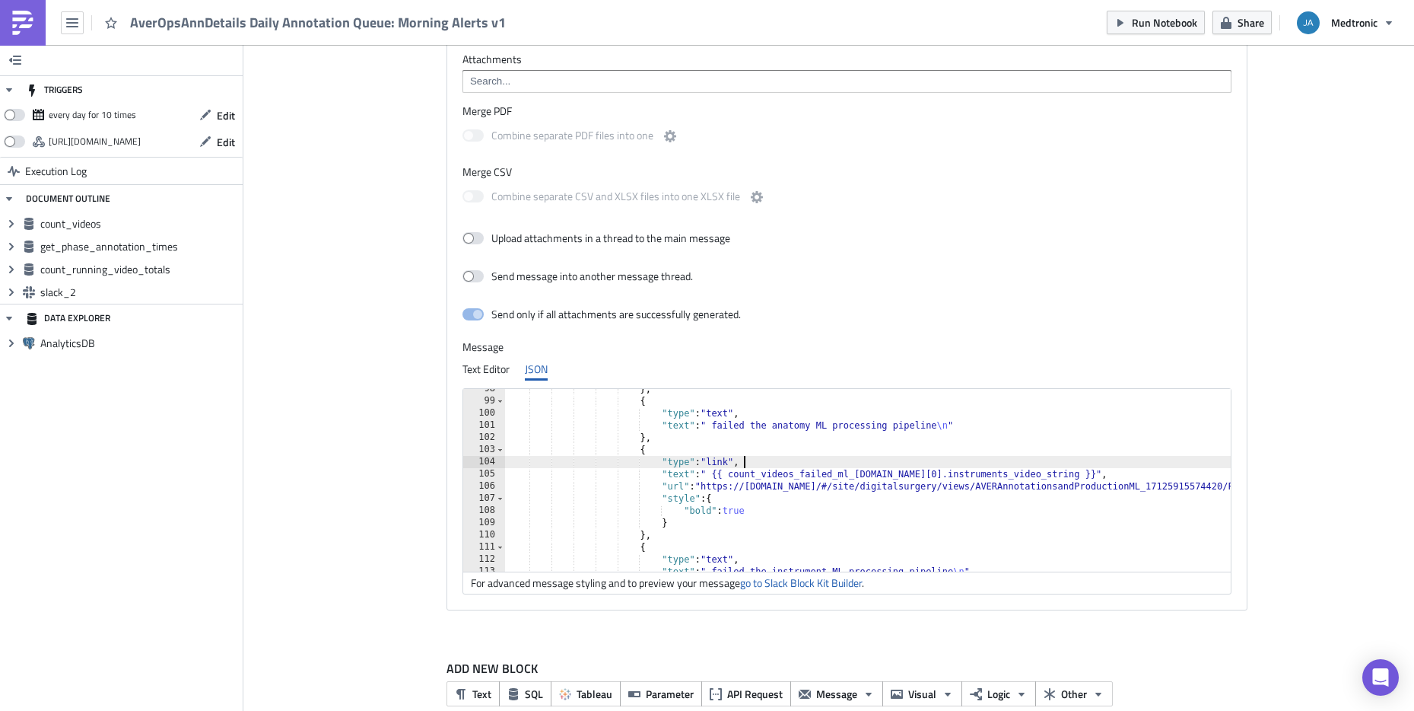
scroll to position [0, 32]
drag, startPoint x: 1007, startPoint y: 476, endPoint x: 1077, endPoint y: 473, distance: 70.1
paste textarea "model_failure_video_count_str"
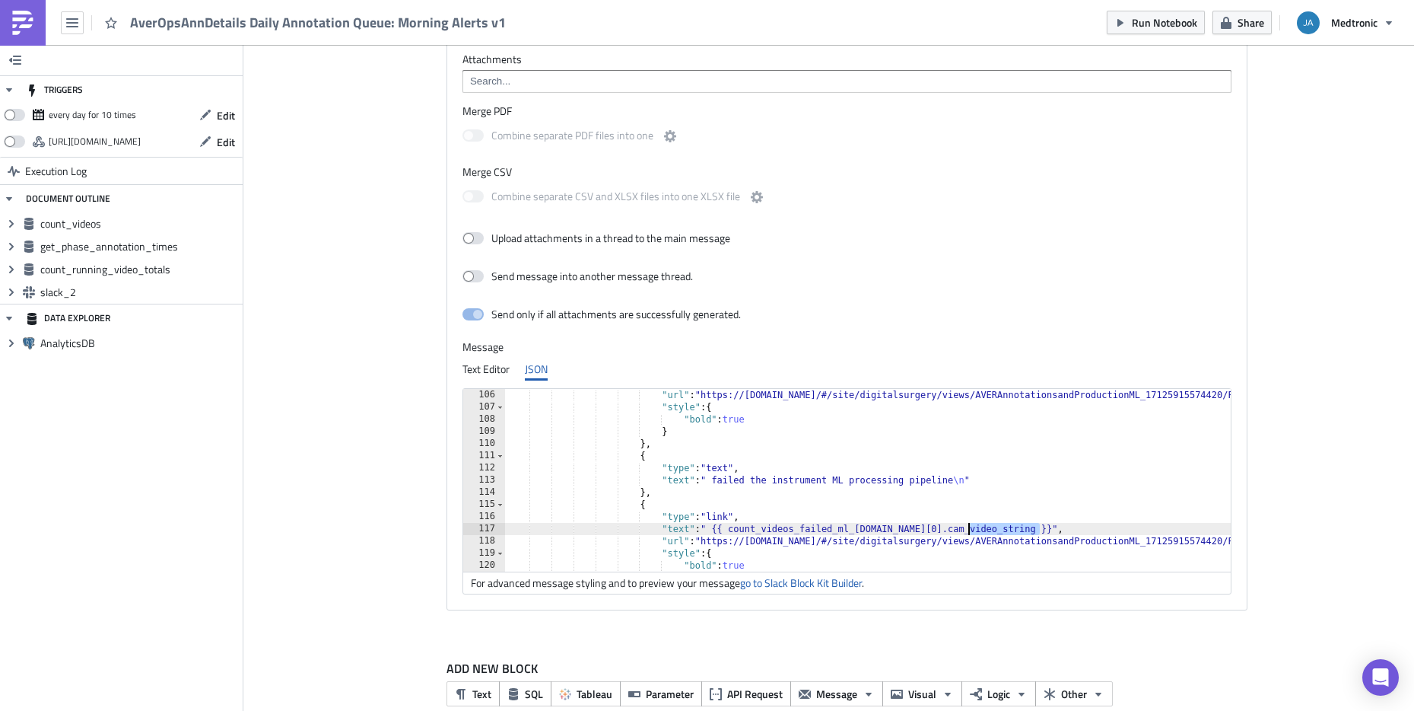
drag, startPoint x: 1034, startPoint y: 529, endPoint x: 964, endPoint y: 527, distance: 70.0
paste textarea "model_failure_video_count_str"
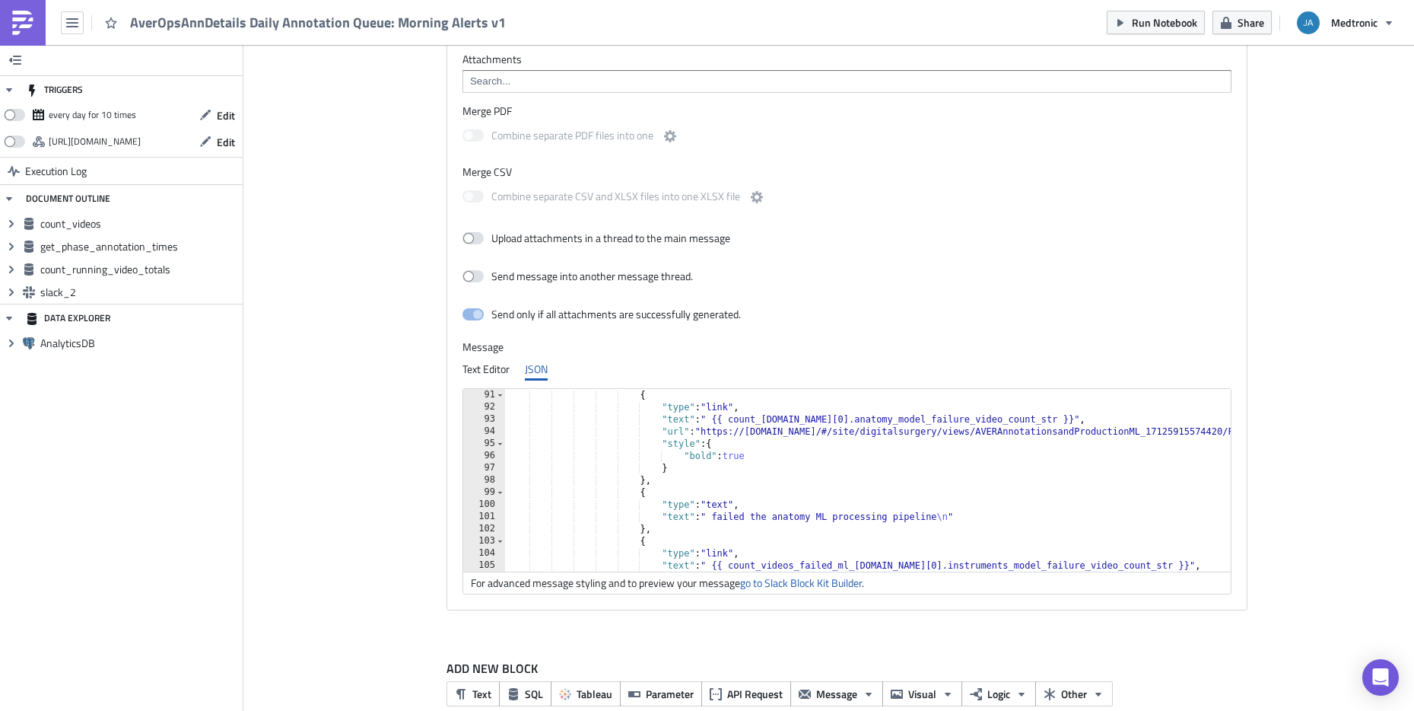
scroll to position [1004, 0]
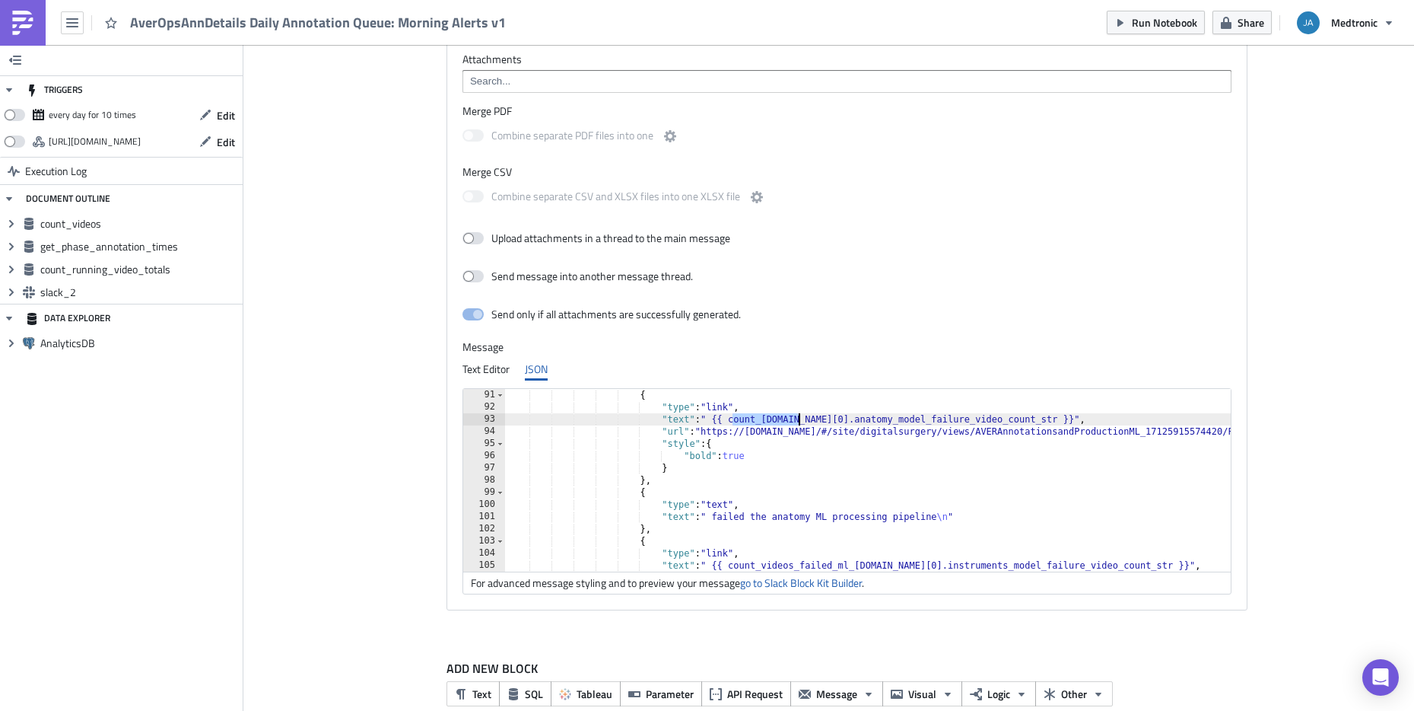
scroll to position [1187, 0]
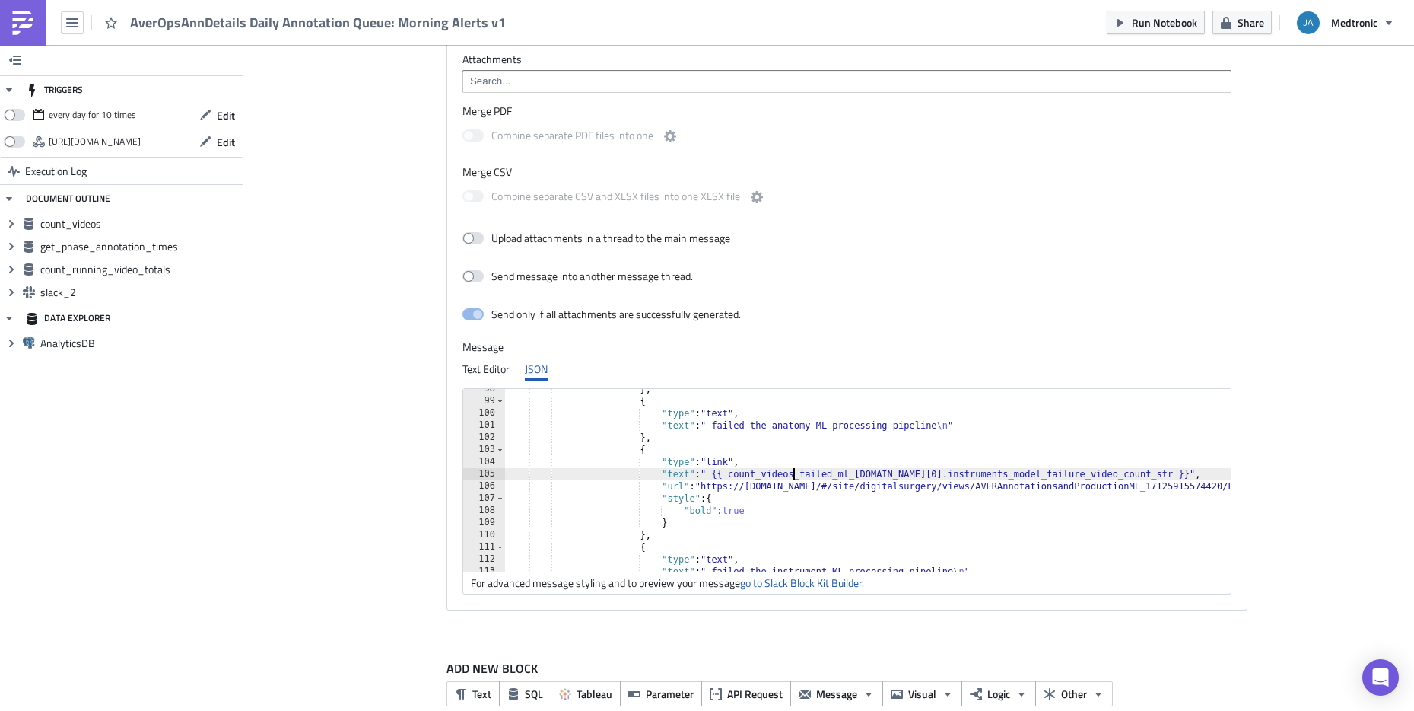
paste textarea
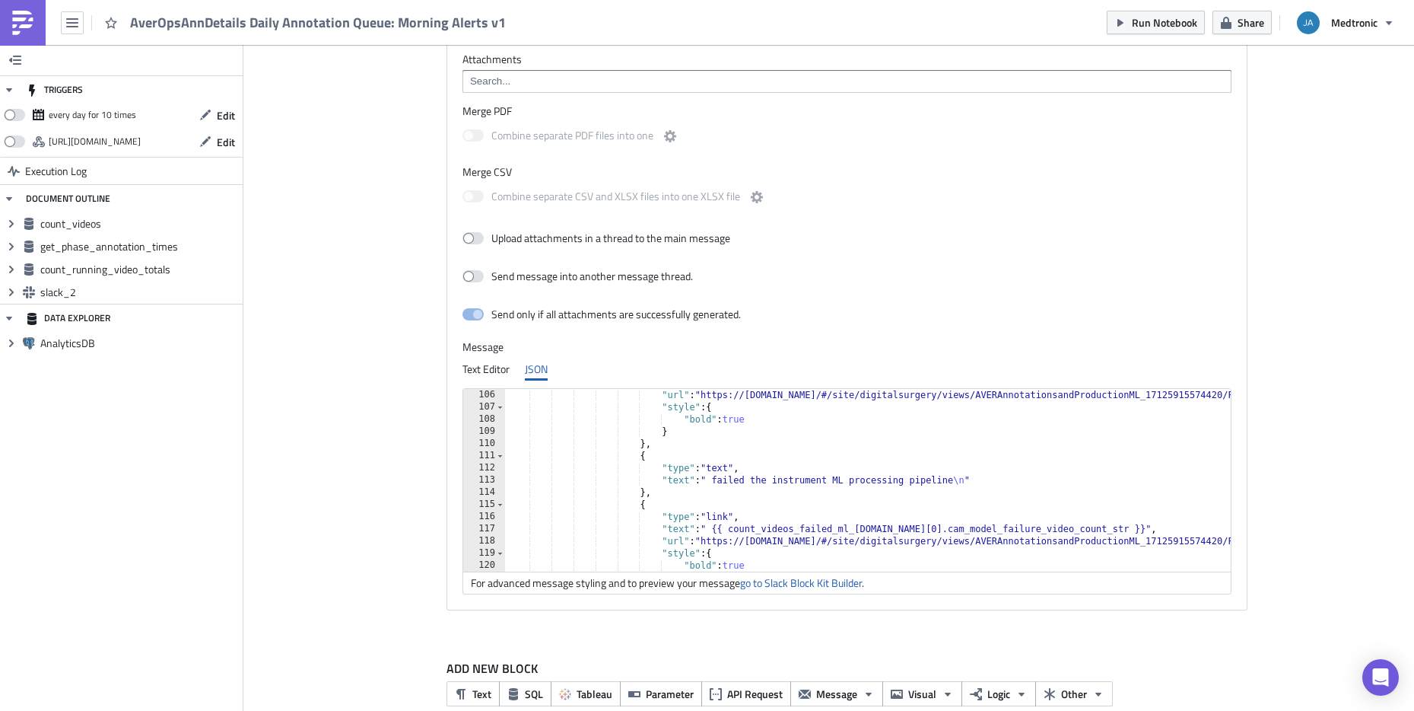
scroll to position [1369, 0]
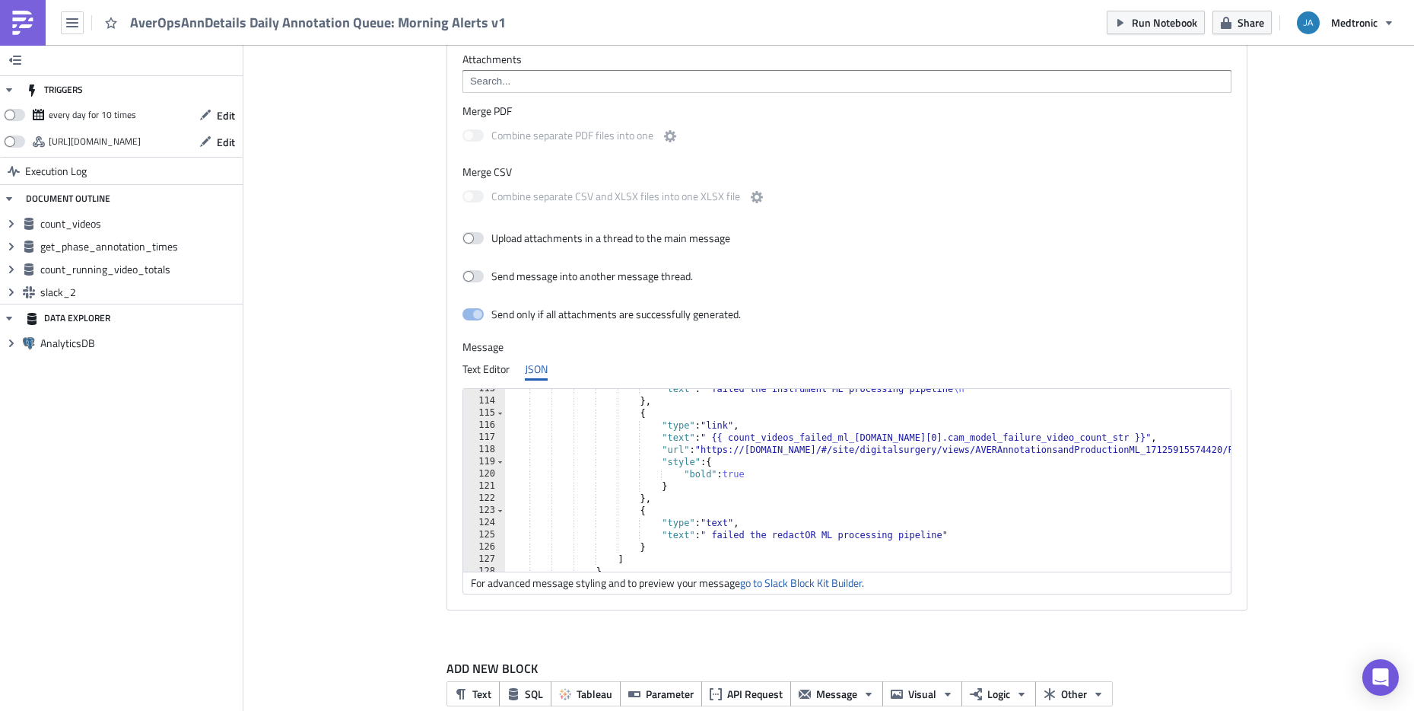
paste textarea
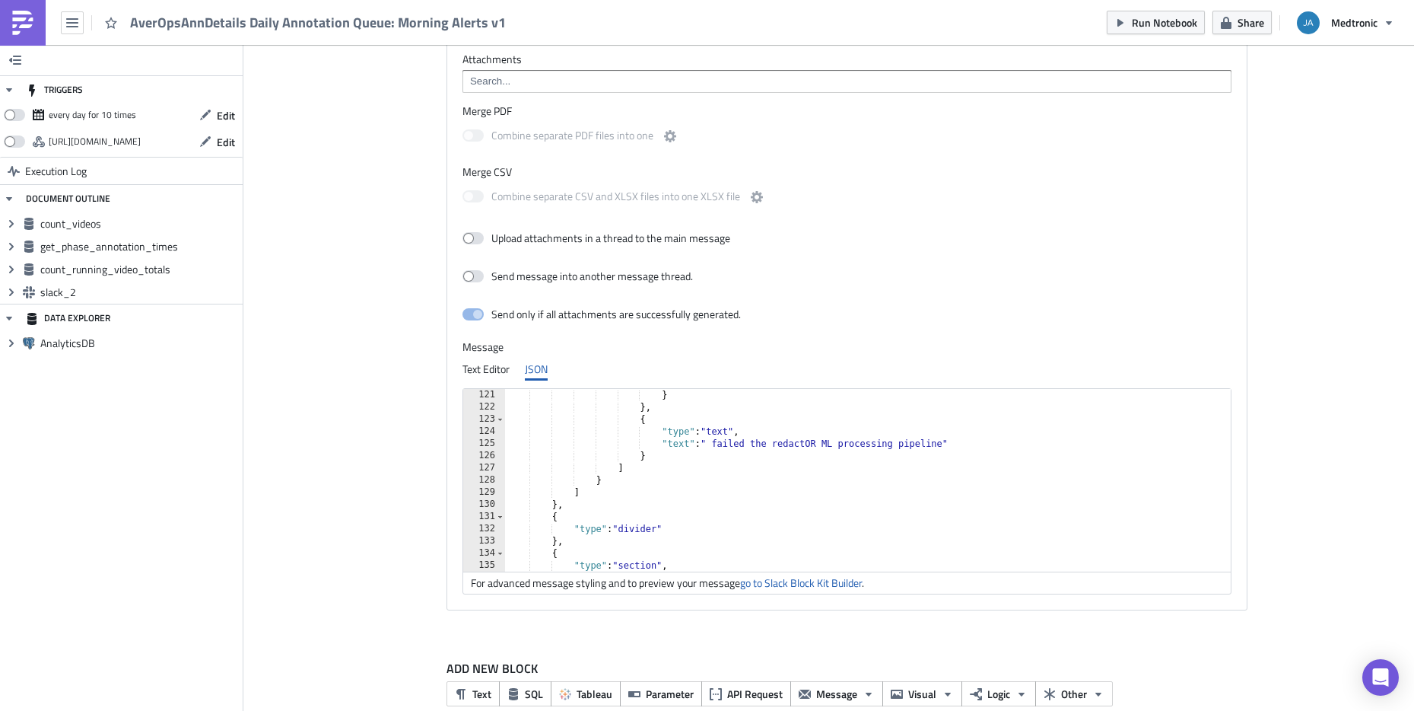
scroll to position [1461, 0]
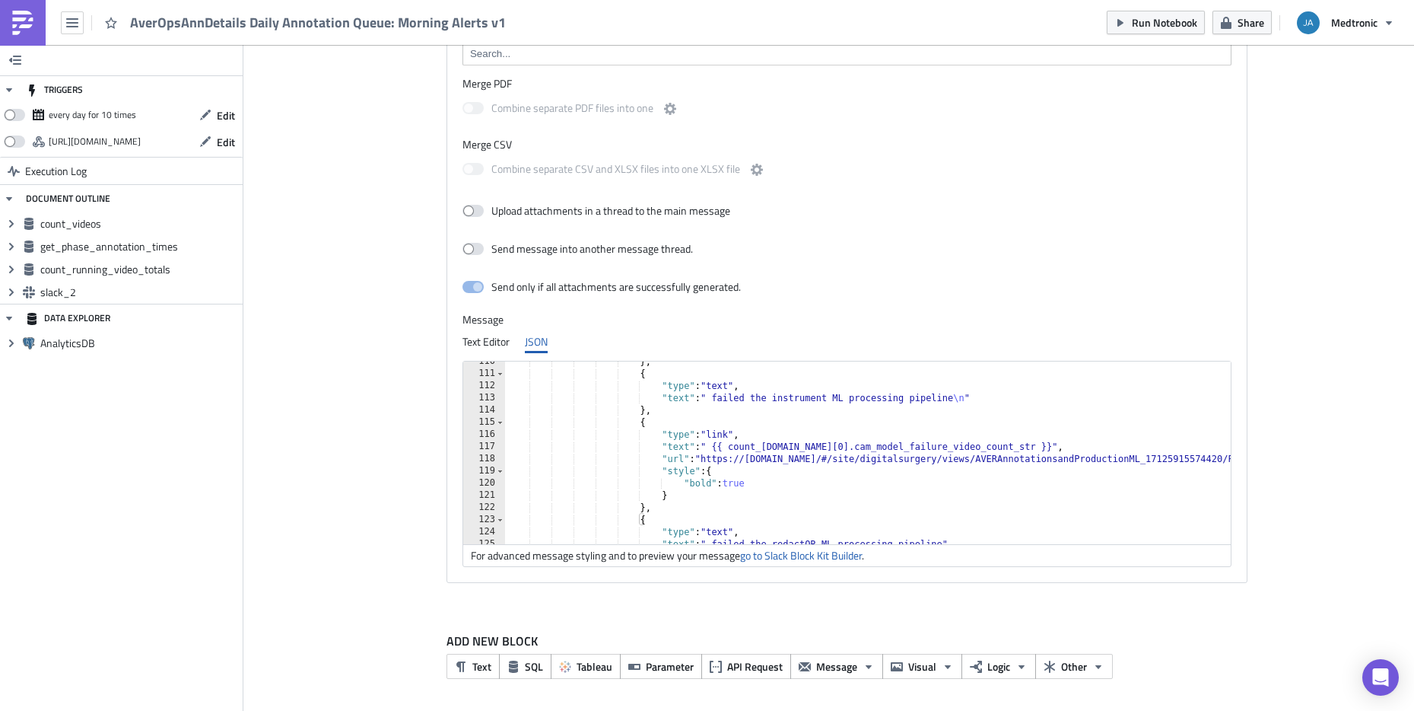
scroll to position [1333, 0]
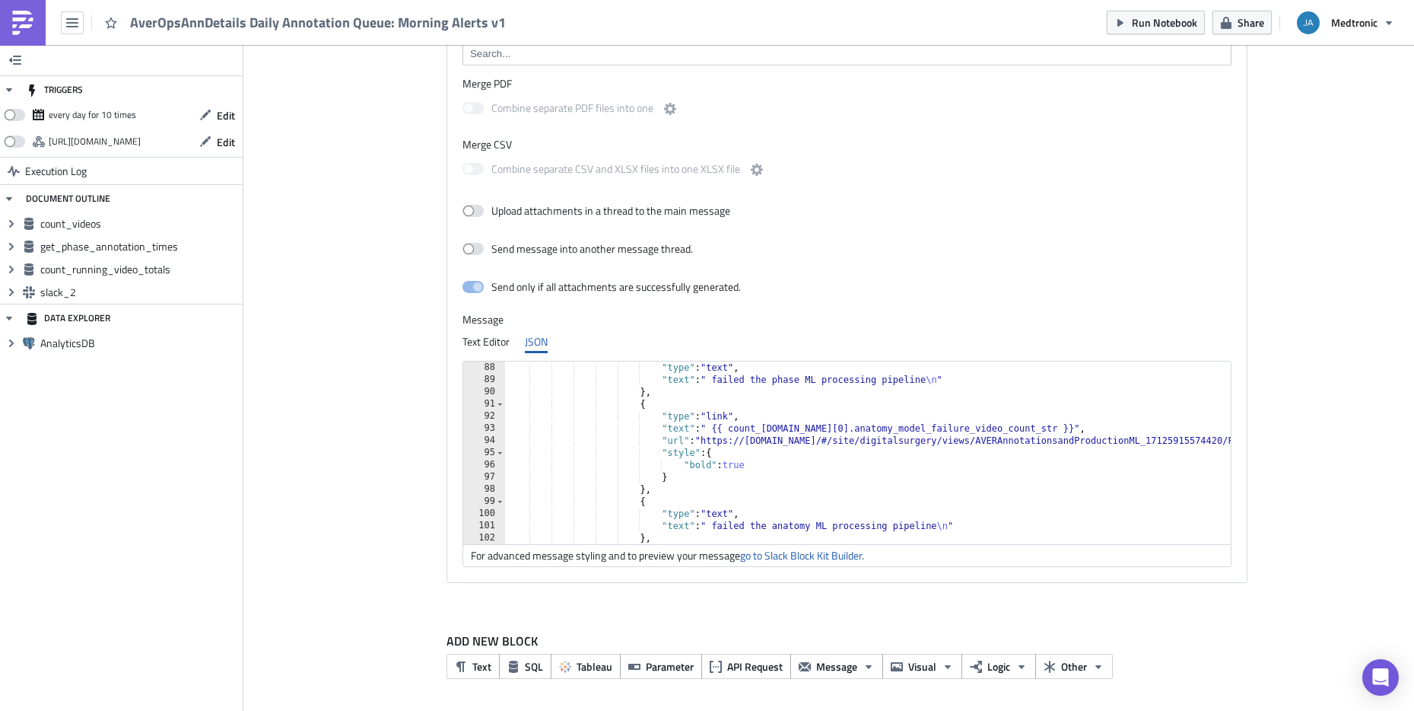
scroll to position [1150, 0]
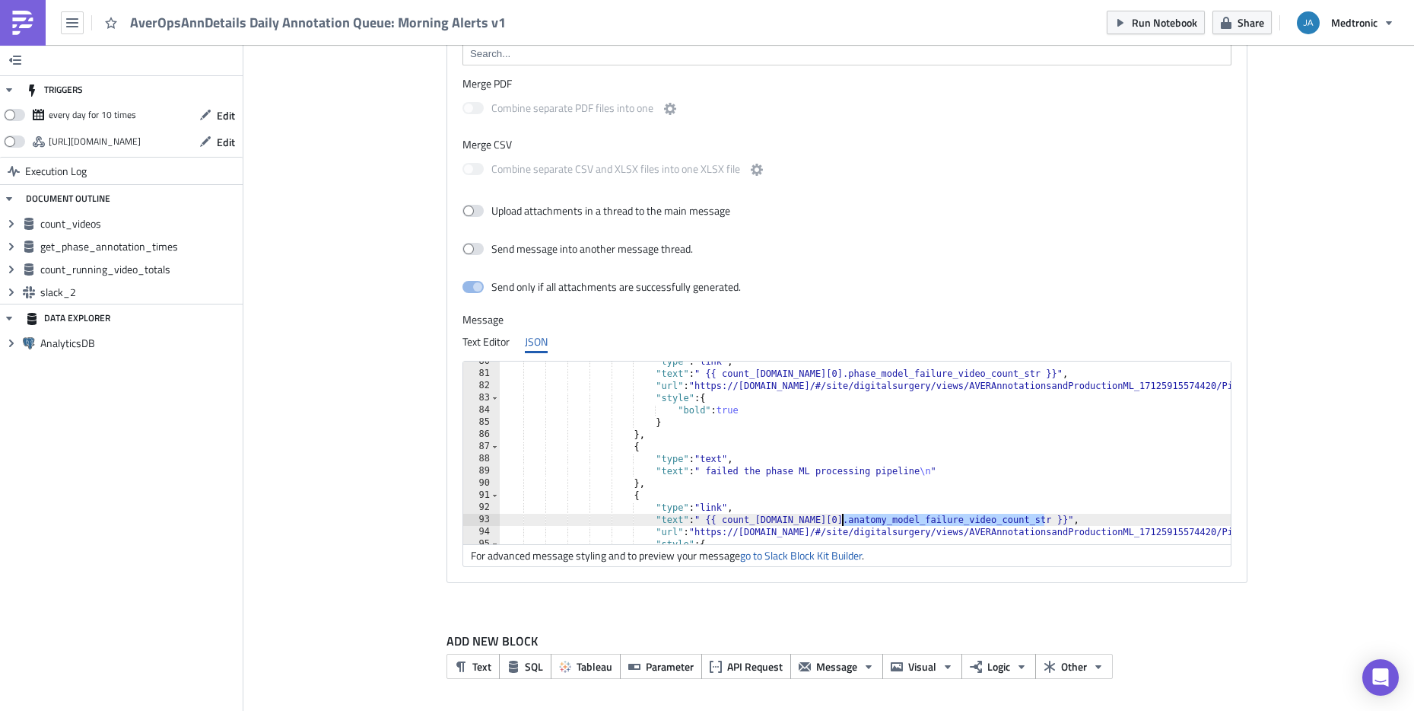
scroll to position [968, 0]
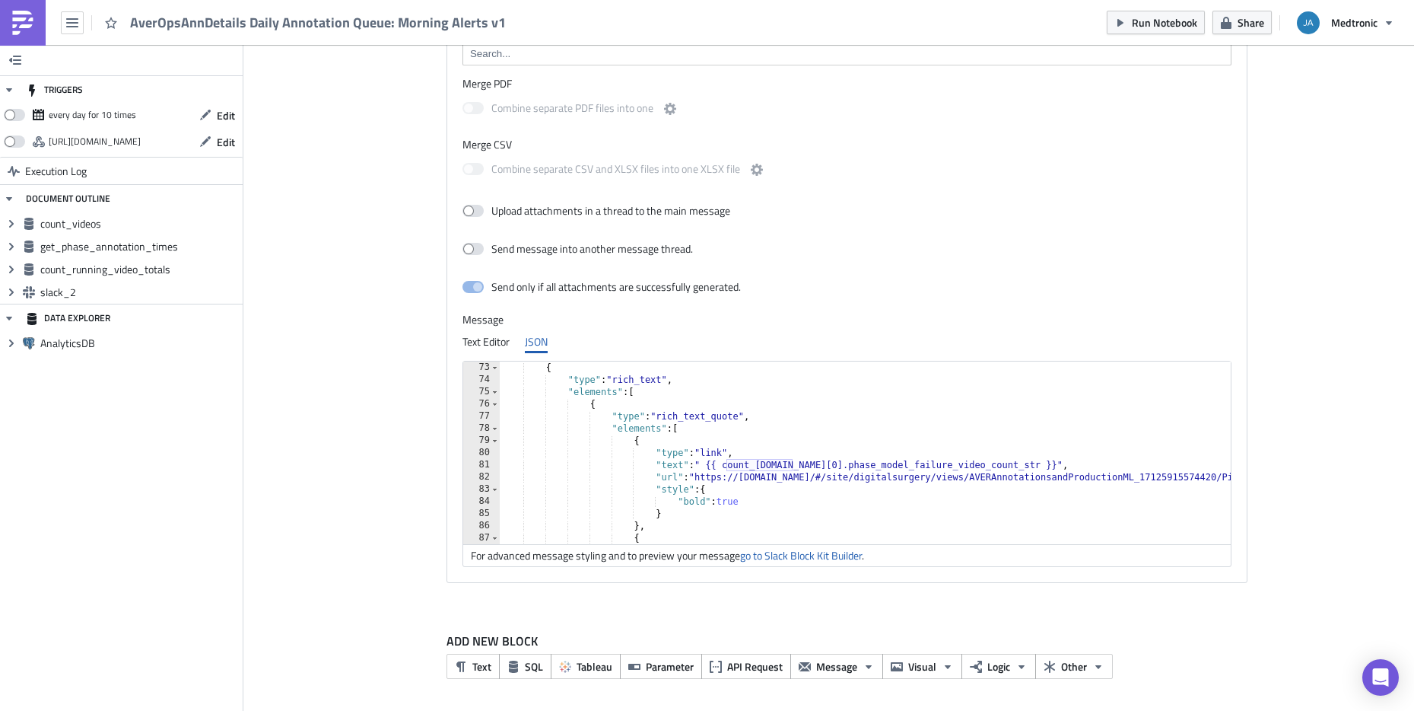
scroll to position [876, 0]
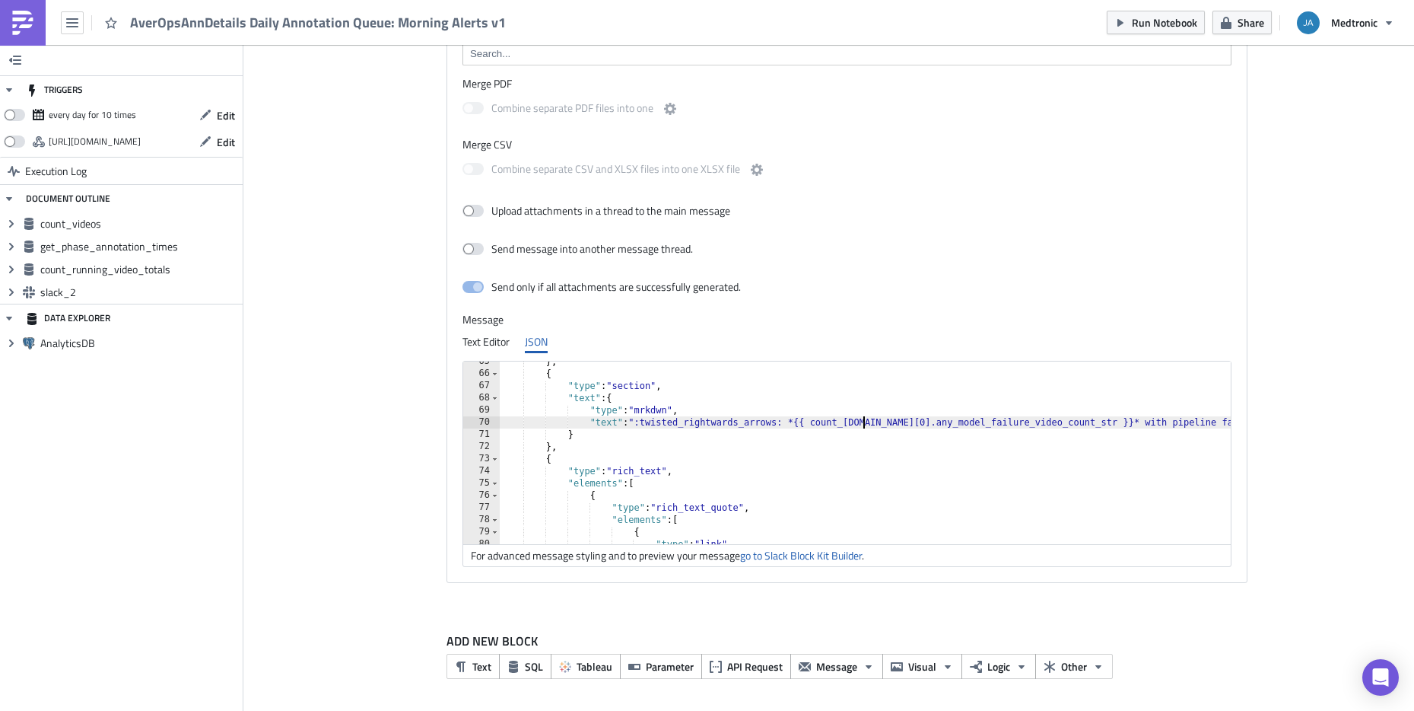
drag, startPoint x: 999, startPoint y: 419, endPoint x: 973, endPoint y: 457, distance: 46.0
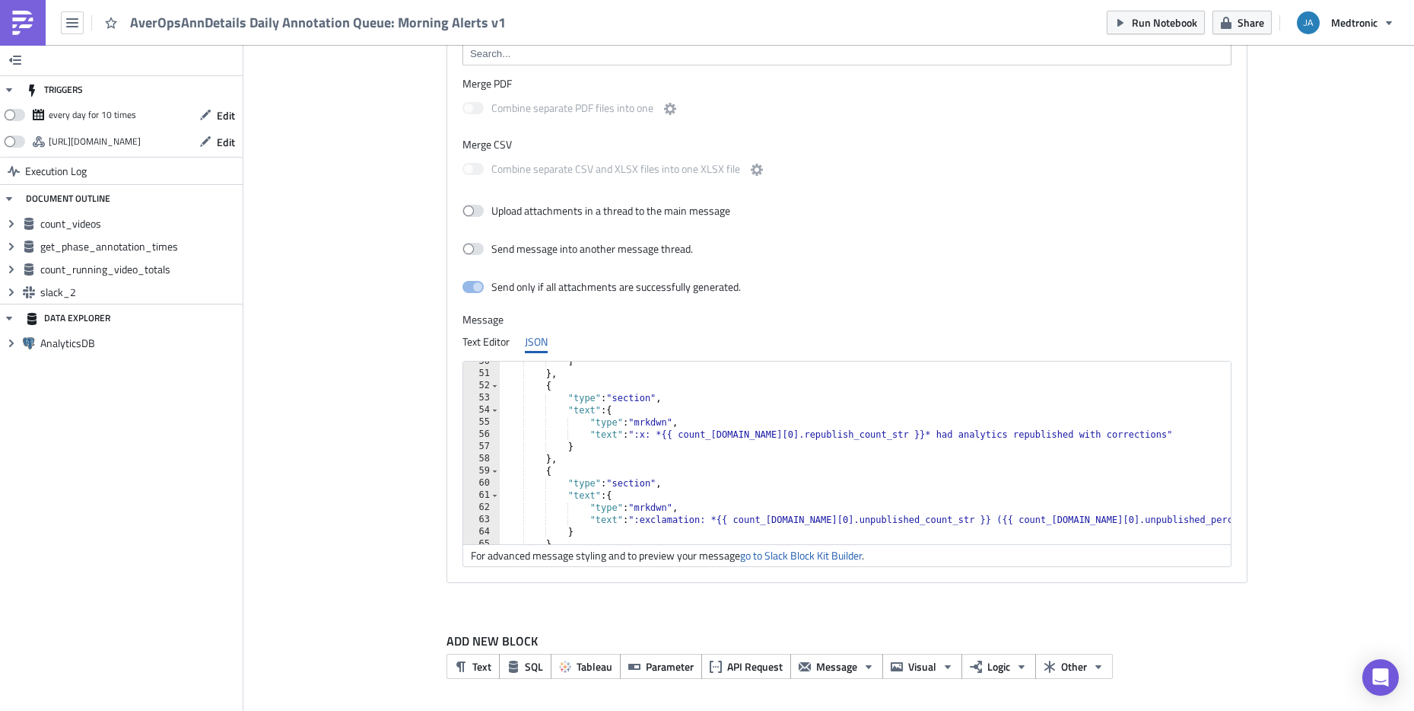
scroll to position [694, 0]
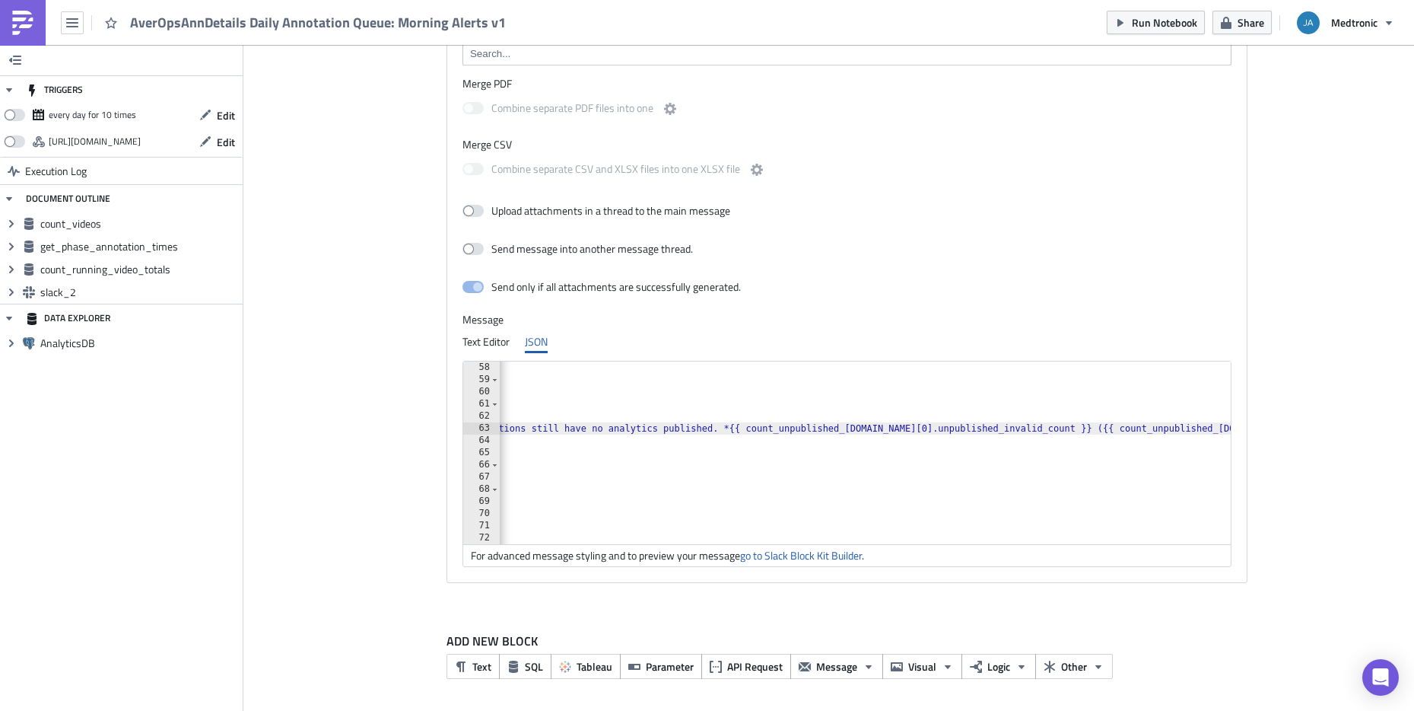
scroll to position [0, 1015]
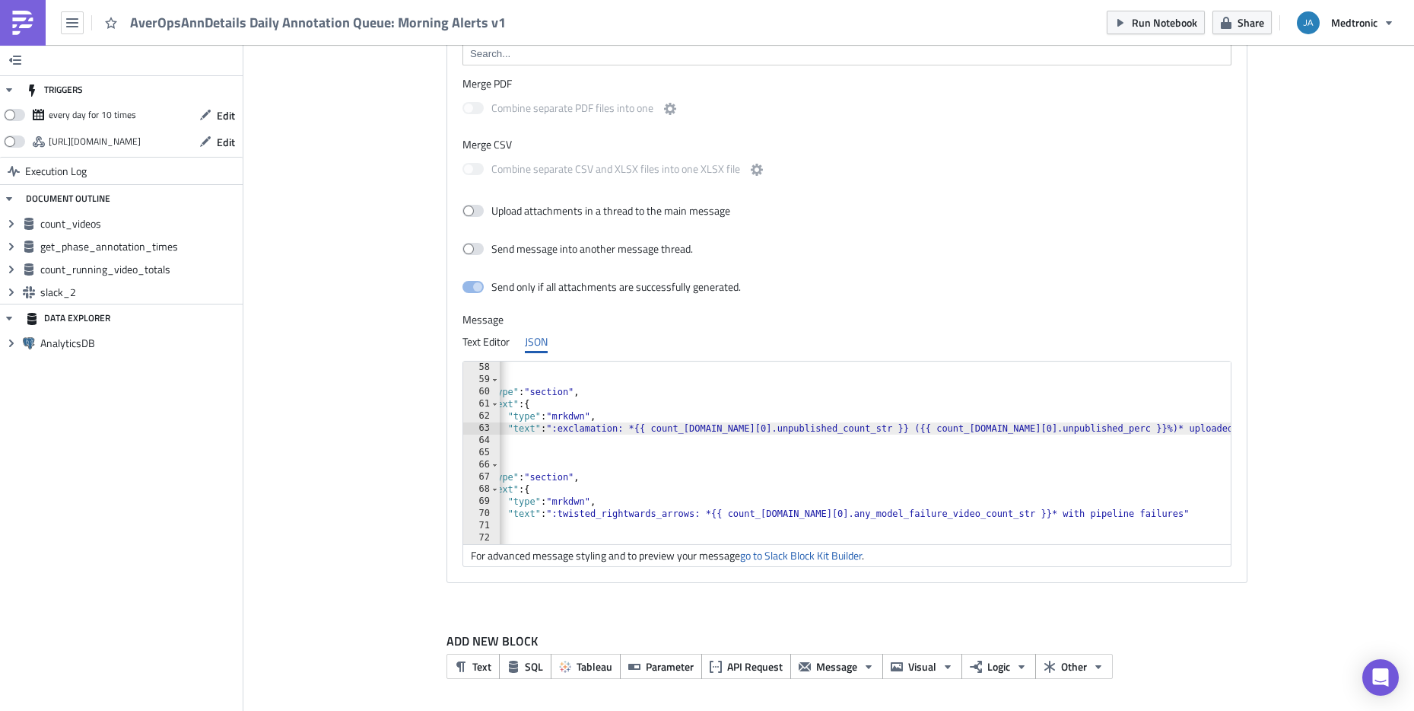
scroll to position [0, 0]
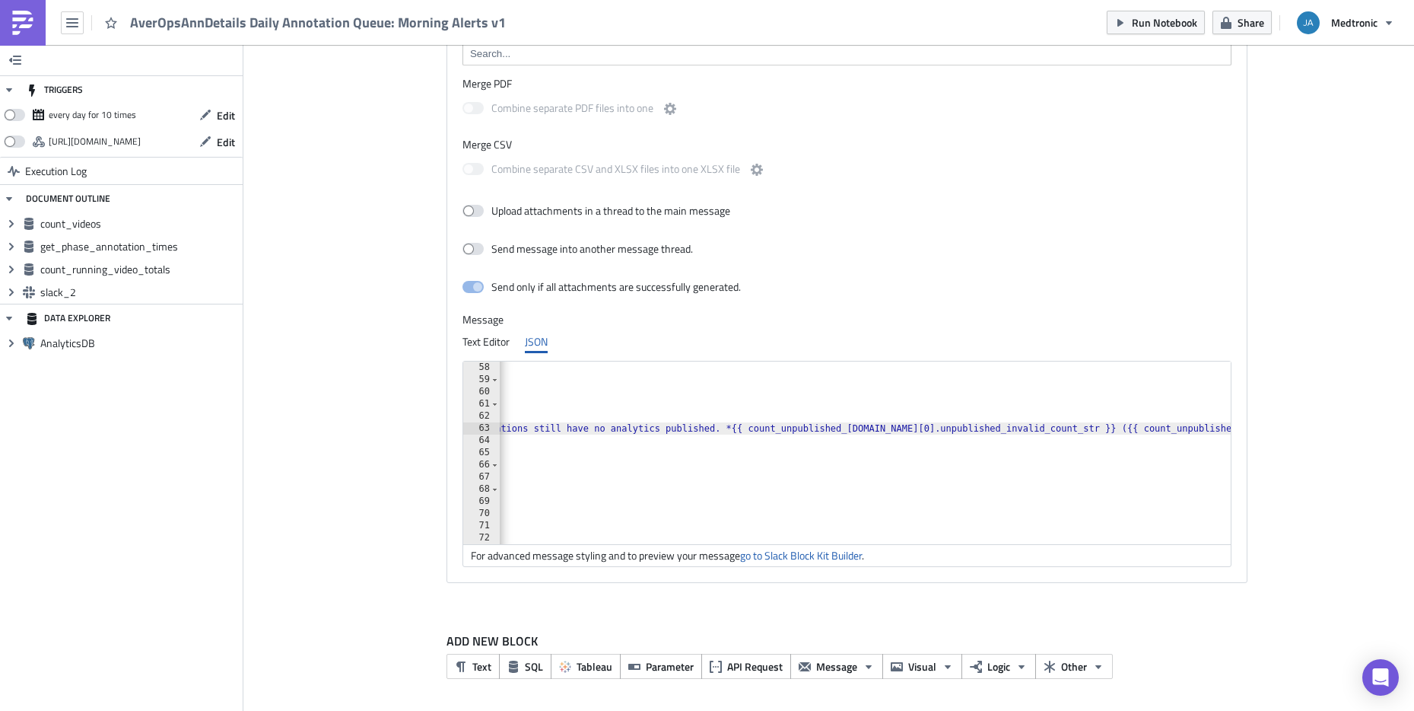
scroll to position [0, 1023]
paste textarea "[DOMAIN_NAME][0].unpublished_invalid_count_str }} ({{ count_unpublished_[DOMAIN…"
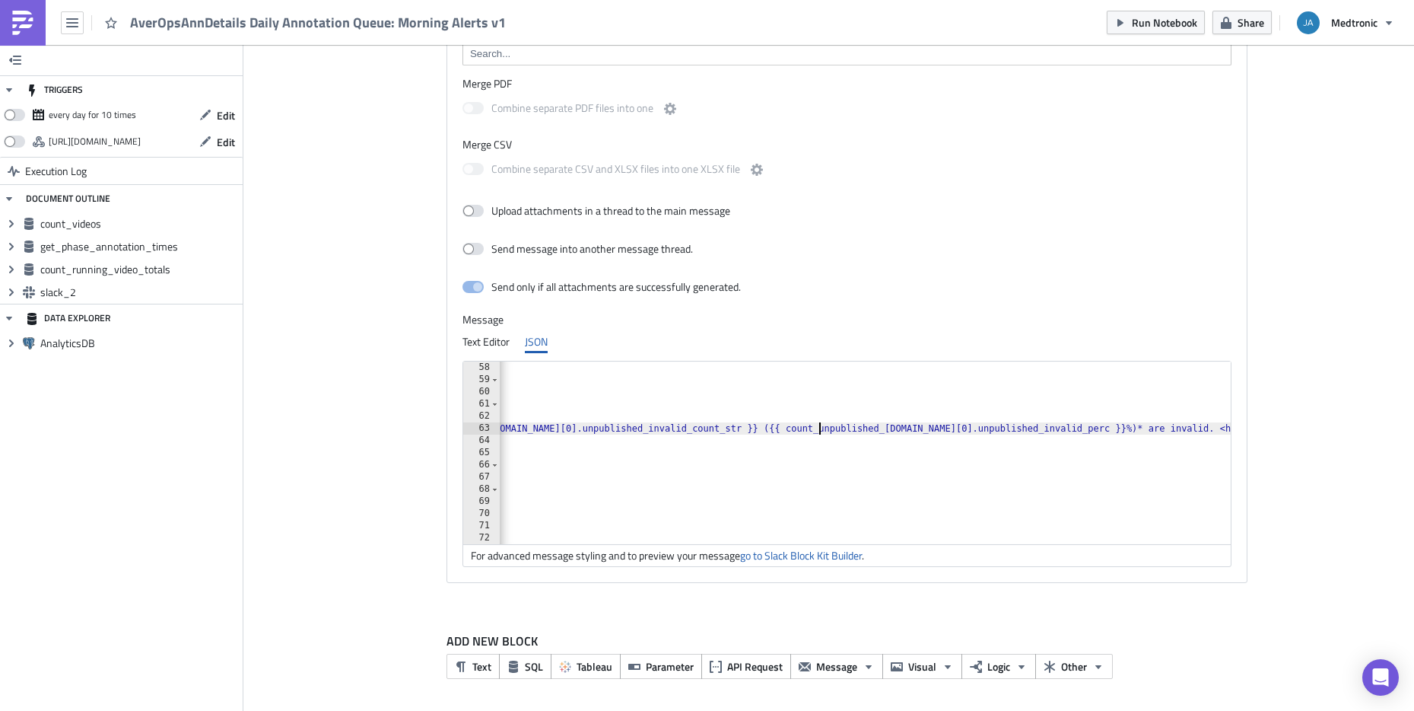
paste textarea "[DOMAIN_NAME][0].unpublished_invalid_perc }}%)* are invalid. <[URL][DOMAIN_NAME]"
type textarea ""text": ":exclamation: *{{ count_[DOMAIN_NAME][0].unpublished_count_str }} ({{ …"
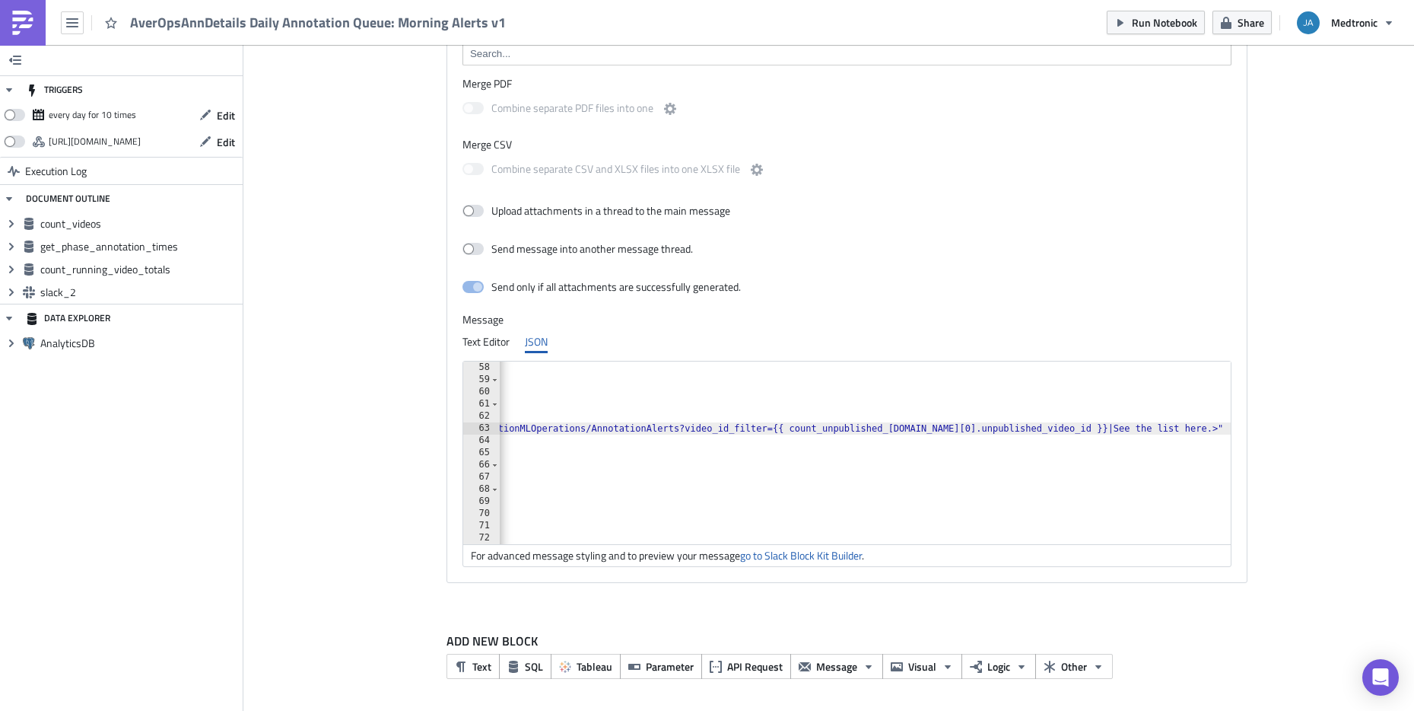
scroll to position [0, 2232]
click at [890, 432] on div "} , { "type" : "section" , "text" : { "type" : "mrkdwn" , "text" : ":exclamatio…" at bounding box center [585, 464] width 4637 height 207
type textarea "video_"
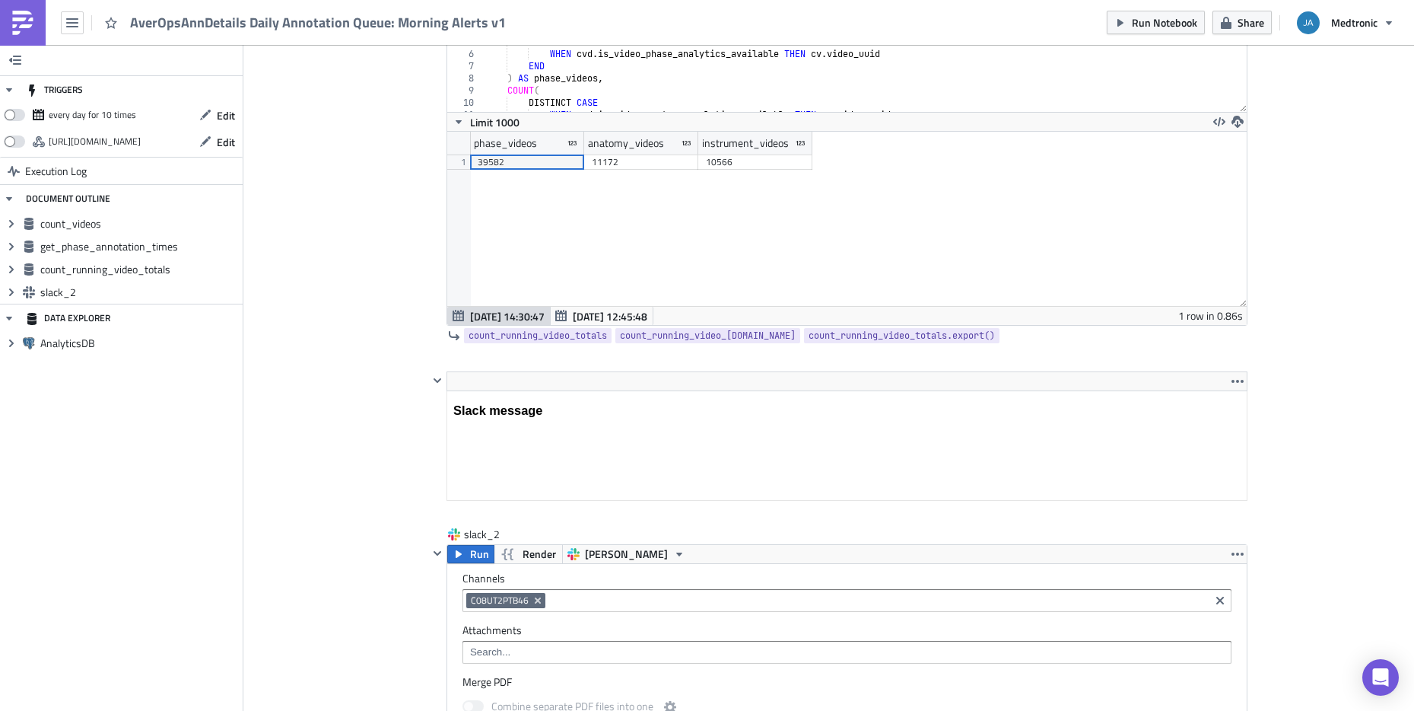
scroll to position [1245, 0]
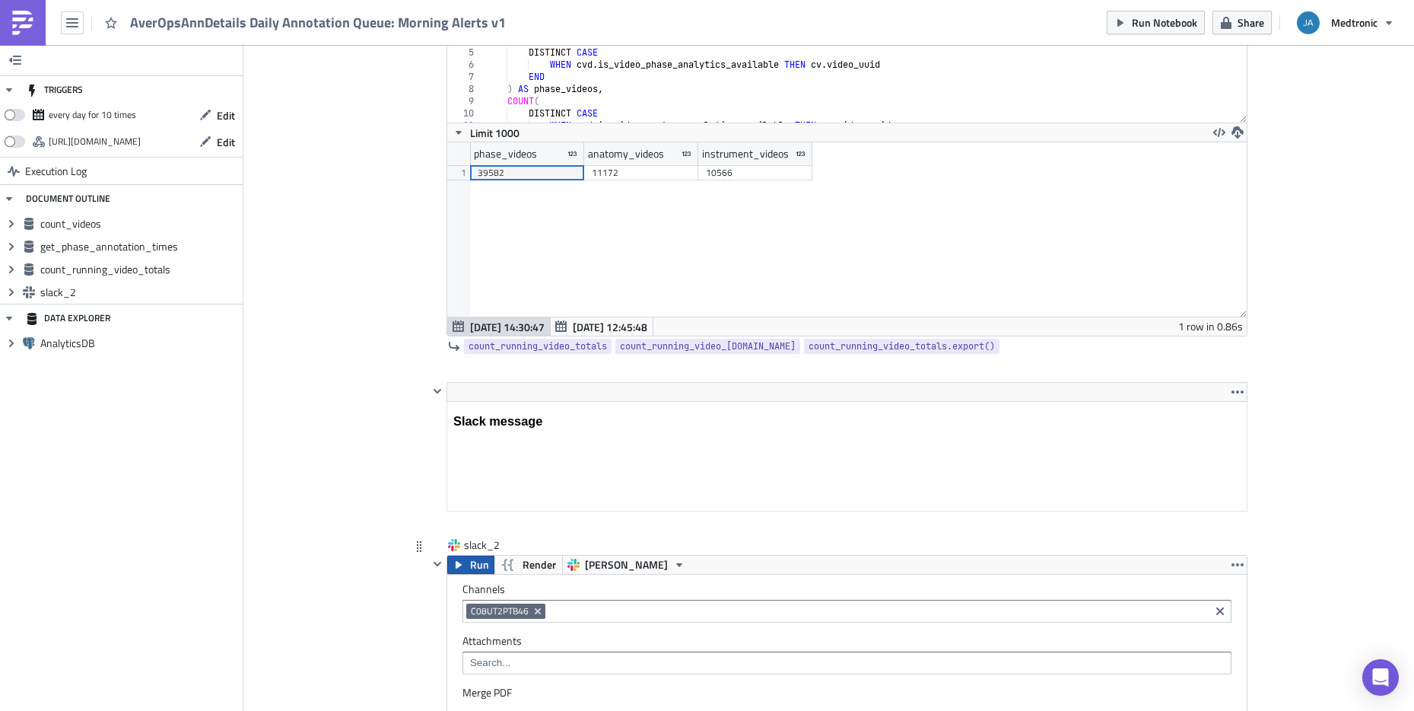
click at [470, 568] on span "Run" at bounding box center [479, 564] width 19 height 18
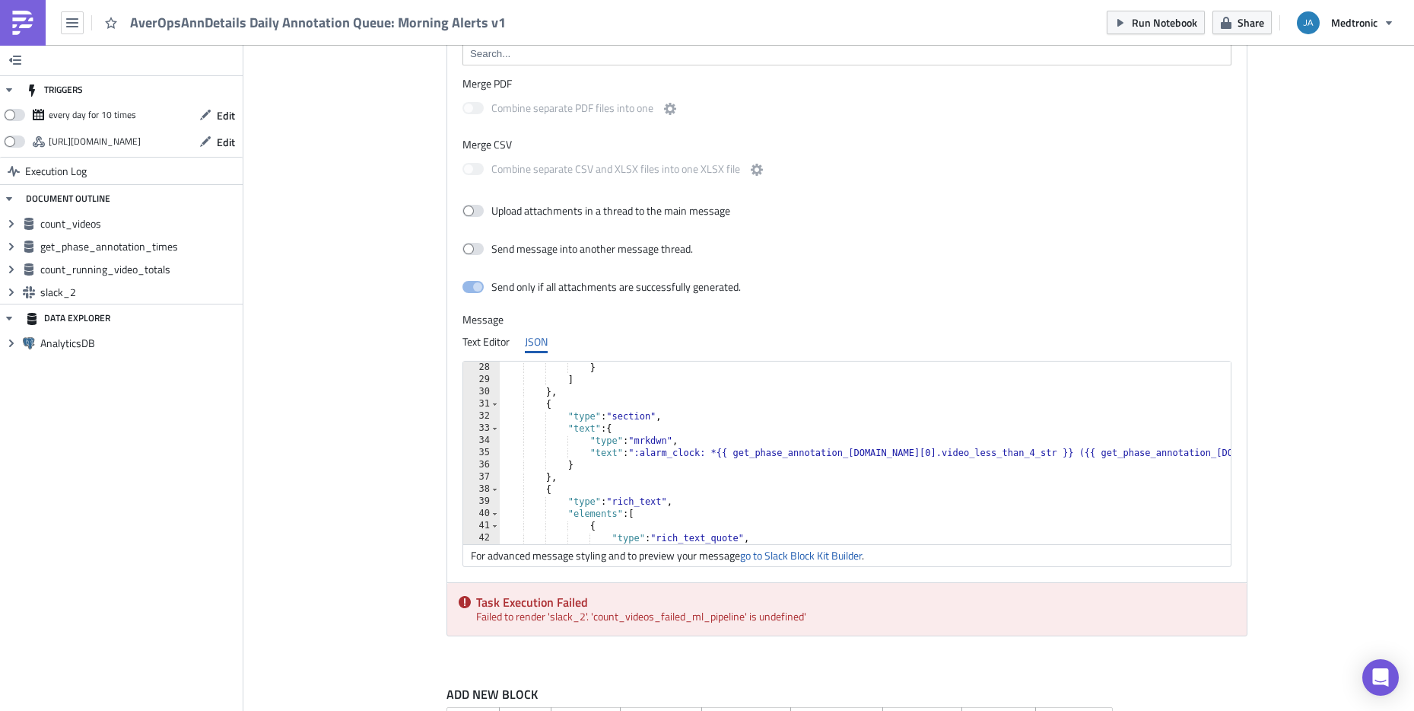
scroll to position [329, 0]
type textarea ""type": "mrkdwn","
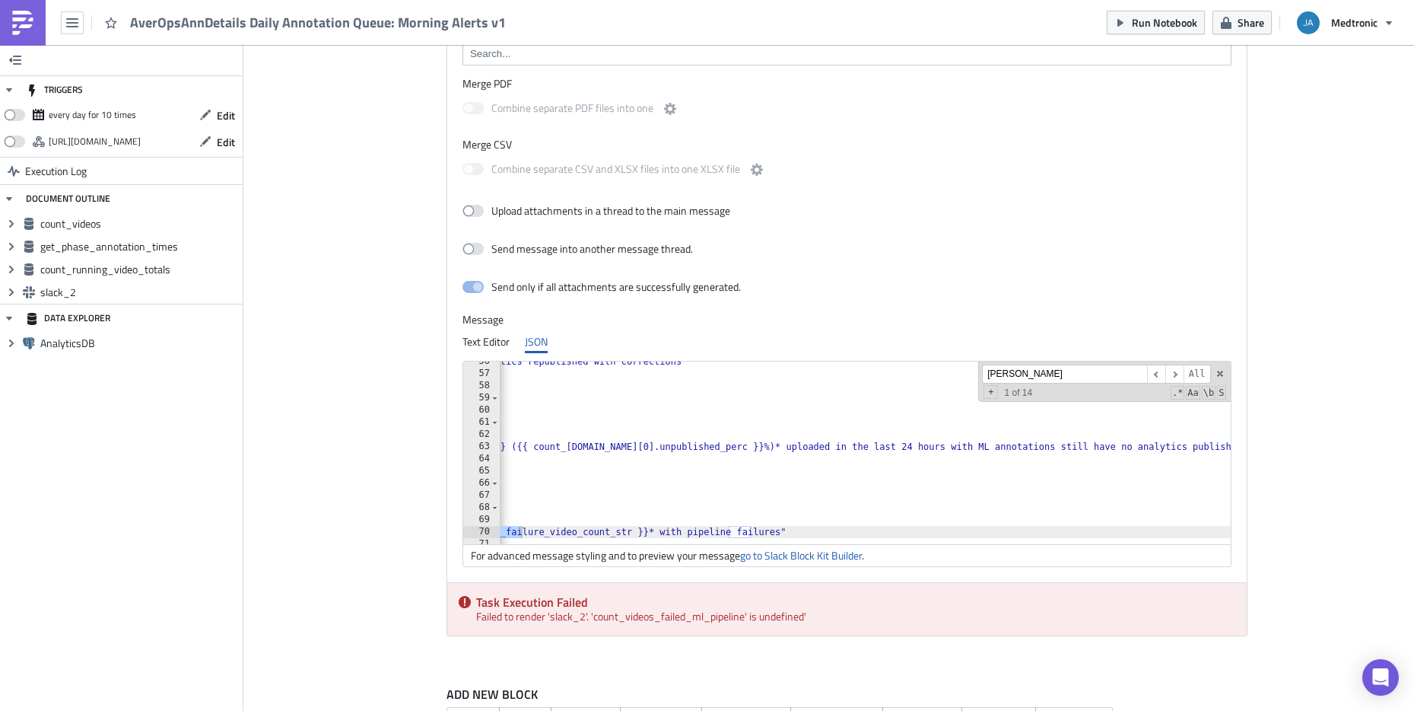
scroll to position [907, 0]
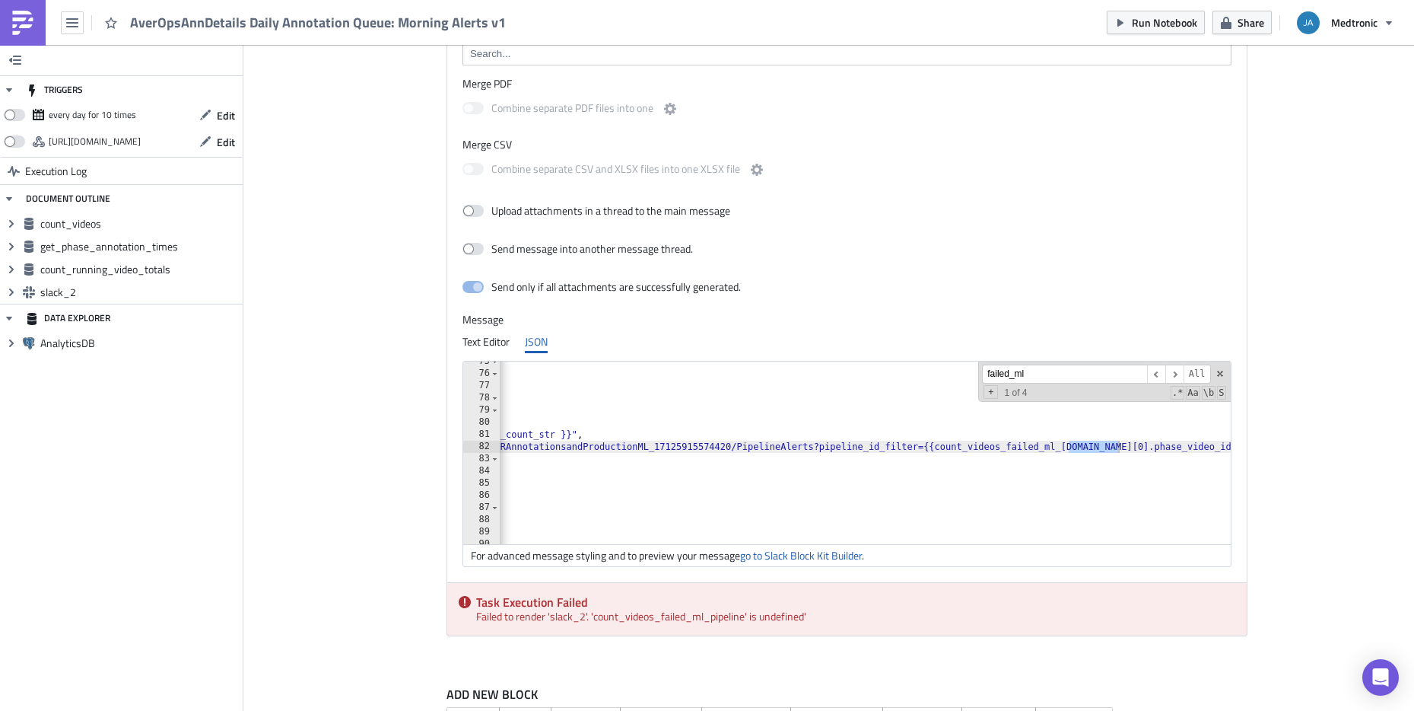
type input "failed_ml"
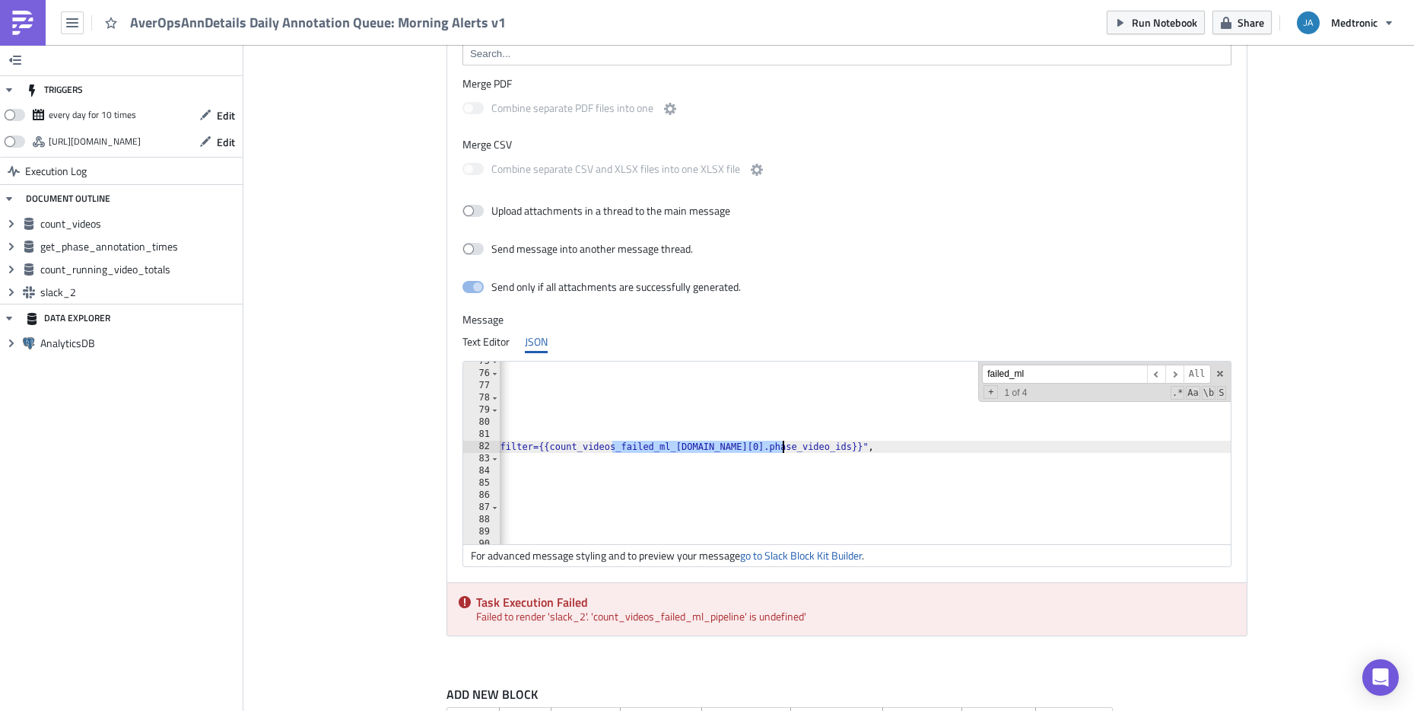
paste textarea
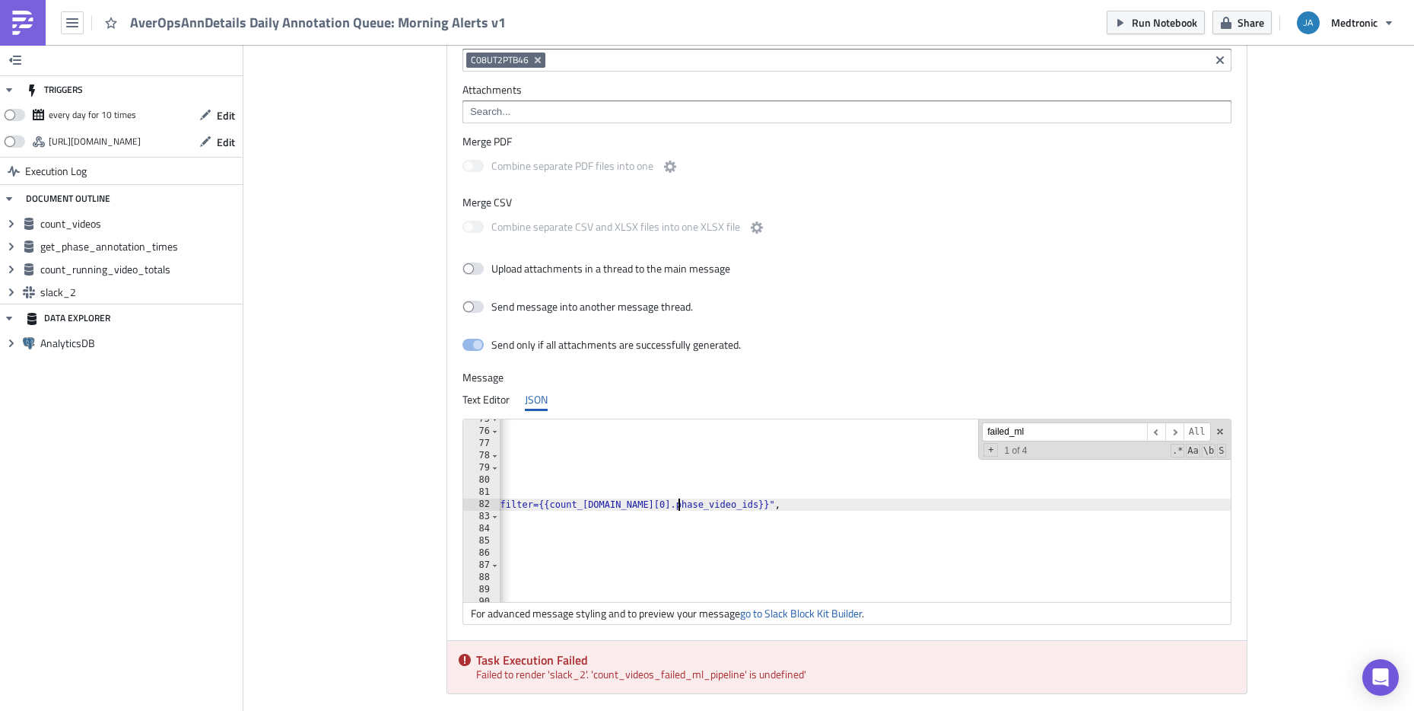
scroll to position [1732, 0]
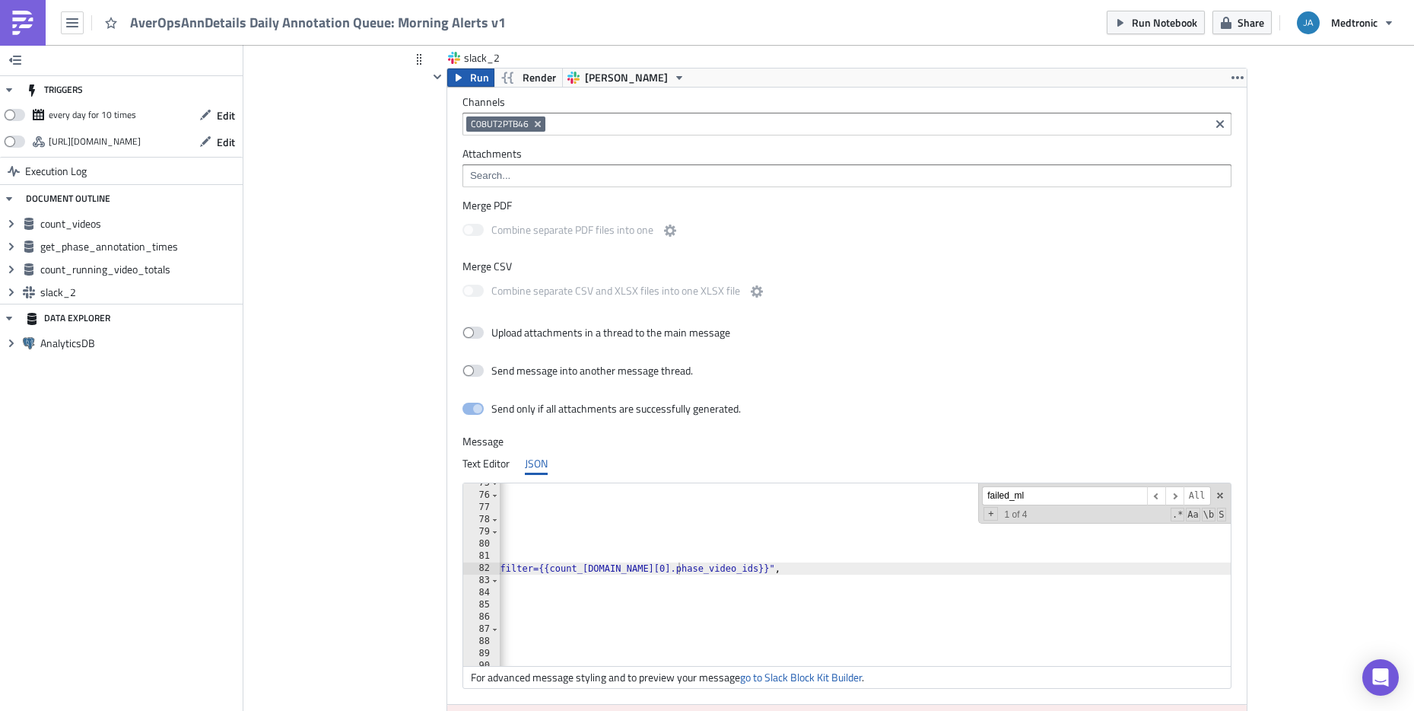
click at [462, 79] on button "Run" at bounding box center [470, 77] width 47 height 18
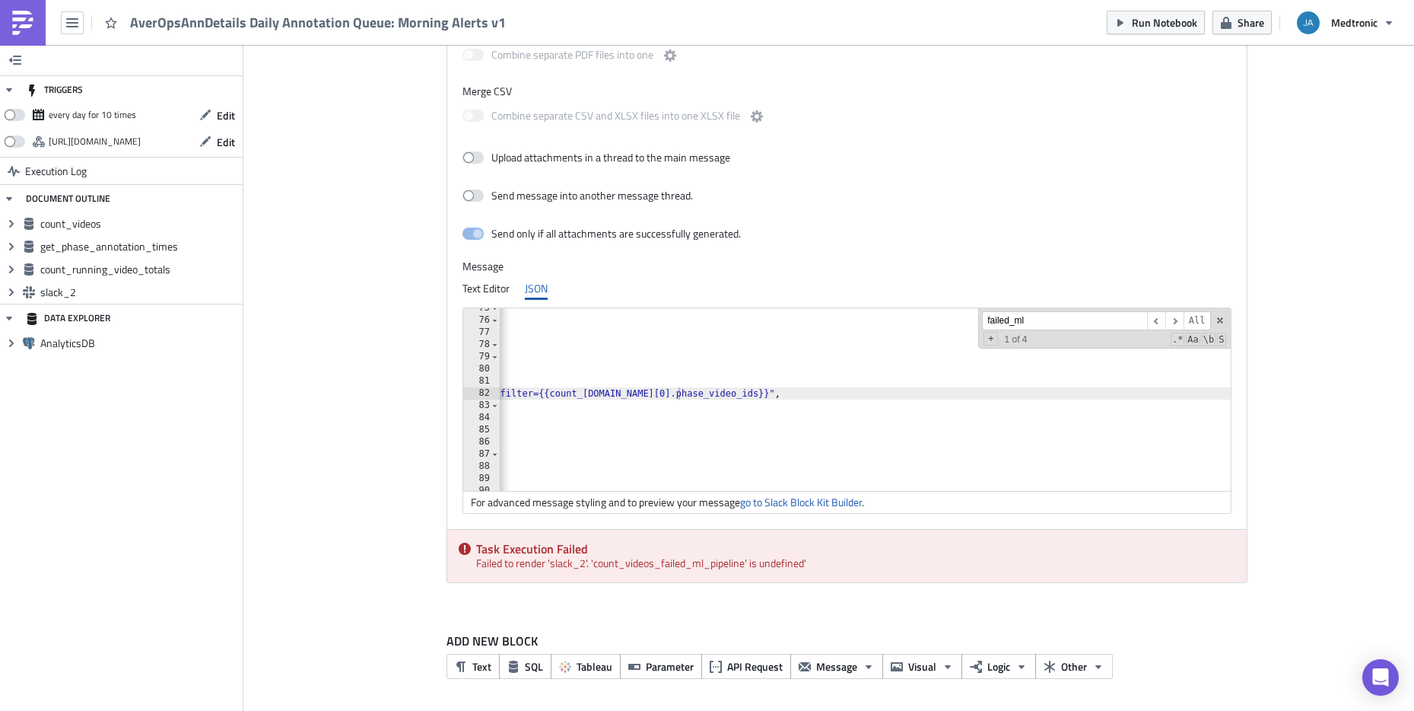
scroll to position [1907, 0]
click at [1174, 319] on span "​" at bounding box center [1175, 320] width 18 height 19
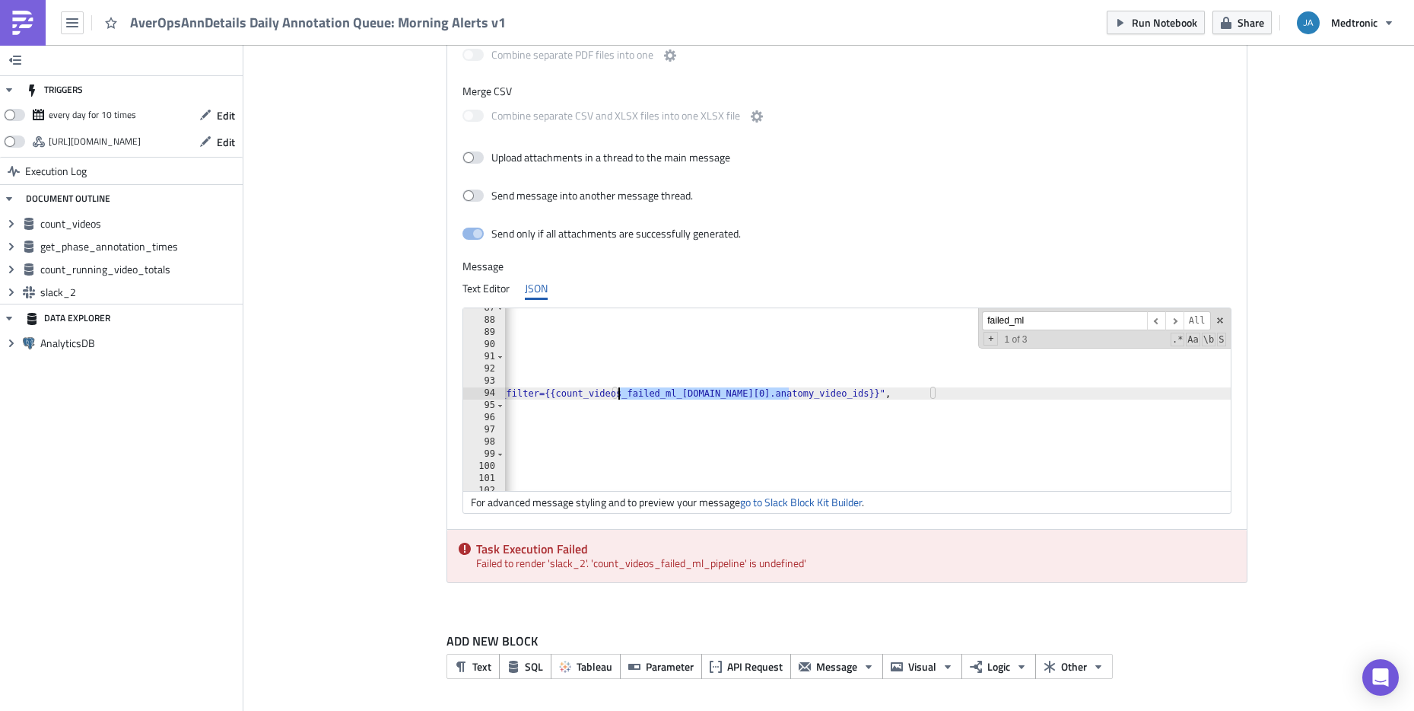
paste textarea
click at [1168, 320] on span "​" at bounding box center [1175, 320] width 18 height 19
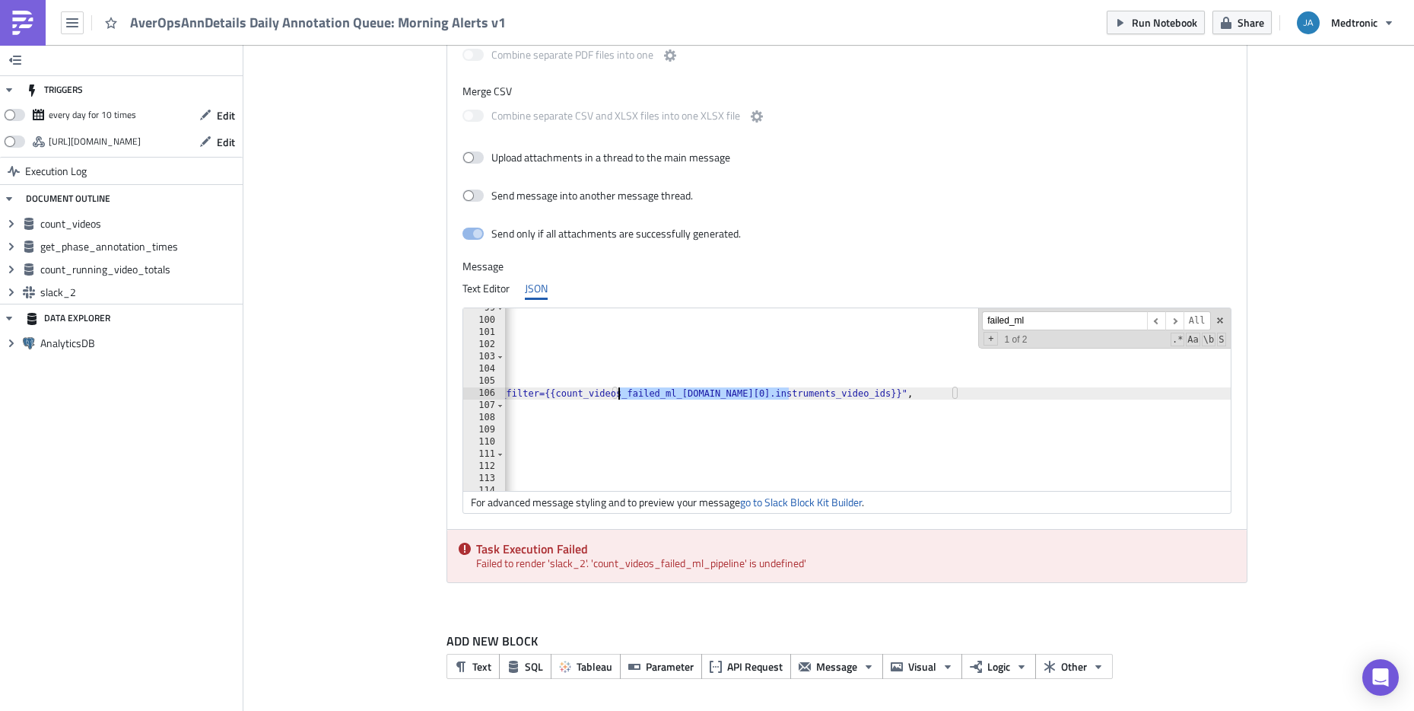
paste textarea
click at [1173, 321] on span "​" at bounding box center [1175, 320] width 18 height 19
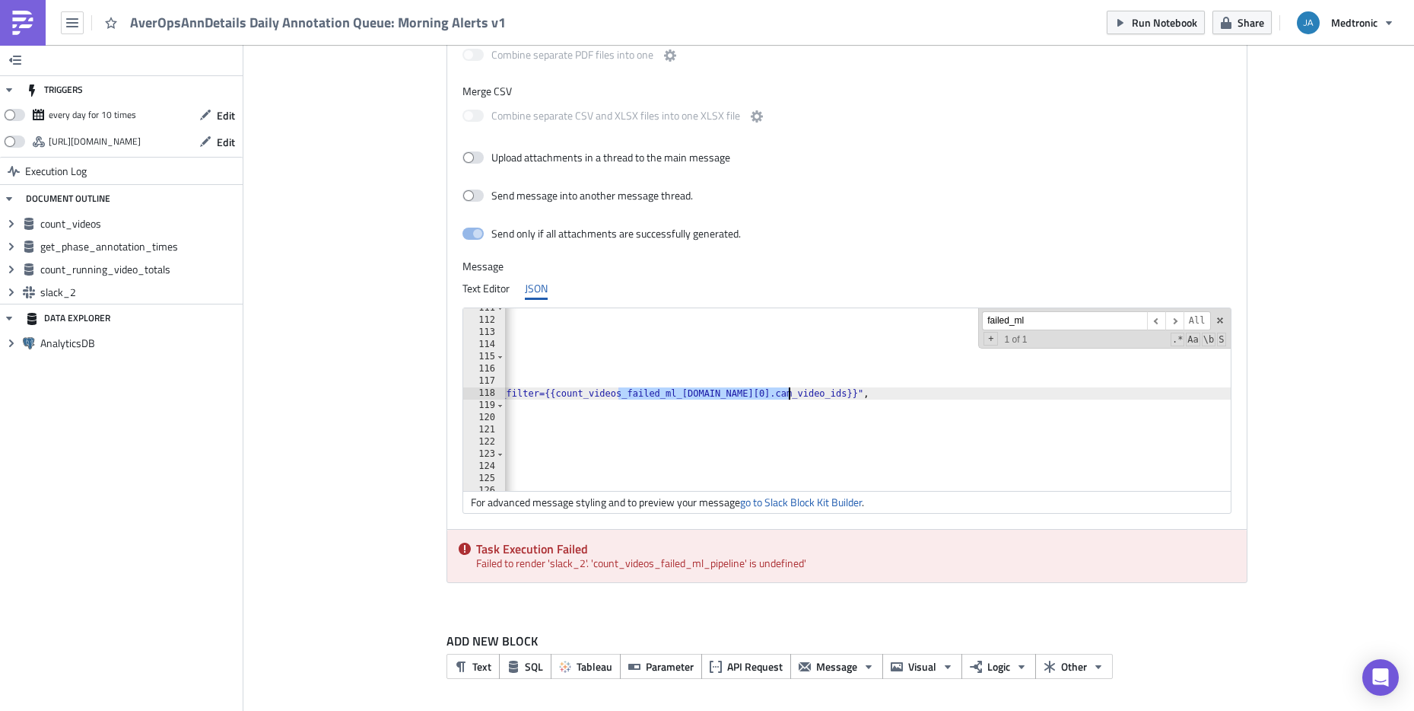
paste textarea
click at [1169, 322] on span "​" at bounding box center [1175, 320] width 18 height 19
click at [1169, 318] on span "​" at bounding box center [1175, 320] width 18 height 19
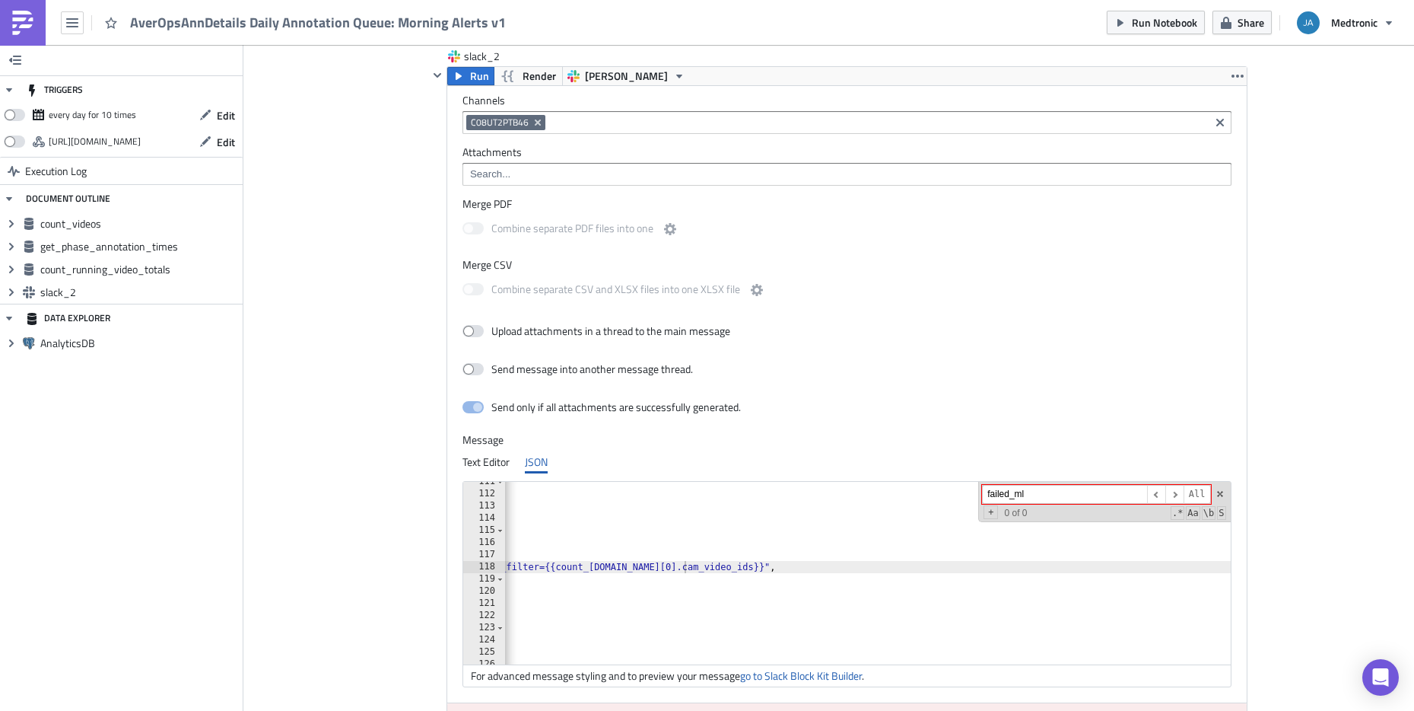
scroll to position [1724, 0]
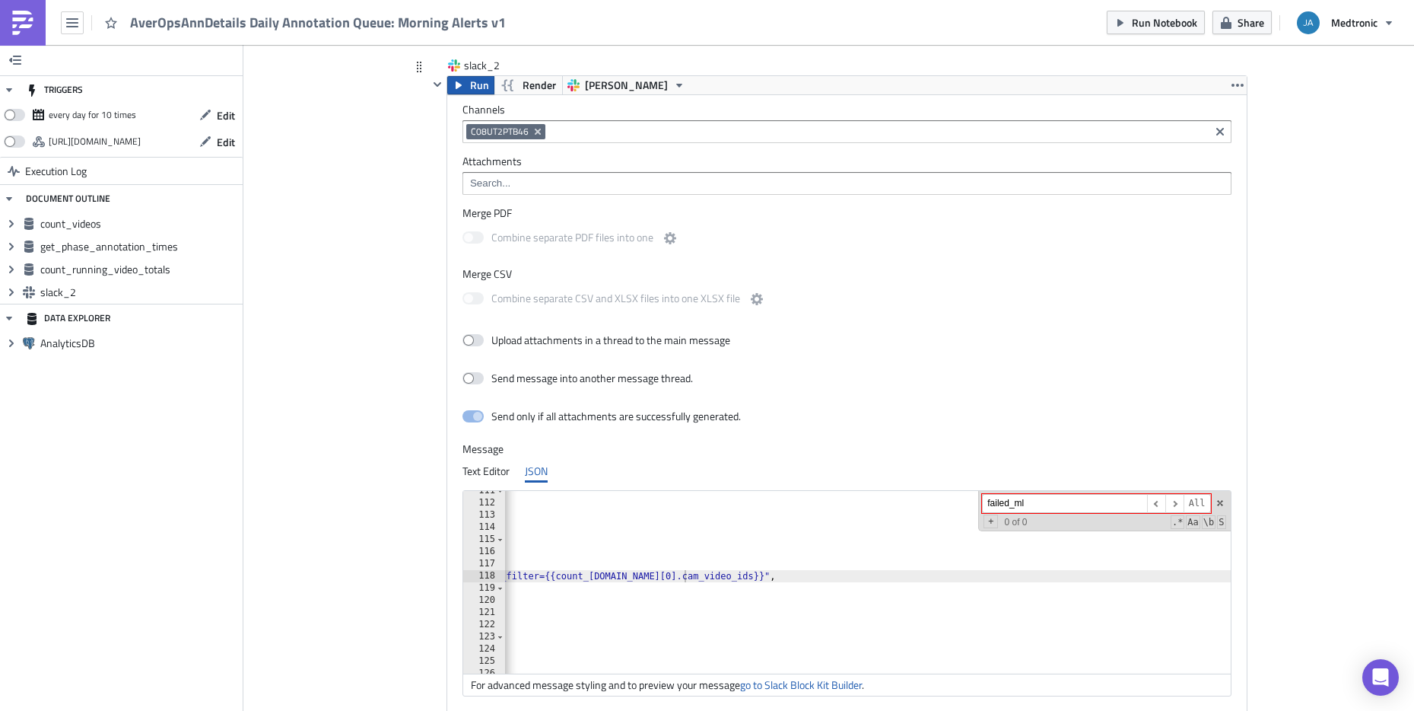
click at [472, 87] on span "Run" at bounding box center [479, 85] width 19 height 18
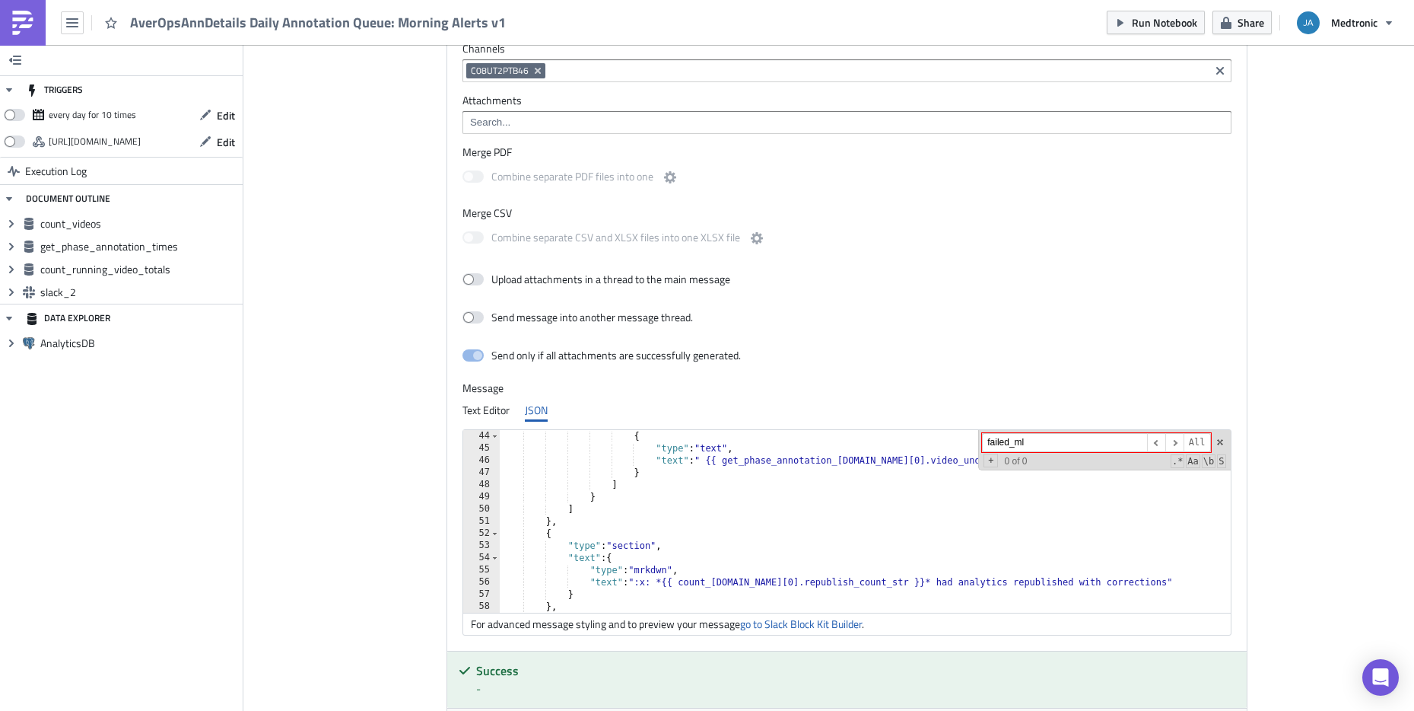
scroll to position [0, 0]
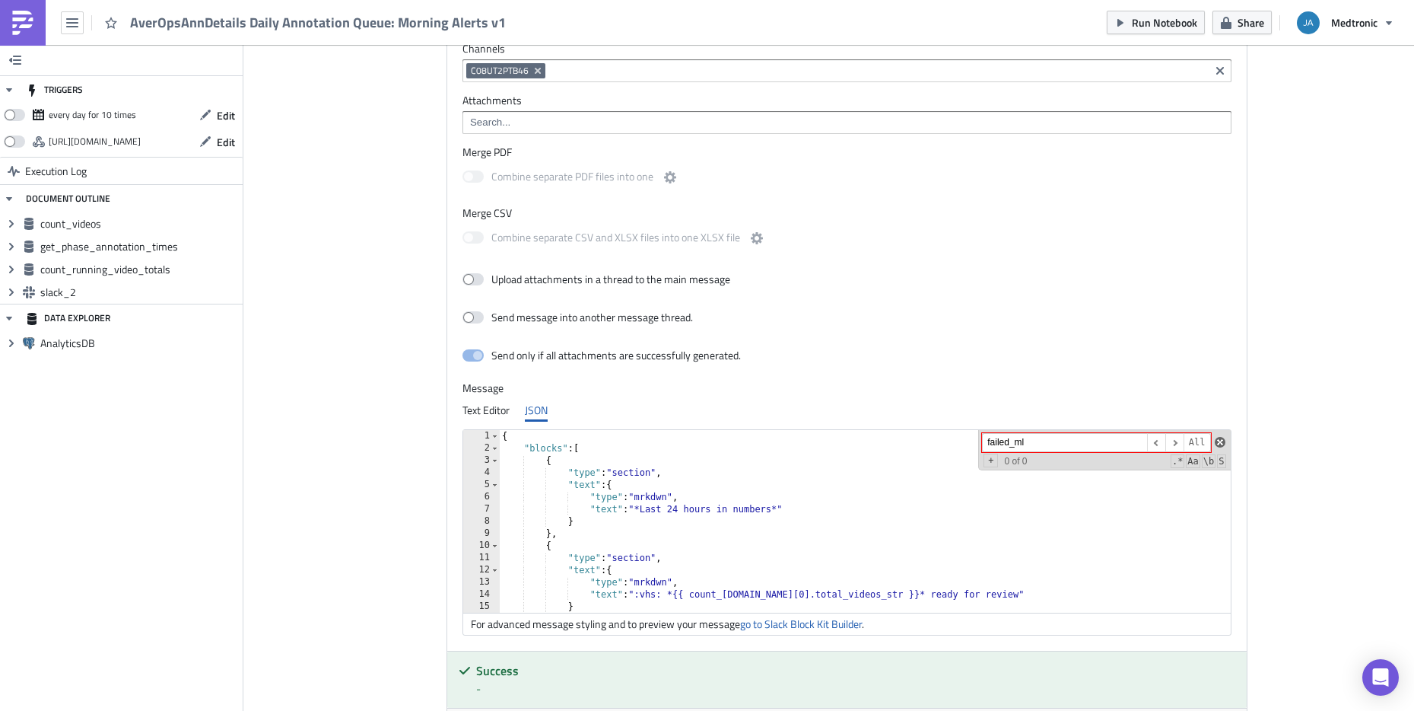
click at [1217, 440] on span at bounding box center [1220, 442] width 11 height 11
type textarea "},"
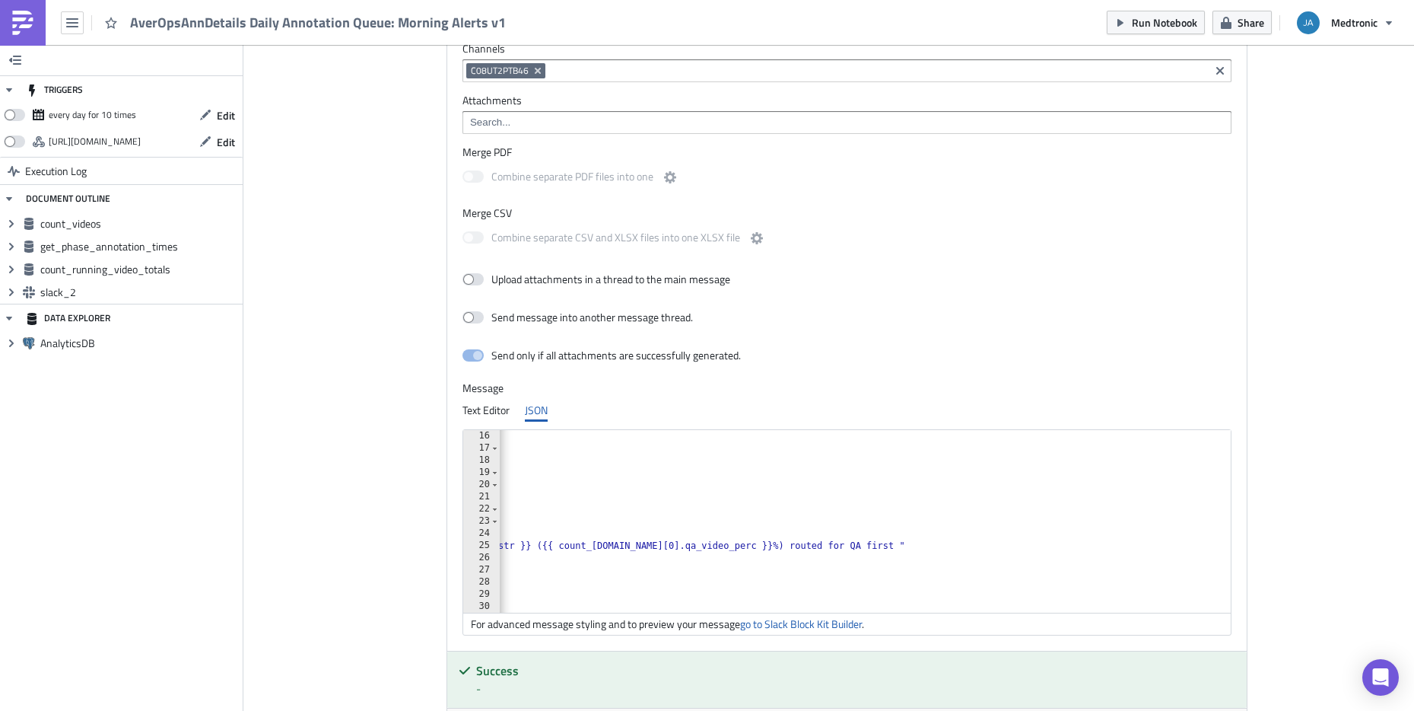
scroll to position [0, 1923]
